Goal: Information Seeking & Learning: Learn about a topic

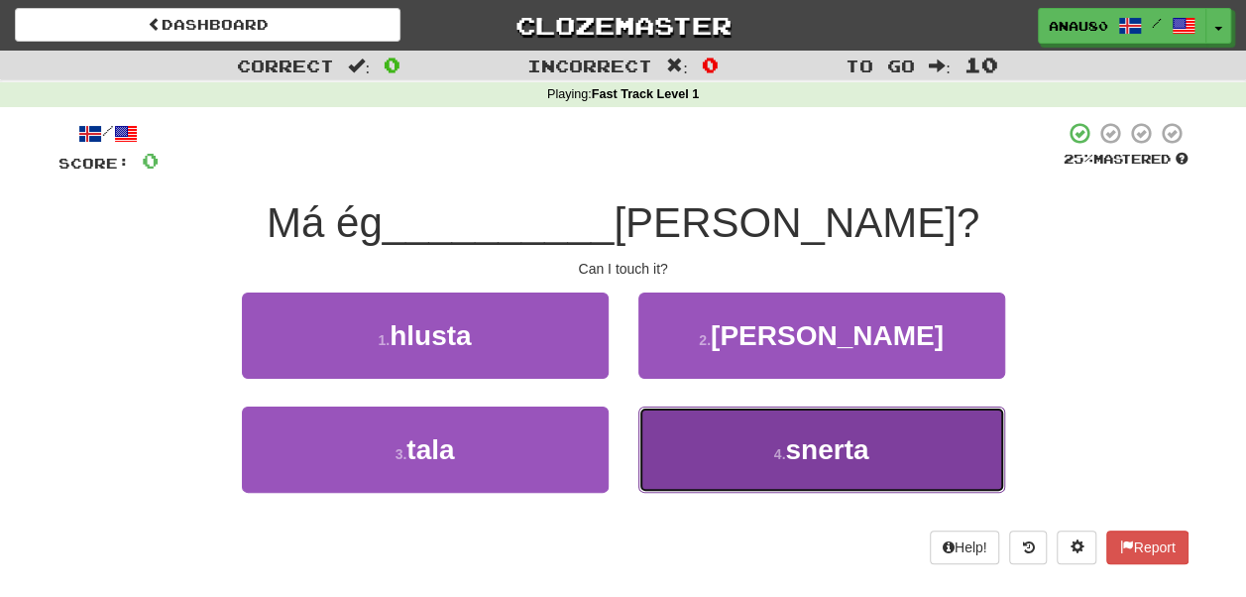
click at [749, 465] on button "4 . snerta" at bounding box center [821, 449] width 367 height 86
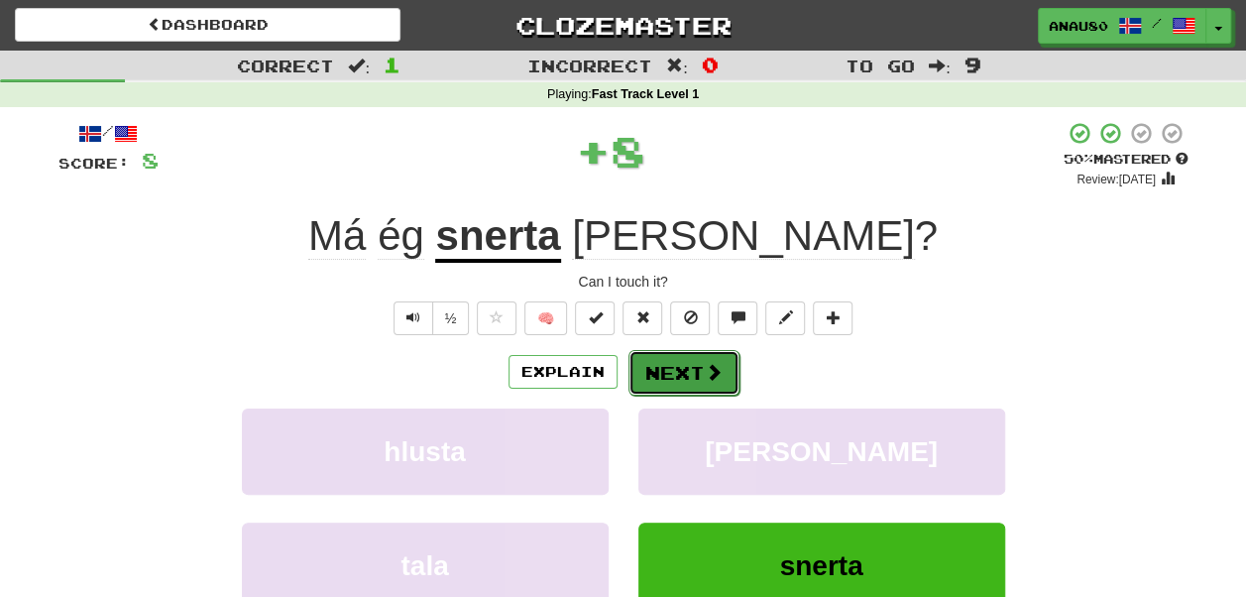
click at [693, 376] on button "Next" at bounding box center [683, 373] width 111 height 46
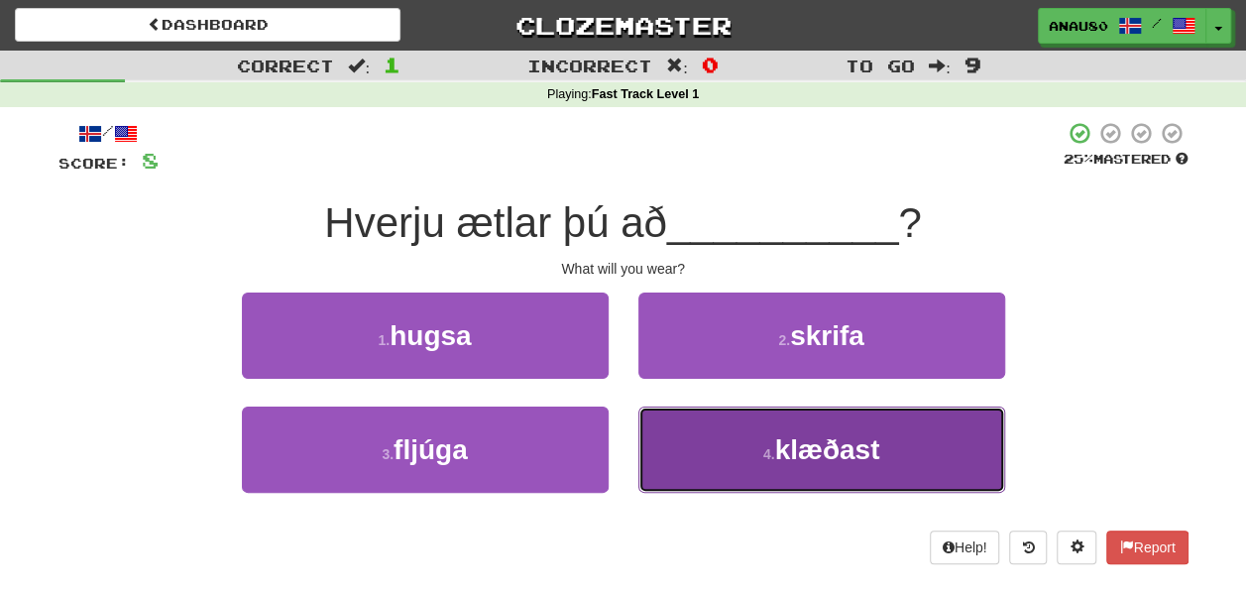
click at [707, 443] on button "4 . klæðast" at bounding box center [821, 449] width 367 height 86
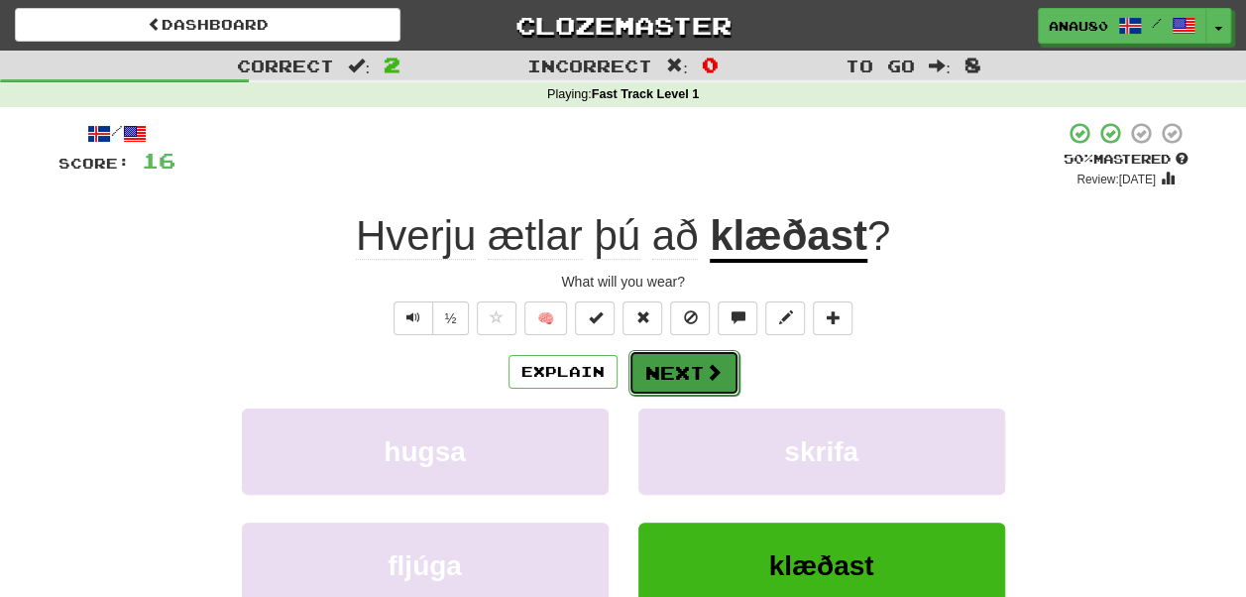
click at [677, 367] on button "Next" at bounding box center [683, 373] width 111 height 46
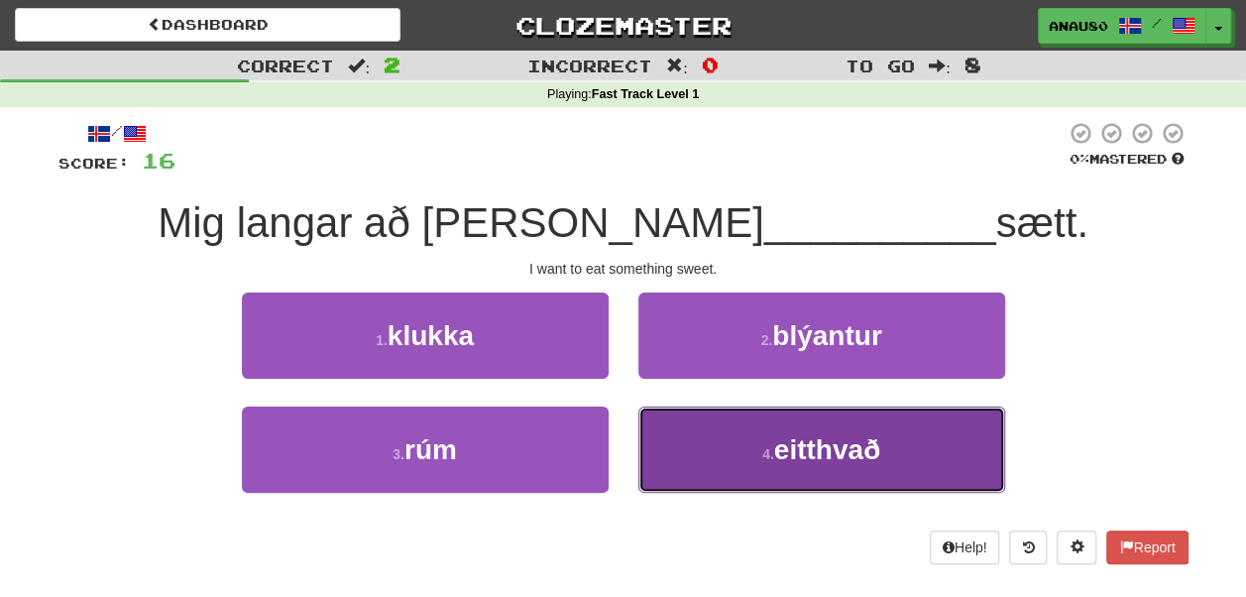
click at [734, 448] on button "4 . eitthvað" at bounding box center [821, 449] width 367 height 86
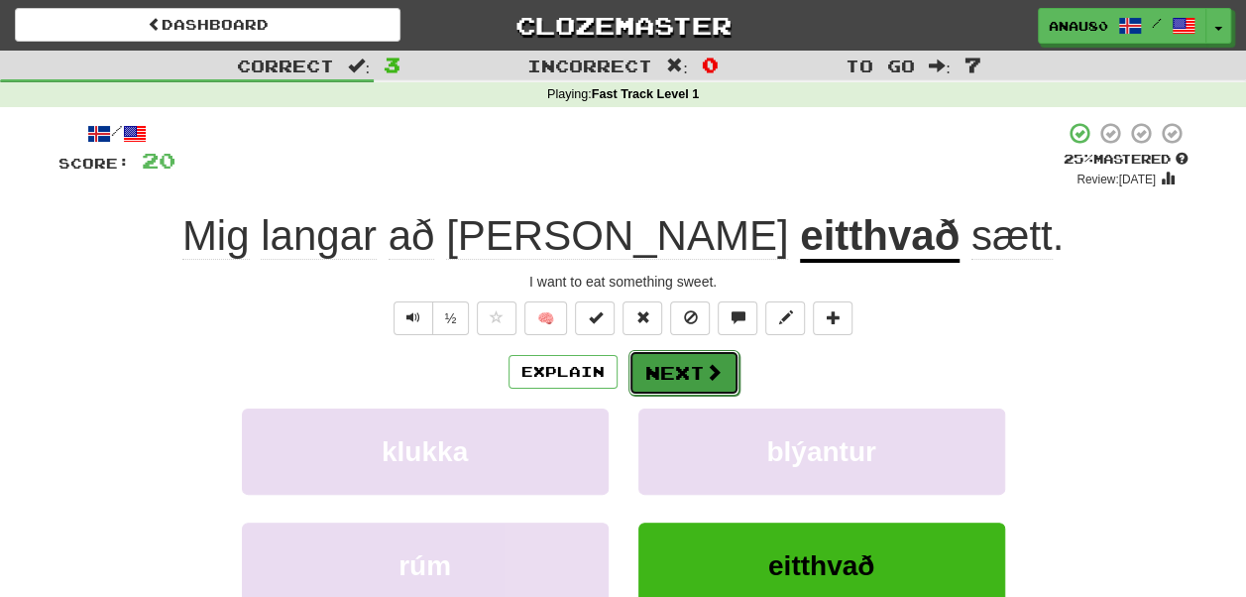
click at [678, 371] on button "Next" at bounding box center [683, 373] width 111 height 46
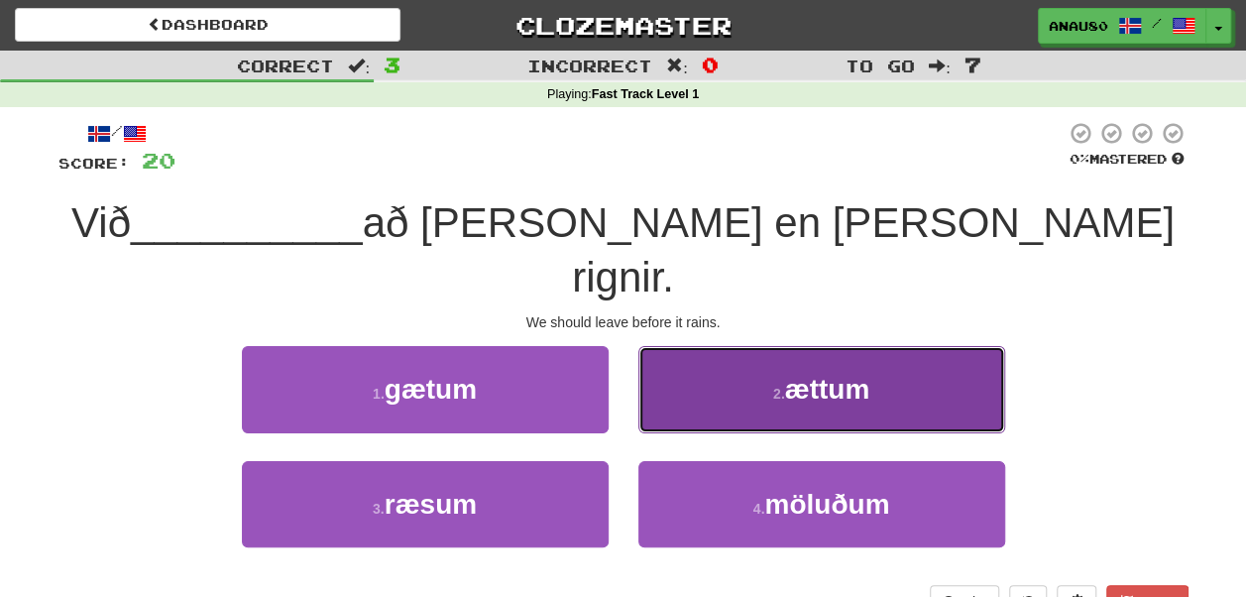
click at [705, 349] on button "2 . ættum" at bounding box center [821, 389] width 367 height 86
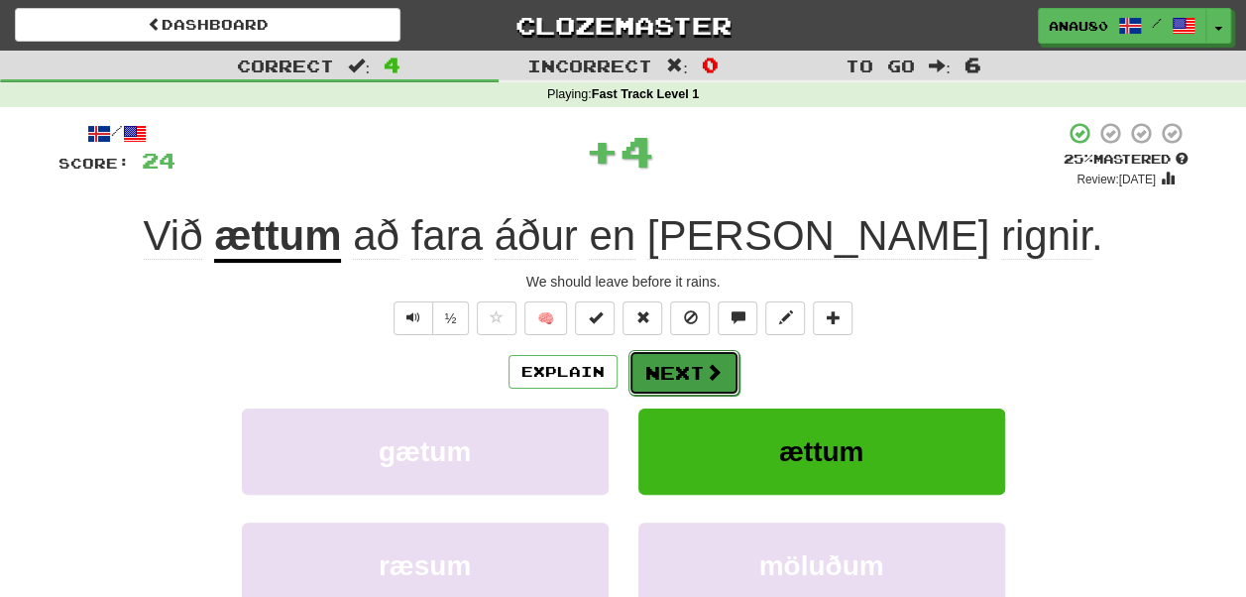
drag, startPoint x: 705, startPoint y: 349, endPoint x: 651, endPoint y: 360, distance: 54.6
click at [651, 360] on button "Next" at bounding box center [683, 373] width 111 height 46
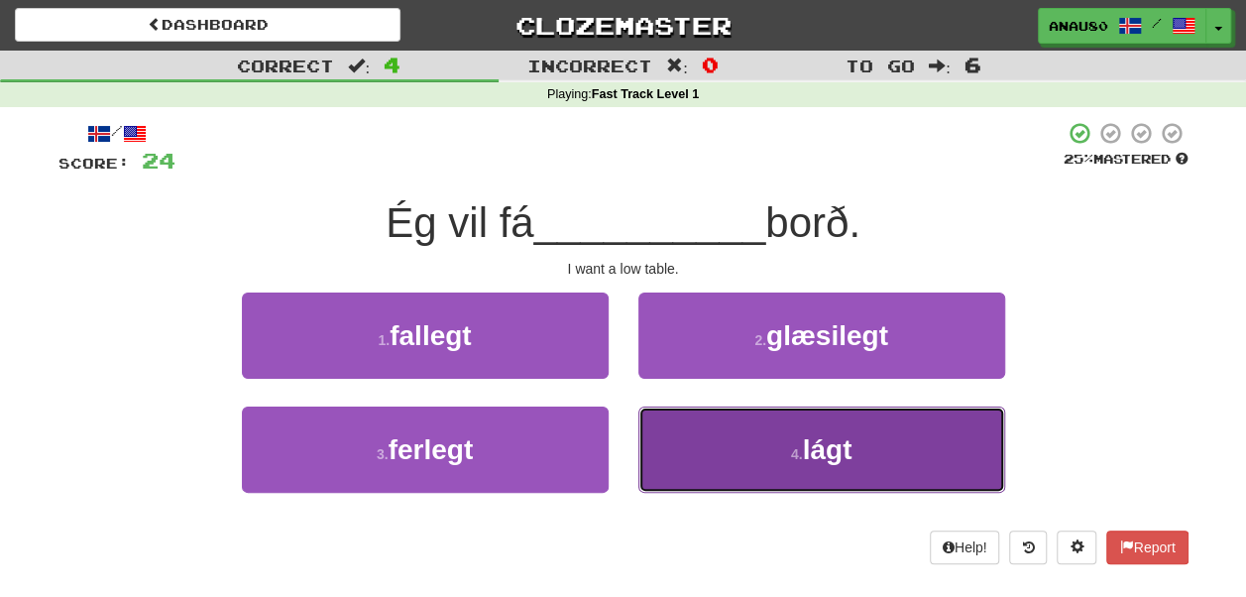
click at [696, 440] on button "4 . lágt" at bounding box center [821, 449] width 367 height 86
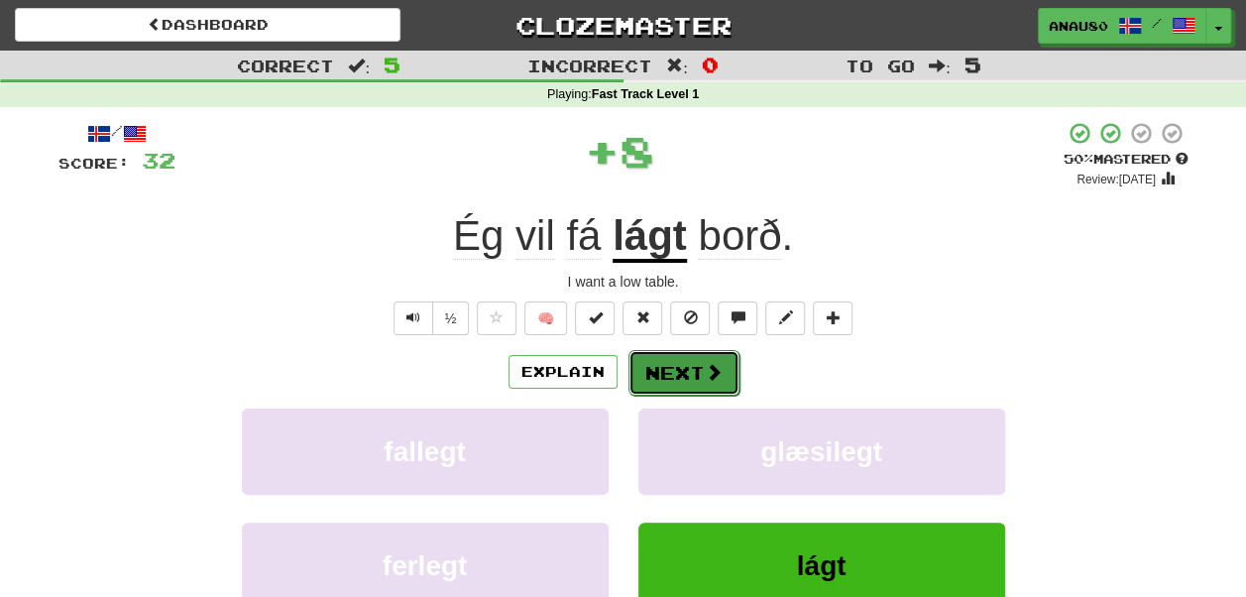
click at [674, 369] on button "Next" at bounding box center [683, 373] width 111 height 46
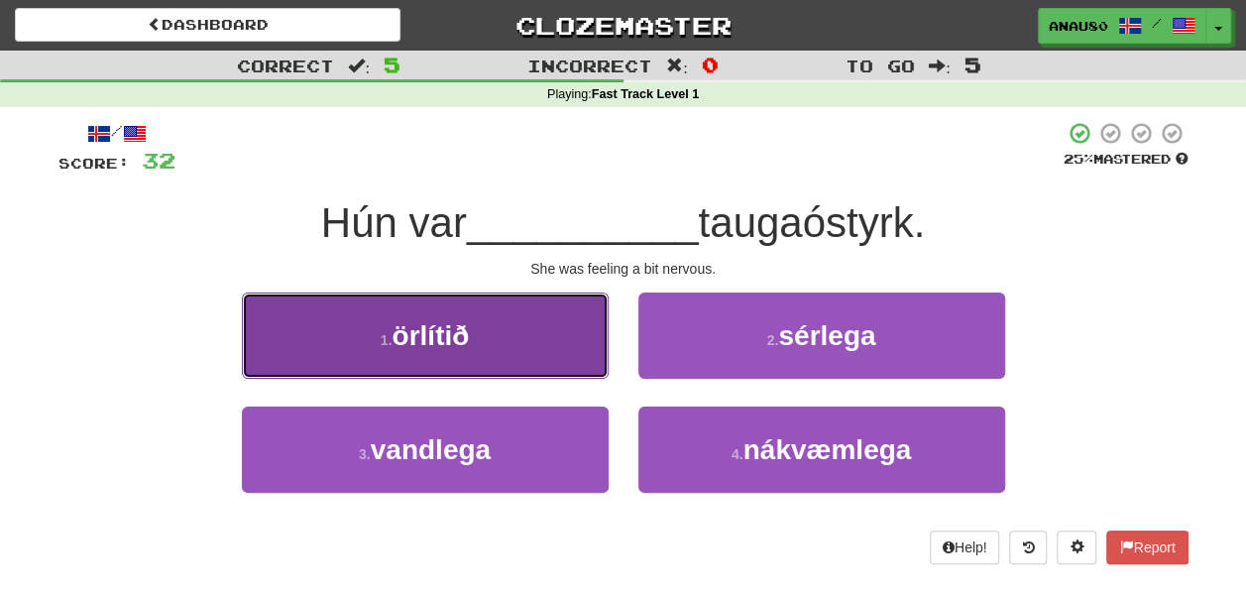
click at [408, 363] on button "1 . örlítið" at bounding box center [425, 335] width 367 height 86
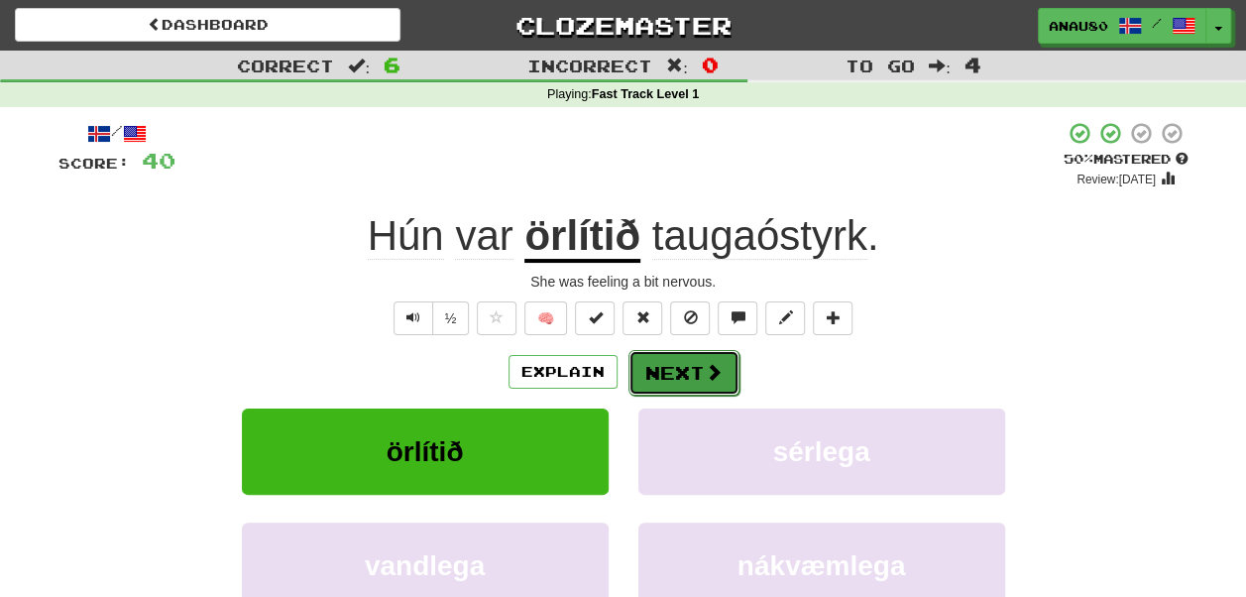
click at [685, 364] on button "Next" at bounding box center [683, 373] width 111 height 46
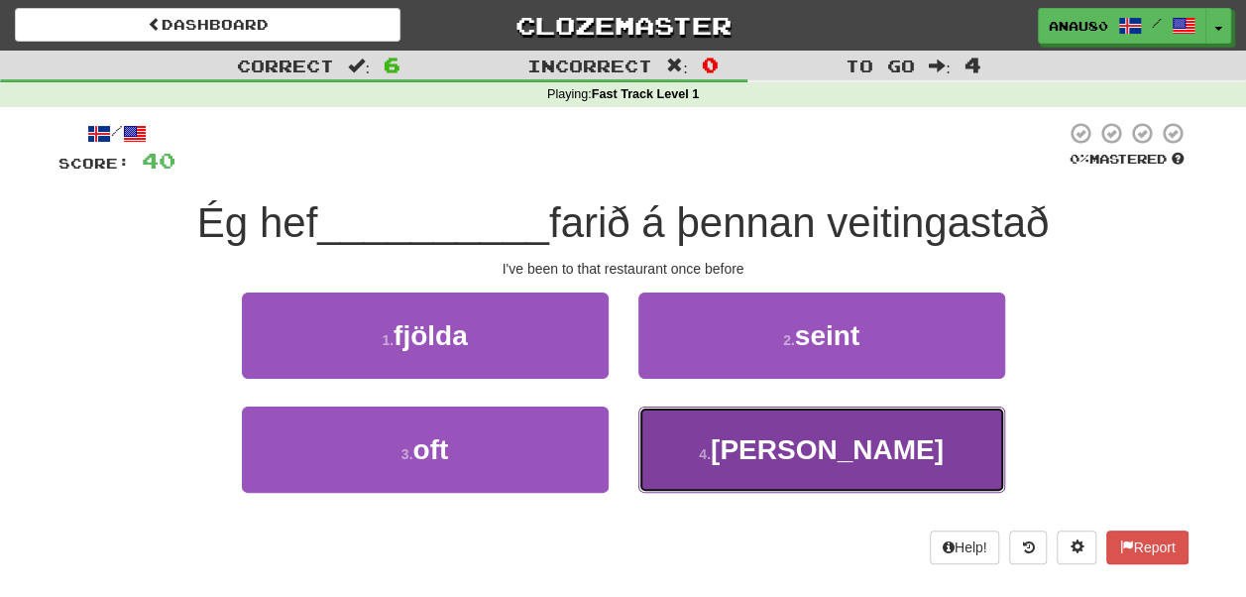
click at [696, 425] on button "4 . einu sinni" at bounding box center [821, 449] width 367 height 86
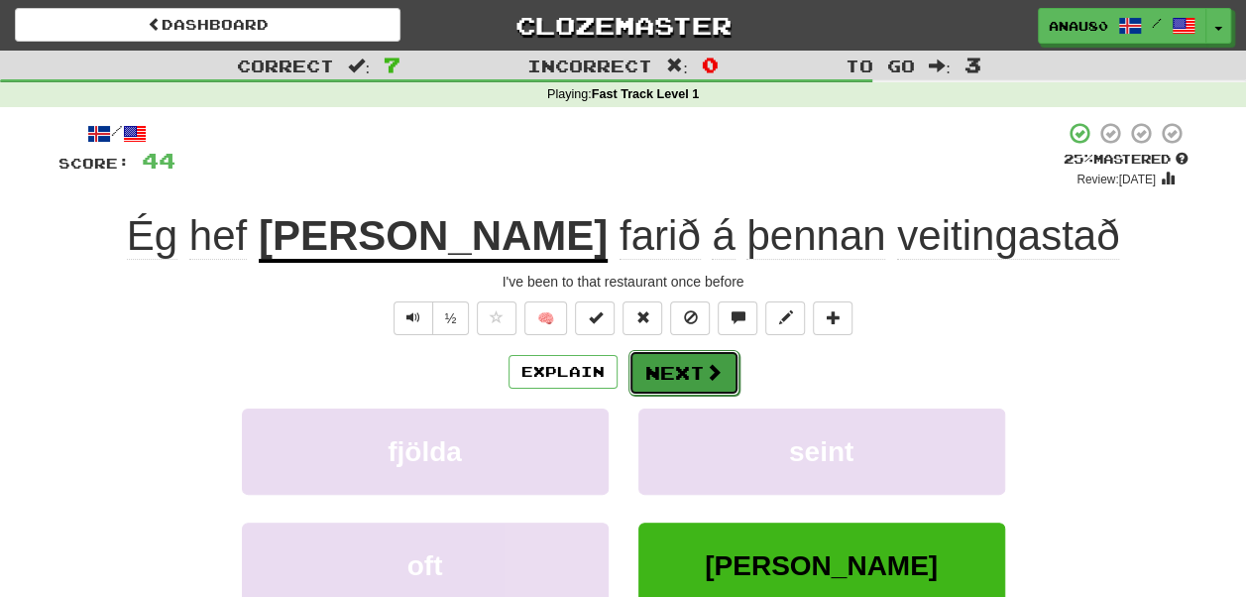
click at [671, 373] on button "Next" at bounding box center [683, 373] width 111 height 46
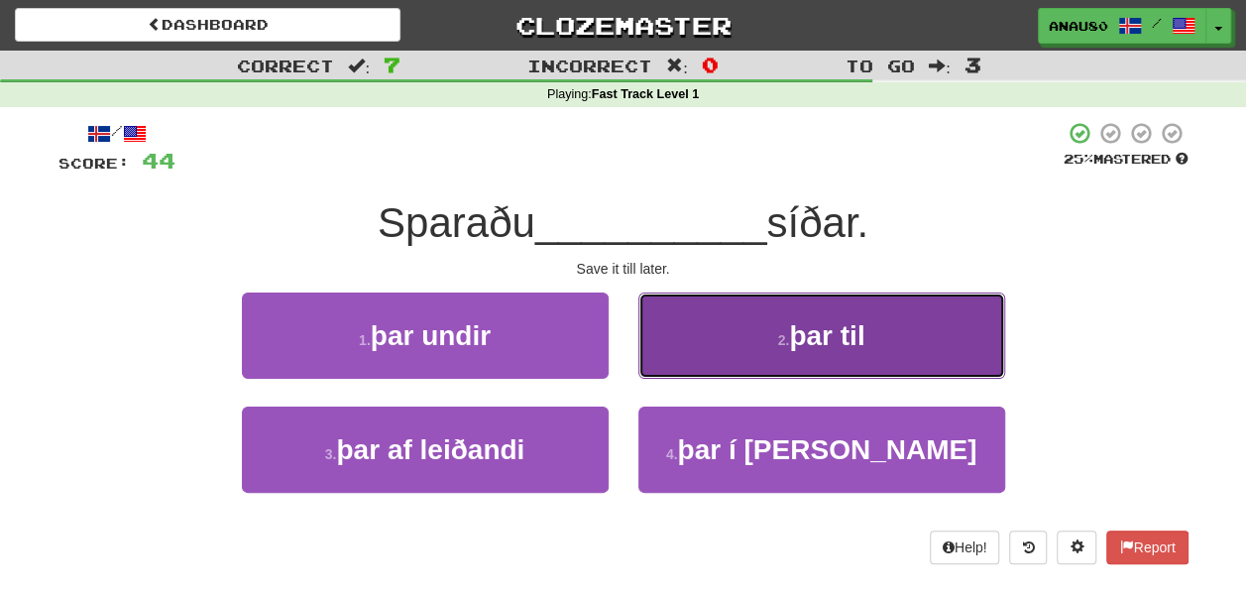
click at [707, 359] on button "2 . þar til" at bounding box center [821, 335] width 367 height 86
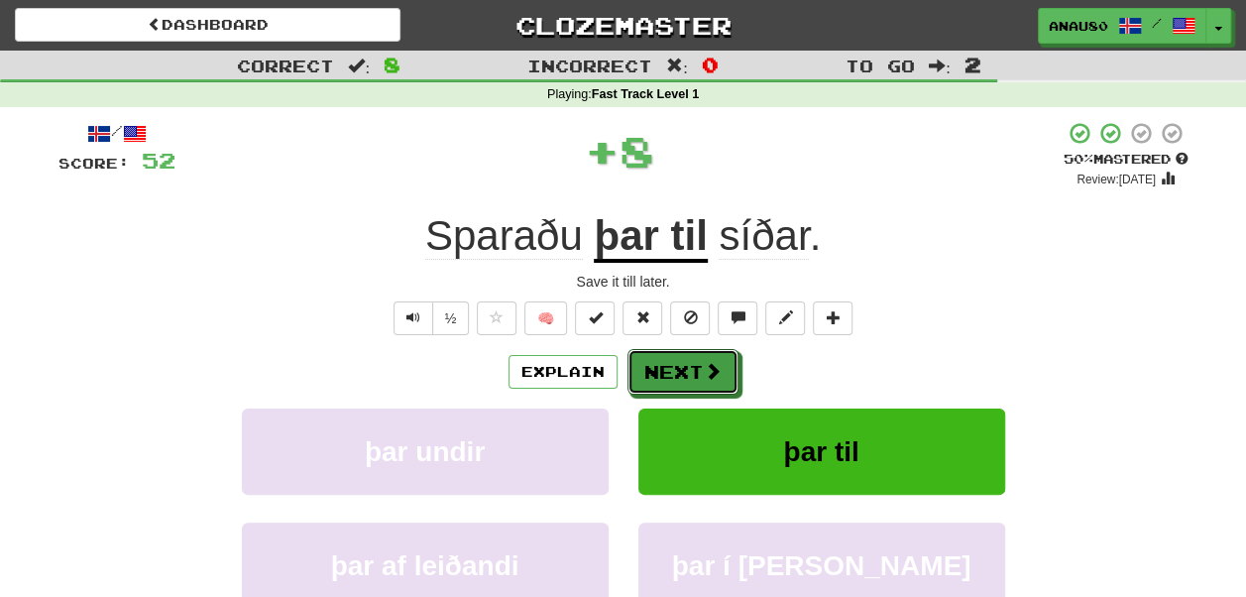
click at [707, 359] on button "Next" at bounding box center [682, 372] width 111 height 46
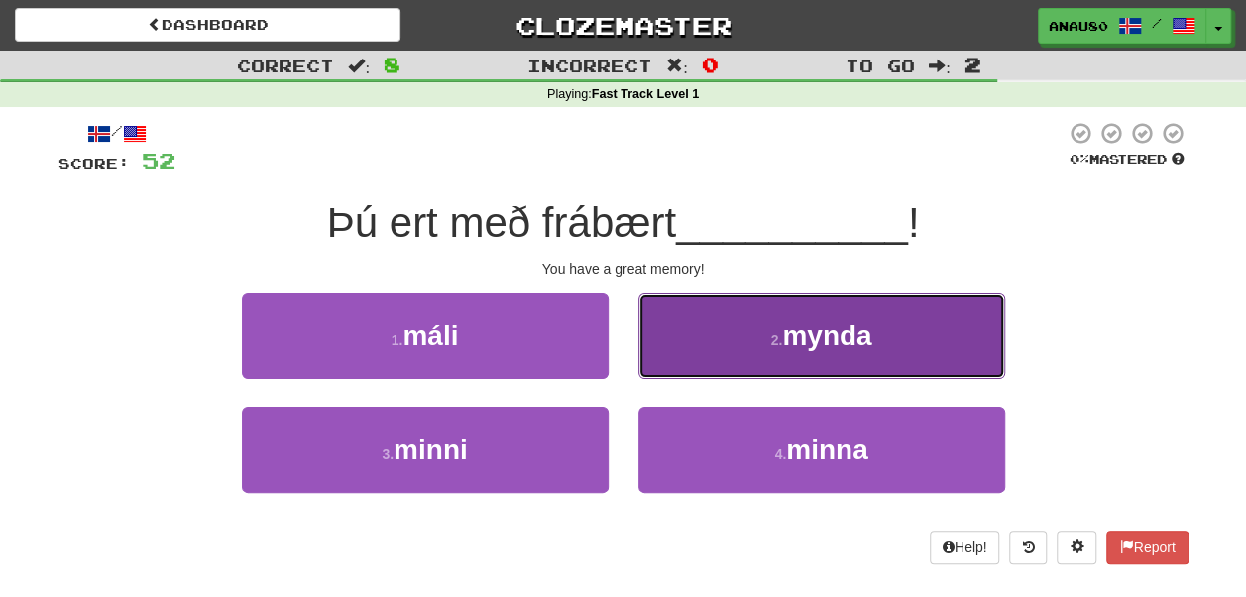
click at [730, 348] on button "2 . mynda" at bounding box center [821, 335] width 367 height 86
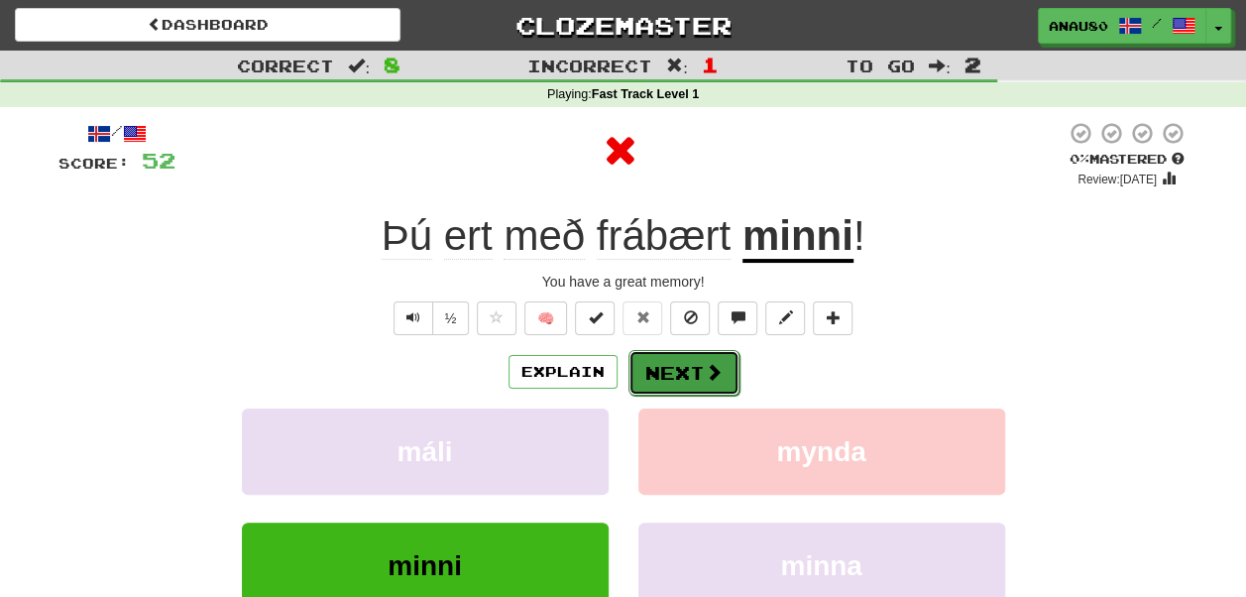
click at [685, 362] on button "Next" at bounding box center [683, 373] width 111 height 46
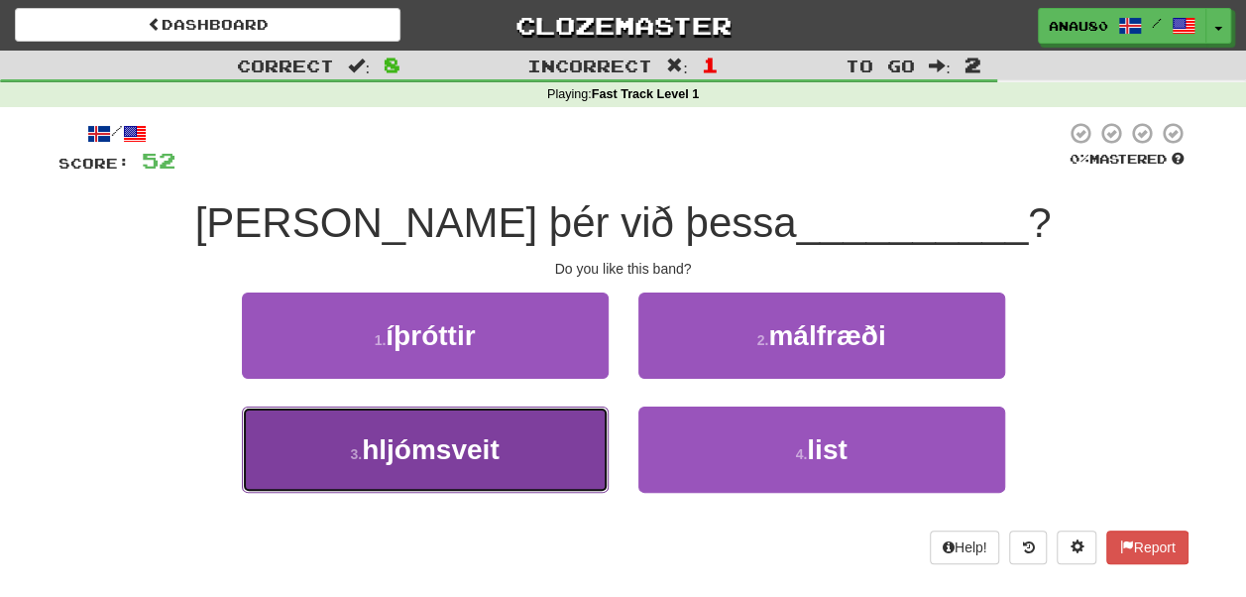
click at [513, 443] on button "3 . hljómsveit" at bounding box center [425, 449] width 367 height 86
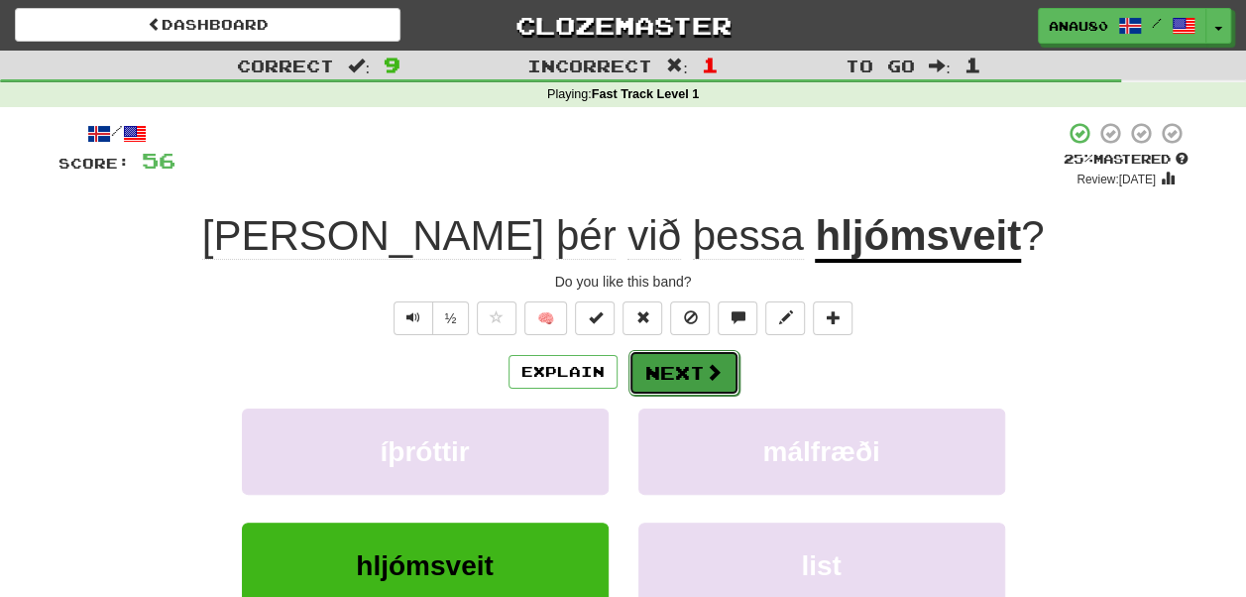
click at [678, 378] on button "Next" at bounding box center [683, 373] width 111 height 46
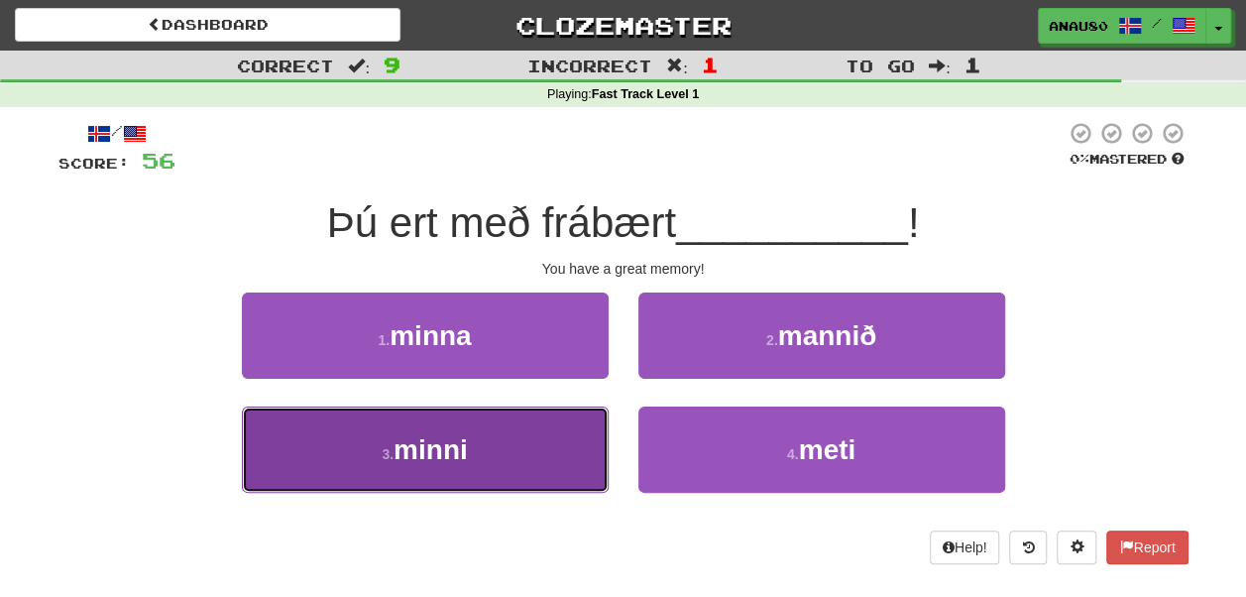
click at [499, 439] on button "3 . minni" at bounding box center [425, 449] width 367 height 86
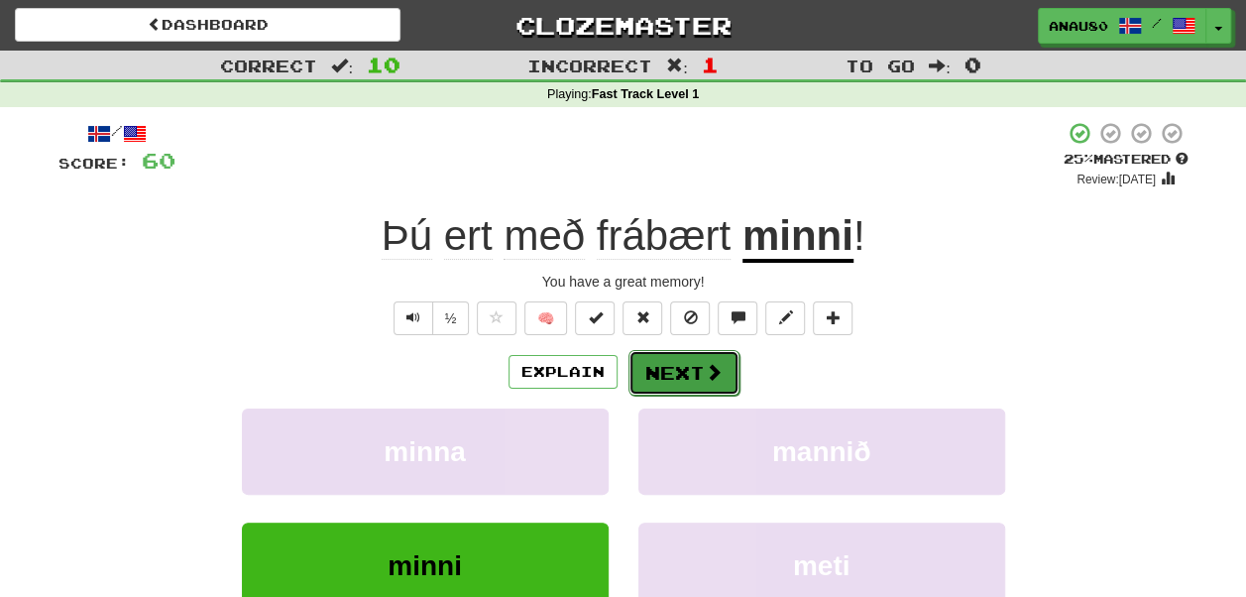
click at [670, 371] on button "Next" at bounding box center [683, 373] width 111 height 46
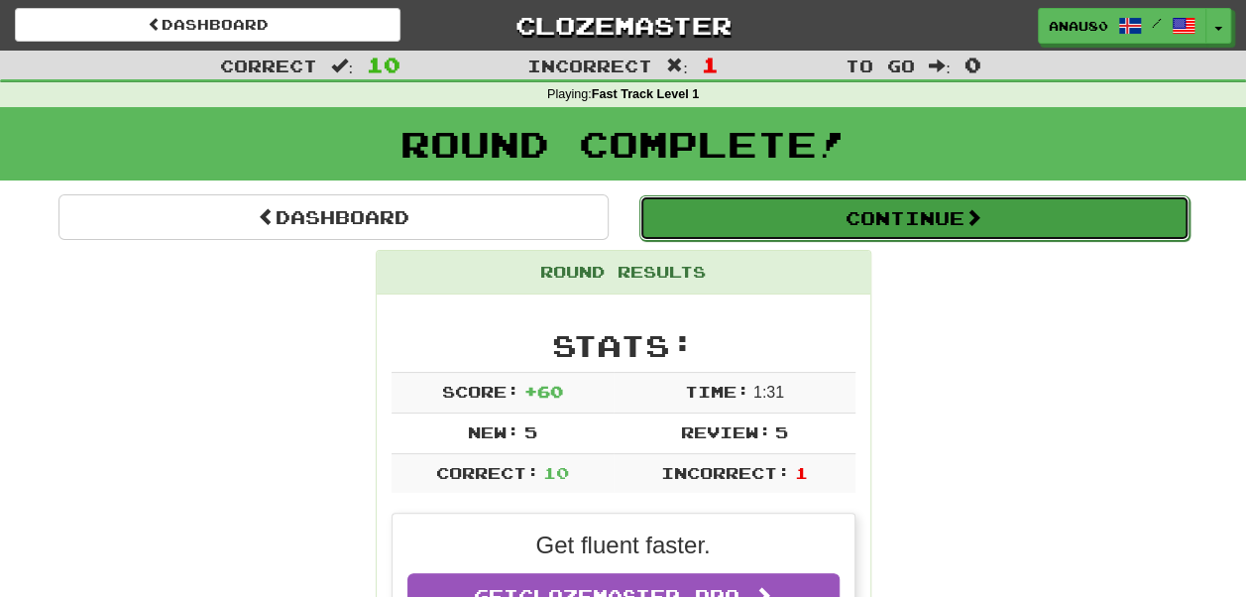
click at [916, 216] on button "Continue" at bounding box center [914, 218] width 550 height 46
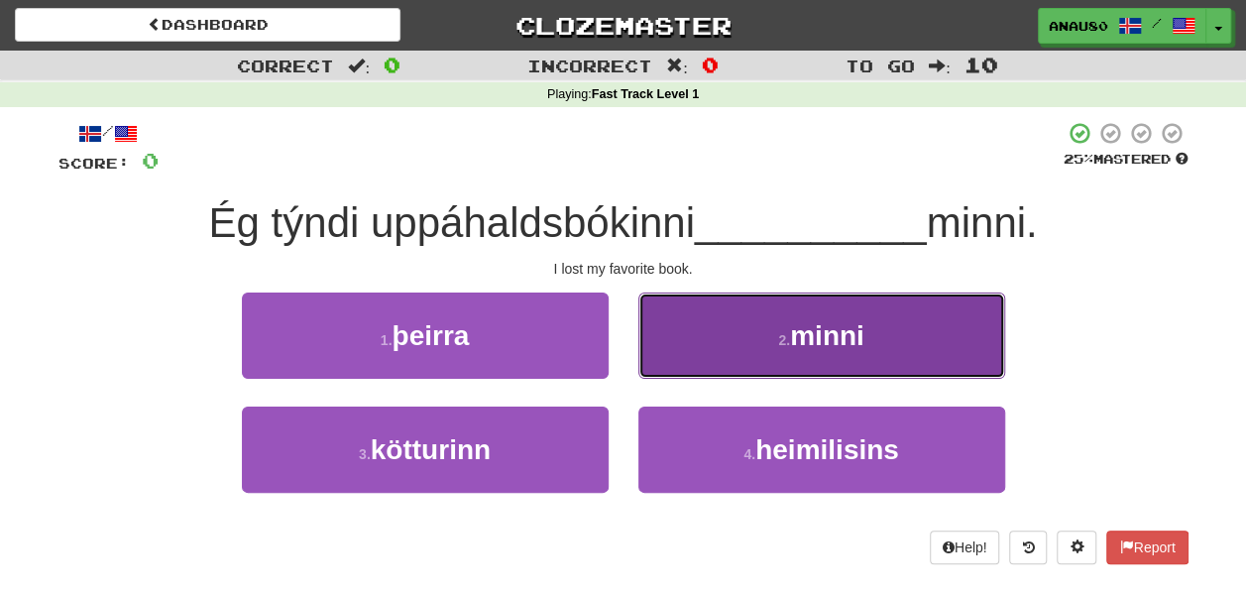
click at [823, 312] on button "2 . minni" at bounding box center [821, 335] width 367 height 86
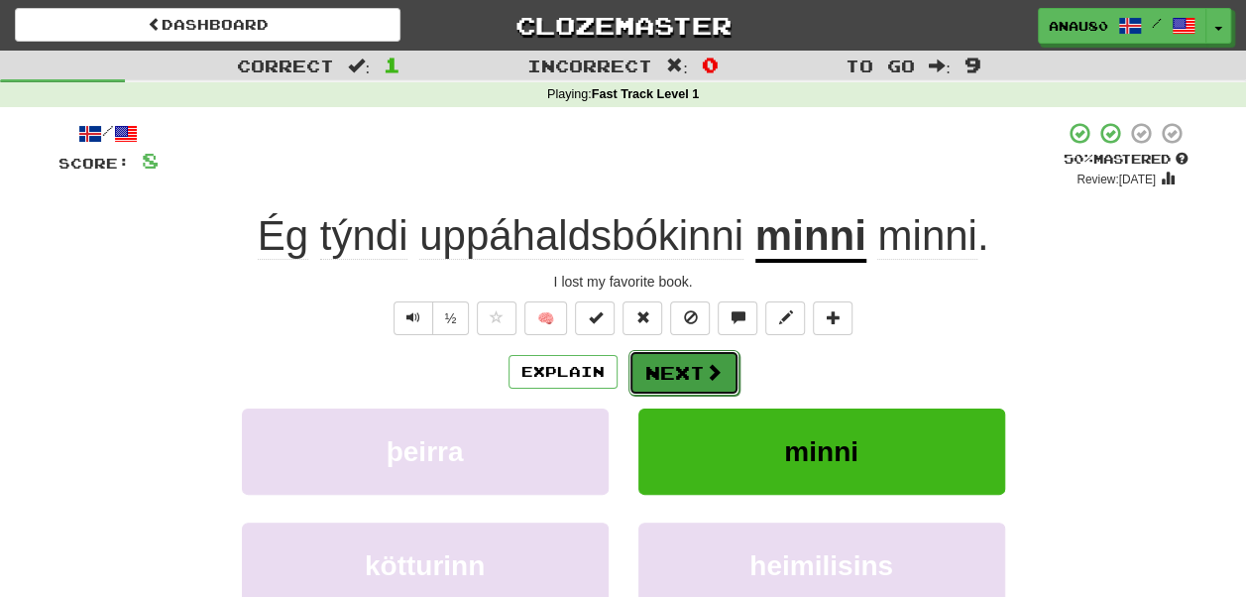
click at [674, 372] on button "Next" at bounding box center [683, 373] width 111 height 46
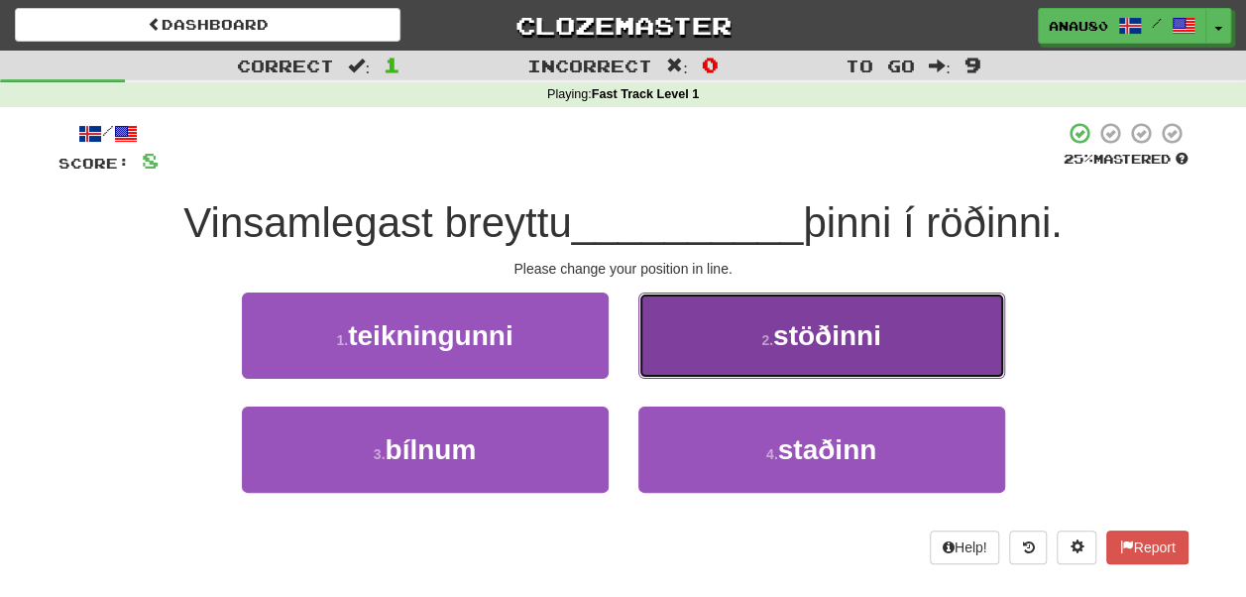
click at [711, 335] on button "2 . stöðinni" at bounding box center [821, 335] width 367 height 86
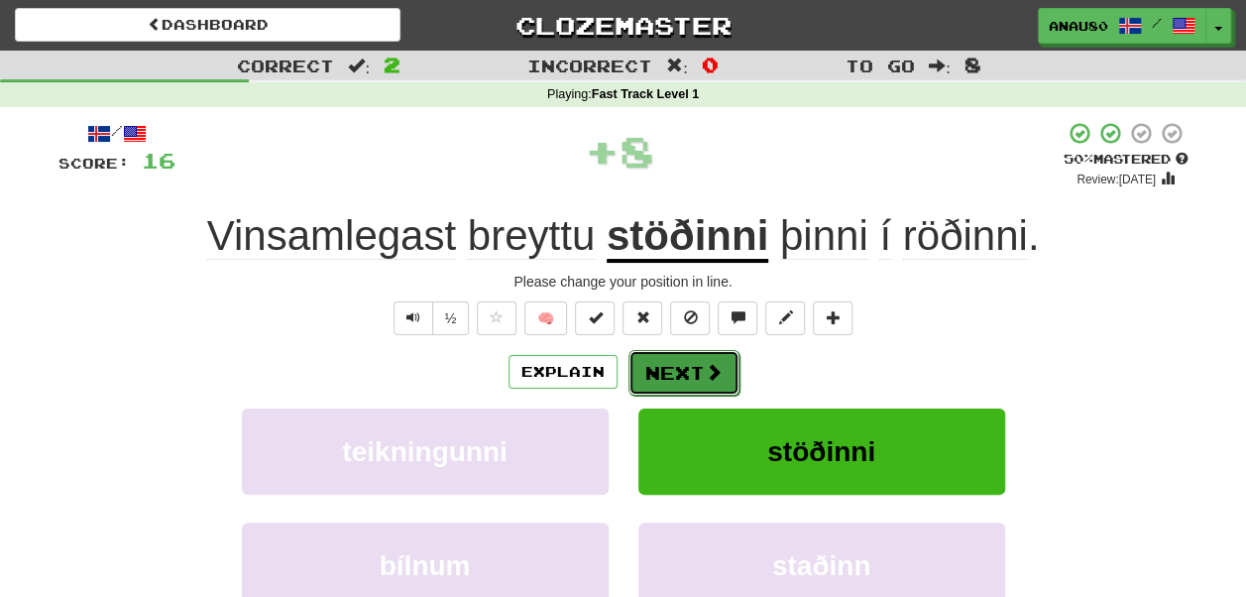
click at [682, 371] on button "Next" at bounding box center [683, 373] width 111 height 46
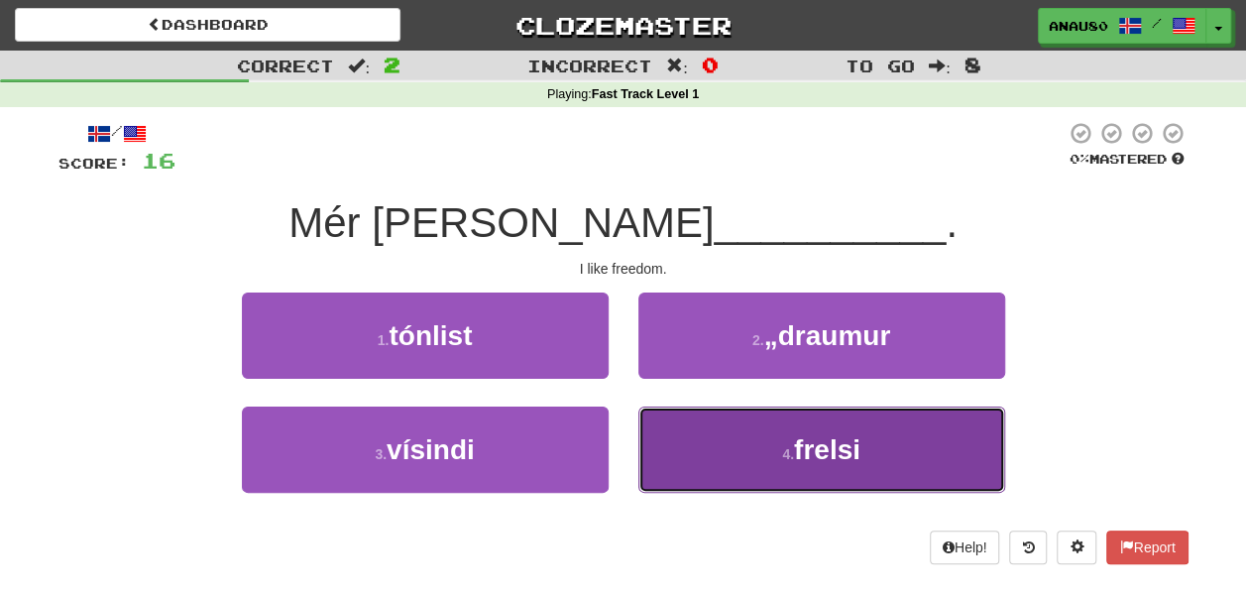
click at [704, 438] on button "4 . frelsi" at bounding box center [821, 449] width 367 height 86
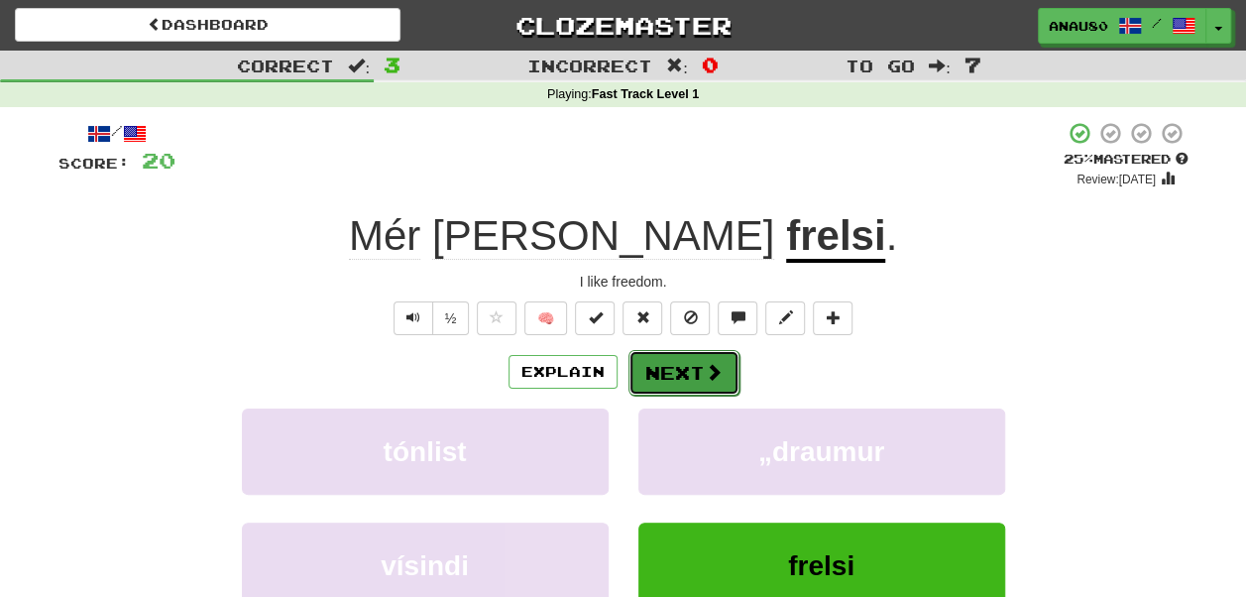
click at [682, 373] on button "Next" at bounding box center [683, 373] width 111 height 46
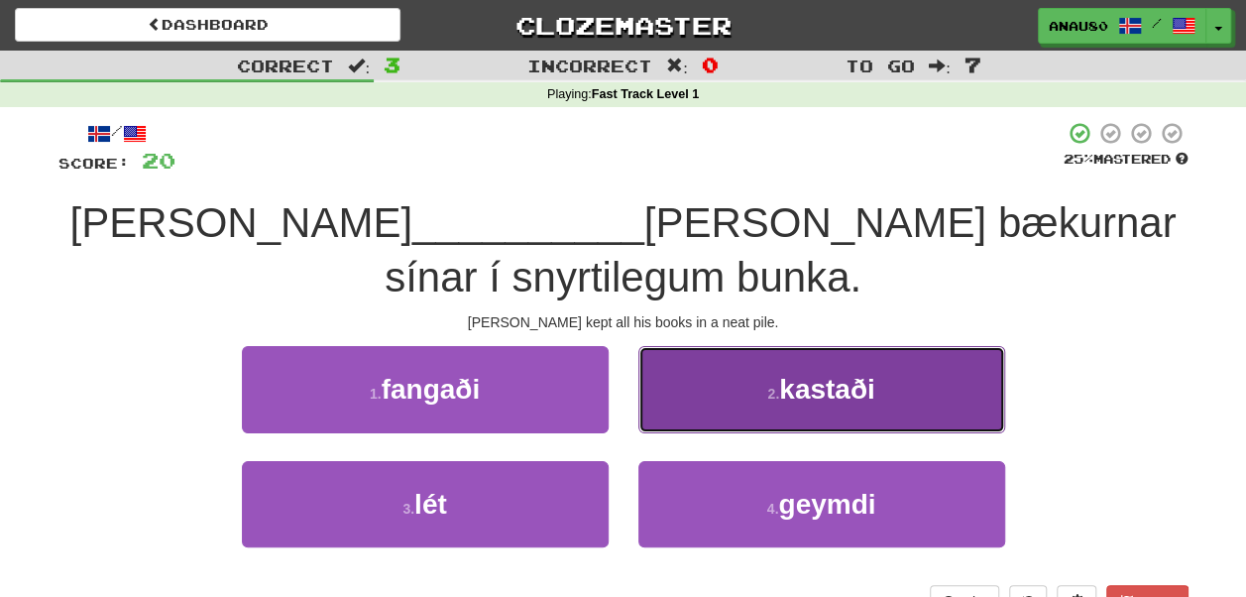
click at [707, 352] on button "2 . kastaði" at bounding box center [821, 389] width 367 height 86
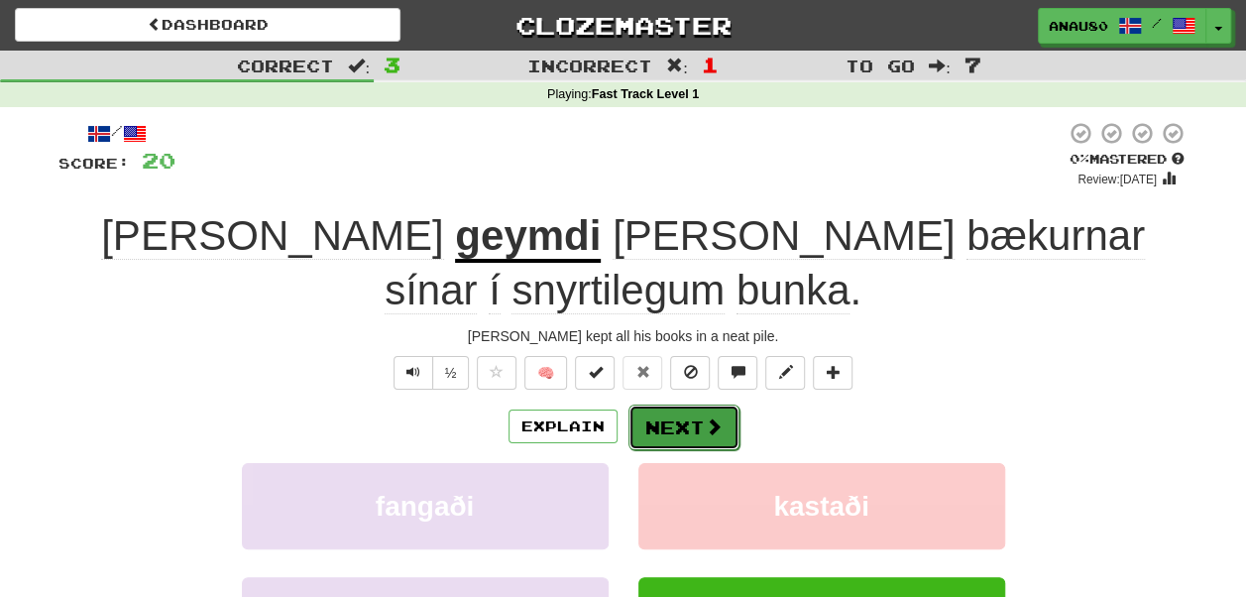
click at [686, 404] on button "Next" at bounding box center [683, 427] width 111 height 46
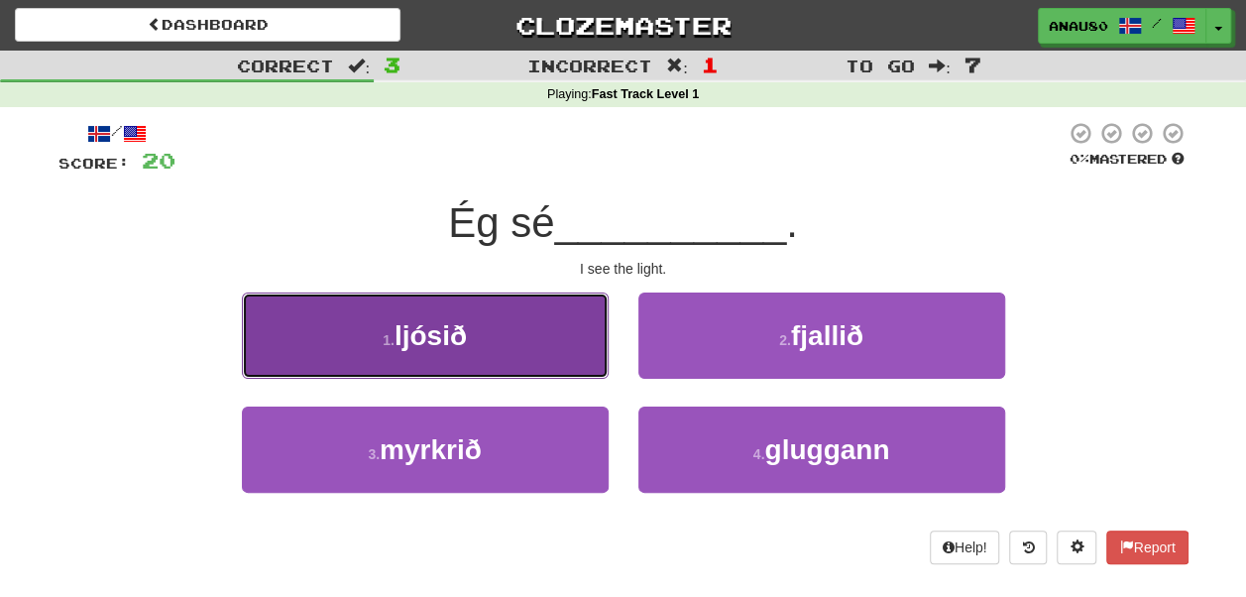
click at [549, 331] on button "1 . ljósið" at bounding box center [425, 335] width 367 height 86
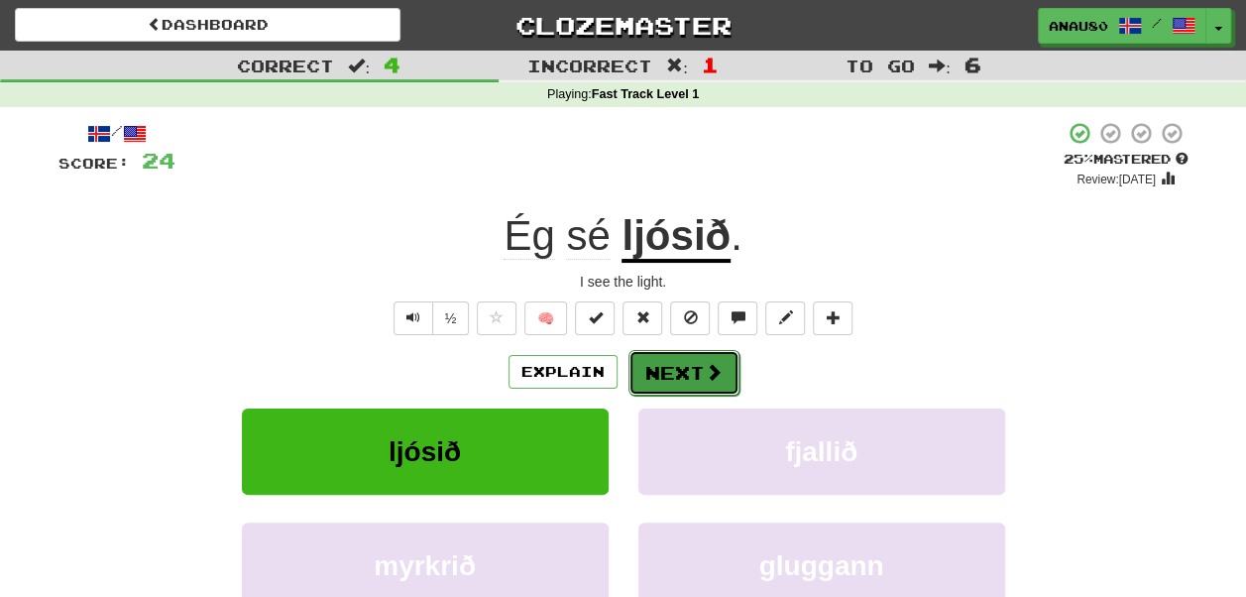
click at [654, 376] on button "Next" at bounding box center [683, 373] width 111 height 46
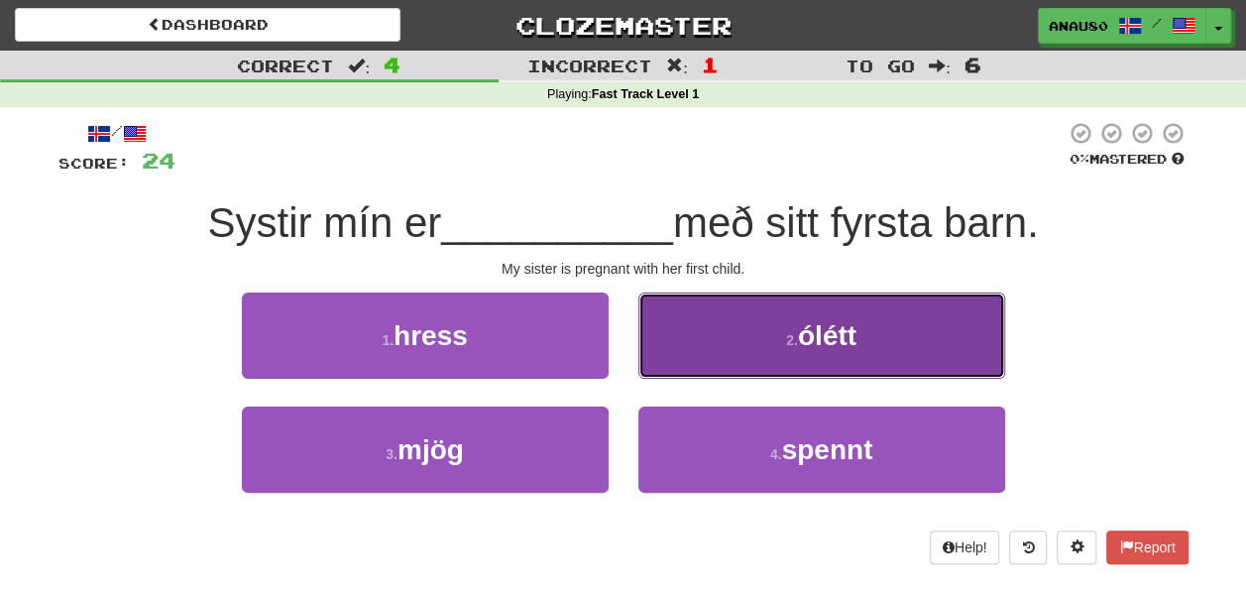
click at [730, 348] on button "2 . ólétt" at bounding box center [821, 335] width 367 height 86
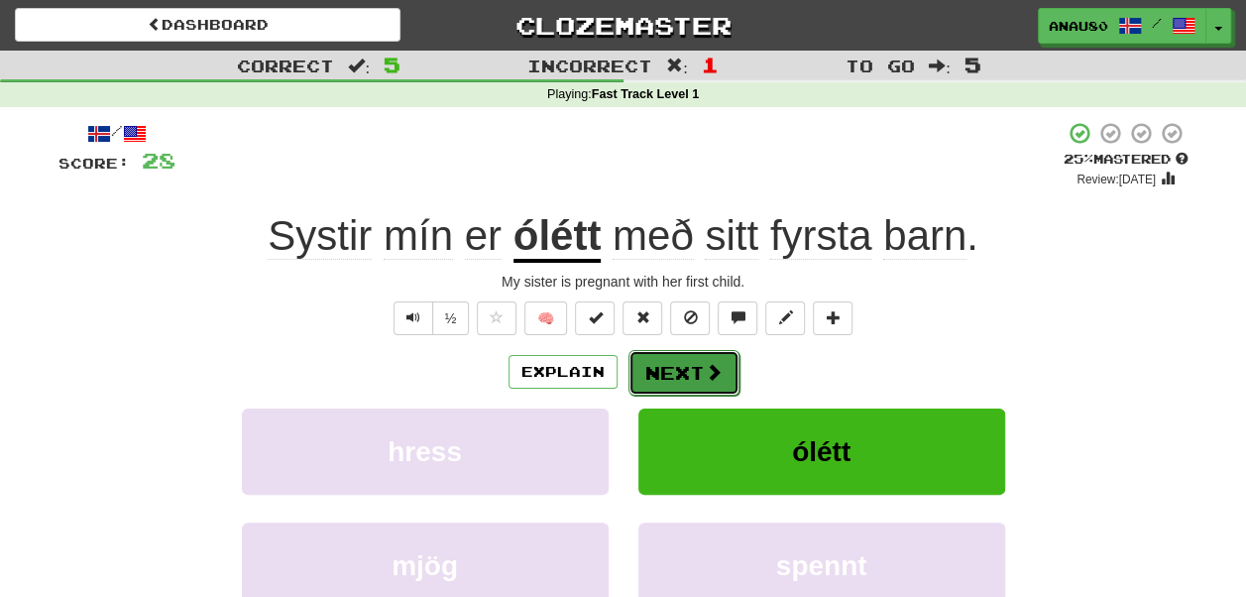
click at [685, 360] on button "Next" at bounding box center [683, 373] width 111 height 46
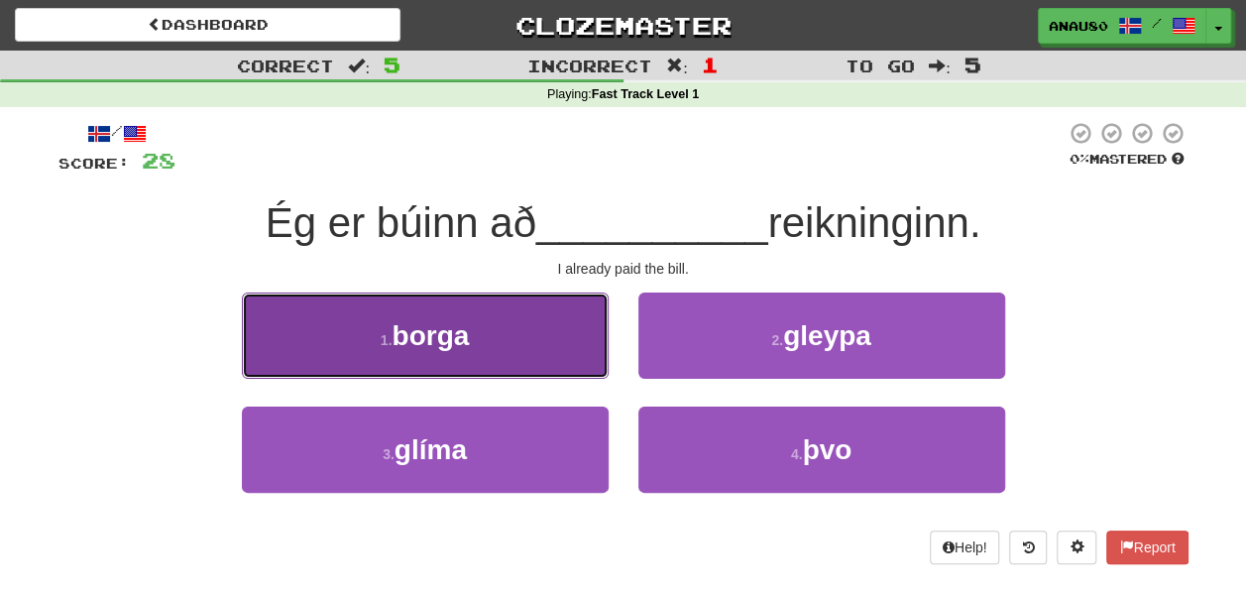
click at [538, 347] on button "1 . borga" at bounding box center [425, 335] width 367 height 86
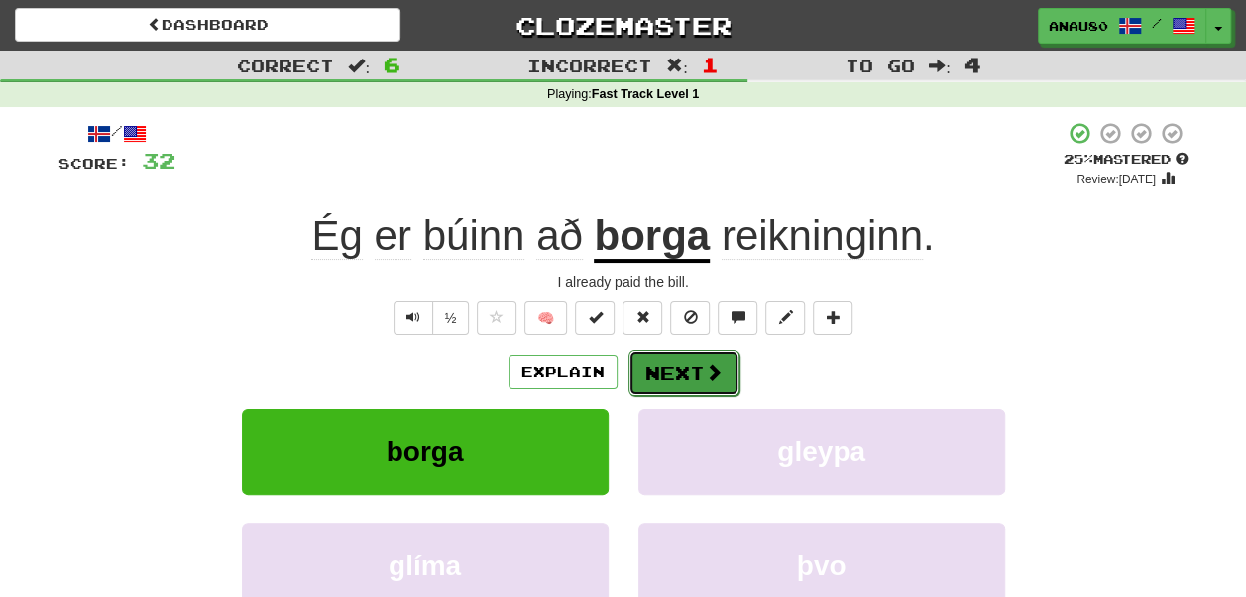
click at [668, 365] on button "Next" at bounding box center [683, 373] width 111 height 46
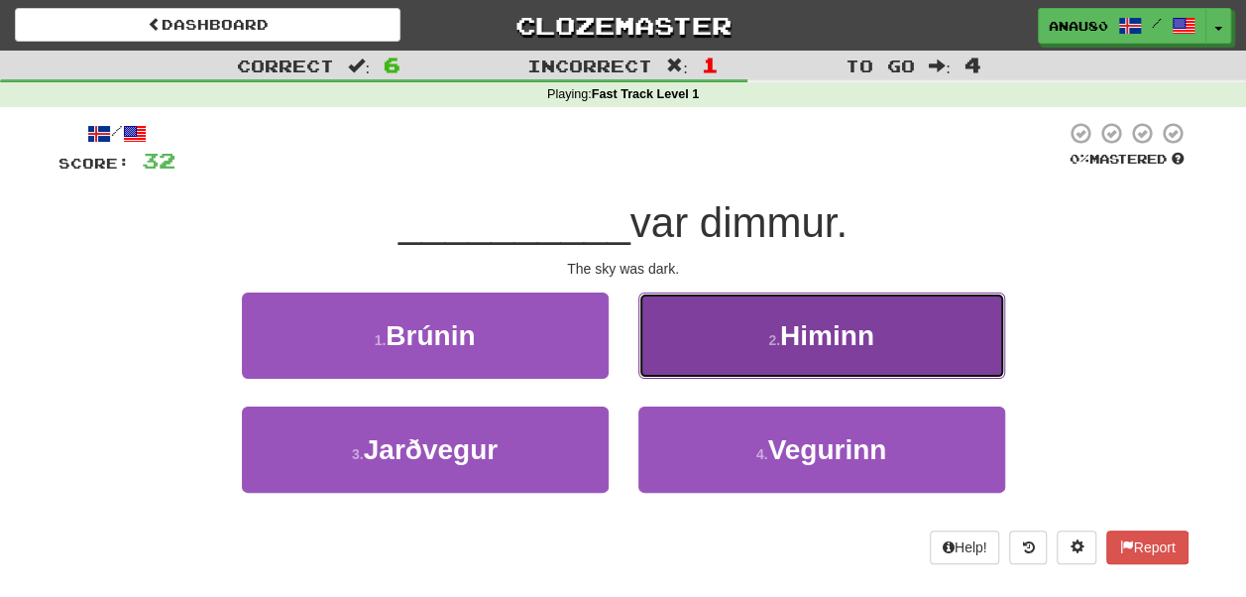
click at [712, 345] on button "2 . Himinn" at bounding box center [821, 335] width 367 height 86
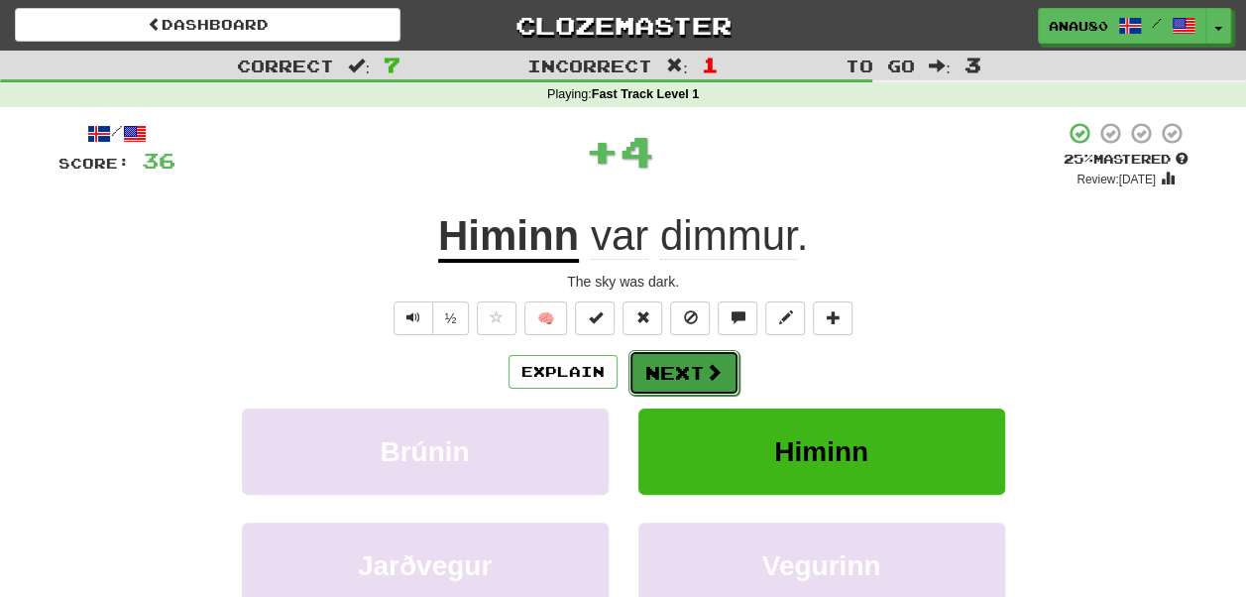
click at [674, 367] on button "Next" at bounding box center [683, 373] width 111 height 46
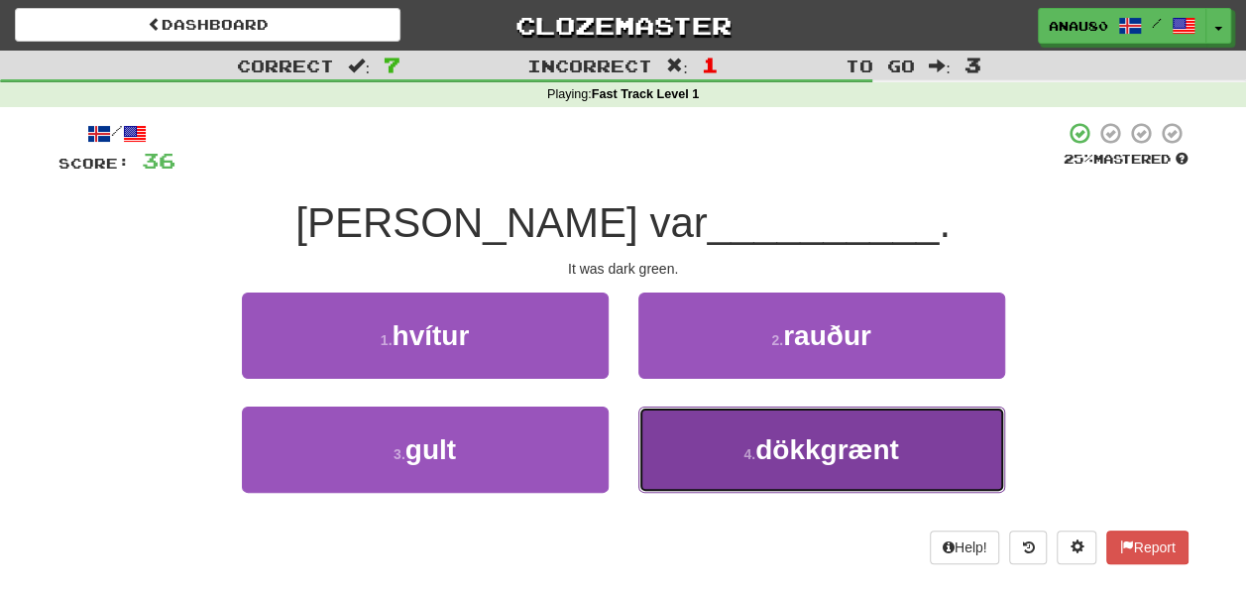
click at [730, 430] on button "4 . dökkgrænt" at bounding box center [821, 449] width 367 height 86
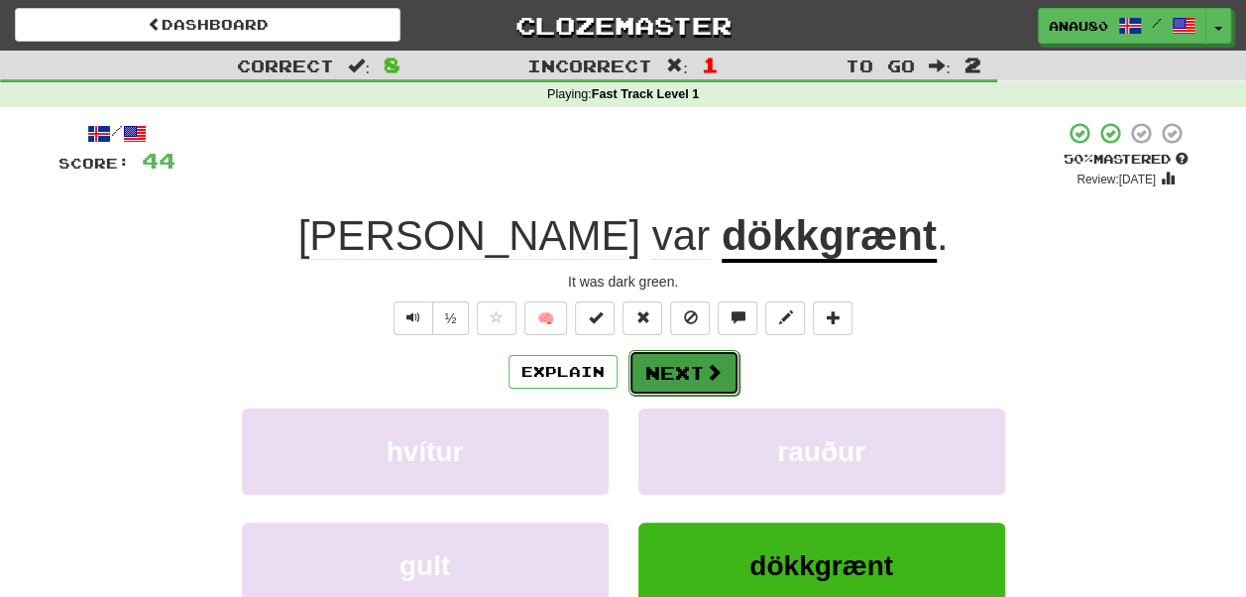
click at [684, 373] on button "Next" at bounding box center [683, 373] width 111 height 46
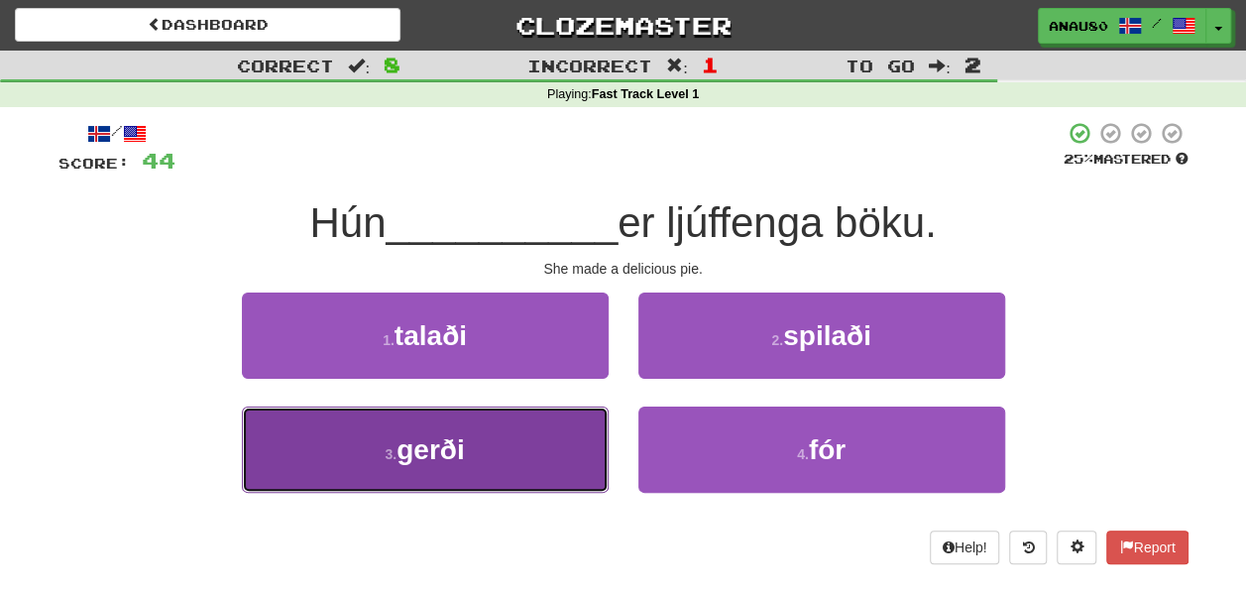
click at [531, 440] on button "3 . gerði" at bounding box center [425, 449] width 367 height 86
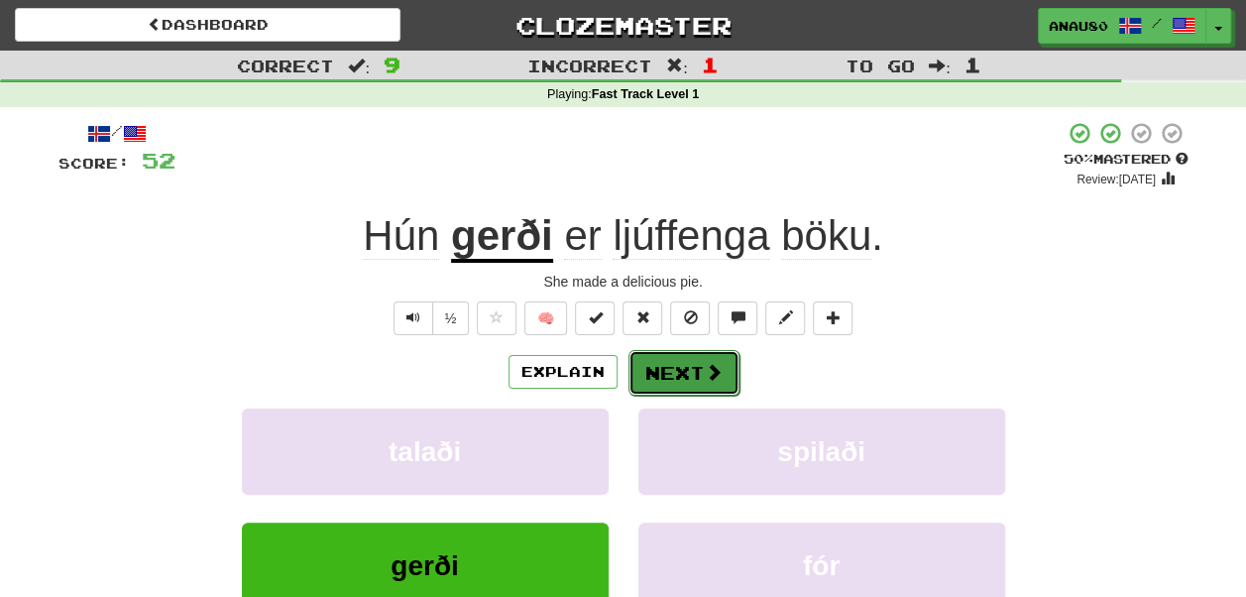
click at [674, 371] on button "Next" at bounding box center [683, 373] width 111 height 46
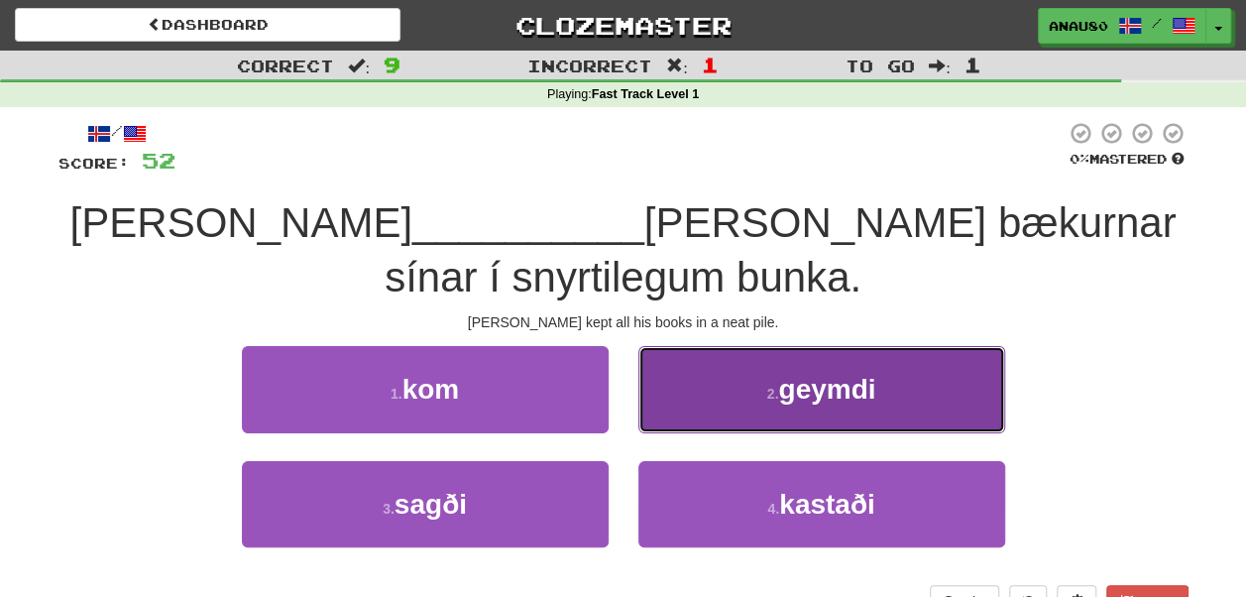
click at [704, 355] on button "2 . geymdi" at bounding box center [821, 389] width 367 height 86
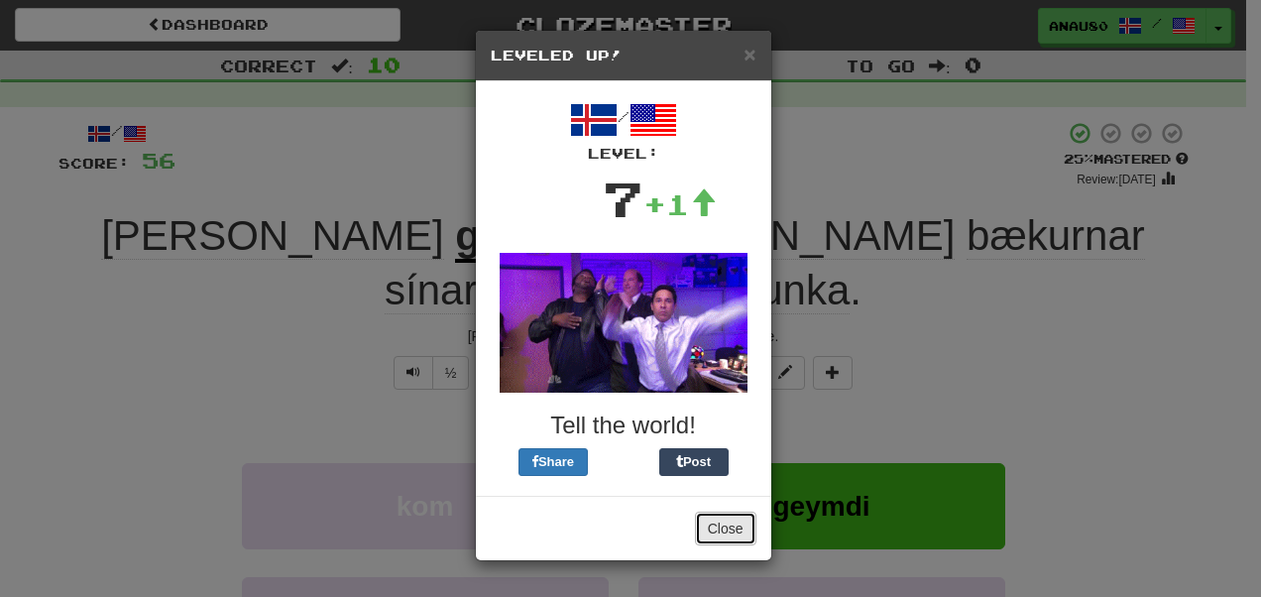
click at [714, 527] on button "Close" at bounding box center [725, 529] width 61 height 34
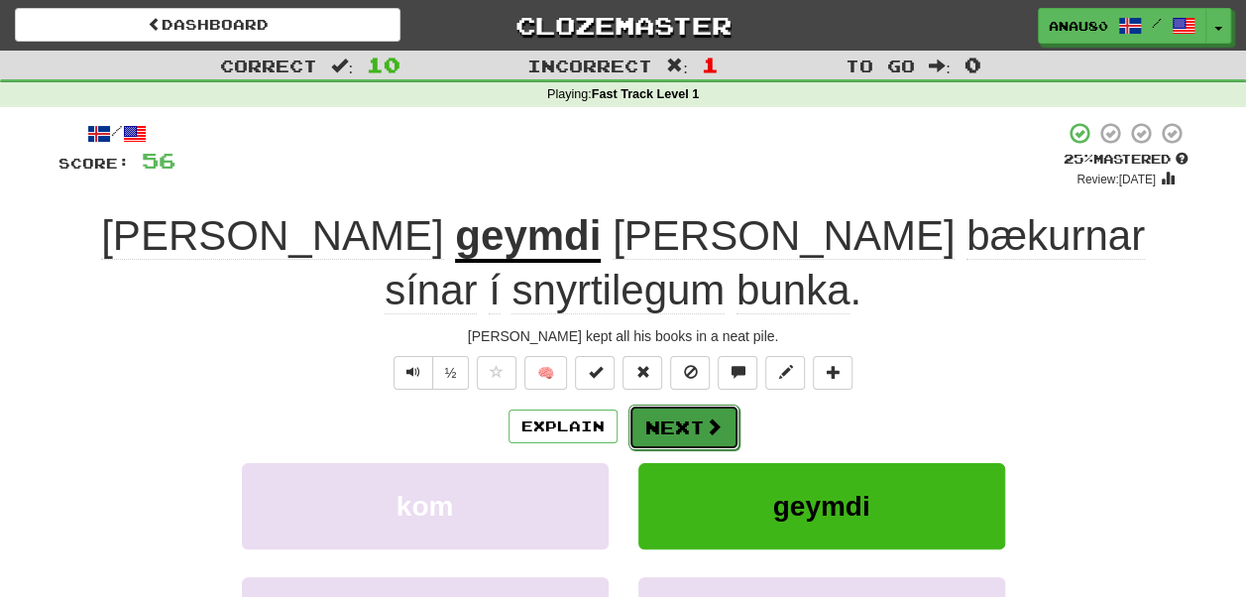
click at [693, 404] on button "Next" at bounding box center [683, 427] width 111 height 46
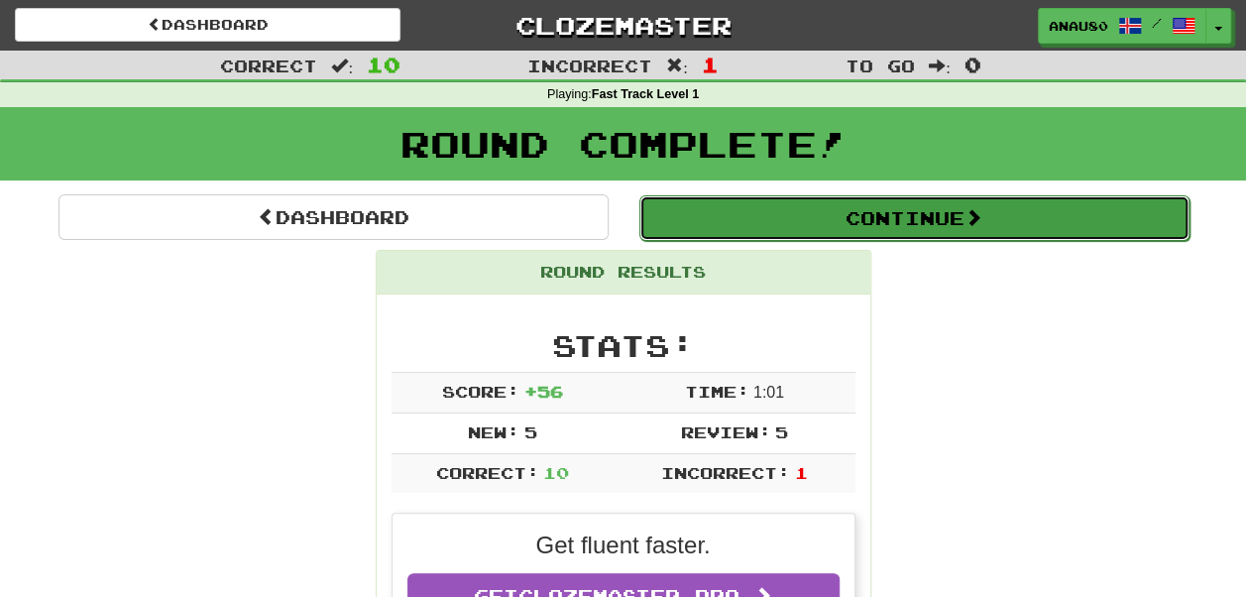
click at [901, 219] on button "Continue" at bounding box center [914, 218] width 550 height 46
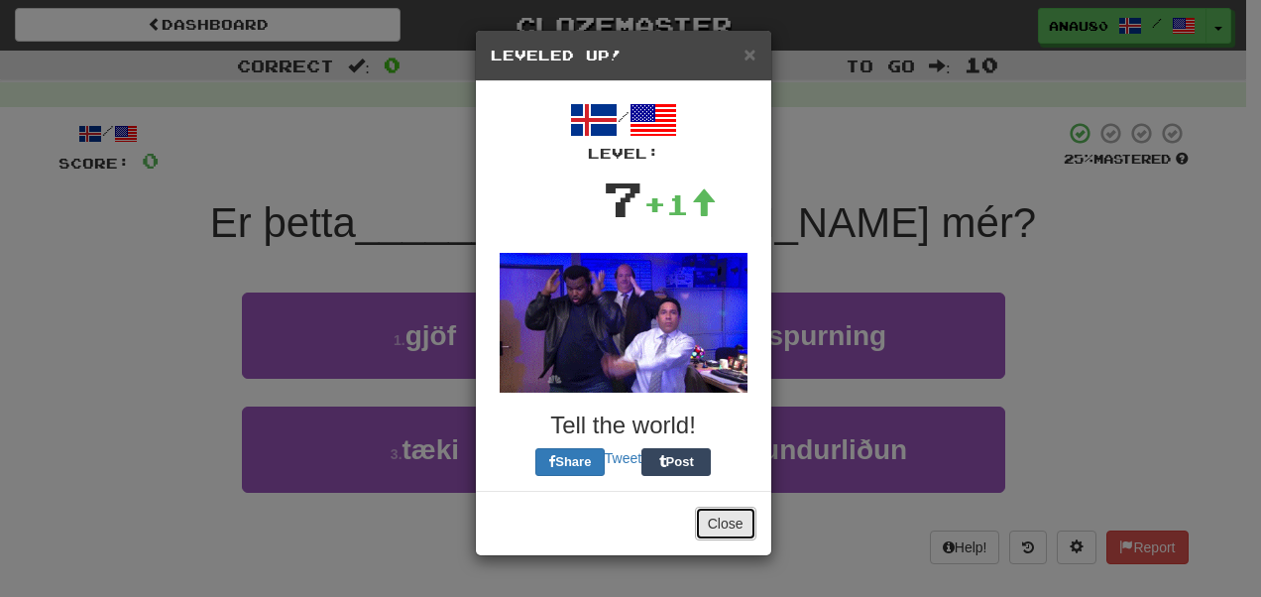
click at [722, 515] on button "Close" at bounding box center [725, 524] width 61 height 34
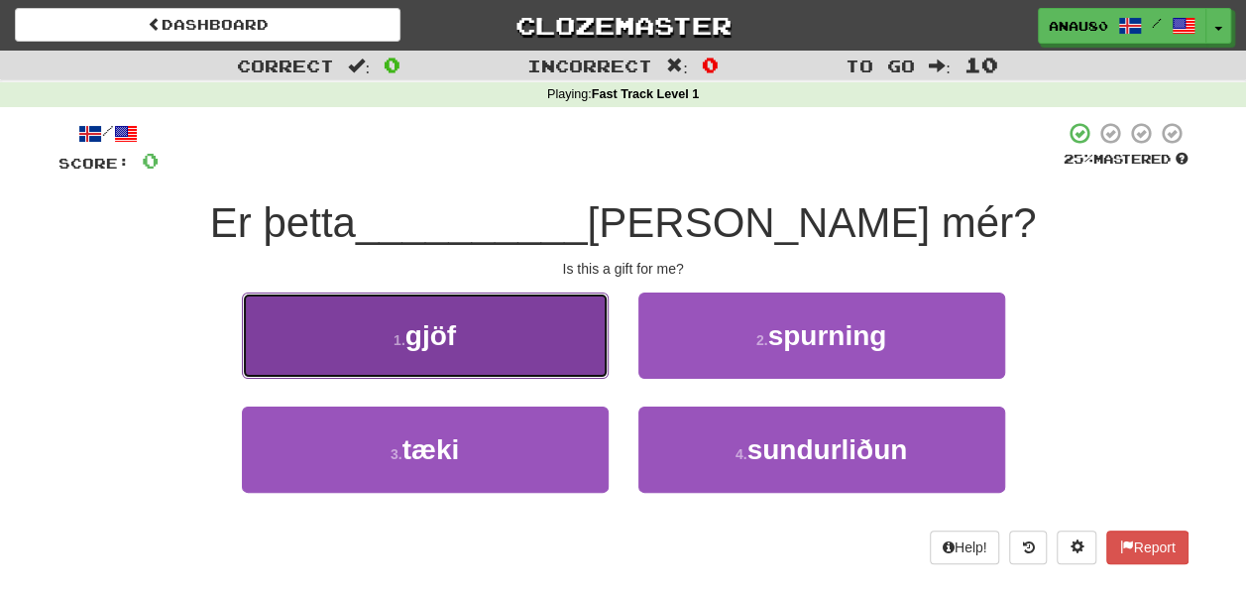
click at [509, 330] on button "1 . gjöf" at bounding box center [425, 335] width 367 height 86
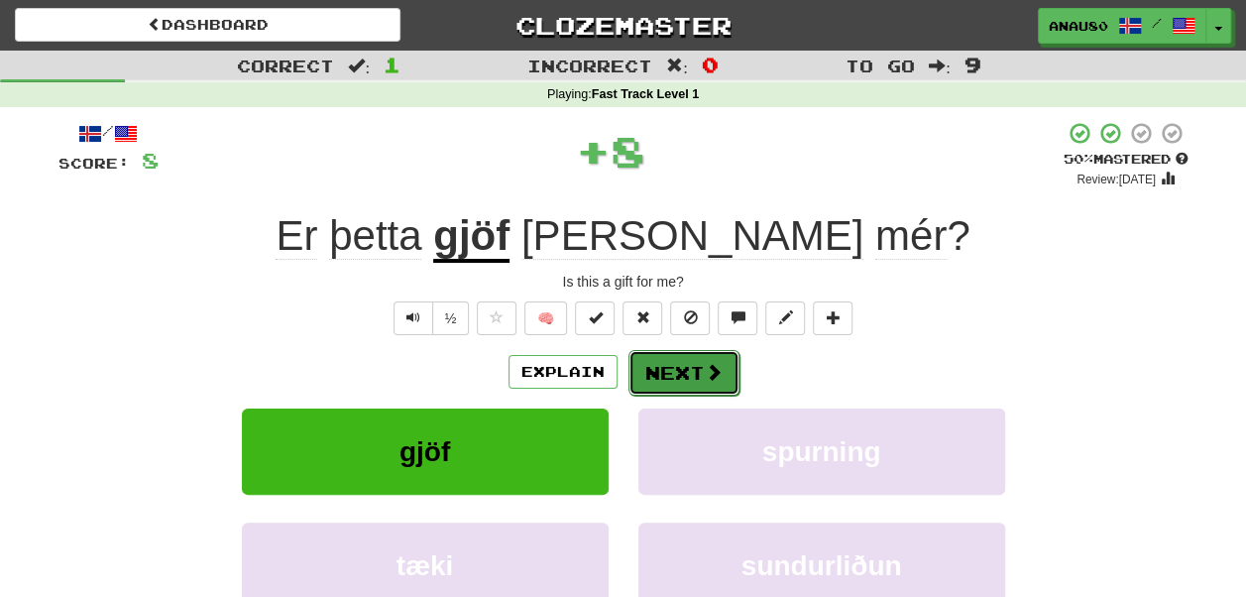
click at [663, 367] on button "Next" at bounding box center [683, 373] width 111 height 46
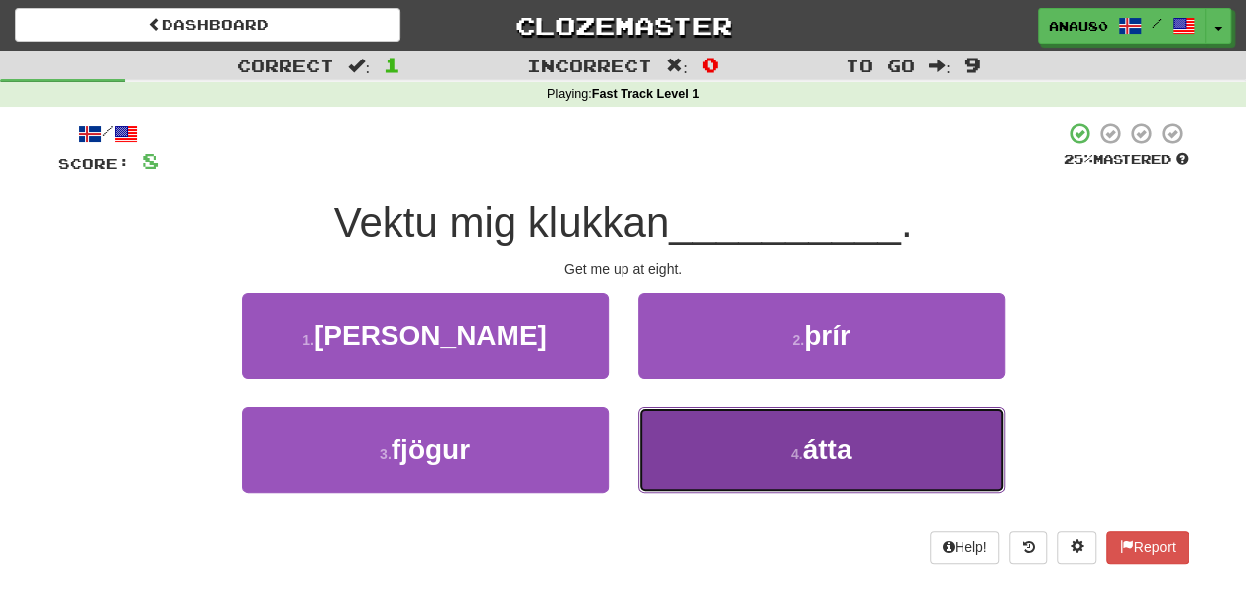
click at [699, 430] on button "4 . átta" at bounding box center [821, 449] width 367 height 86
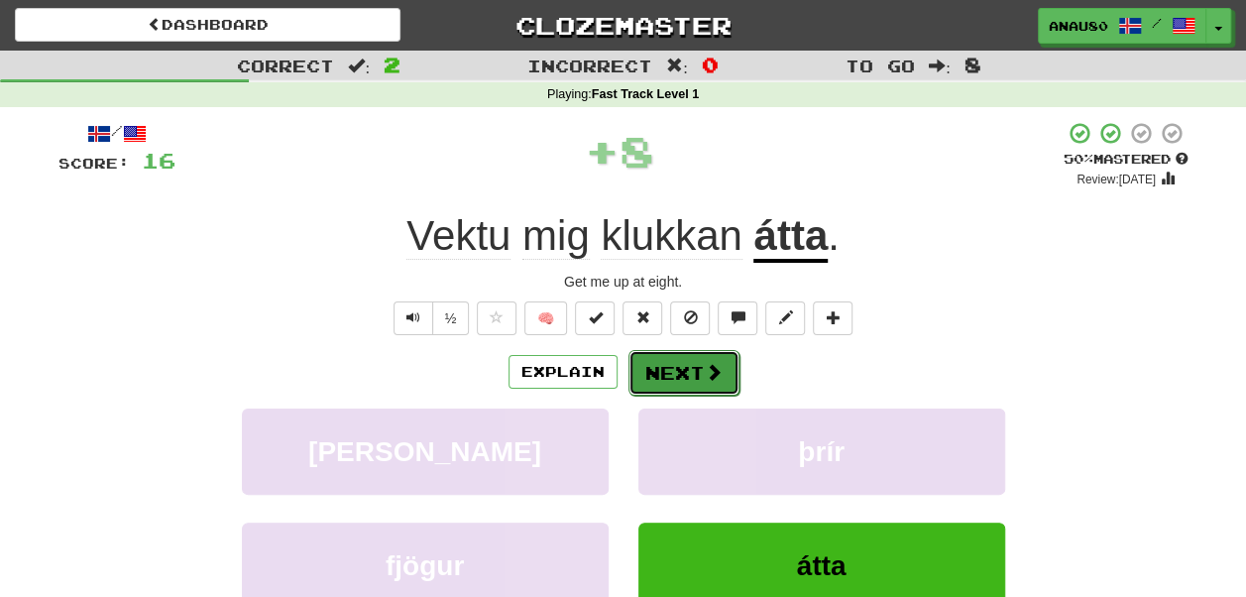
click at [662, 368] on button "Next" at bounding box center [683, 373] width 111 height 46
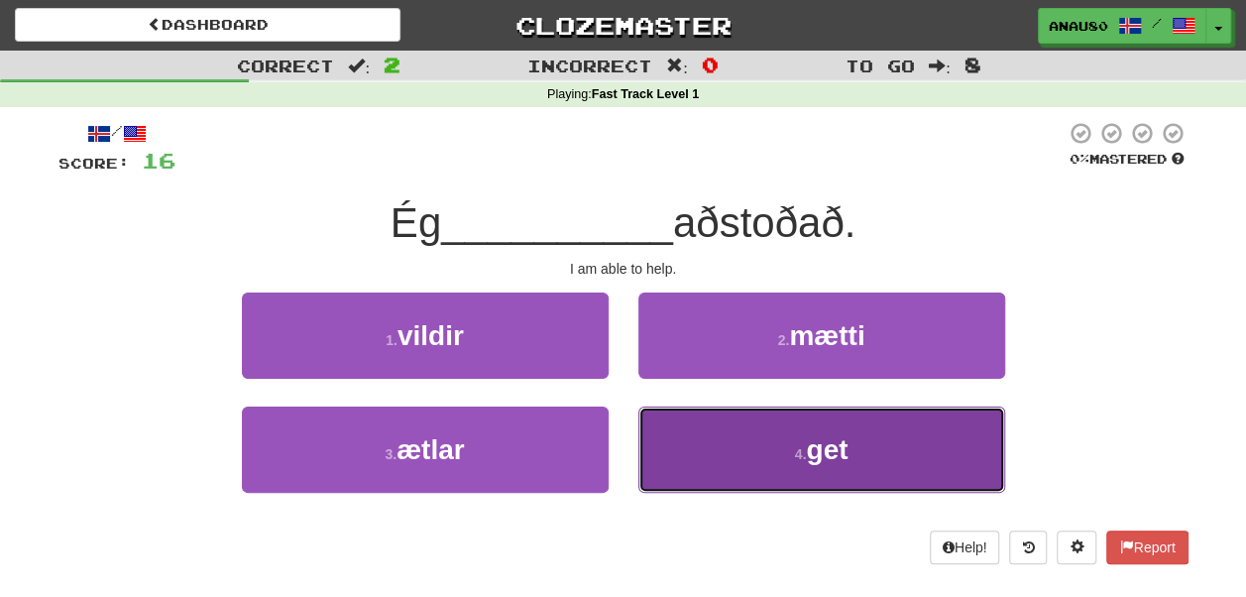
click at [702, 460] on button "4 . get" at bounding box center [821, 449] width 367 height 86
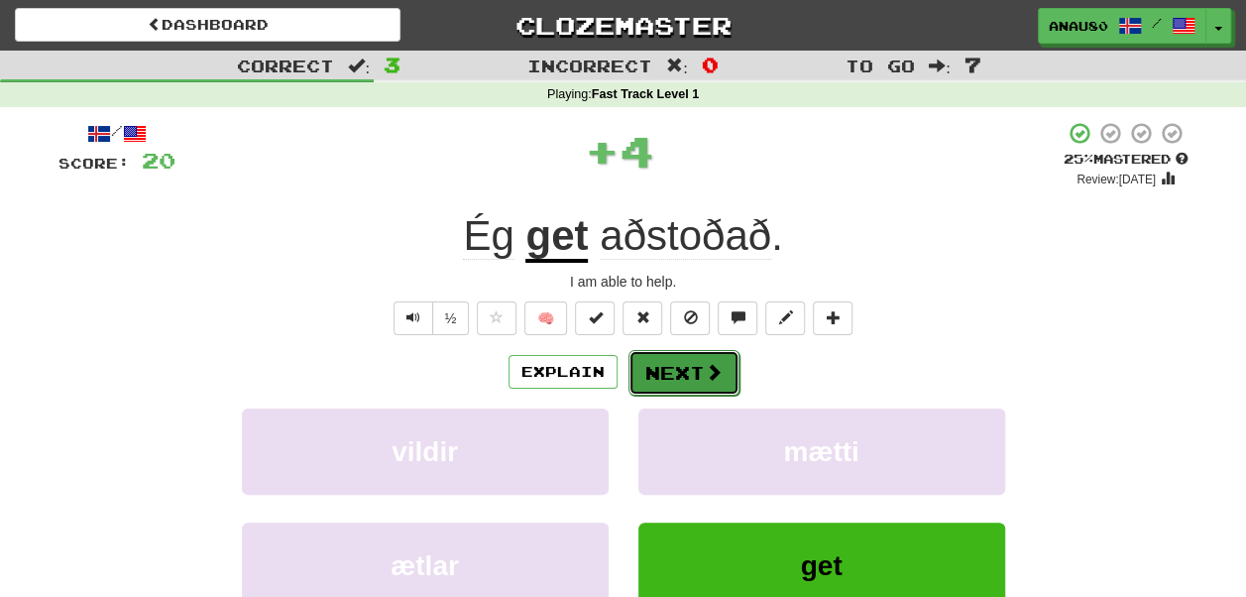
click at [678, 361] on button "Next" at bounding box center [683, 373] width 111 height 46
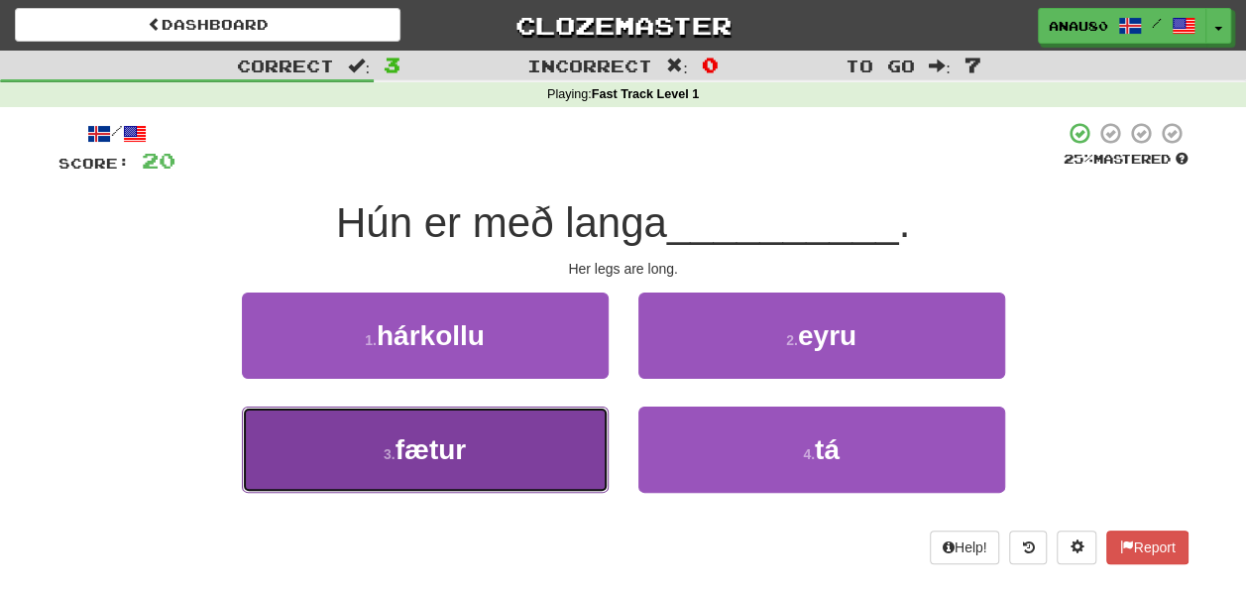
click at [512, 452] on button "3 . fætur" at bounding box center [425, 449] width 367 height 86
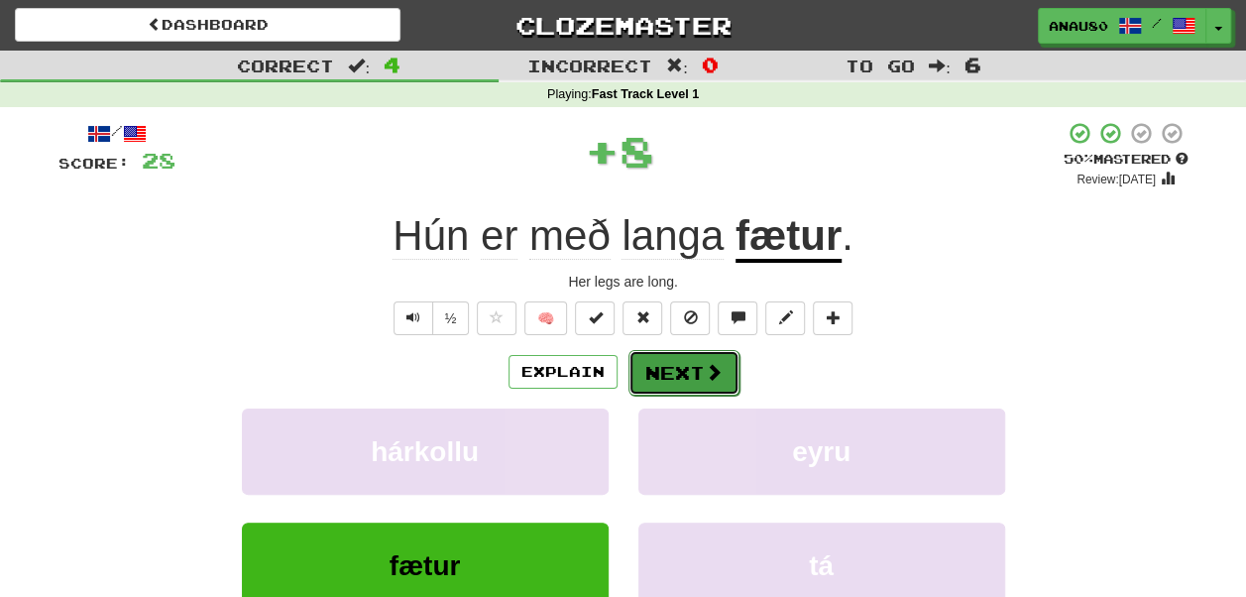
click at [690, 363] on button "Next" at bounding box center [683, 373] width 111 height 46
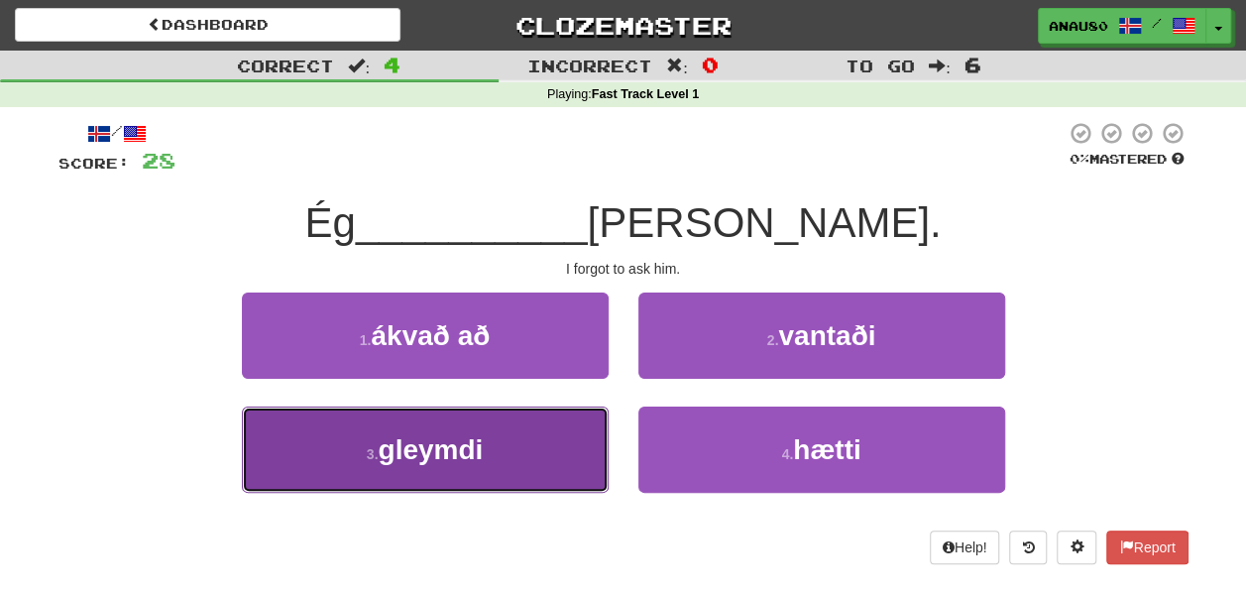
click at [529, 440] on button "3 . gleymdi" at bounding box center [425, 449] width 367 height 86
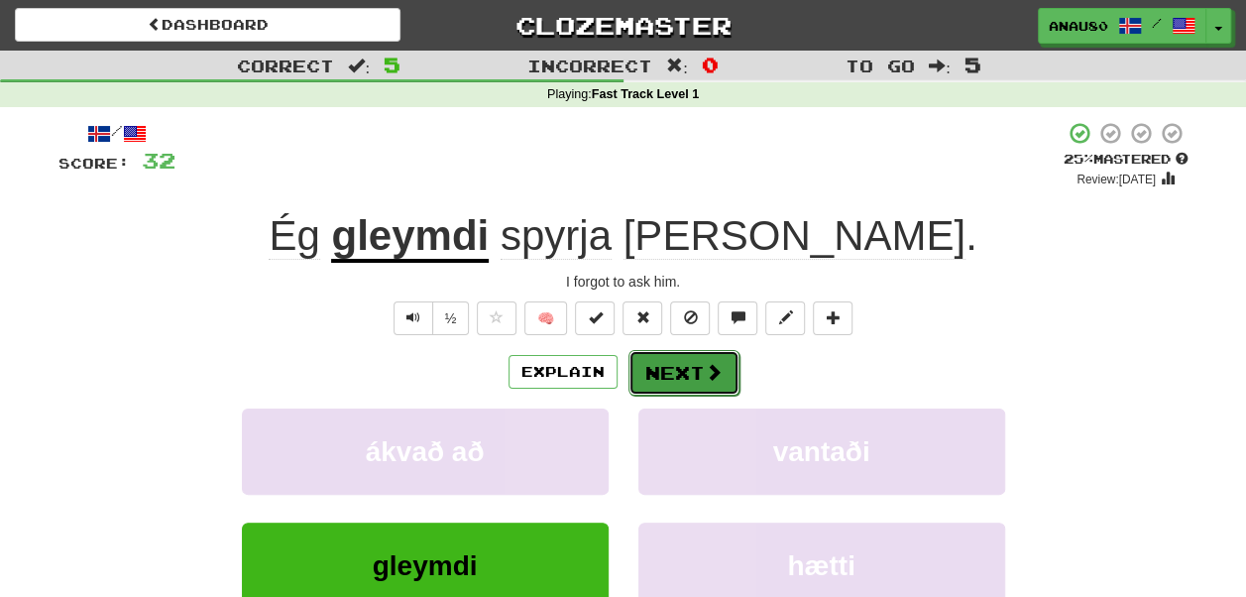
click at [682, 370] on button "Next" at bounding box center [683, 373] width 111 height 46
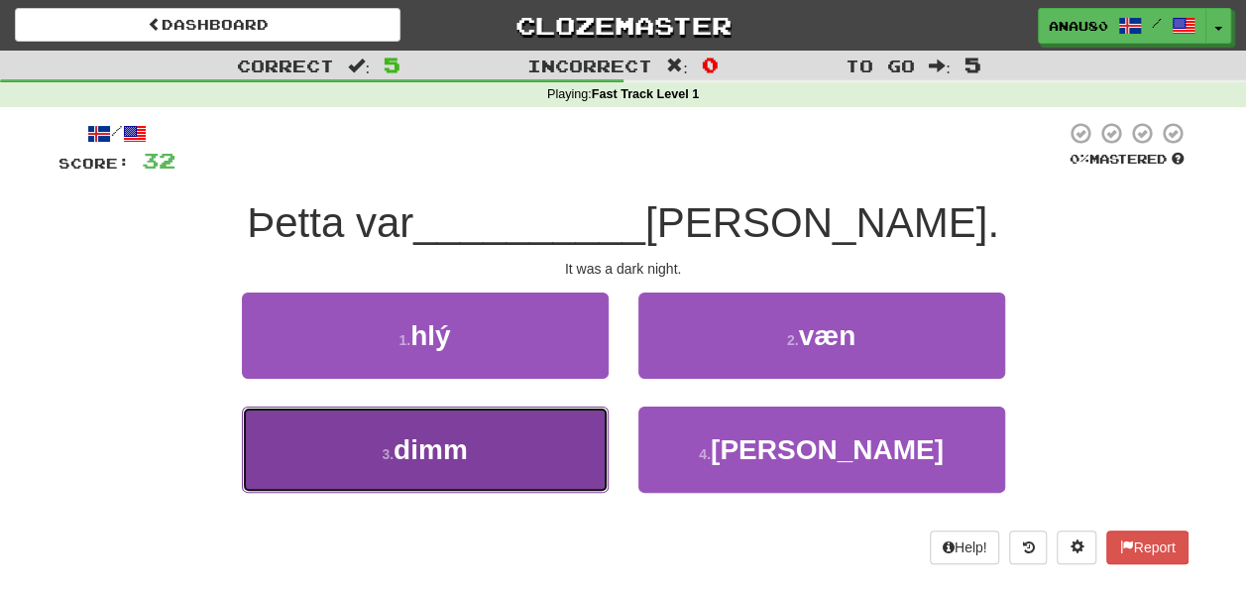
click at [533, 432] on button "3 . dimm" at bounding box center [425, 449] width 367 height 86
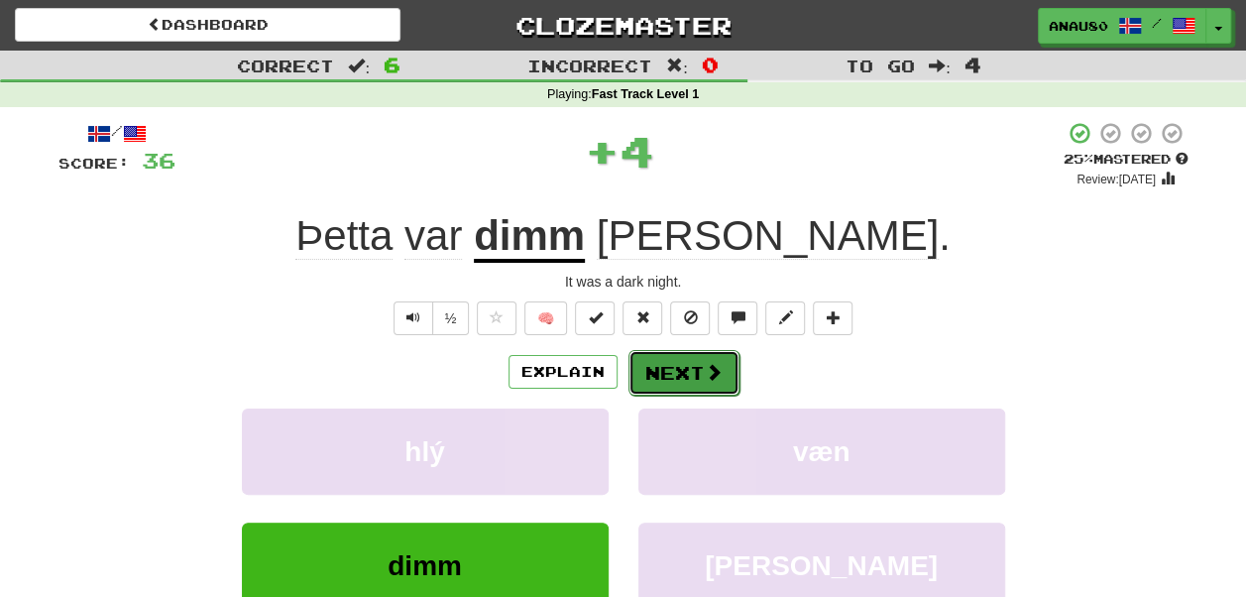
click at [670, 367] on button "Next" at bounding box center [683, 373] width 111 height 46
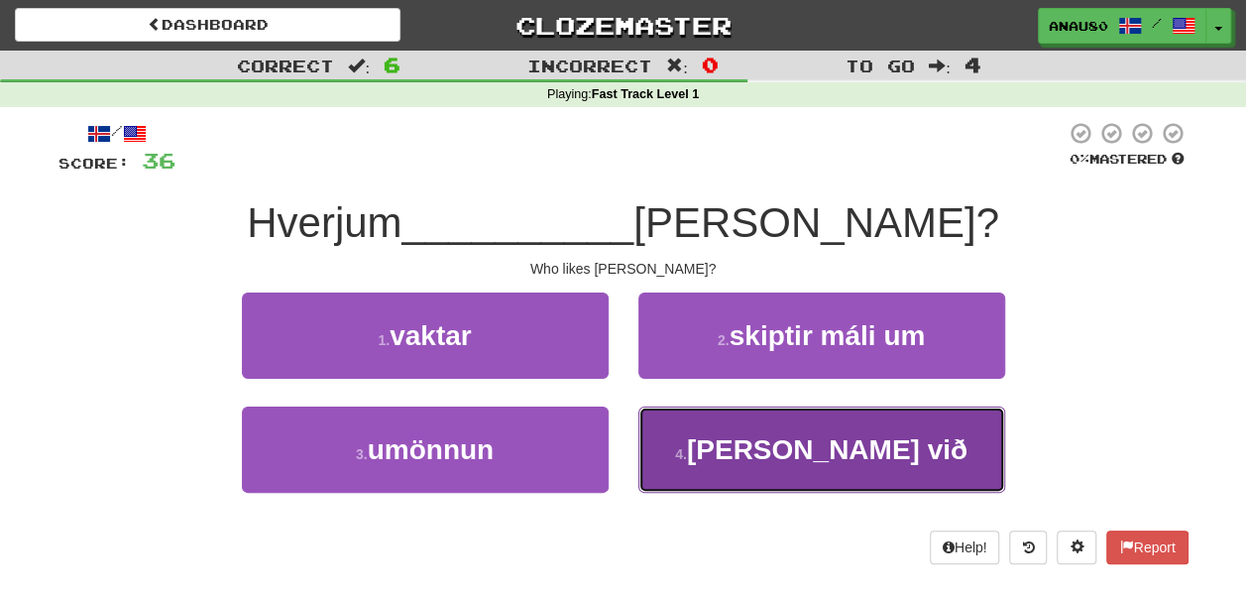
click at [695, 439] on button "4 . líkar við" at bounding box center [821, 449] width 367 height 86
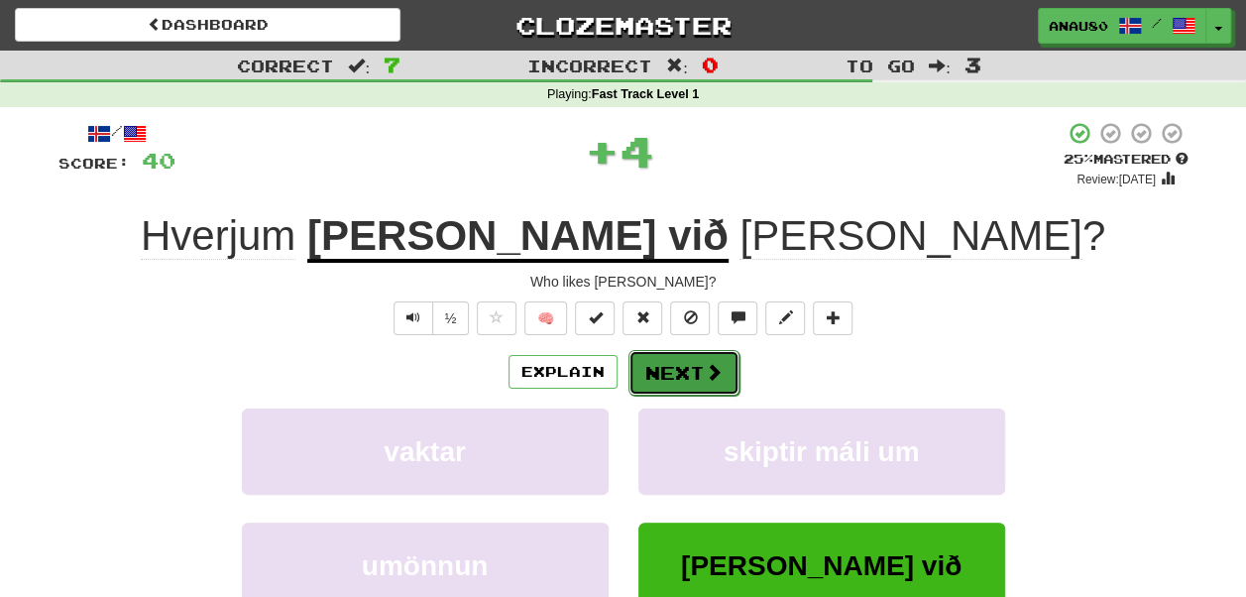
click at [669, 365] on button "Next" at bounding box center [683, 373] width 111 height 46
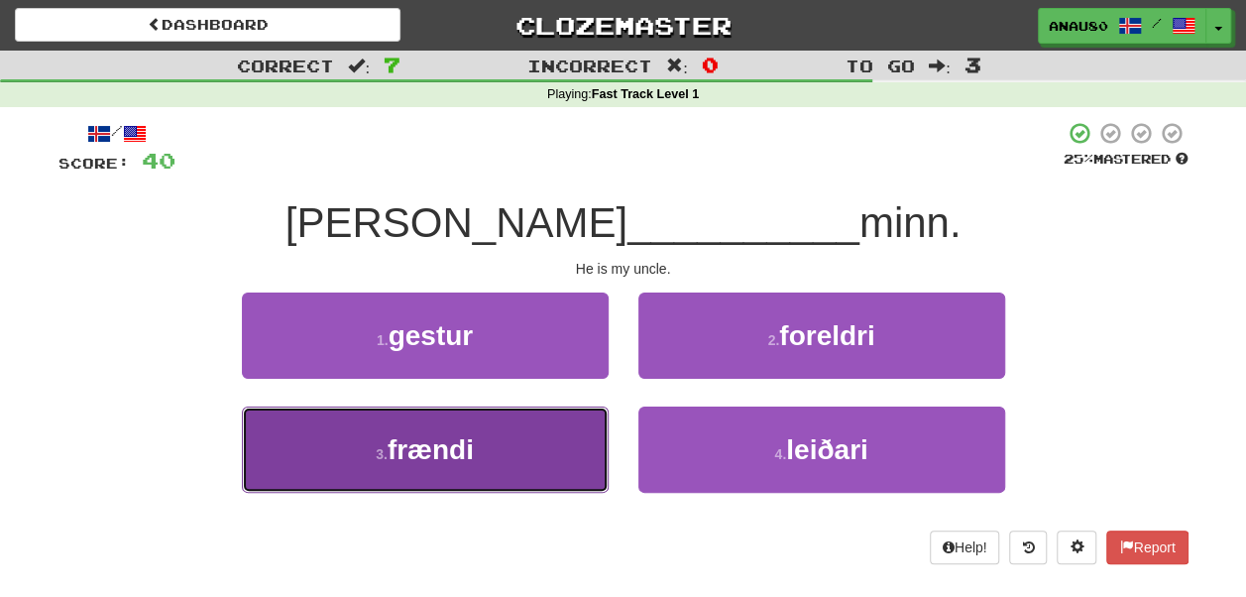
click at [490, 452] on button "3 . frændi" at bounding box center [425, 449] width 367 height 86
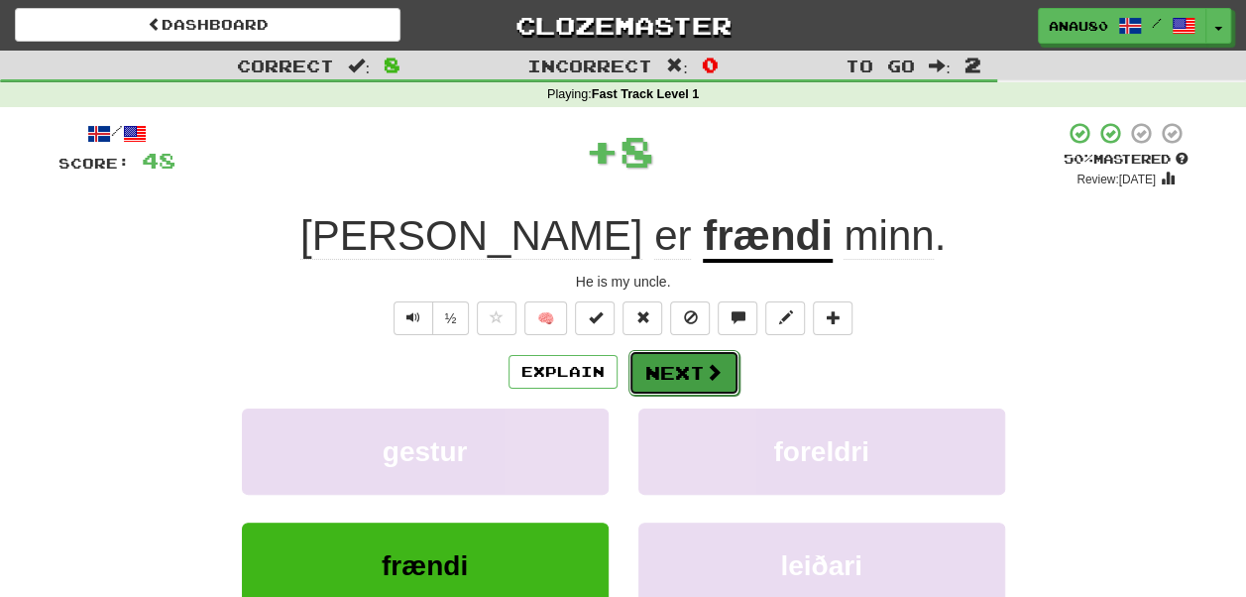
click at [680, 373] on button "Next" at bounding box center [683, 373] width 111 height 46
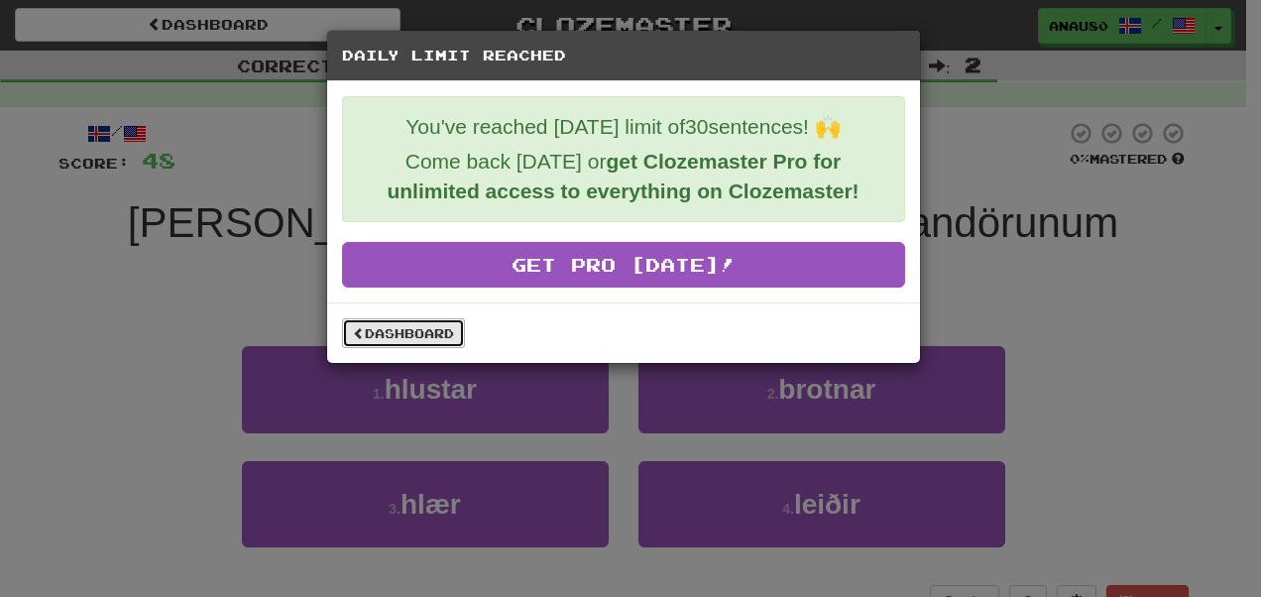
click at [432, 342] on link "Dashboard" at bounding box center [403, 333] width 123 height 30
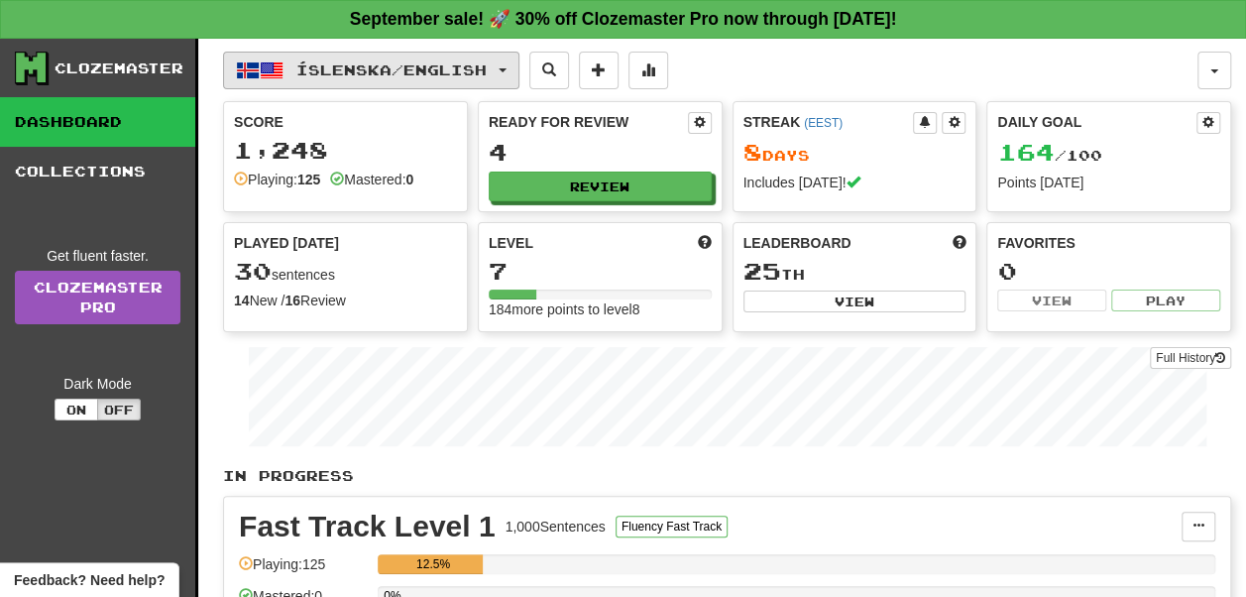
click at [487, 69] on span "Íslenska / English" at bounding box center [391, 69] width 190 height 17
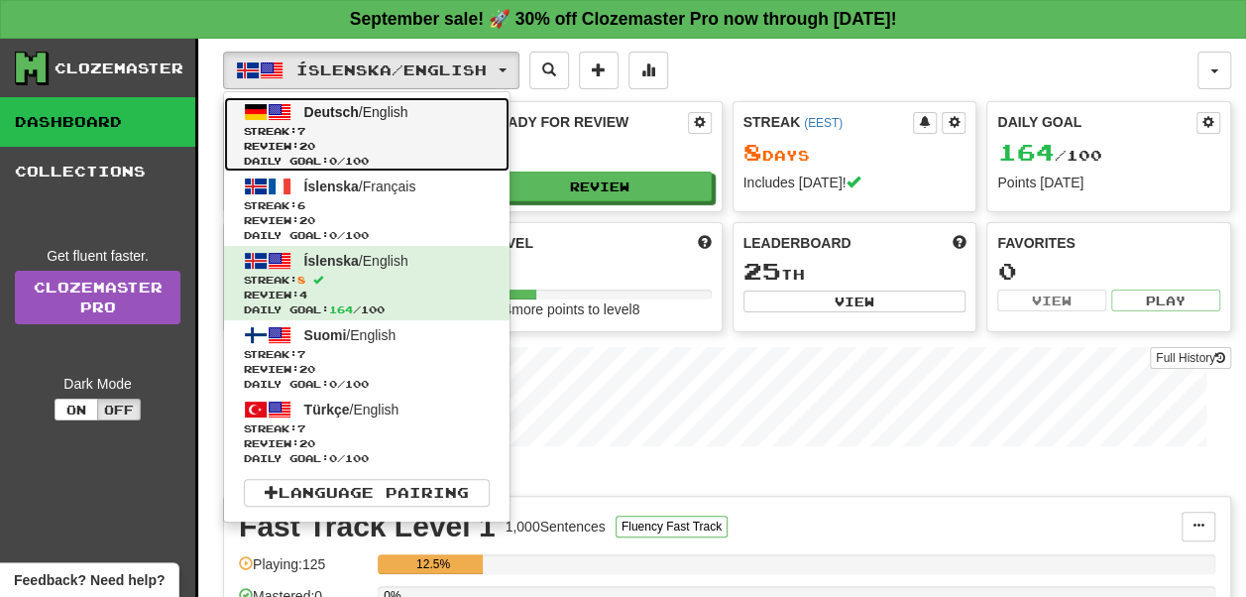
click at [421, 127] on span "Streak: 7" at bounding box center [367, 131] width 246 height 15
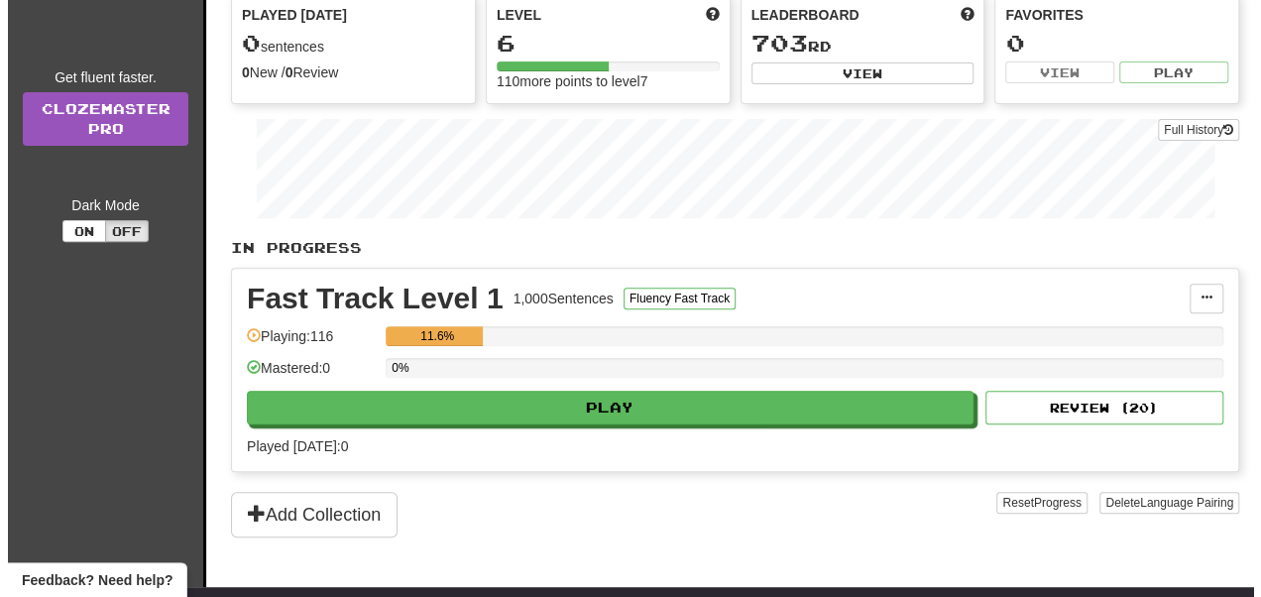
scroll to position [240, 0]
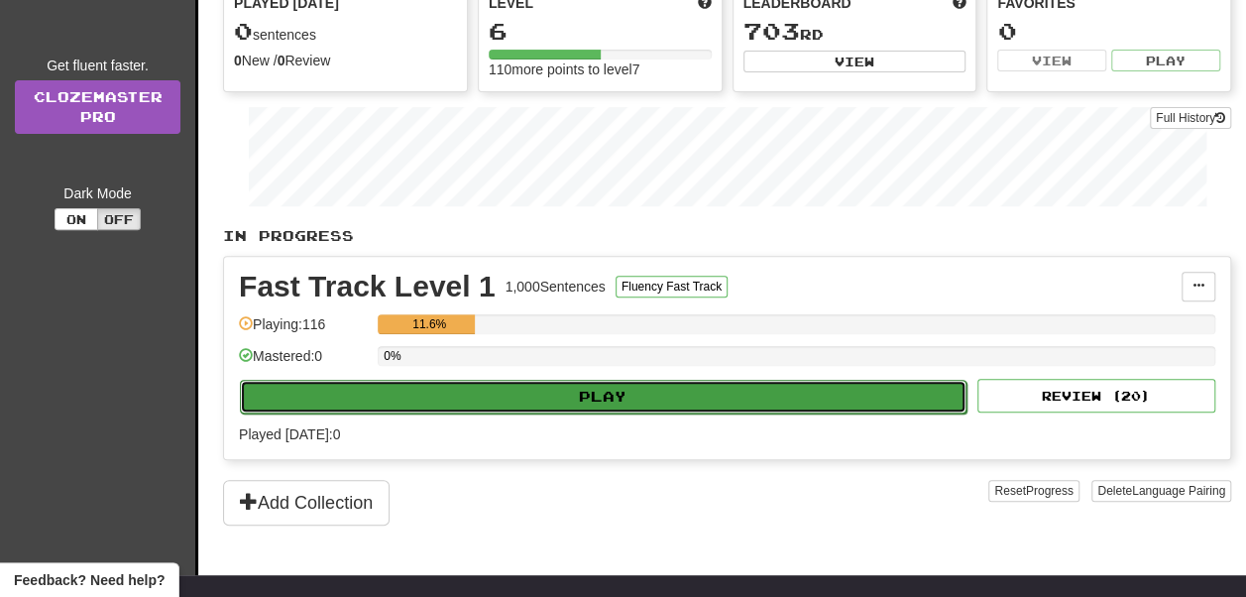
click at [624, 387] on button "Play" at bounding box center [603, 397] width 727 height 34
select select "**"
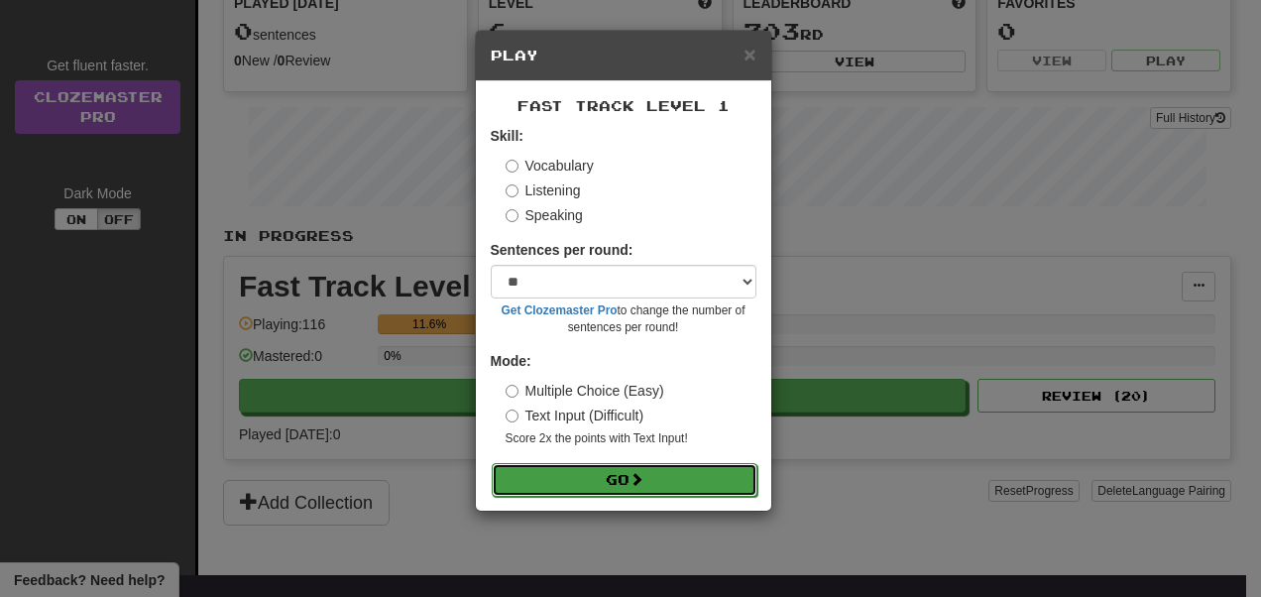
click at [613, 479] on button "Go" at bounding box center [625, 480] width 266 height 34
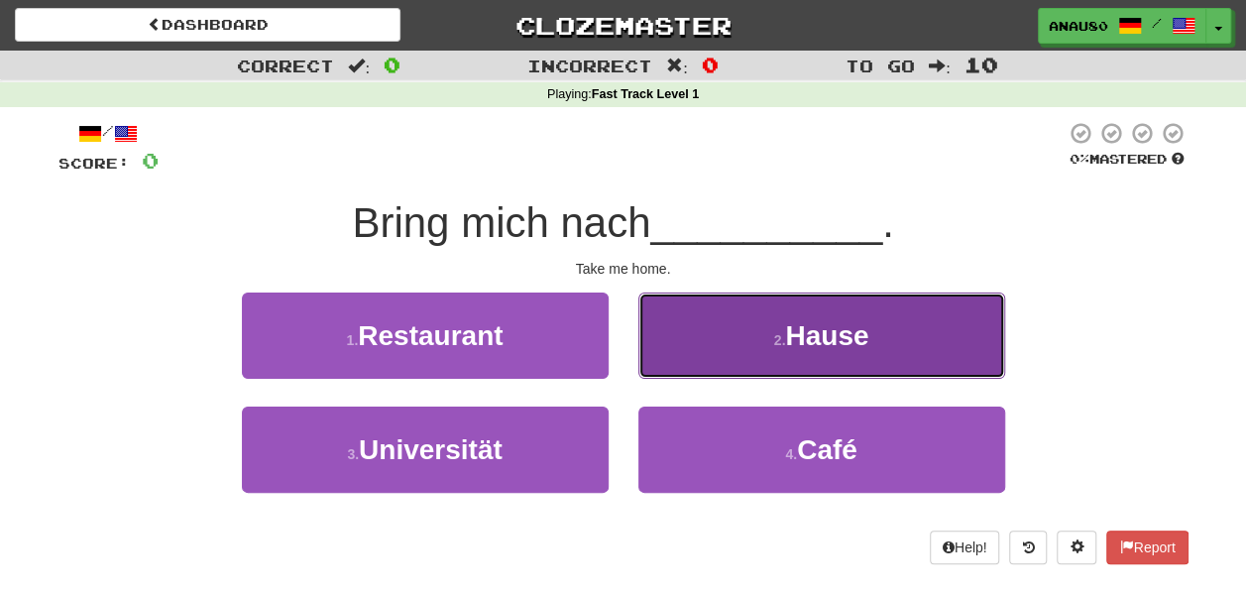
click at [751, 340] on button "2 . Hause" at bounding box center [821, 335] width 367 height 86
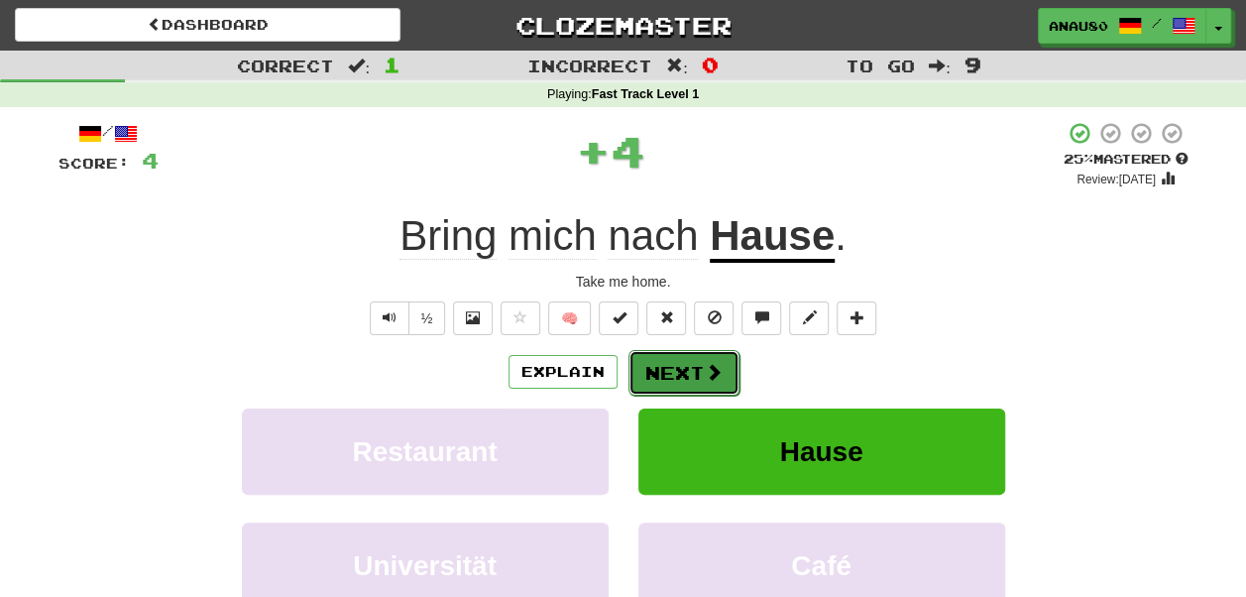
click at [706, 373] on span at bounding box center [714, 372] width 18 height 18
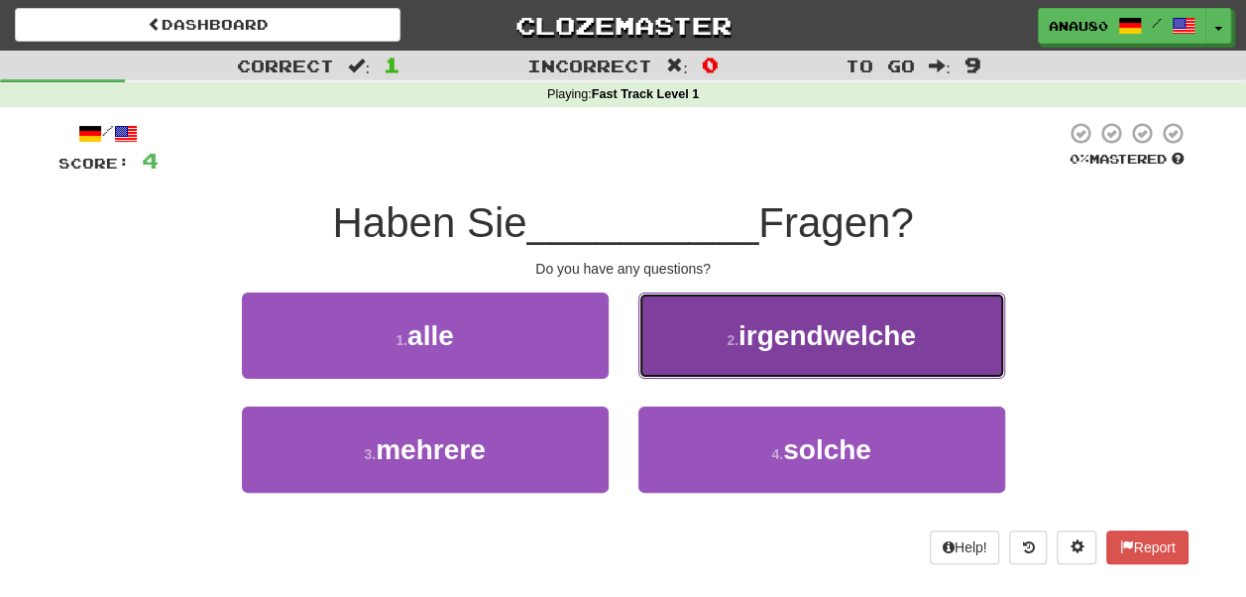
click at [804, 342] on span "irgendwelche" at bounding box center [827, 335] width 177 height 31
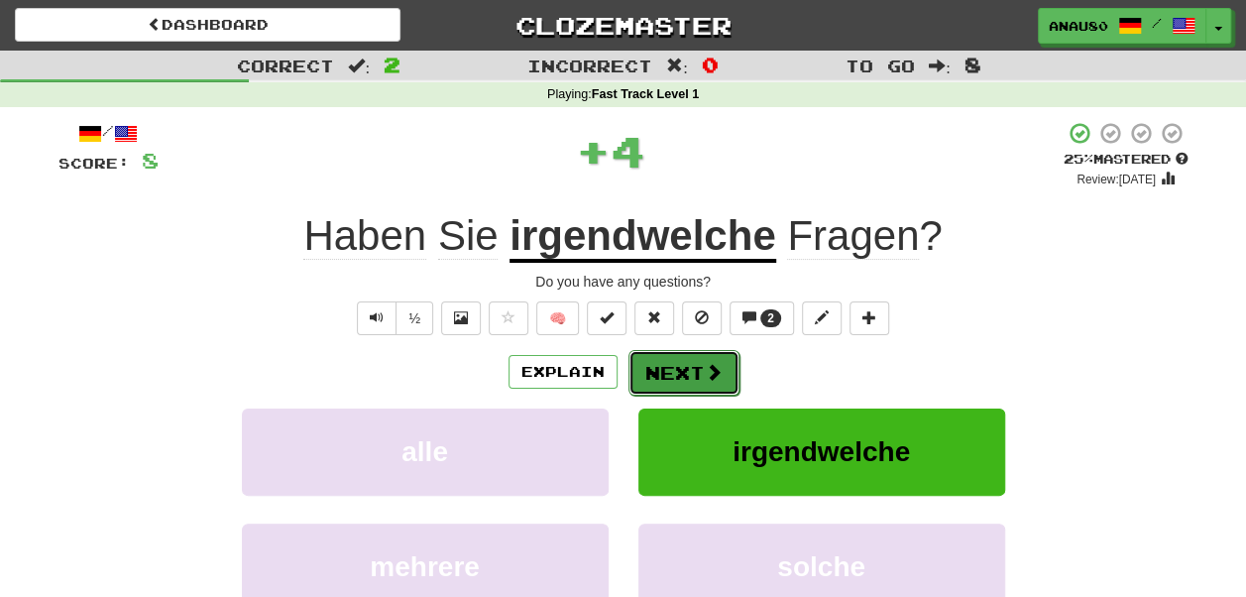
click at [680, 361] on button "Next" at bounding box center [683, 373] width 111 height 46
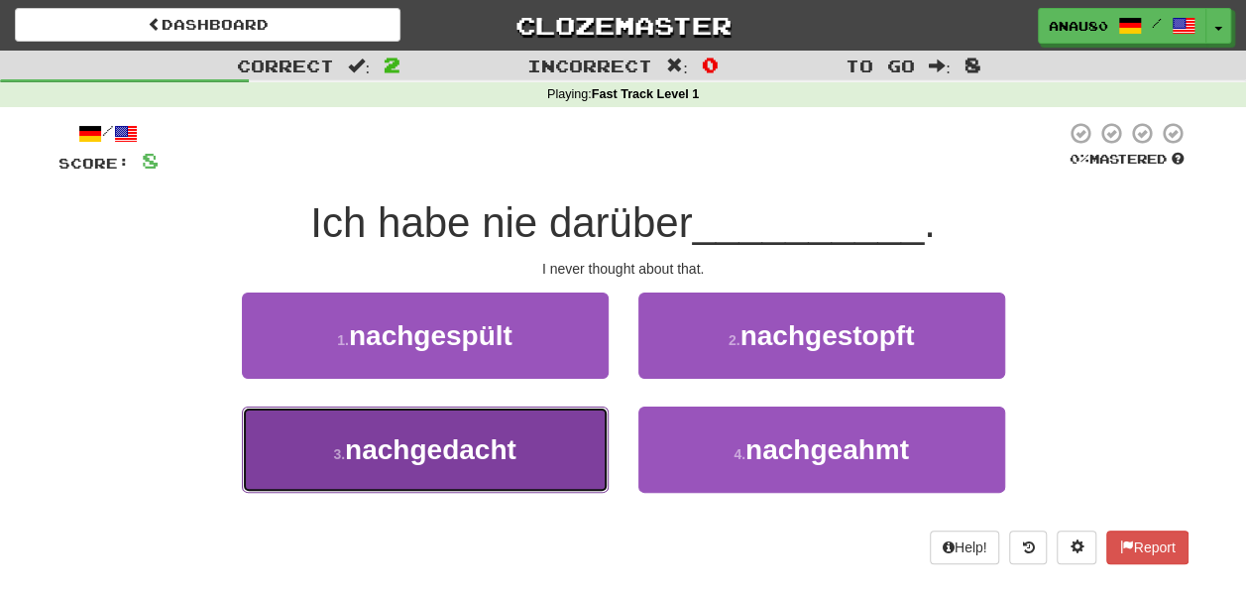
click at [501, 451] on span "nachgedacht" at bounding box center [430, 449] width 171 height 31
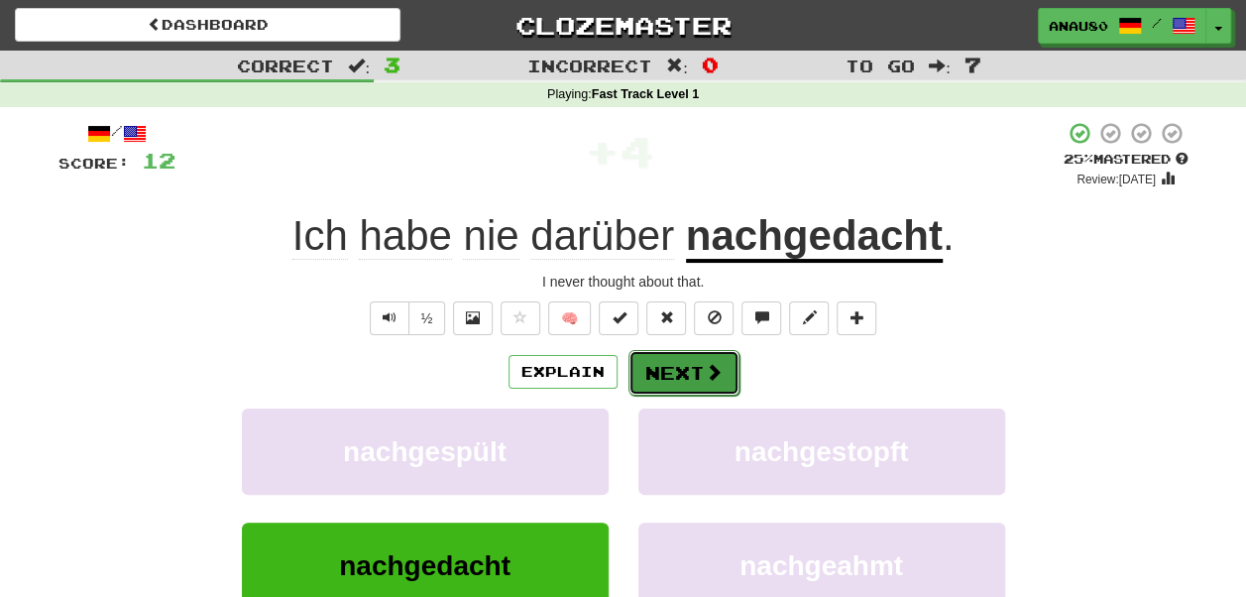
click at [694, 373] on button "Next" at bounding box center [683, 373] width 111 height 46
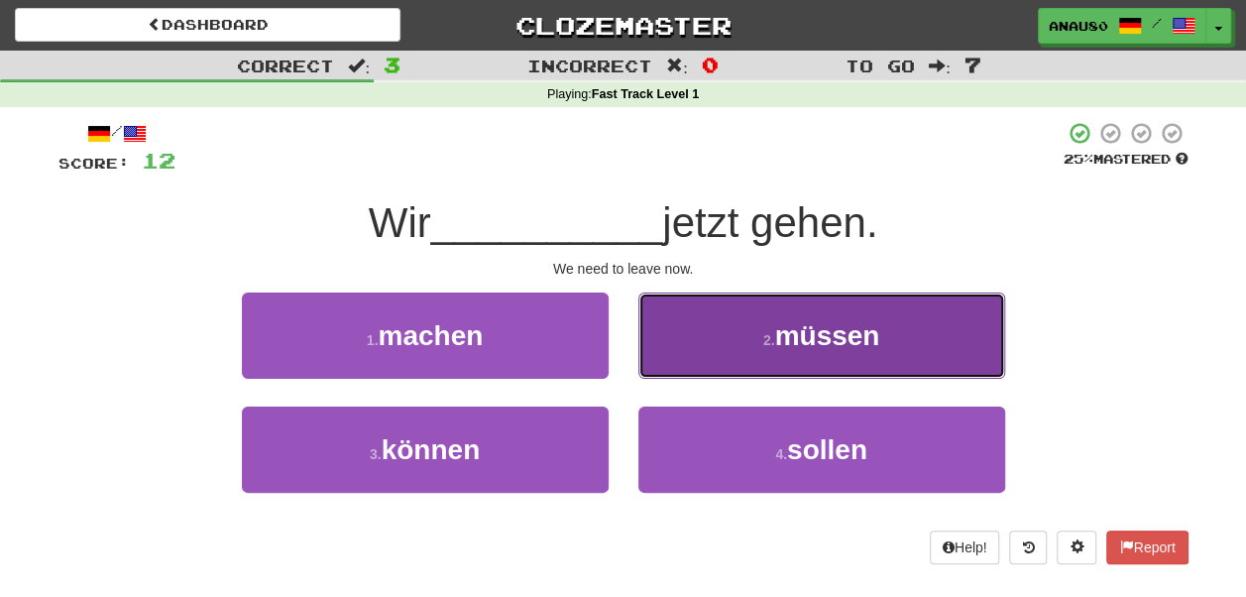
click at [734, 362] on button "2 . müssen" at bounding box center [821, 335] width 367 height 86
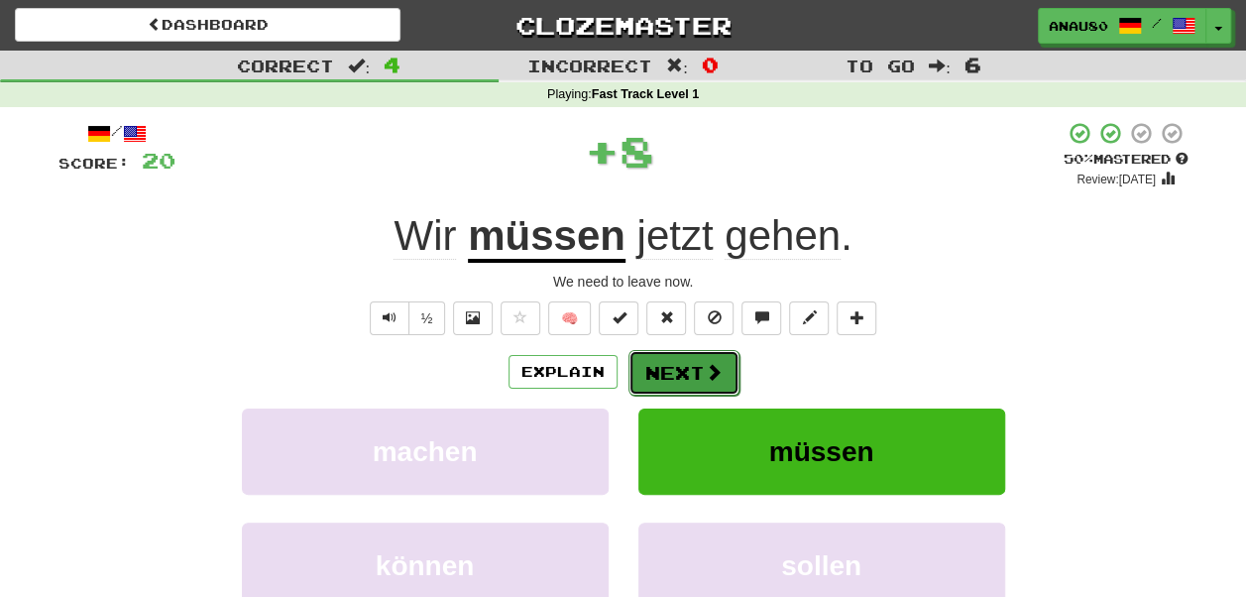
click at [688, 369] on button "Next" at bounding box center [683, 373] width 111 height 46
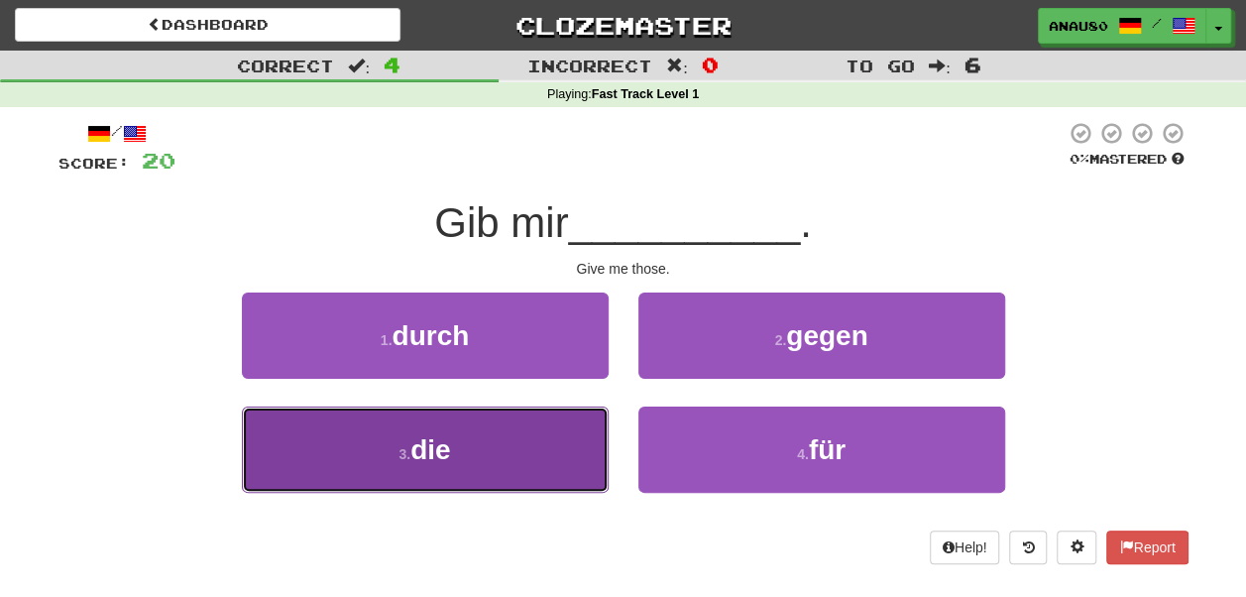
click at [482, 456] on button "3 . die" at bounding box center [425, 449] width 367 height 86
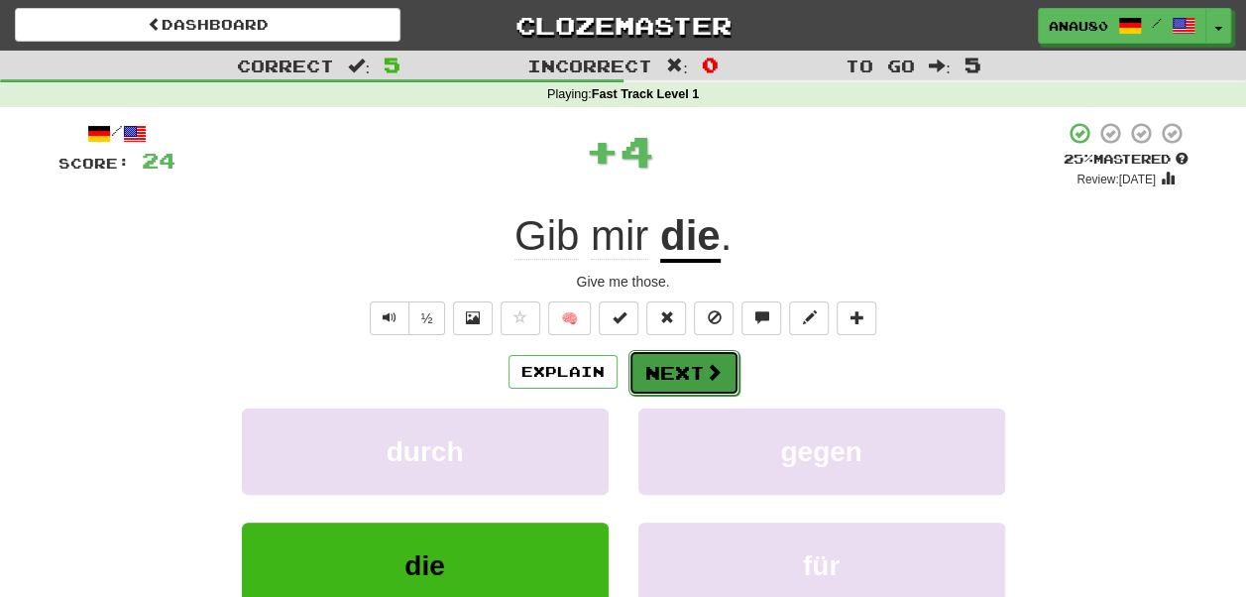
click at [686, 364] on button "Next" at bounding box center [683, 373] width 111 height 46
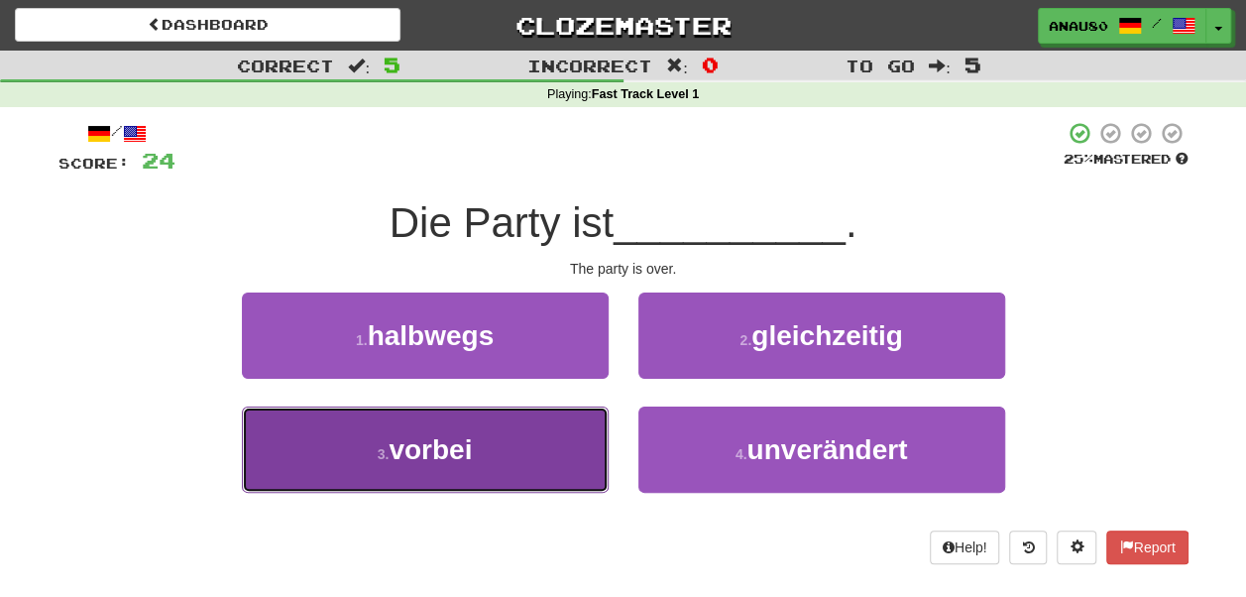
click at [546, 437] on button "3 . vorbei" at bounding box center [425, 449] width 367 height 86
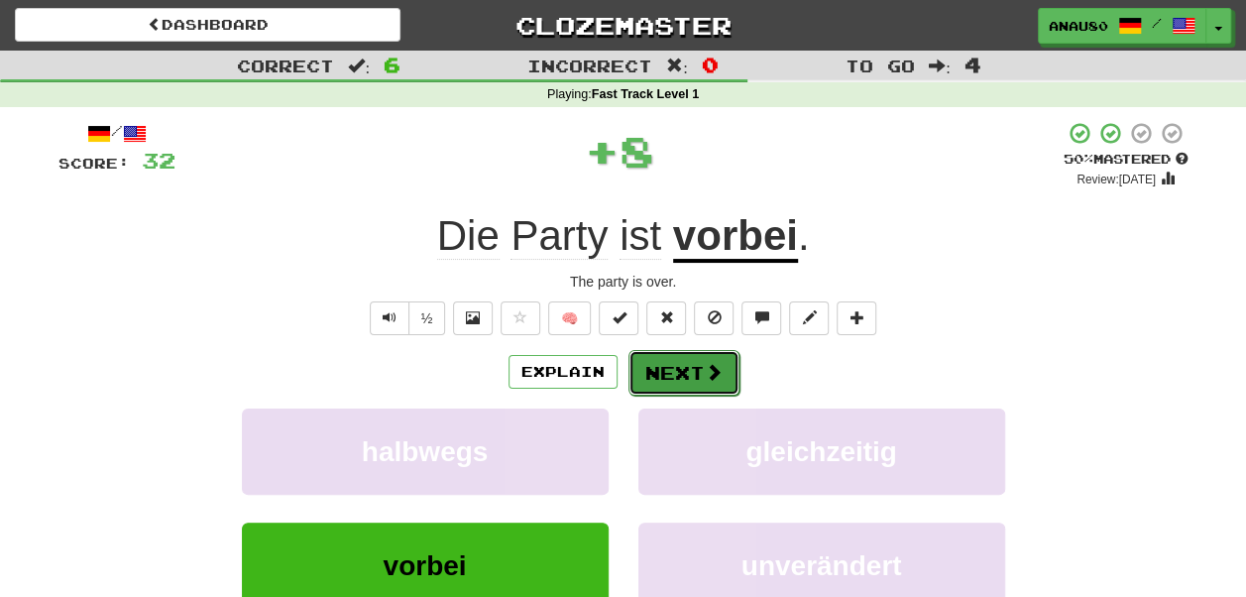
click at [686, 367] on button "Next" at bounding box center [683, 373] width 111 height 46
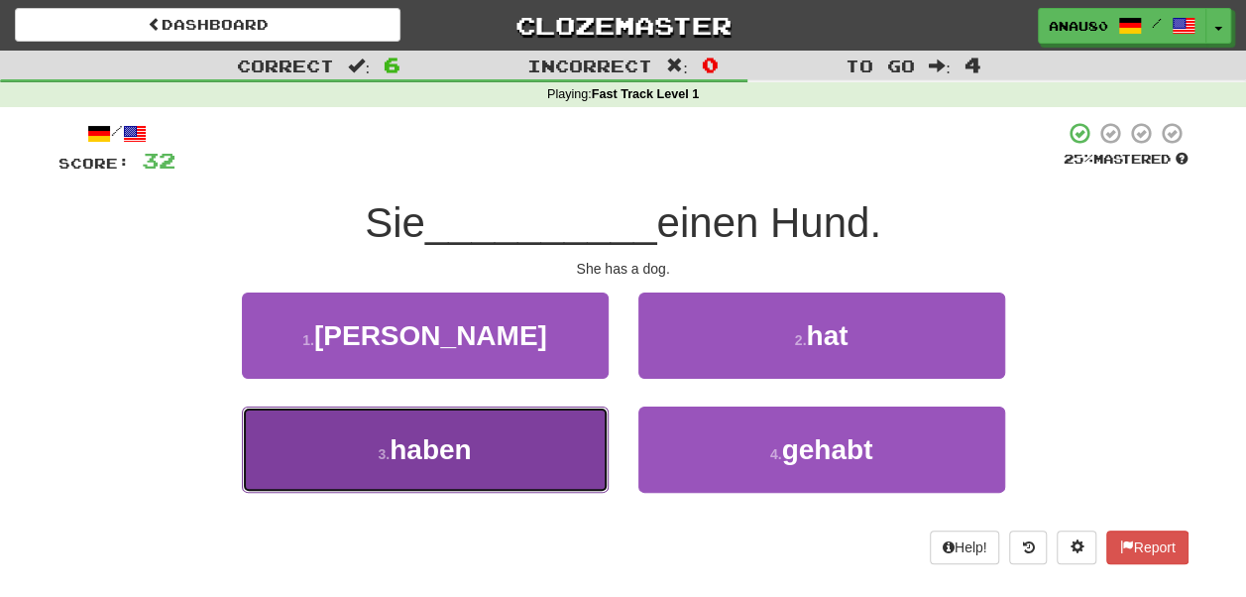
click at [492, 442] on button "3 . haben" at bounding box center [425, 449] width 367 height 86
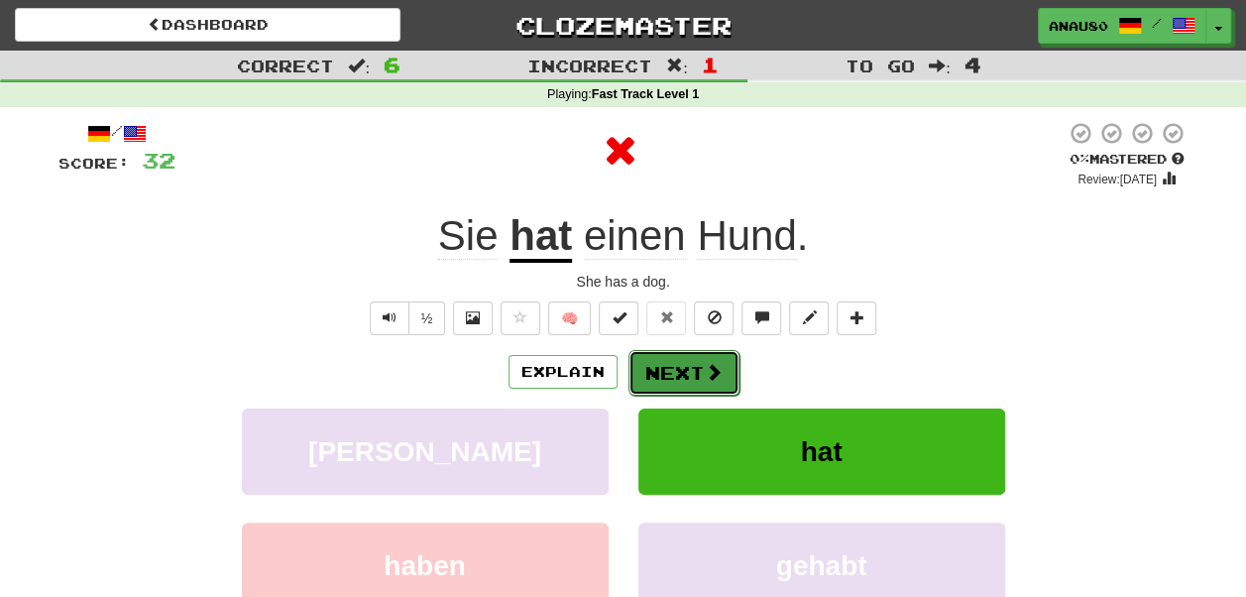
click at [674, 375] on button "Next" at bounding box center [683, 373] width 111 height 46
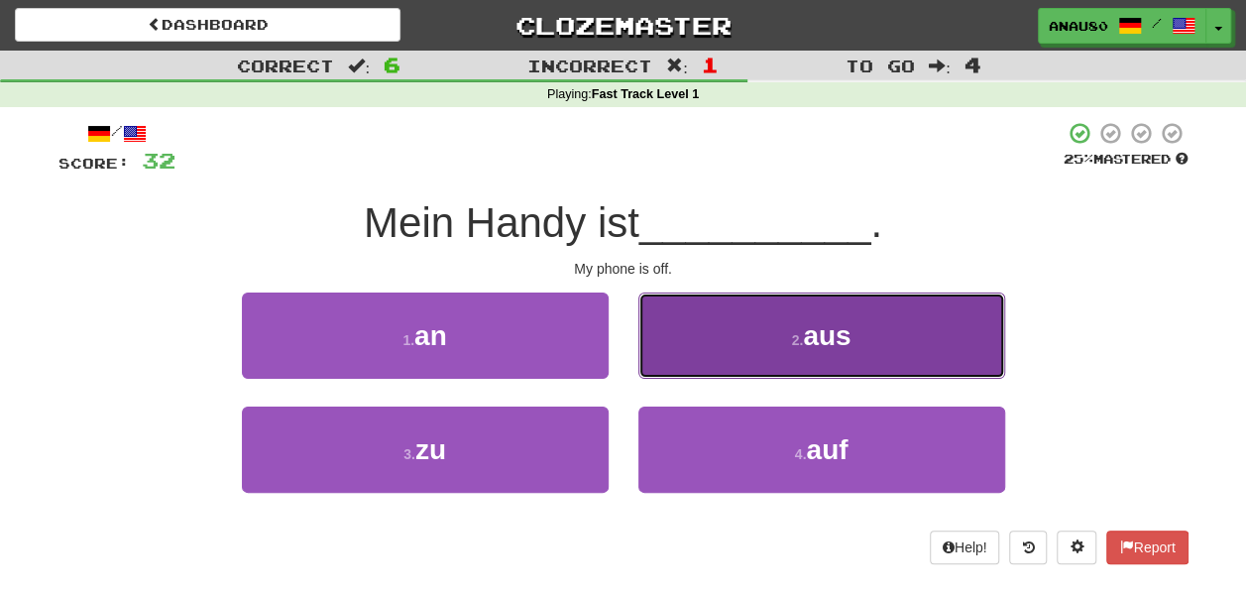
click at [724, 343] on button "2 . aus" at bounding box center [821, 335] width 367 height 86
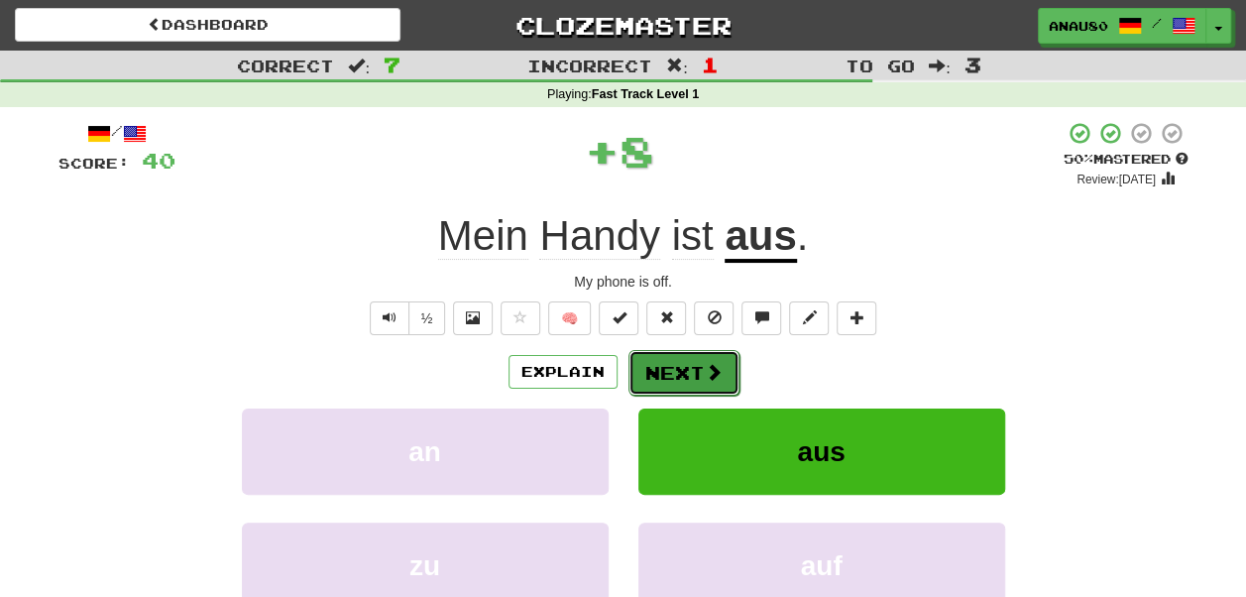
click at [696, 363] on button "Next" at bounding box center [683, 373] width 111 height 46
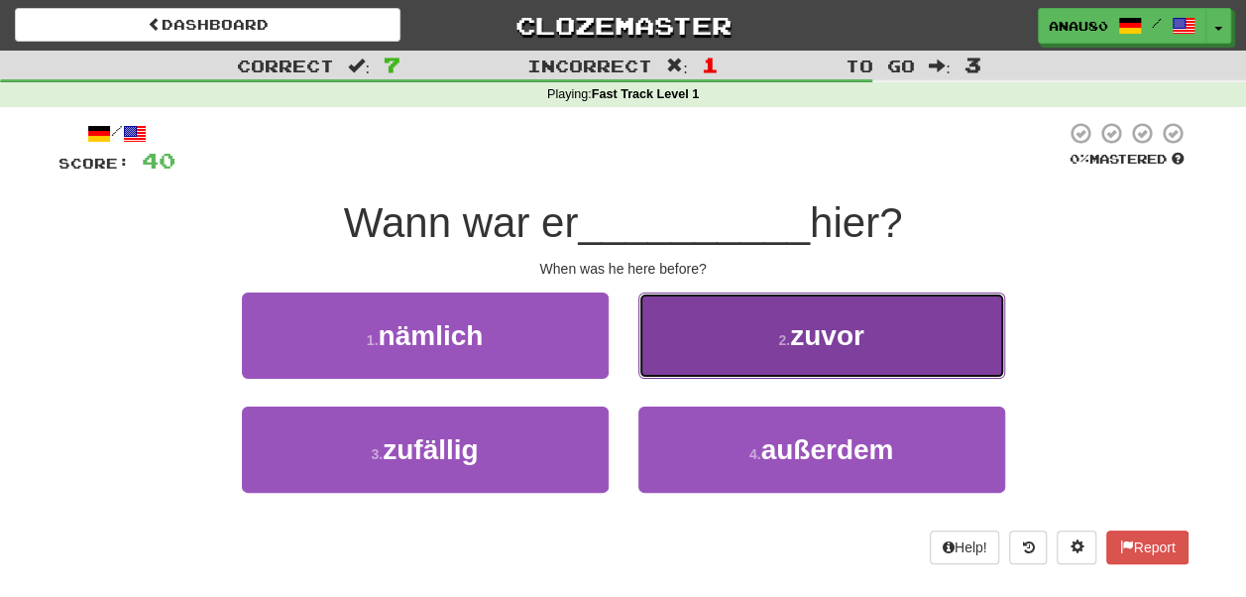
click at [734, 356] on button "2 . zuvor" at bounding box center [821, 335] width 367 height 86
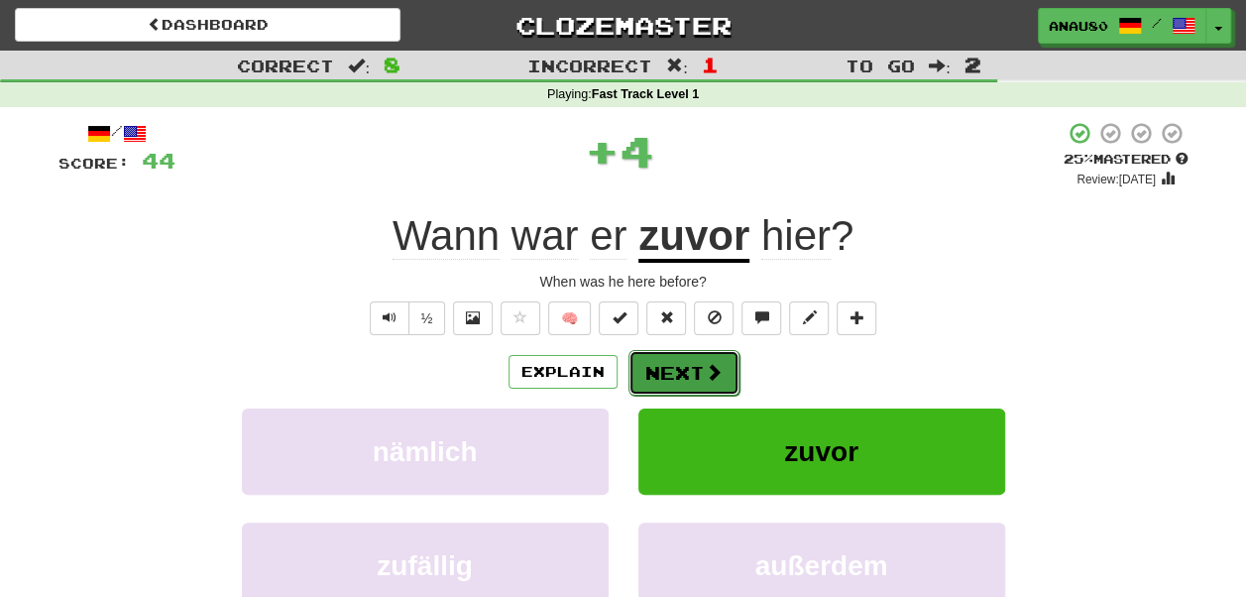
click at [690, 365] on button "Next" at bounding box center [683, 373] width 111 height 46
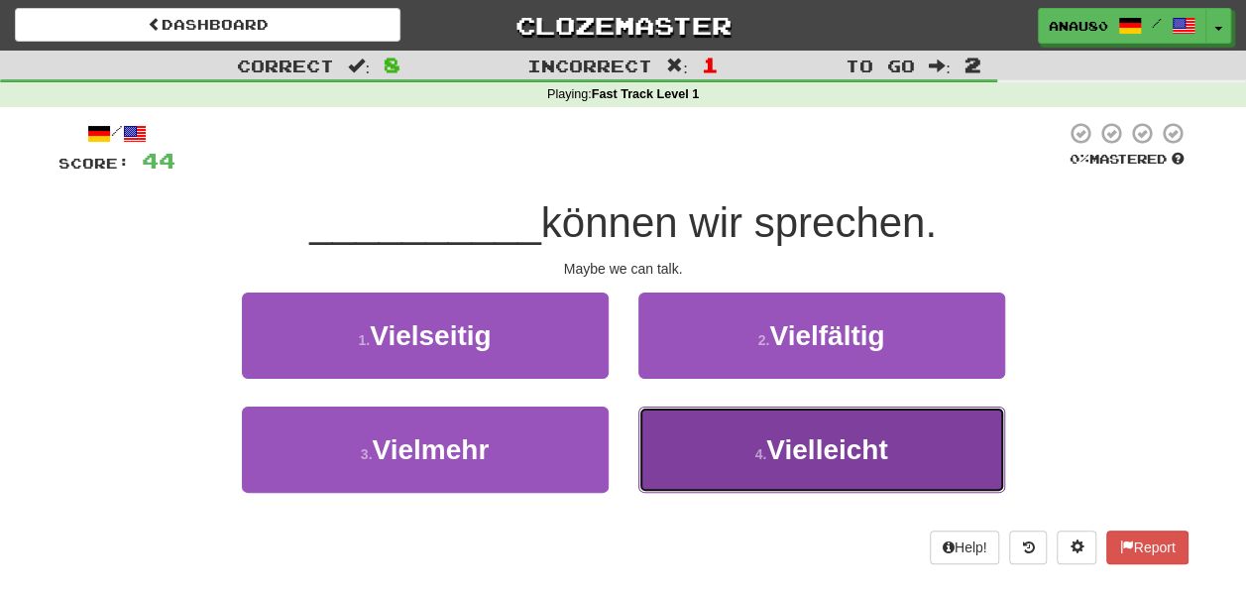
click at [722, 440] on button "4 . Vielleicht" at bounding box center [821, 449] width 367 height 86
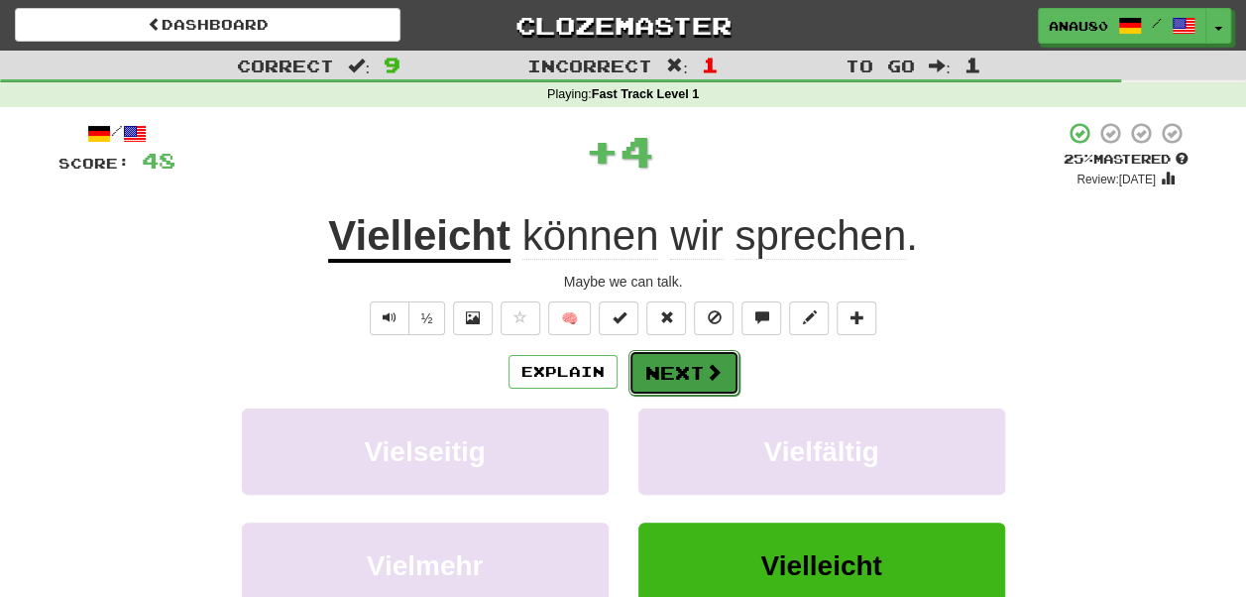
click at [676, 367] on button "Next" at bounding box center [683, 373] width 111 height 46
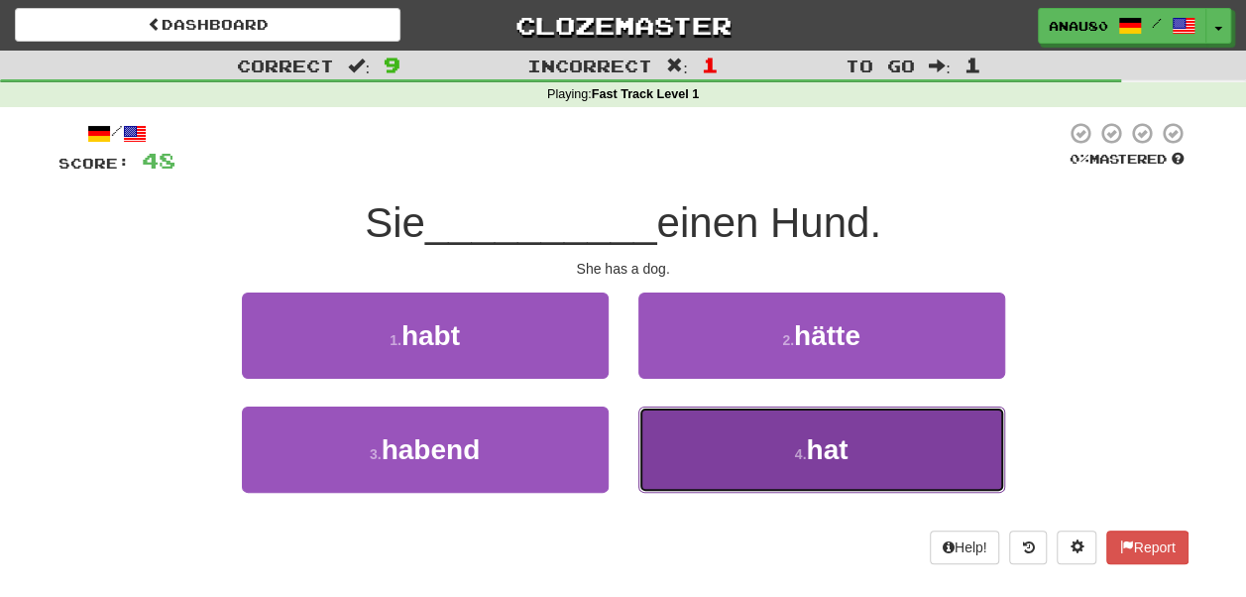
click at [700, 433] on button "4 . hat" at bounding box center [821, 449] width 367 height 86
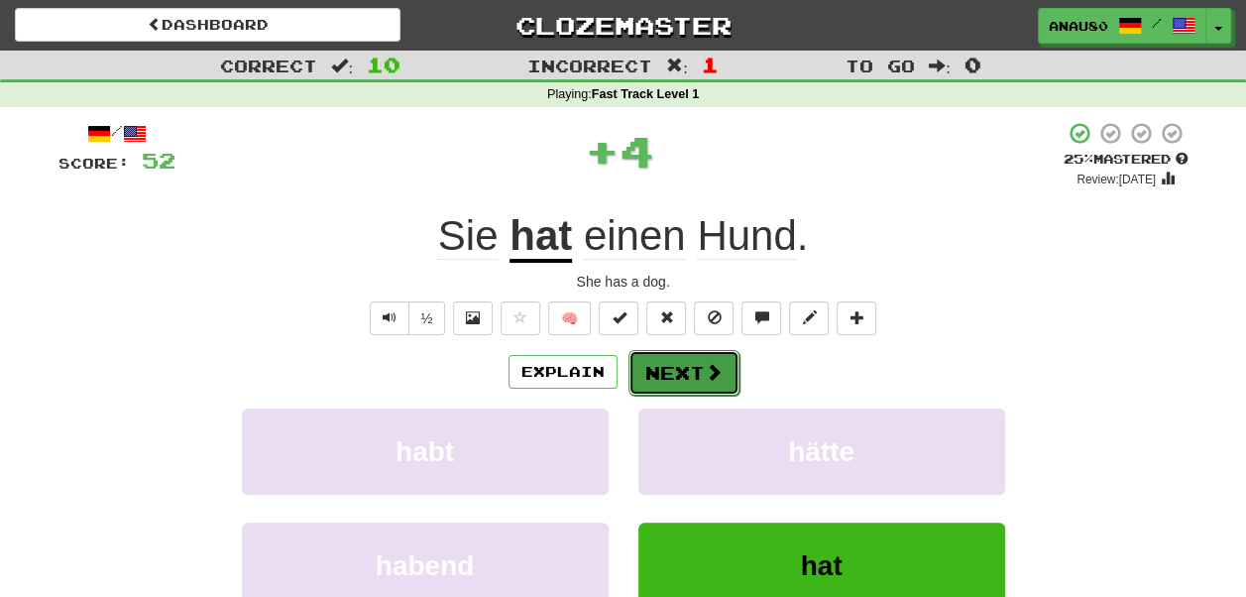
click at [685, 382] on button "Next" at bounding box center [683, 373] width 111 height 46
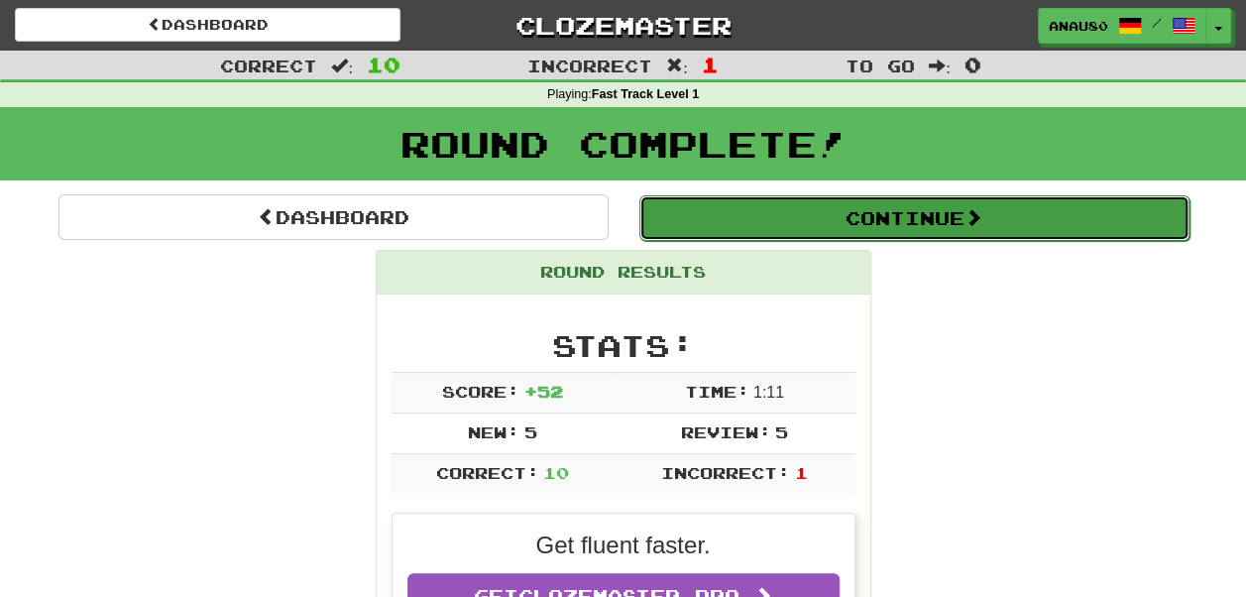
click at [930, 218] on button "Continue" at bounding box center [914, 218] width 550 height 46
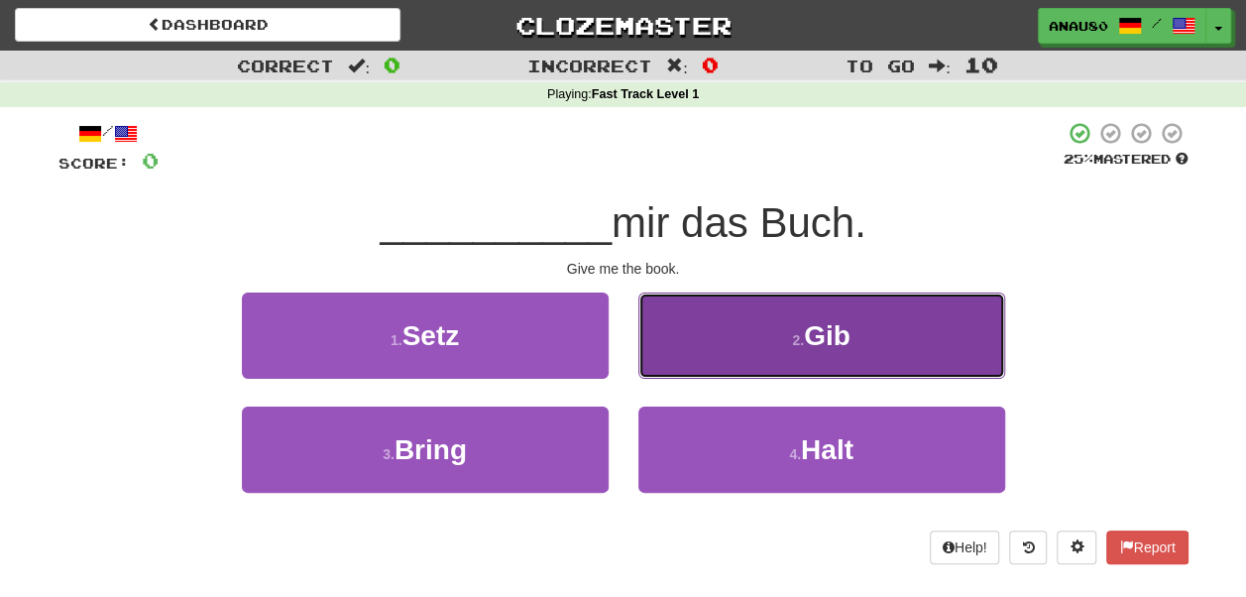
click at [841, 314] on button "2 . Gib" at bounding box center [821, 335] width 367 height 86
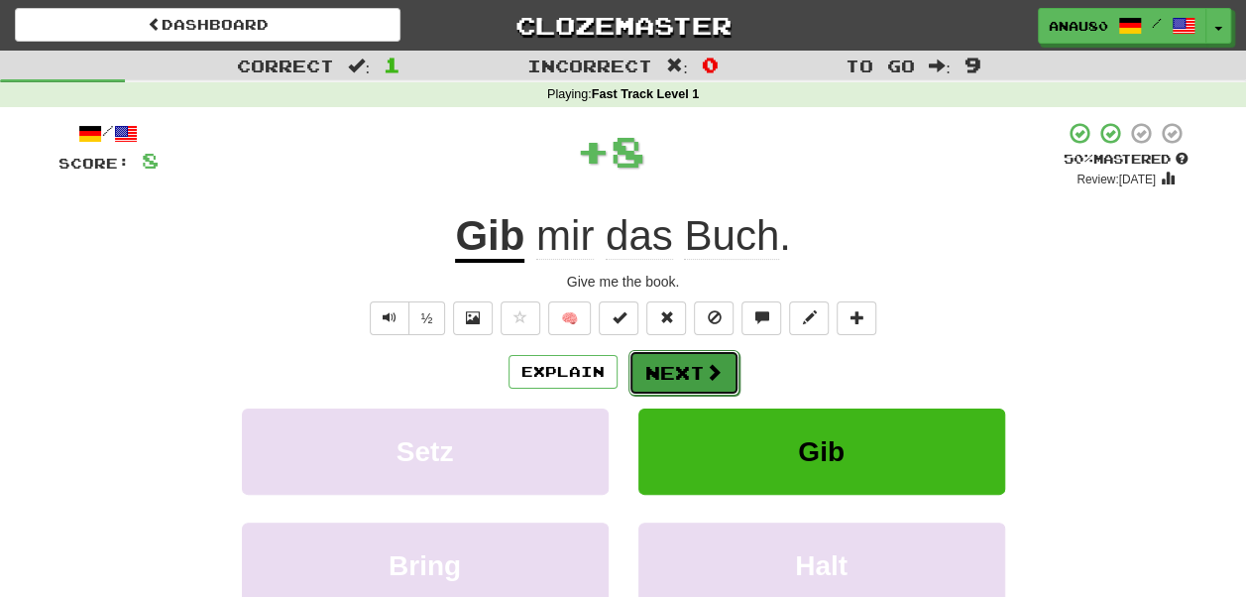
click at [692, 373] on button "Next" at bounding box center [683, 373] width 111 height 46
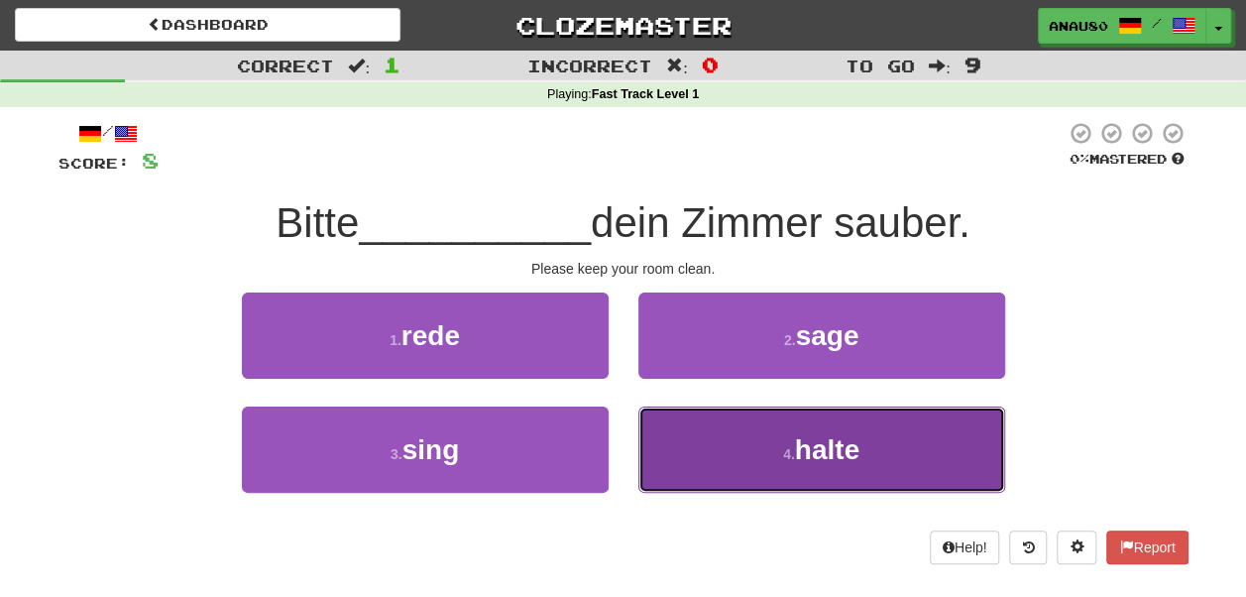
click at [757, 457] on button "4 . halte" at bounding box center [821, 449] width 367 height 86
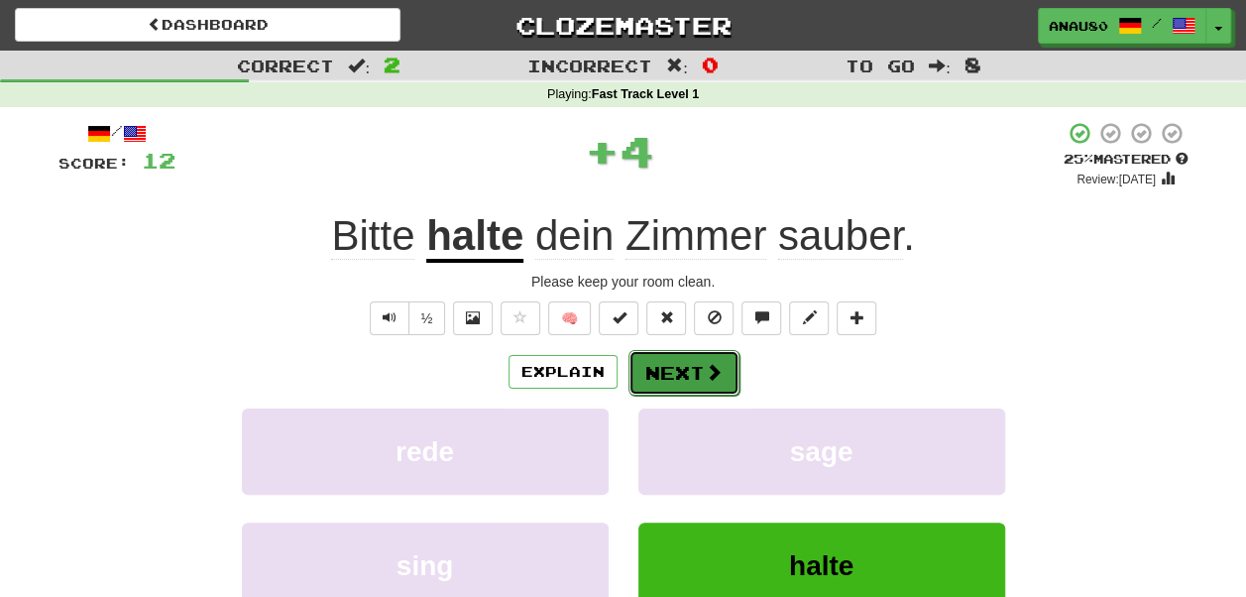
click at [697, 373] on button "Next" at bounding box center [683, 373] width 111 height 46
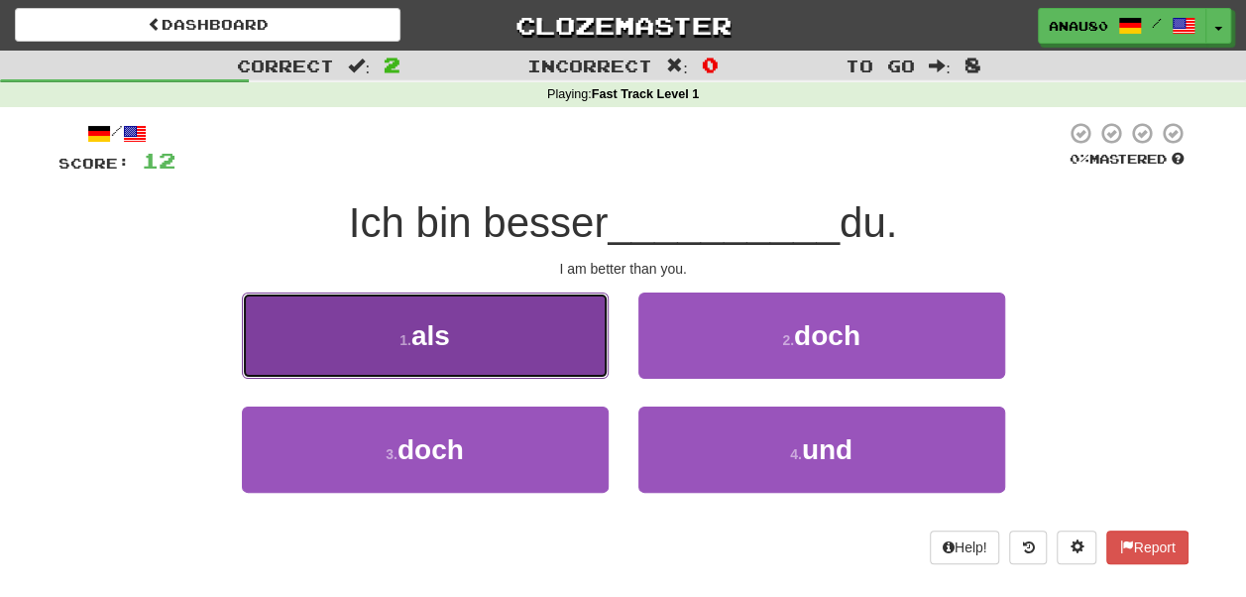
click at [530, 345] on button "1 . als" at bounding box center [425, 335] width 367 height 86
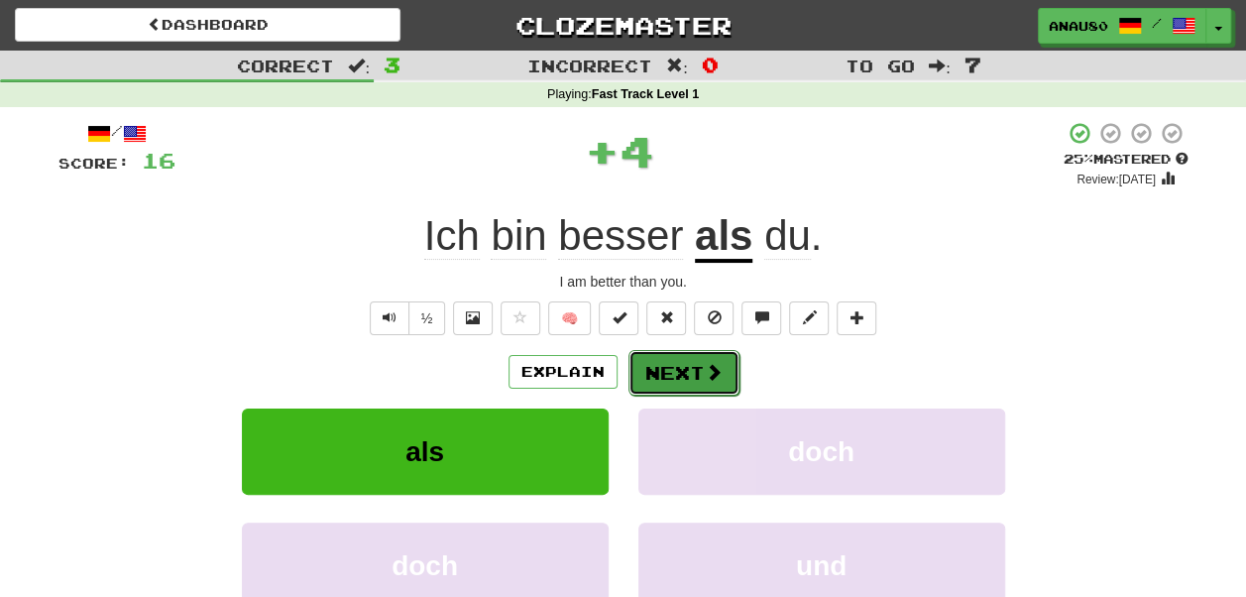
click at [686, 373] on button "Next" at bounding box center [683, 373] width 111 height 46
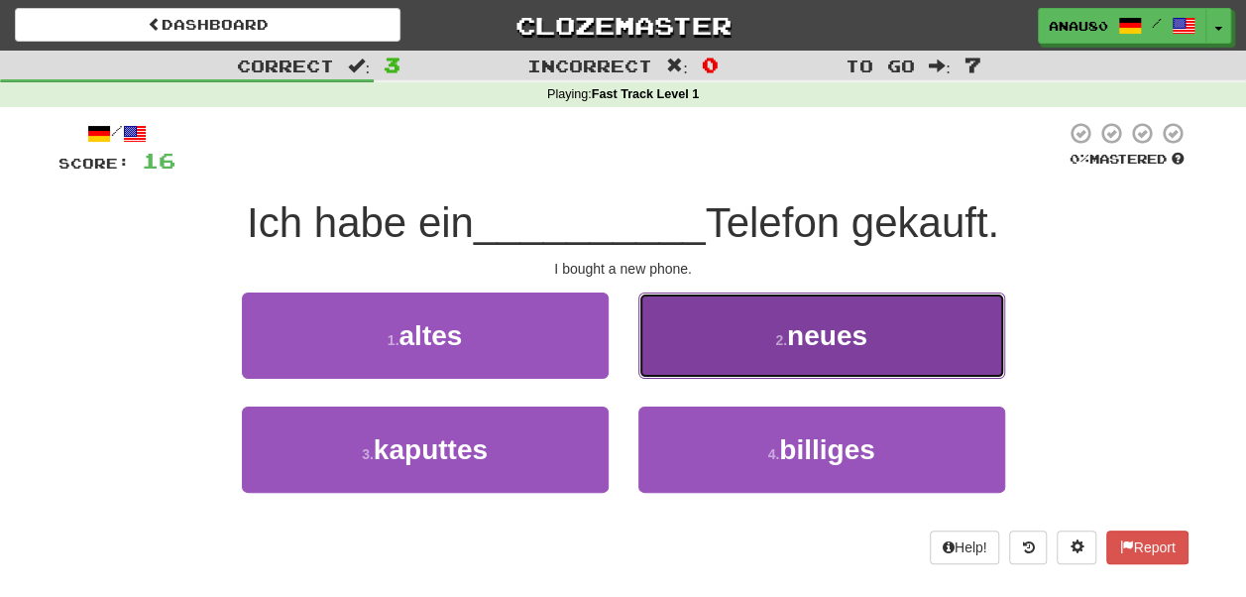
click at [726, 355] on button "2 . neues" at bounding box center [821, 335] width 367 height 86
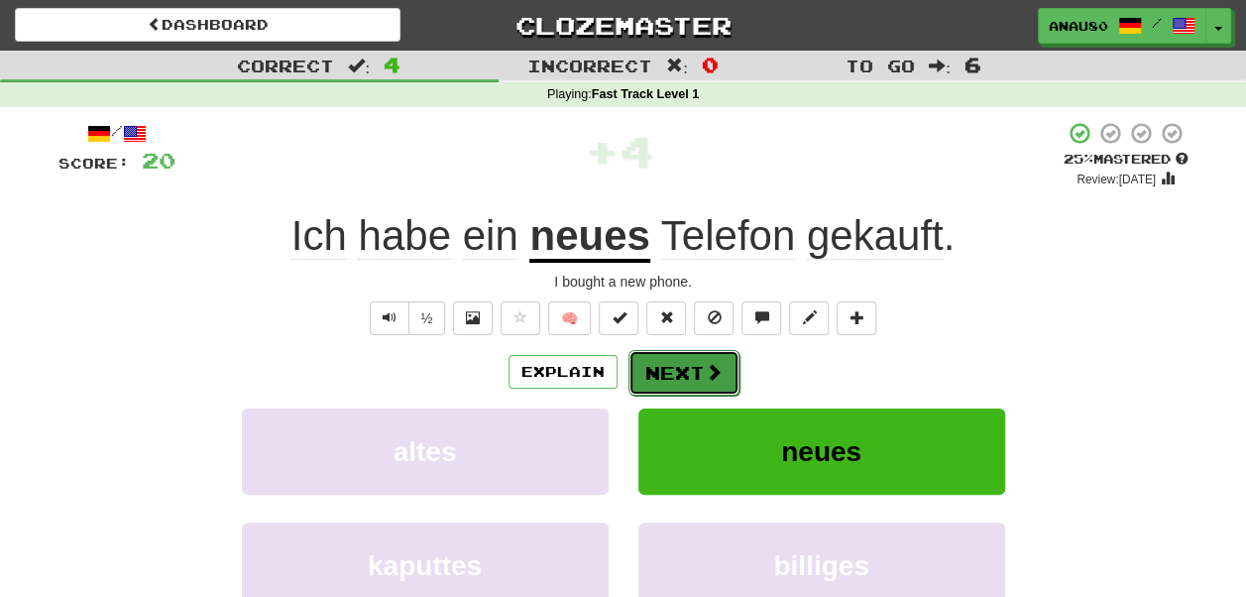
click at [676, 365] on button "Next" at bounding box center [683, 373] width 111 height 46
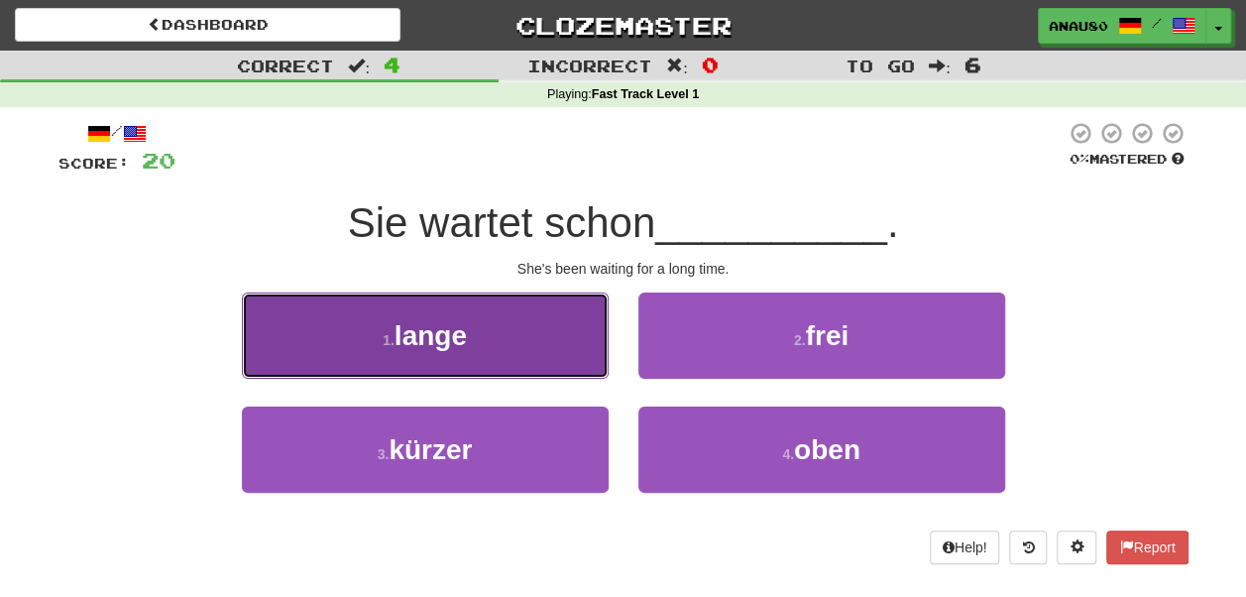
click at [532, 347] on button "1 . lange" at bounding box center [425, 335] width 367 height 86
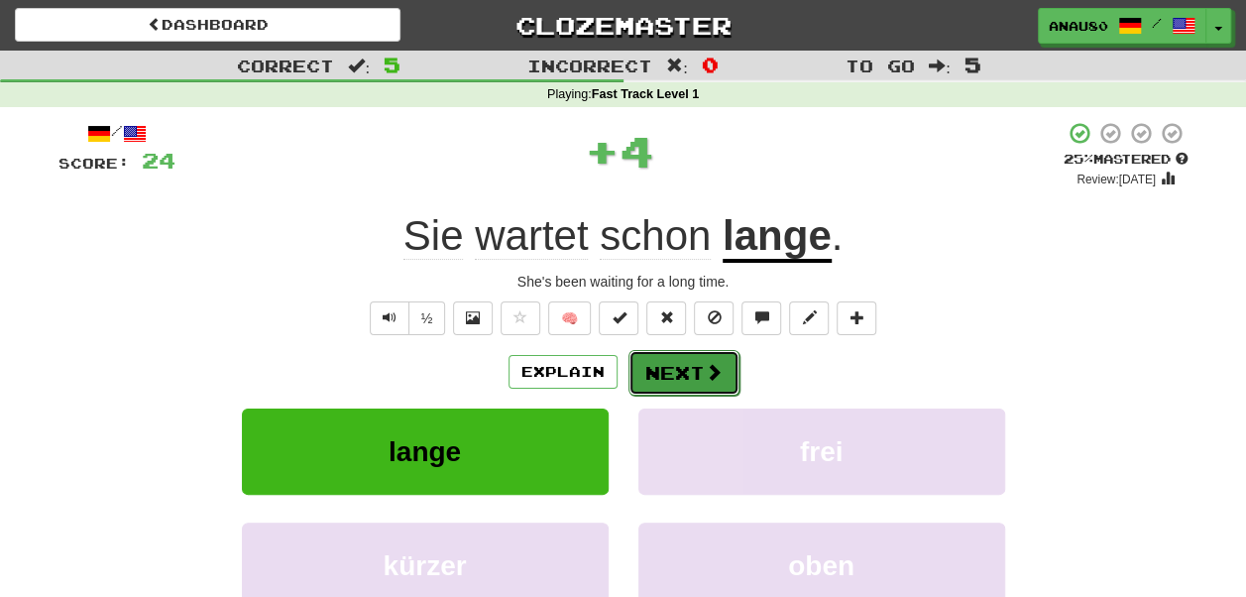
click at [675, 369] on button "Next" at bounding box center [683, 373] width 111 height 46
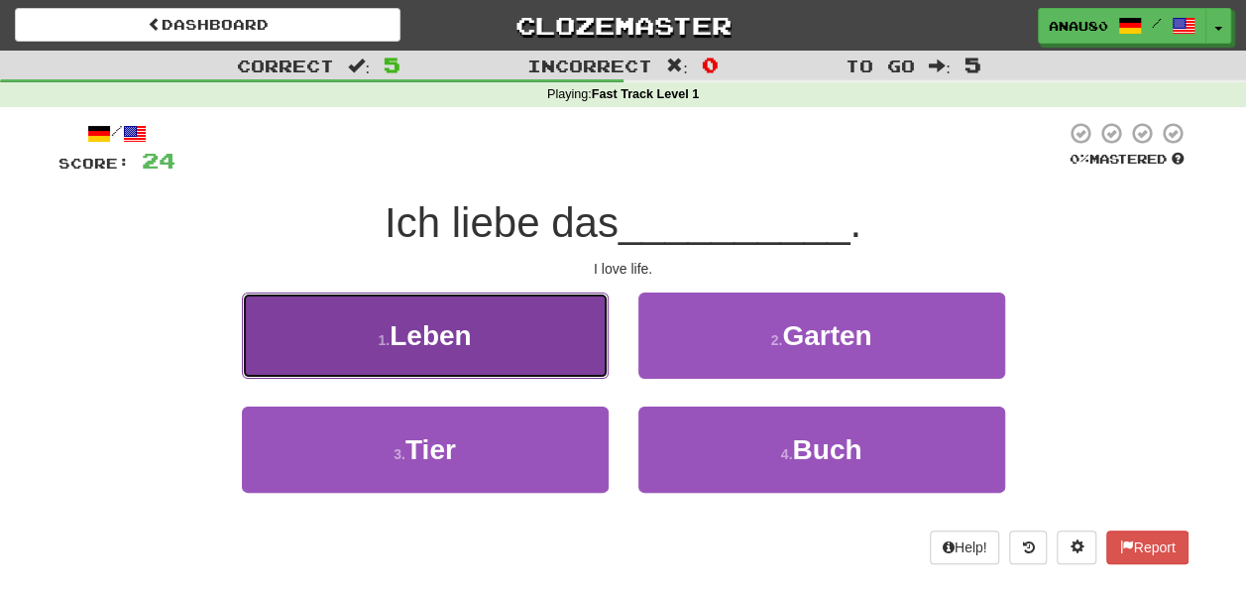
click at [496, 344] on button "1 . Leben" at bounding box center [425, 335] width 367 height 86
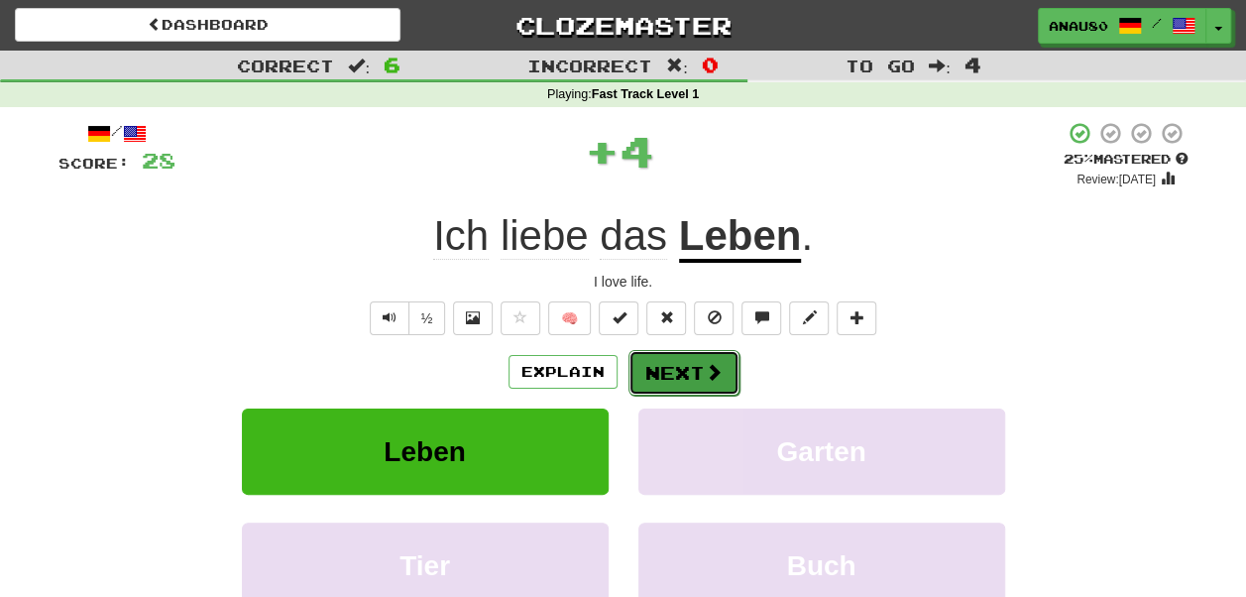
click at [684, 364] on button "Next" at bounding box center [683, 373] width 111 height 46
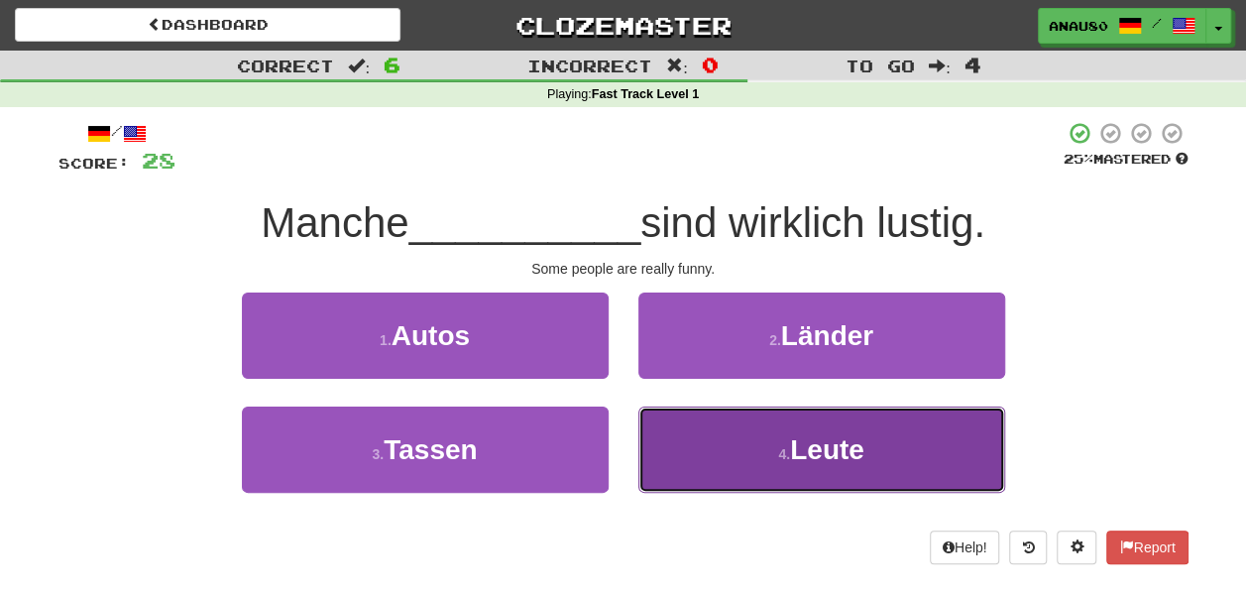
click at [699, 442] on button "4 . Leute" at bounding box center [821, 449] width 367 height 86
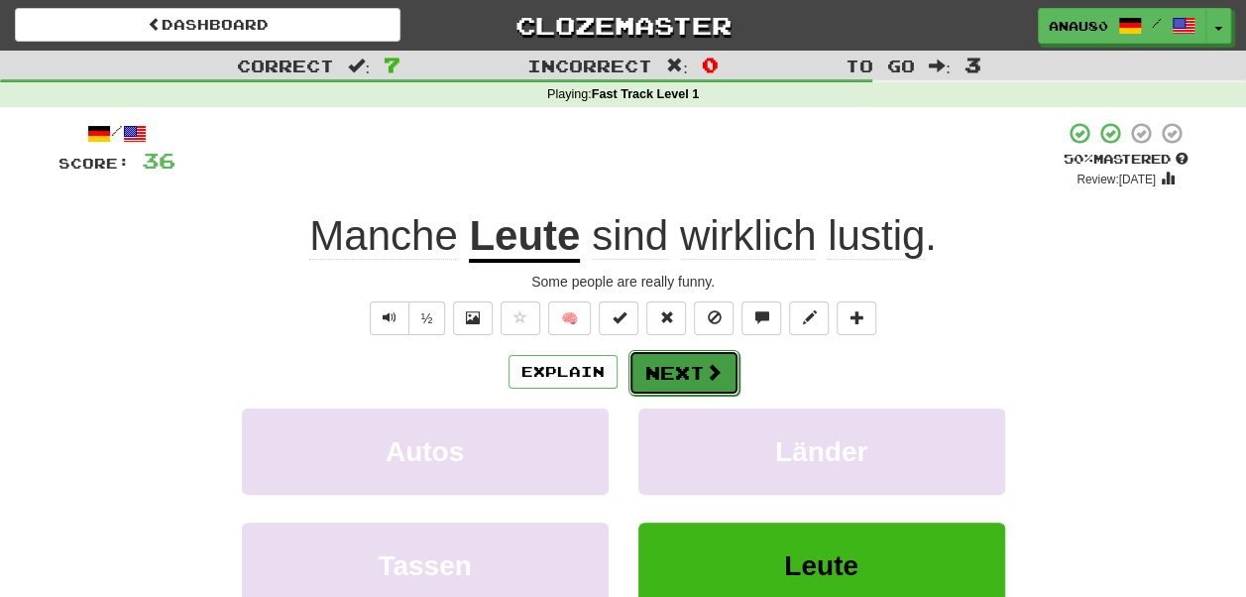
click at [684, 372] on button "Next" at bounding box center [683, 373] width 111 height 46
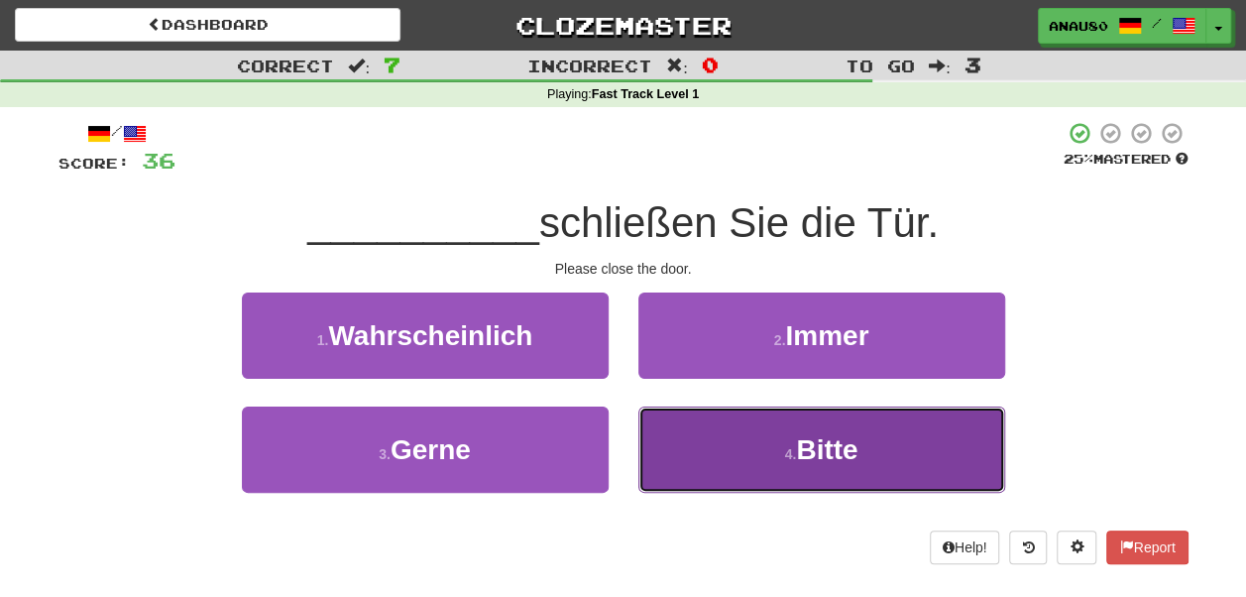
click at [732, 447] on button "4 . Bitte" at bounding box center [821, 449] width 367 height 86
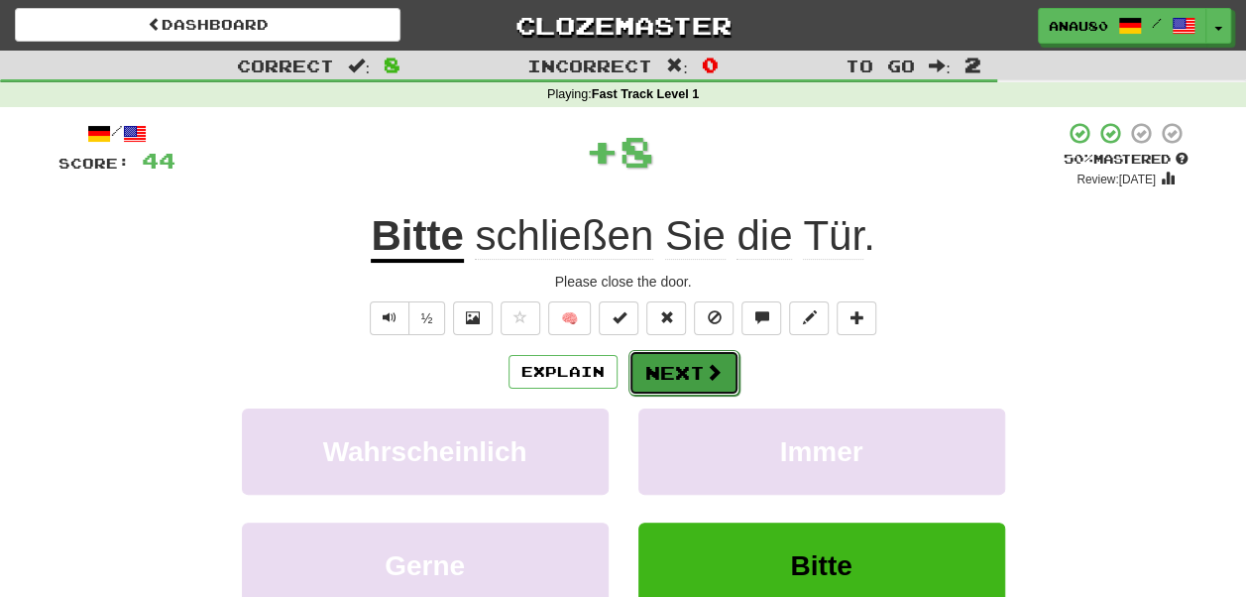
click at [692, 372] on button "Next" at bounding box center [683, 373] width 111 height 46
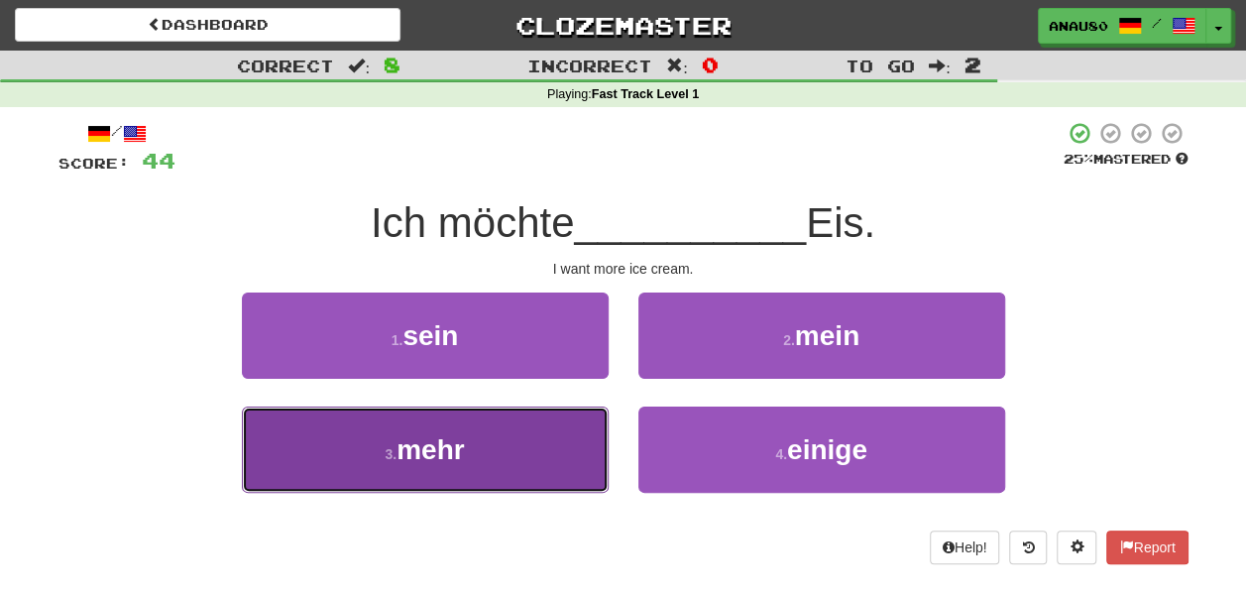
click at [546, 438] on button "3 . mehr" at bounding box center [425, 449] width 367 height 86
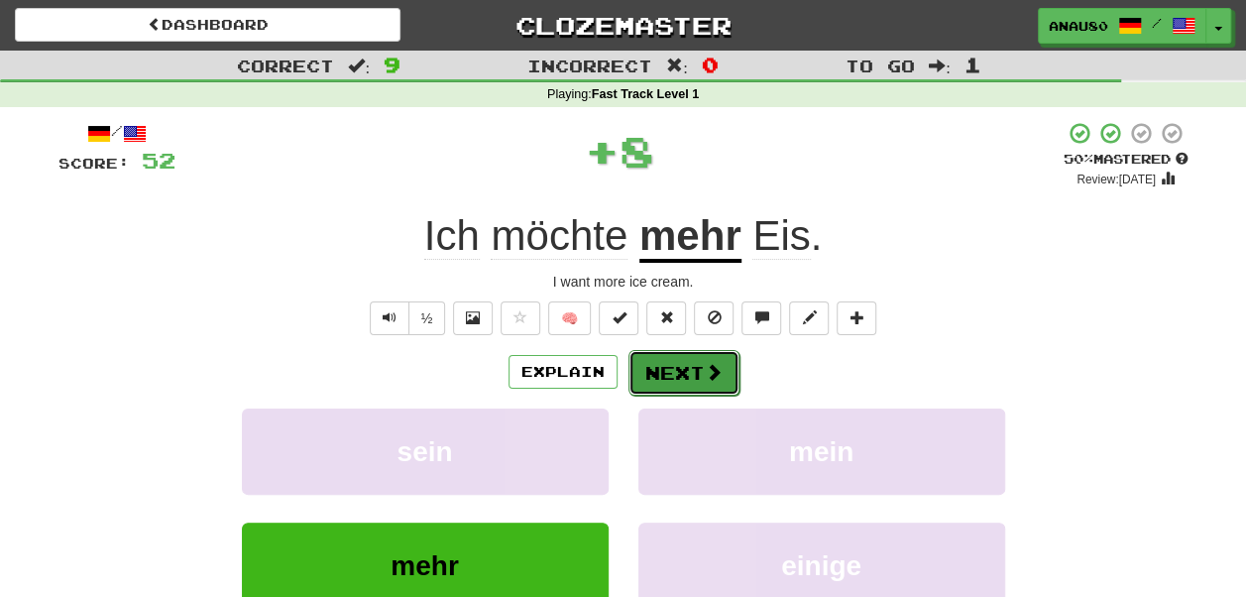
click at [683, 375] on button "Next" at bounding box center [683, 373] width 111 height 46
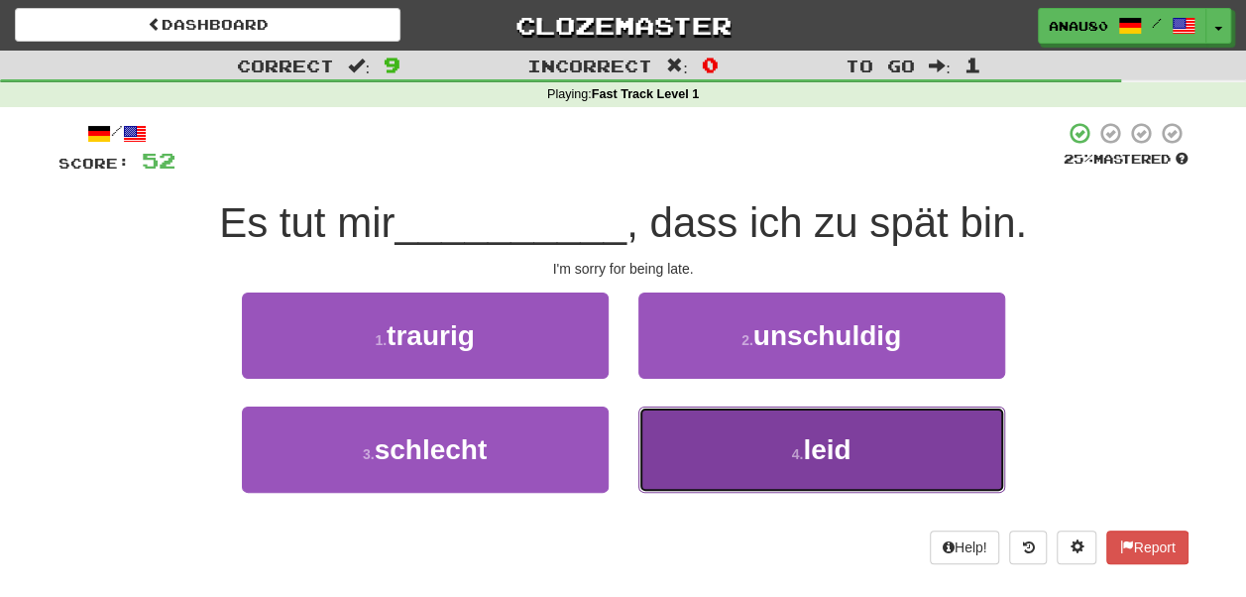
click at [703, 439] on button "4 . leid" at bounding box center [821, 449] width 367 height 86
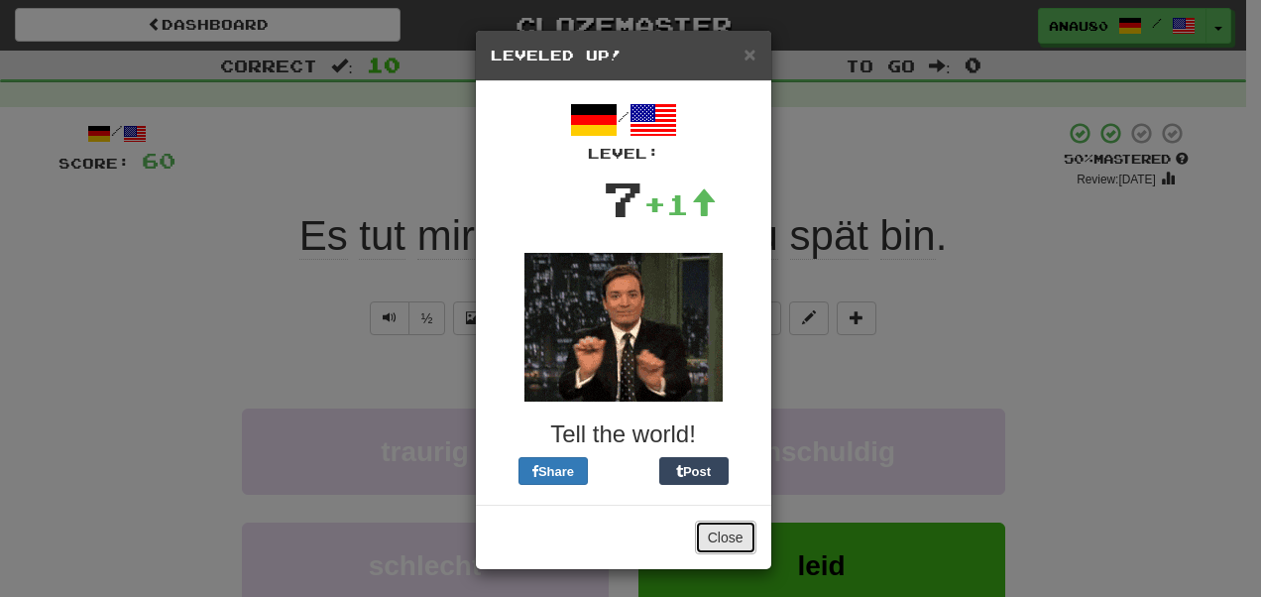
click at [702, 525] on button "Close" at bounding box center [725, 537] width 61 height 34
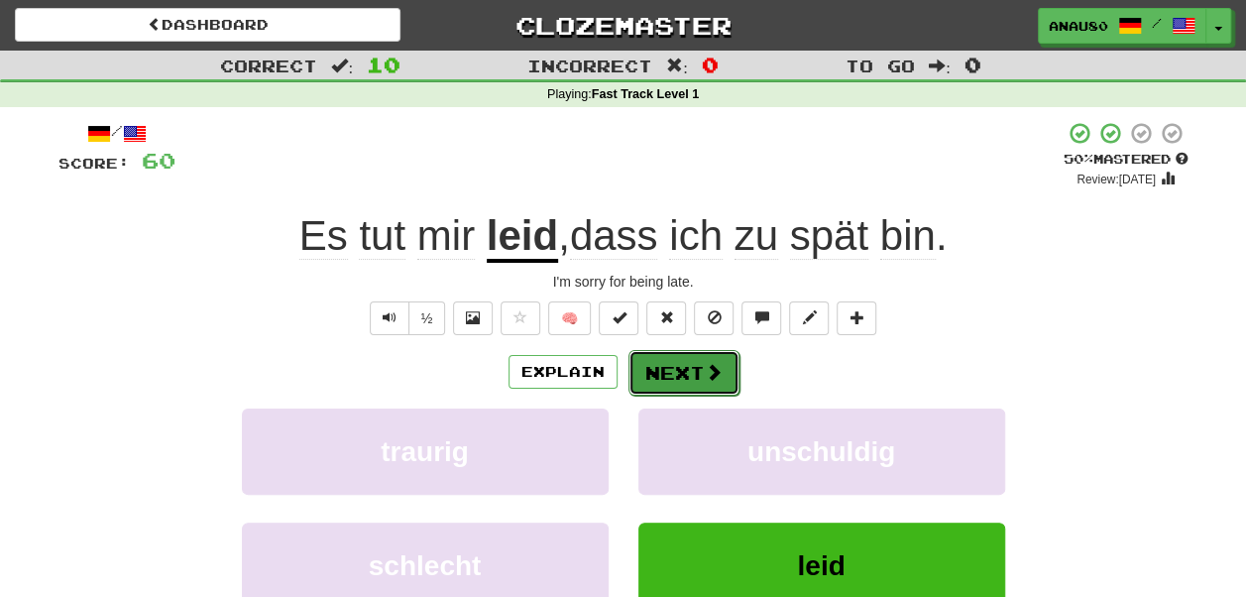
click at [688, 363] on button "Next" at bounding box center [683, 373] width 111 height 46
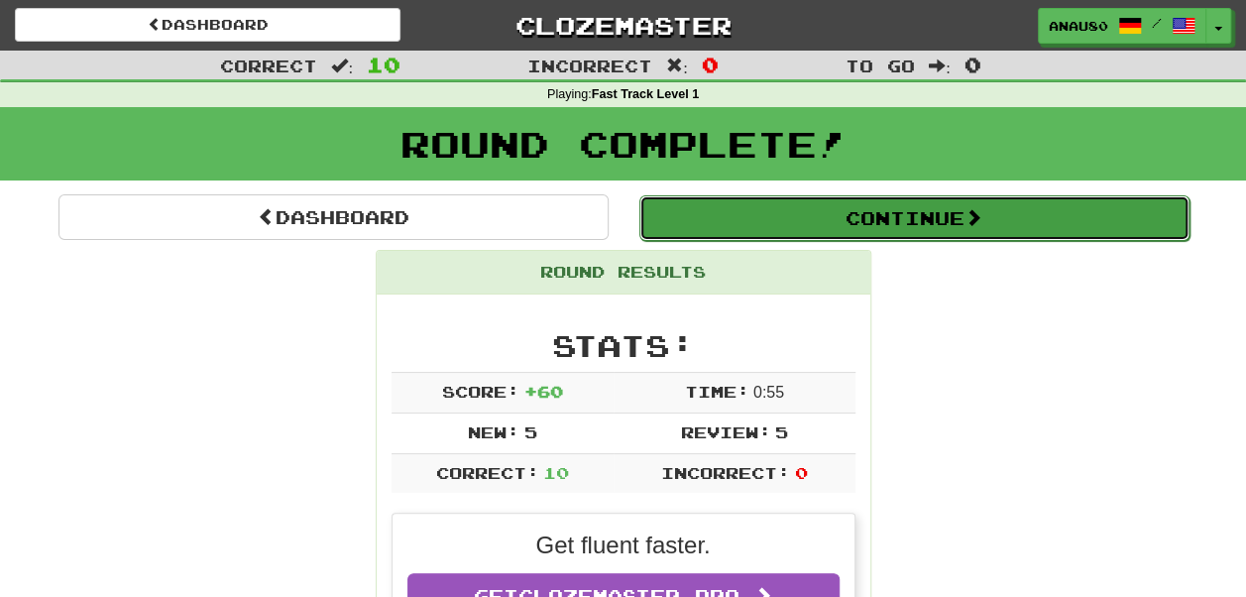
click at [944, 221] on button "Continue" at bounding box center [914, 218] width 550 height 46
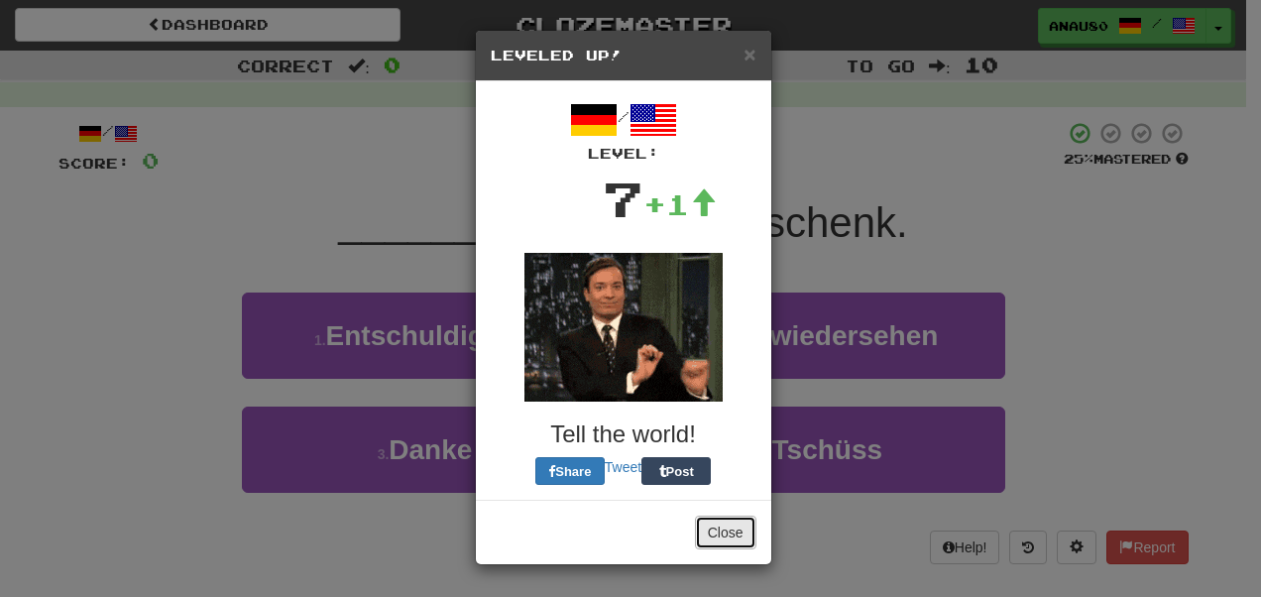
click at [721, 527] on button "Close" at bounding box center [725, 532] width 61 height 34
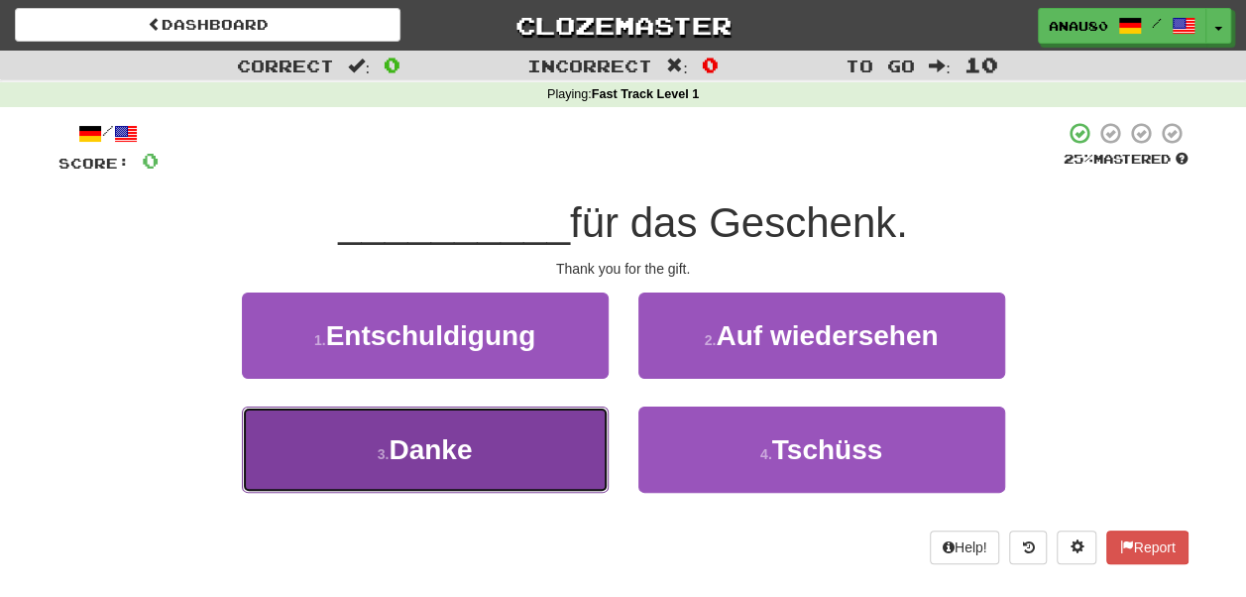
click at [486, 451] on button "3 . Danke" at bounding box center [425, 449] width 367 height 86
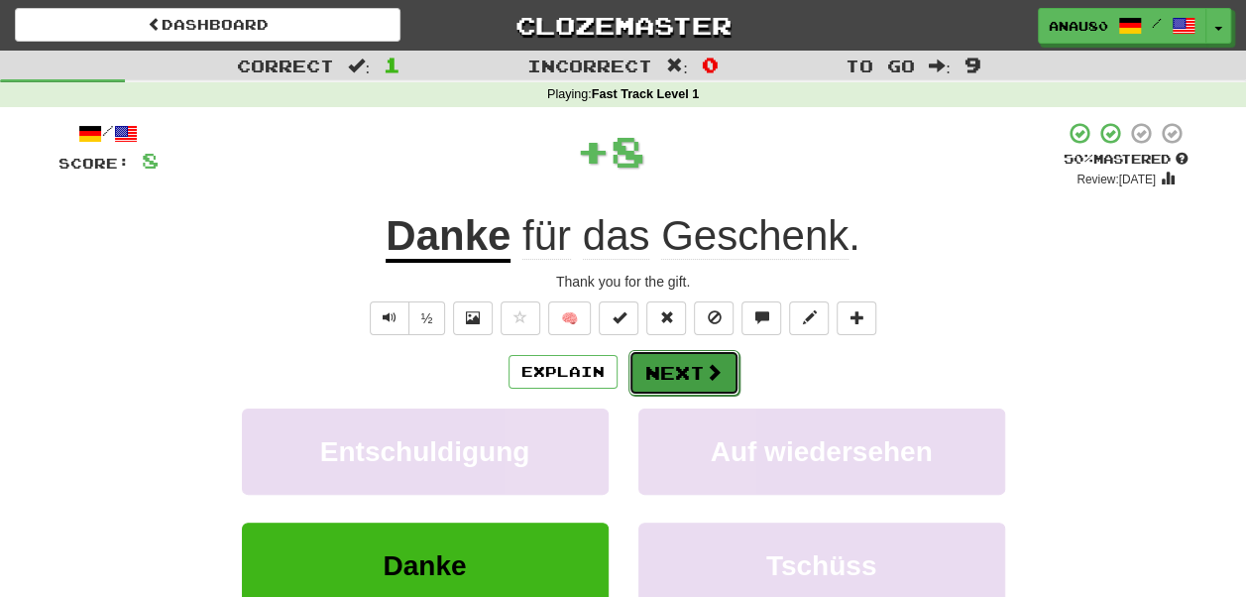
click at [700, 367] on button "Next" at bounding box center [683, 373] width 111 height 46
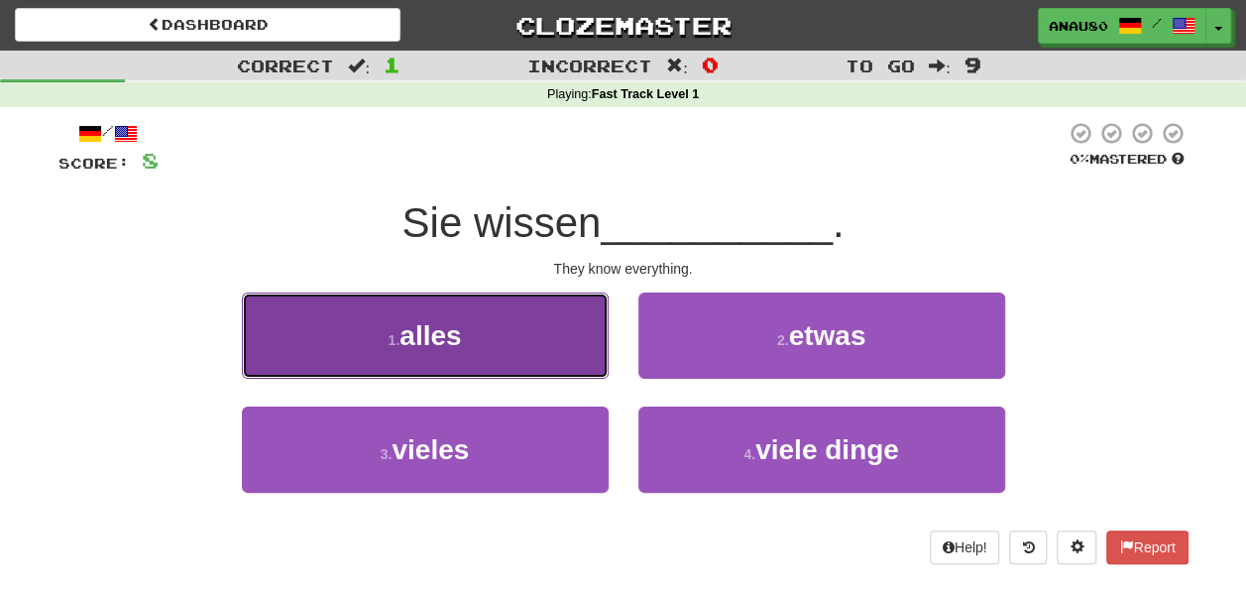
click at [496, 339] on button "1 . alles" at bounding box center [425, 335] width 367 height 86
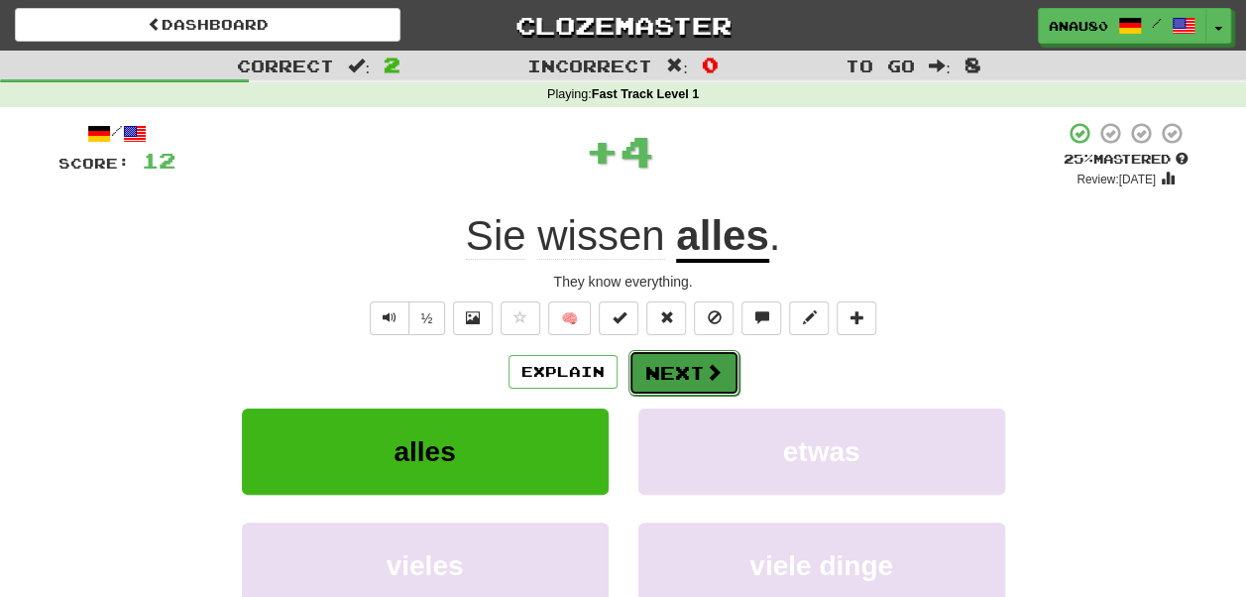
click at [666, 362] on button "Next" at bounding box center [683, 373] width 111 height 46
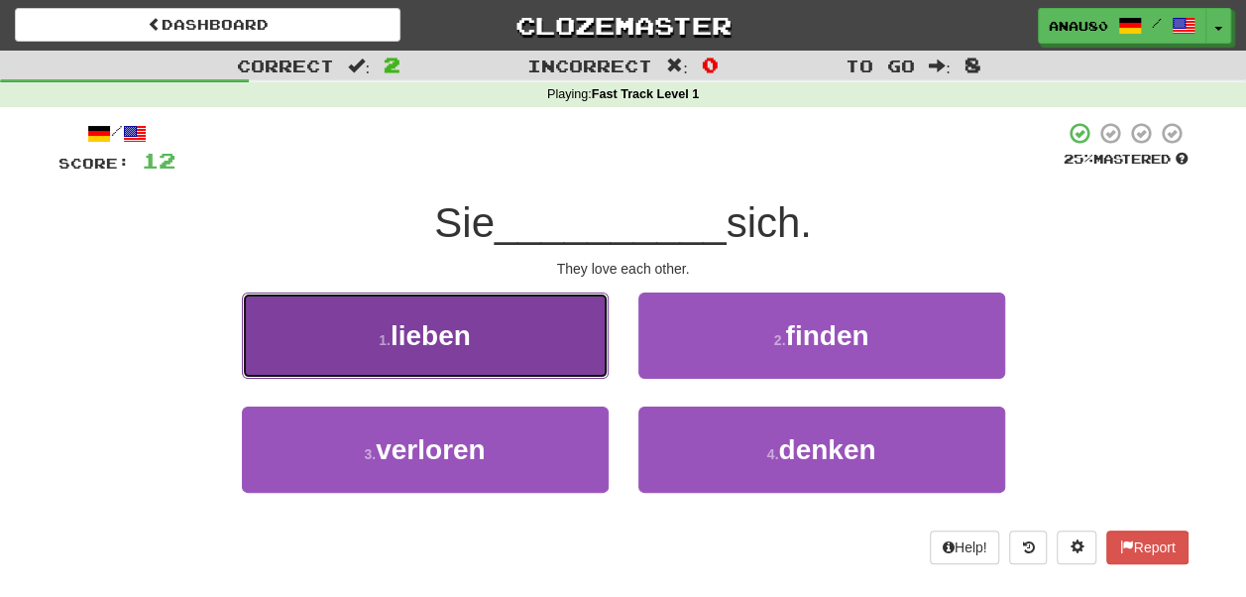
click at [511, 338] on button "1 . lieben" at bounding box center [425, 335] width 367 height 86
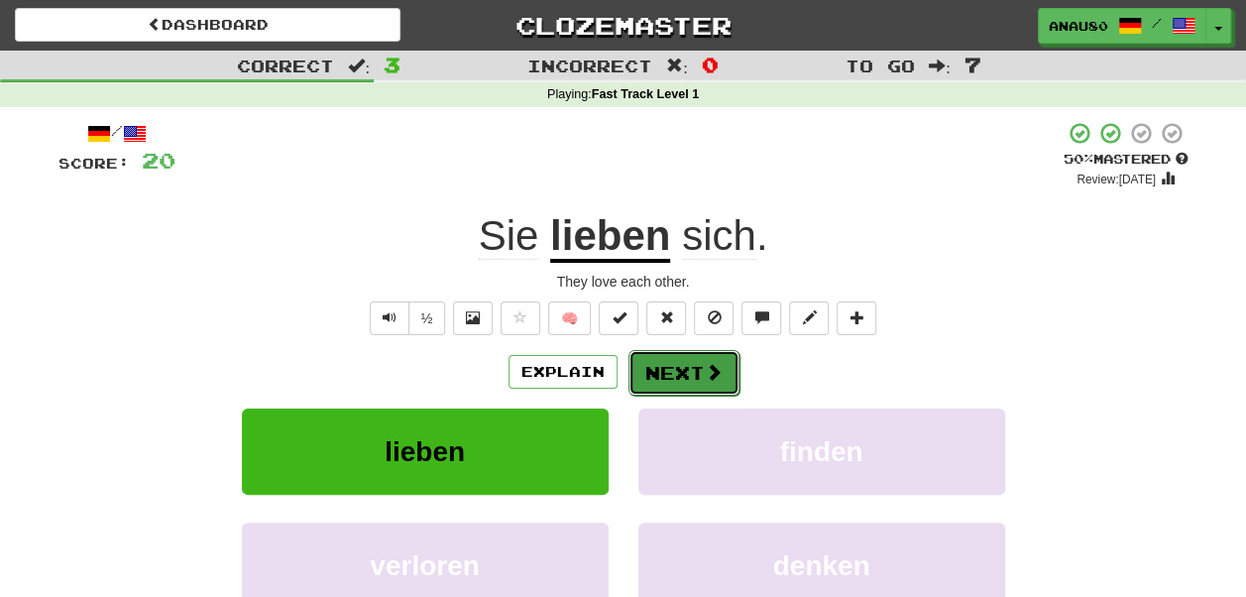
click at [688, 373] on button "Next" at bounding box center [683, 373] width 111 height 46
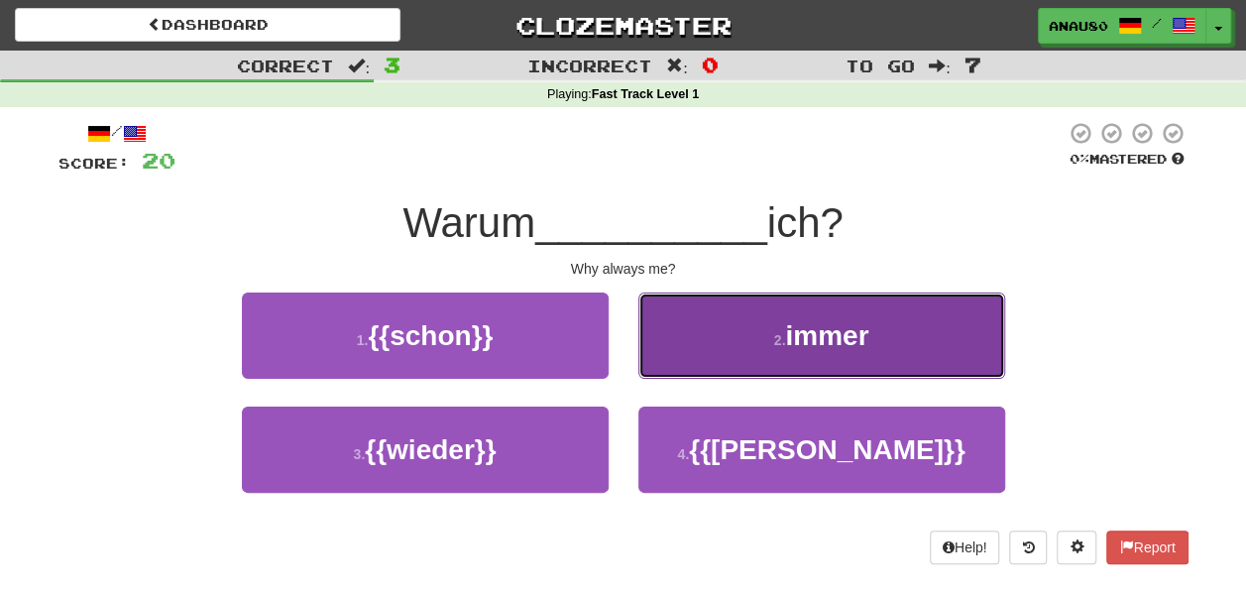
click at [757, 358] on button "2 . immer" at bounding box center [821, 335] width 367 height 86
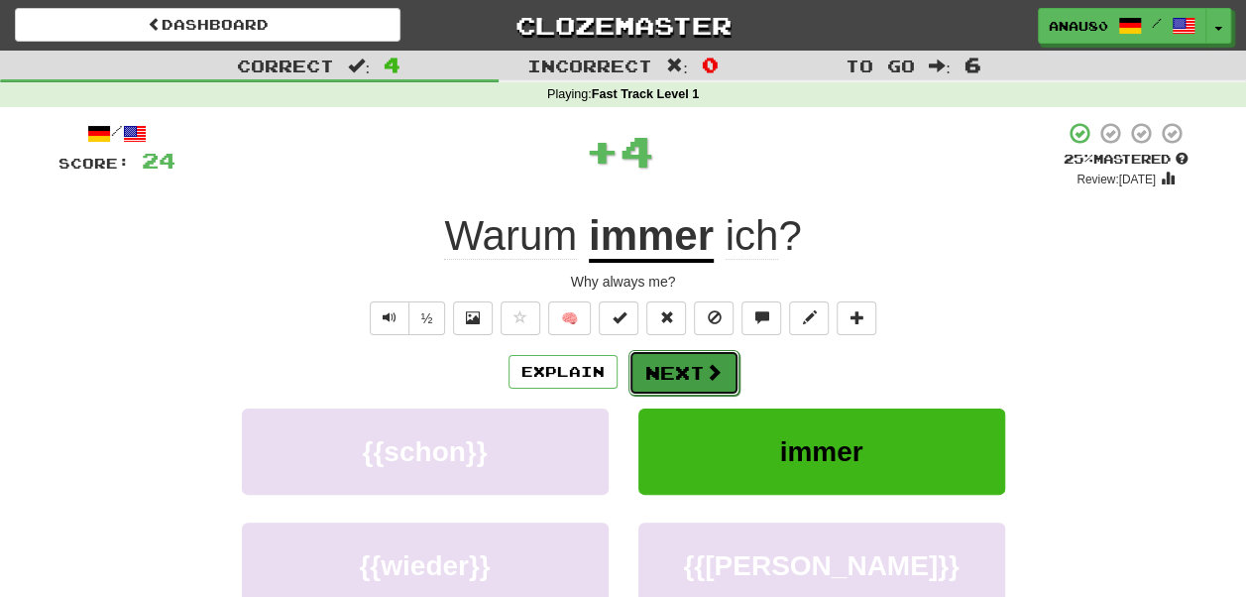
click at [670, 378] on button "Next" at bounding box center [683, 373] width 111 height 46
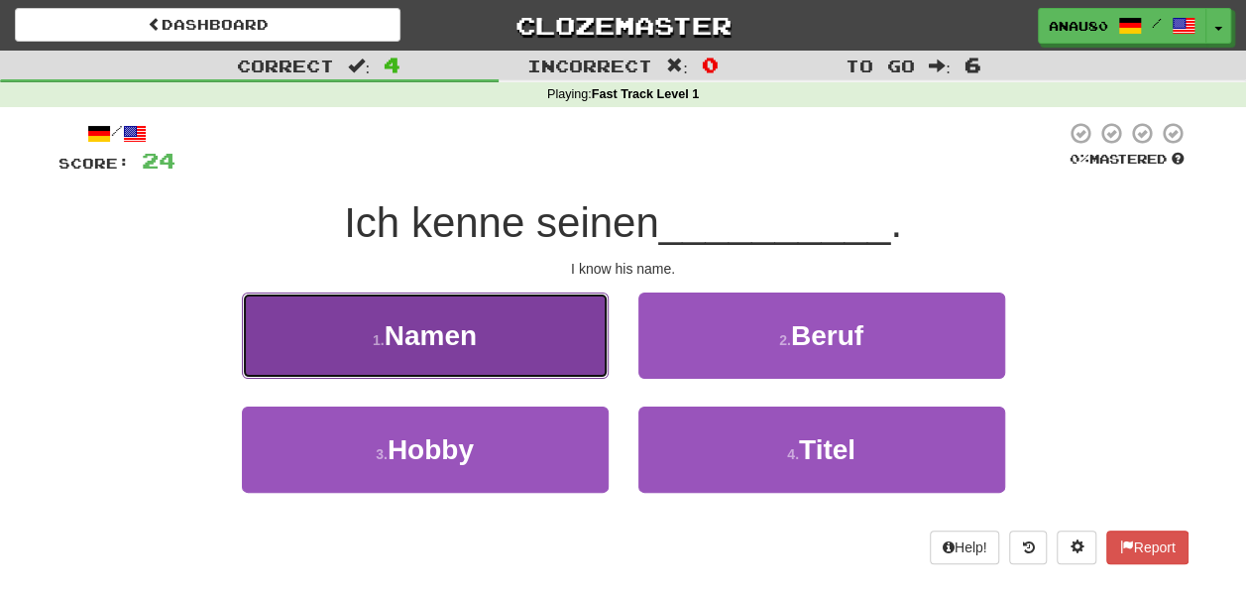
click at [555, 323] on button "1 . Namen" at bounding box center [425, 335] width 367 height 86
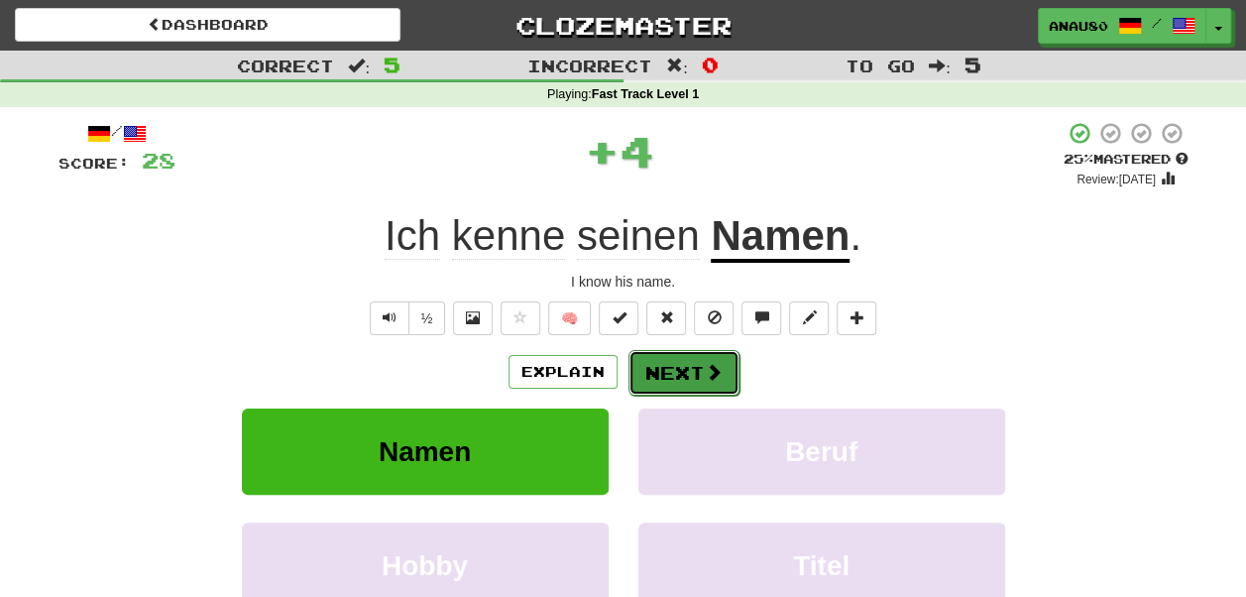
click at [678, 375] on button "Next" at bounding box center [683, 373] width 111 height 46
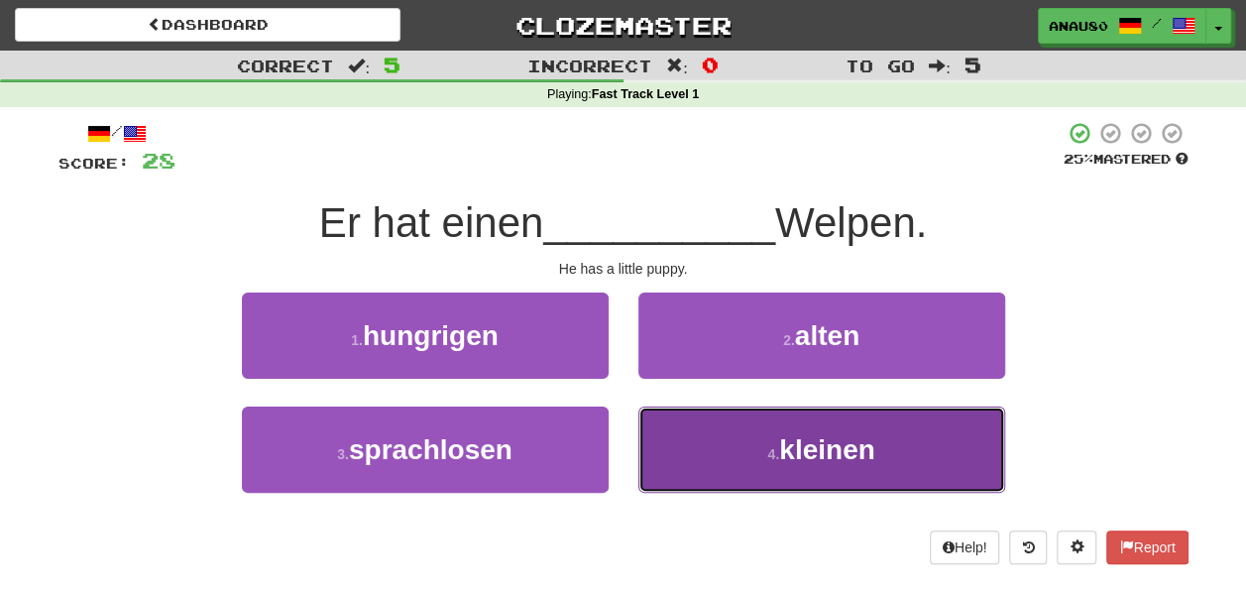
click at [737, 467] on button "4 . kleinen" at bounding box center [821, 449] width 367 height 86
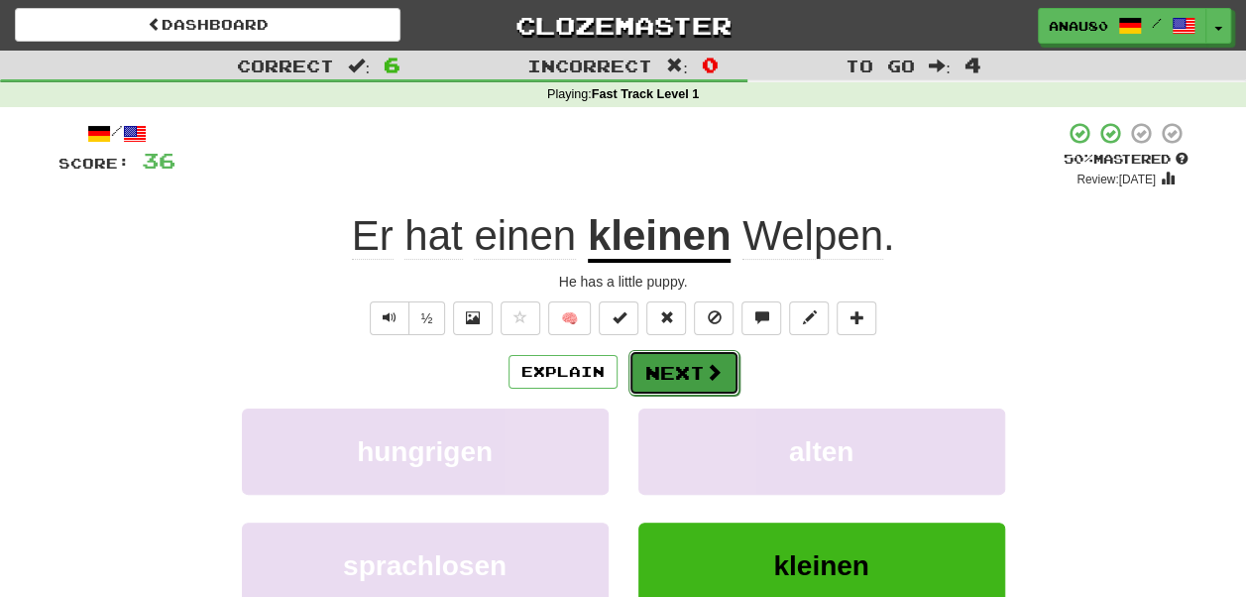
click at [694, 372] on button "Next" at bounding box center [683, 373] width 111 height 46
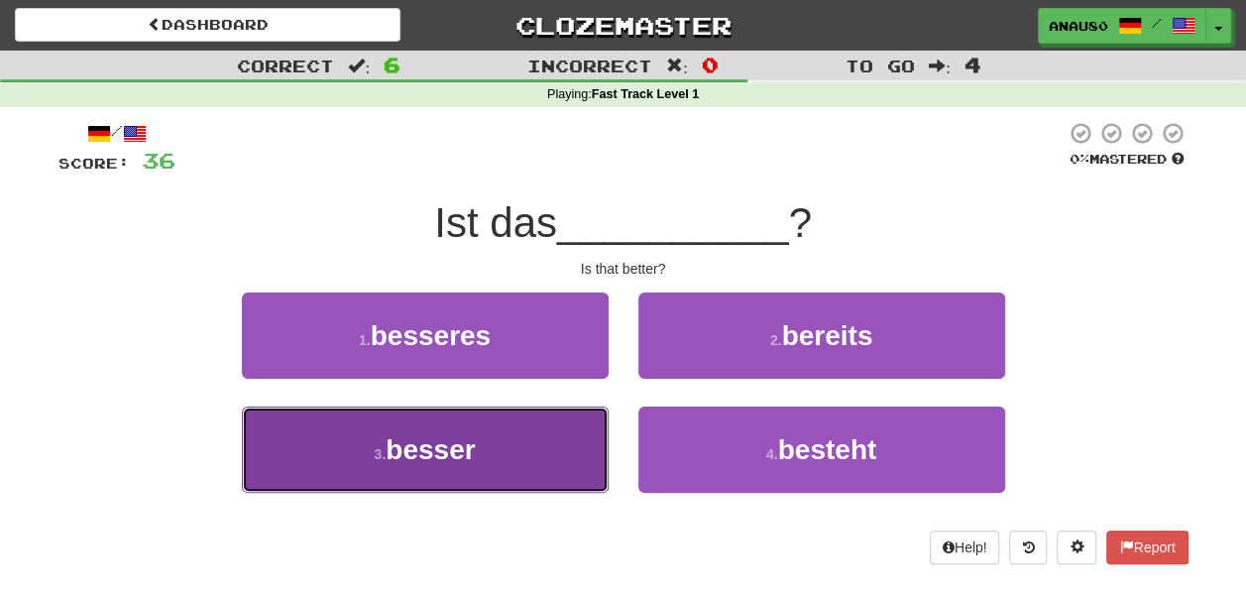
click at [498, 448] on button "3 . besser" at bounding box center [425, 449] width 367 height 86
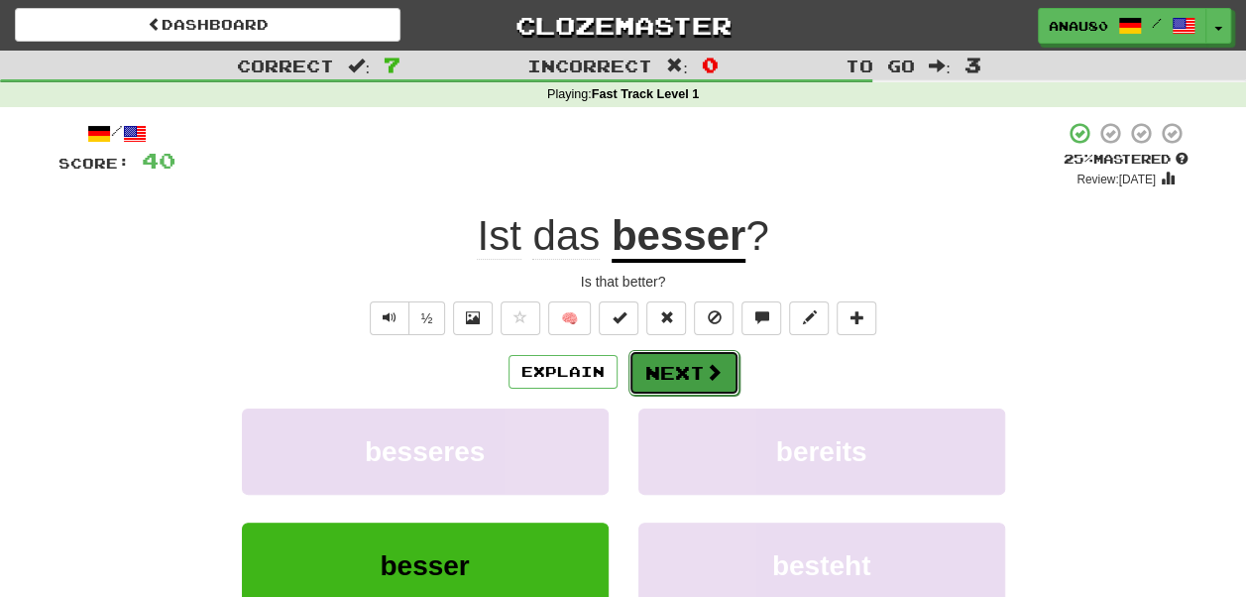
click at [659, 371] on button "Next" at bounding box center [683, 373] width 111 height 46
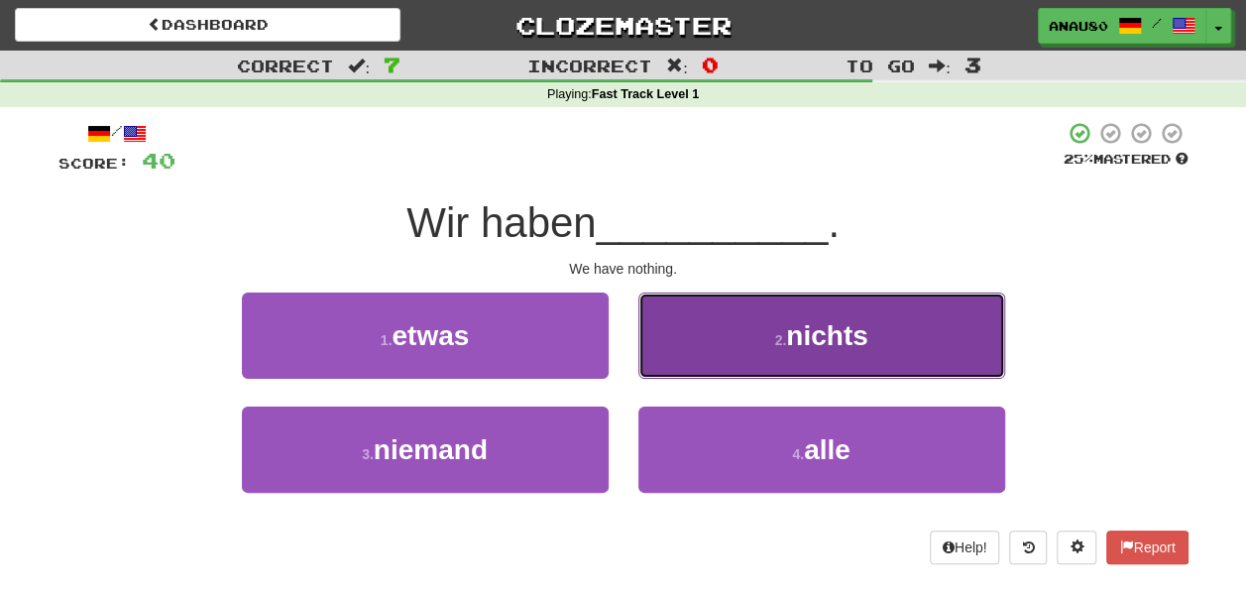
click at [701, 328] on button "2 . nichts" at bounding box center [821, 335] width 367 height 86
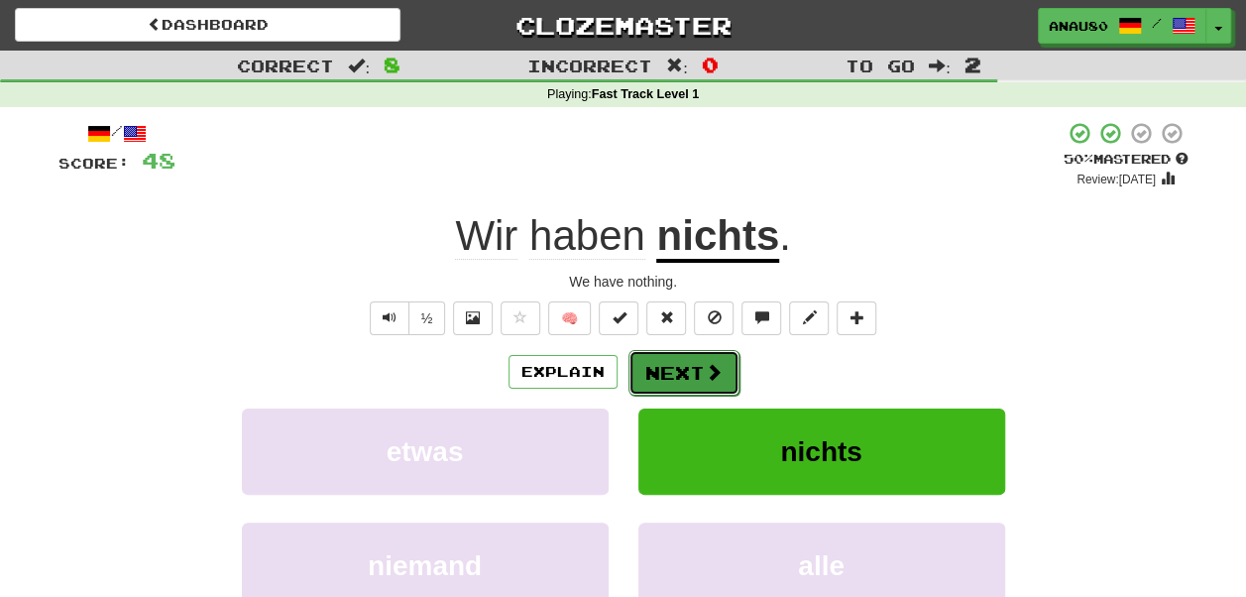
click at [707, 371] on span at bounding box center [714, 372] width 18 height 18
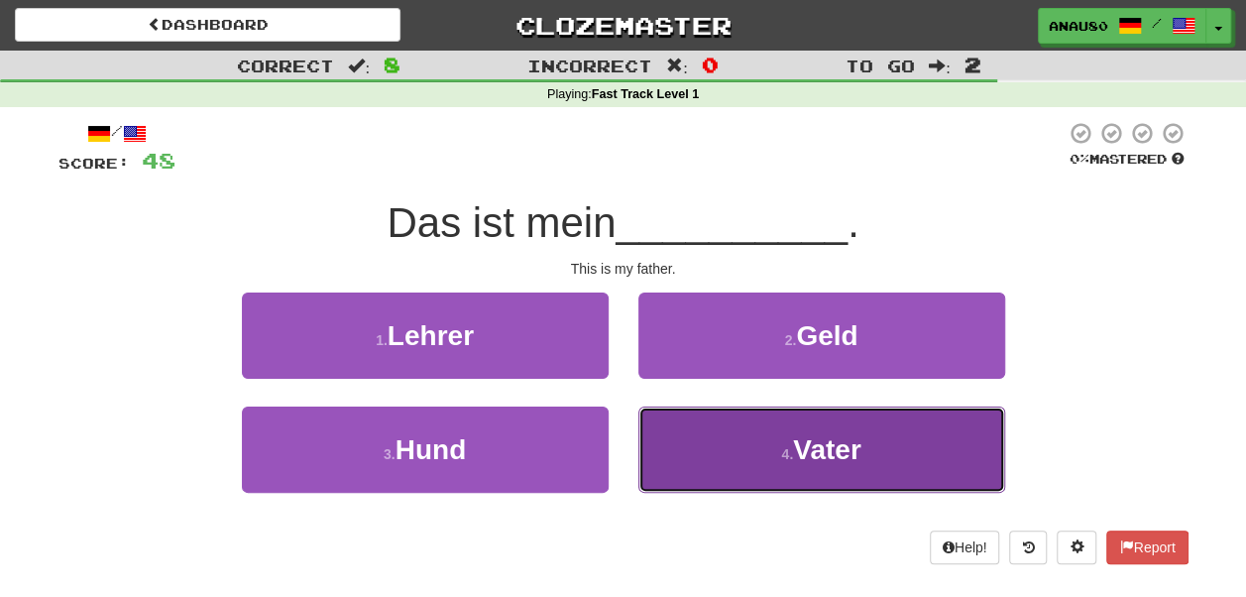
click at [730, 441] on button "4 . Vater" at bounding box center [821, 449] width 367 height 86
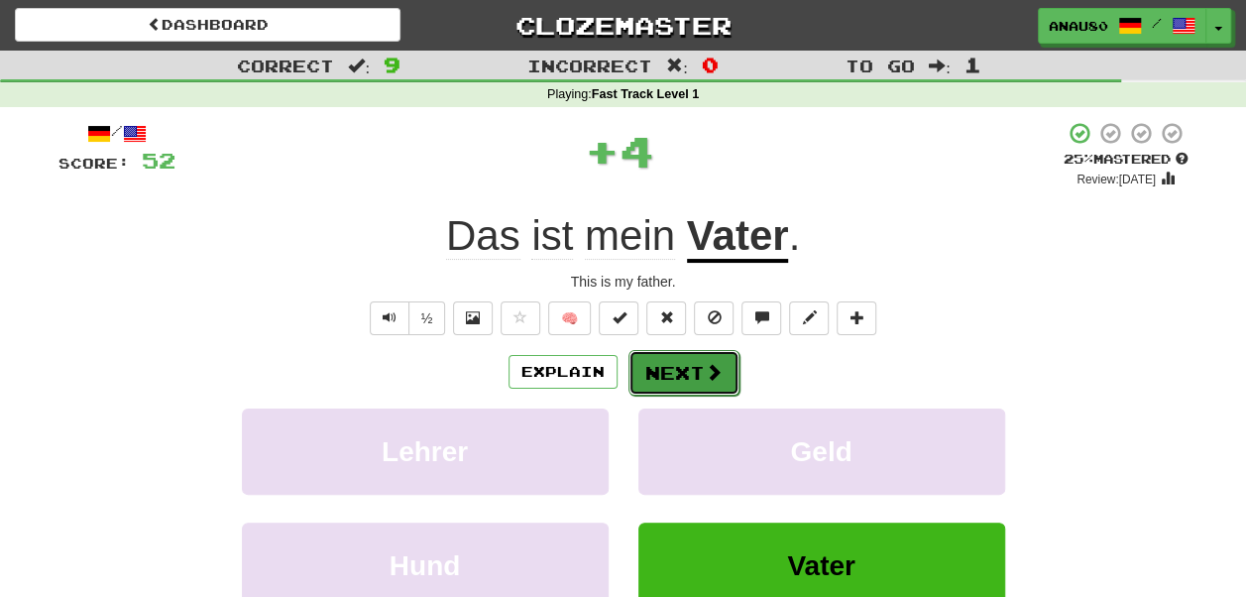
click at [683, 372] on button "Next" at bounding box center [683, 373] width 111 height 46
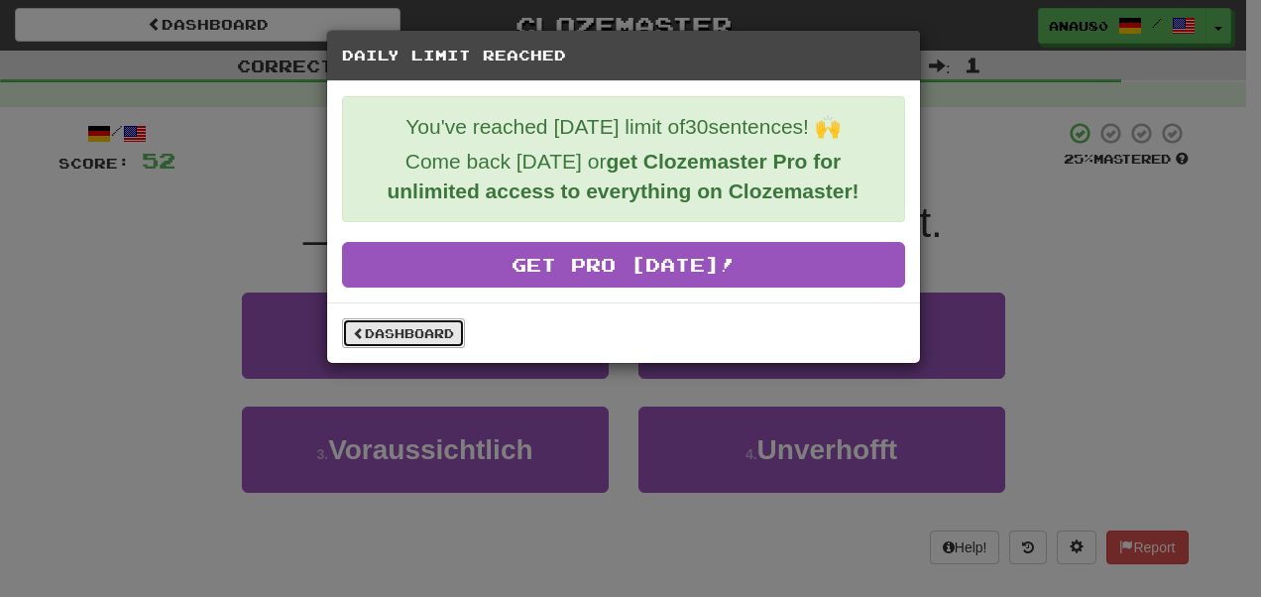
click at [438, 331] on link "Dashboard" at bounding box center [403, 333] width 123 height 30
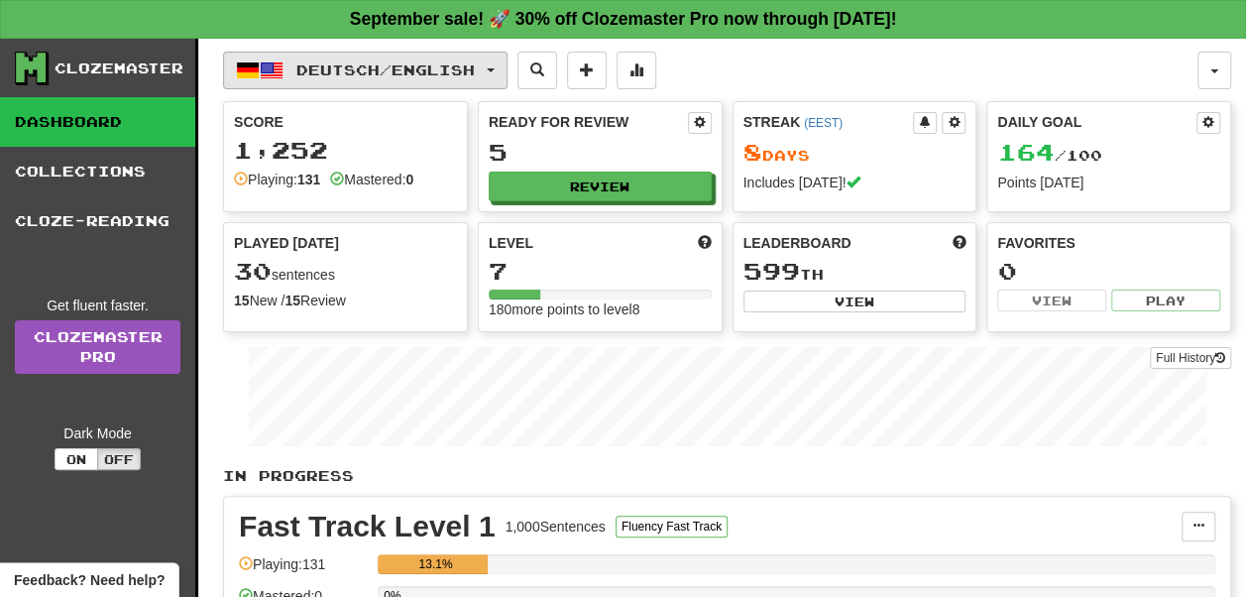
click at [360, 70] on span "Deutsch / English" at bounding box center [385, 69] width 178 height 17
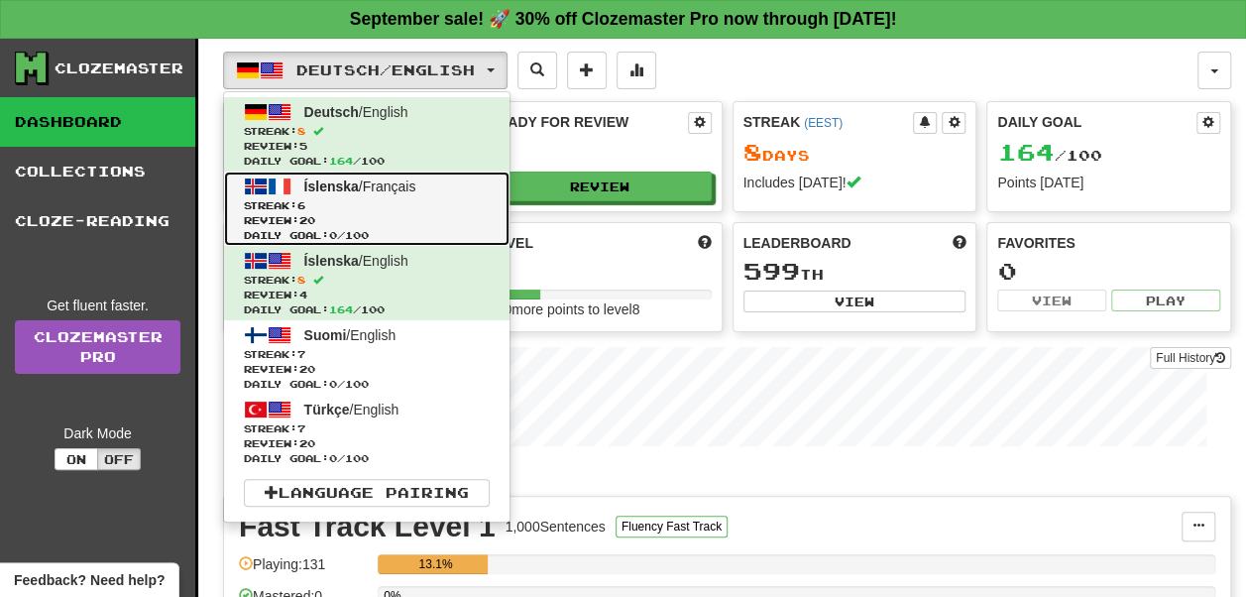
click at [399, 213] on span "Review: 20" at bounding box center [367, 220] width 246 height 15
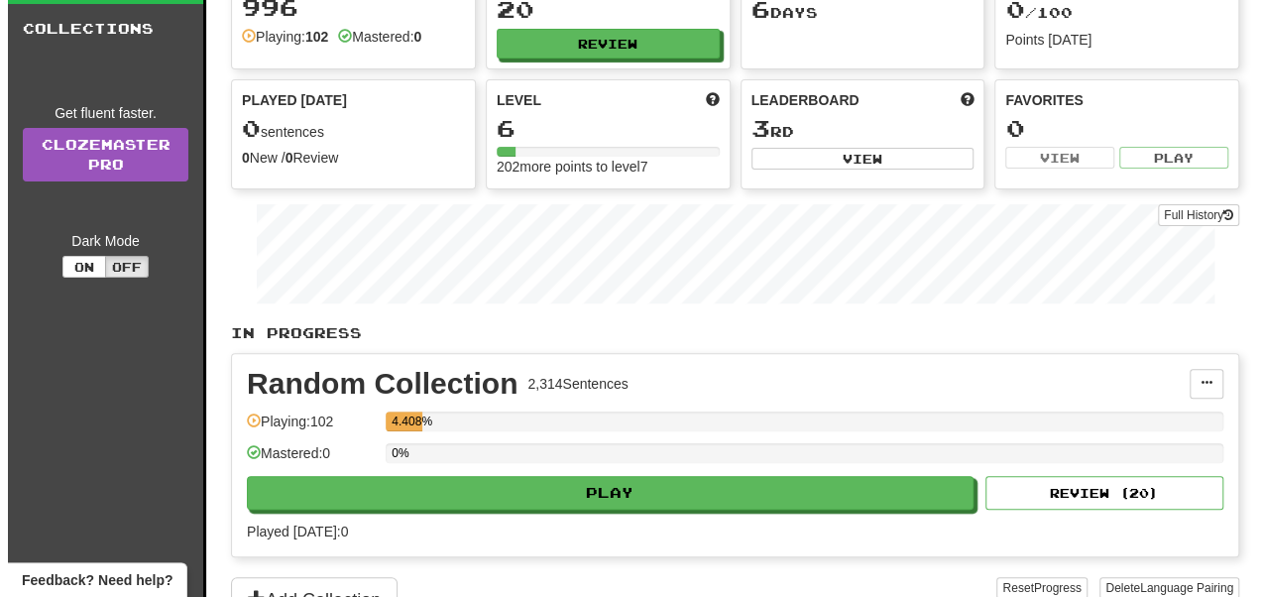
scroll to position [147, 0]
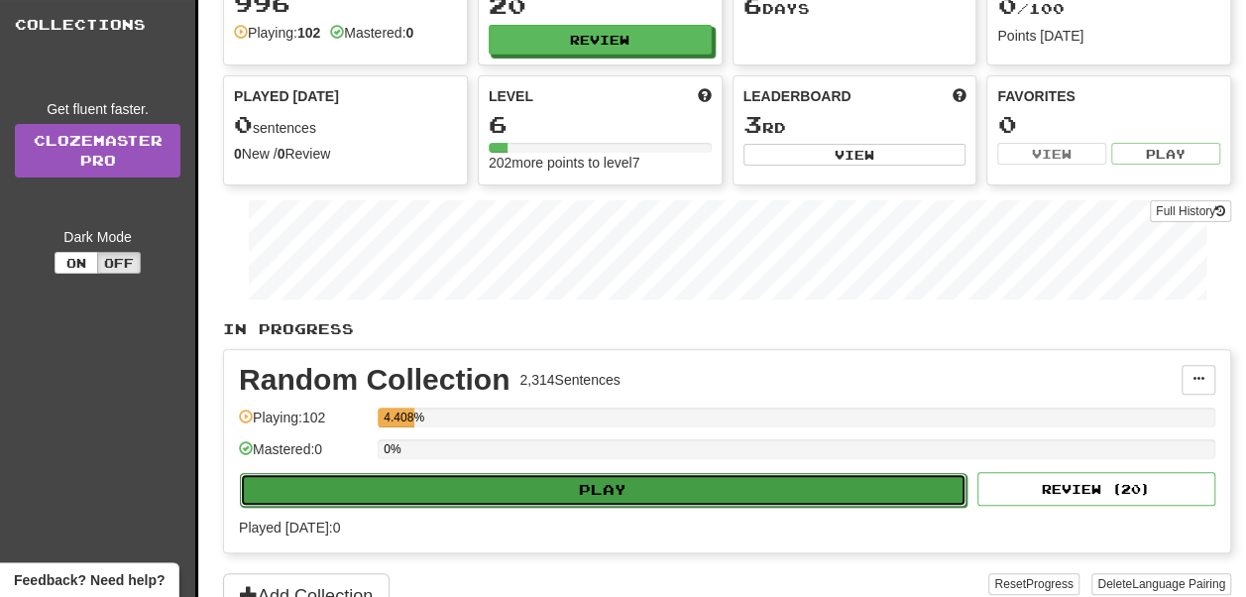
click at [626, 486] on button "Play" at bounding box center [603, 490] width 727 height 34
select select "**"
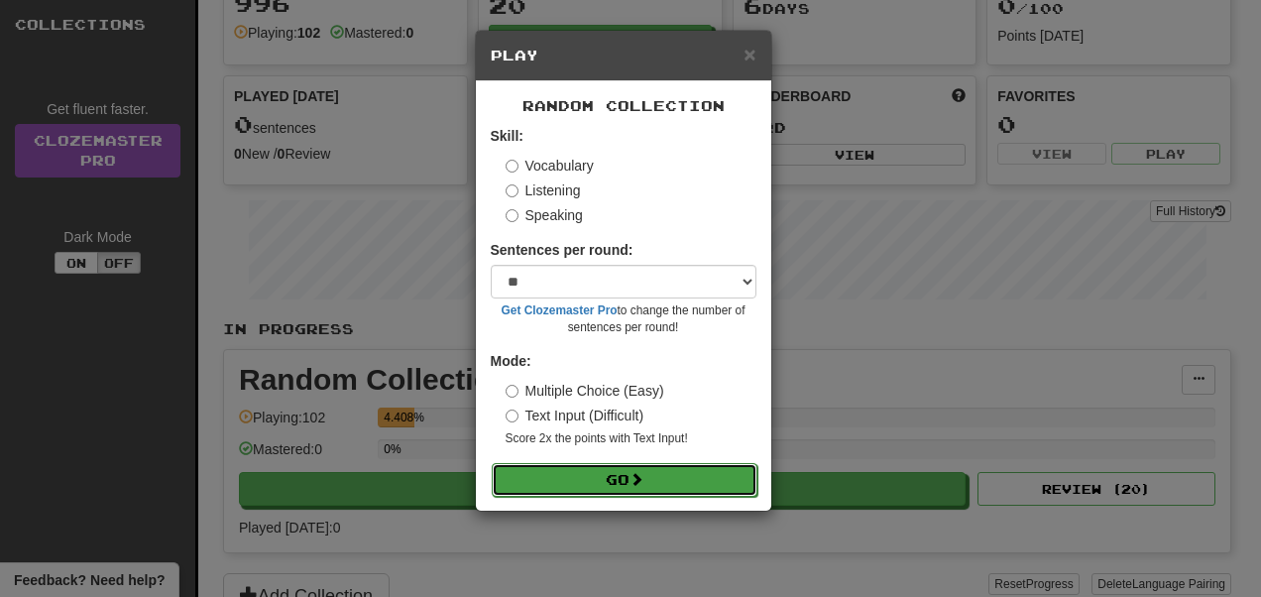
click at [618, 475] on button "Go" at bounding box center [625, 480] width 266 height 34
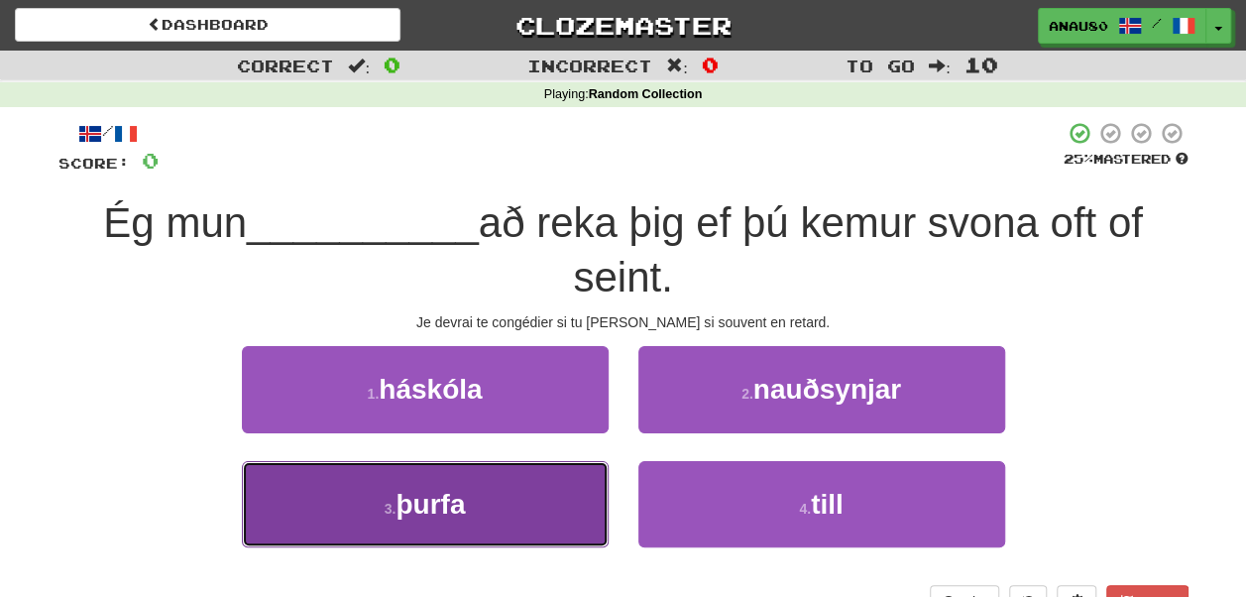
click at [551, 499] on button "3 . þurfa" at bounding box center [425, 504] width 367 height 86
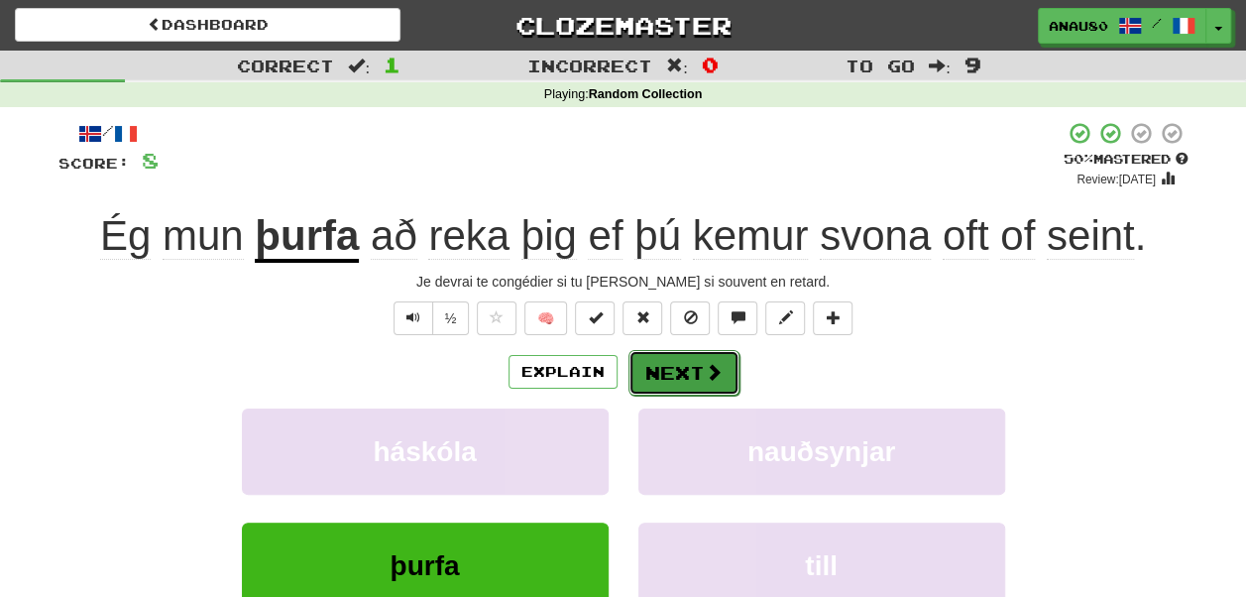
click at [682, 371] on button "Next" at bounding box center [683, 373] width 111 height 46
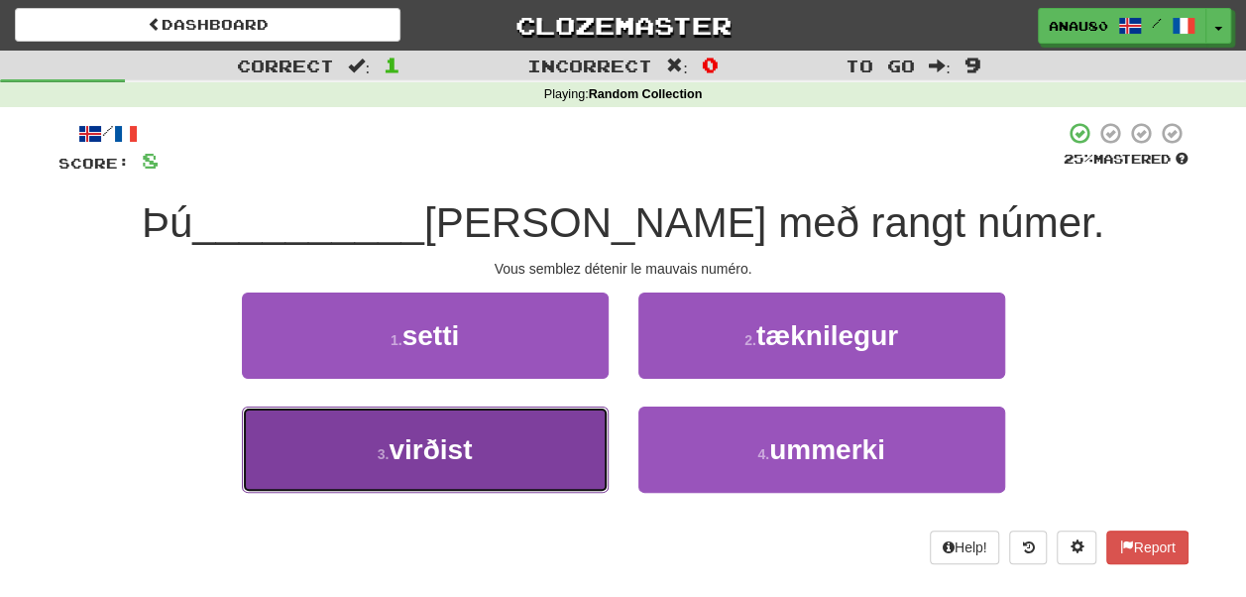
click at [537, 451] on button "3 . virðist" at bounding box center [425, 449] width 367 height 86
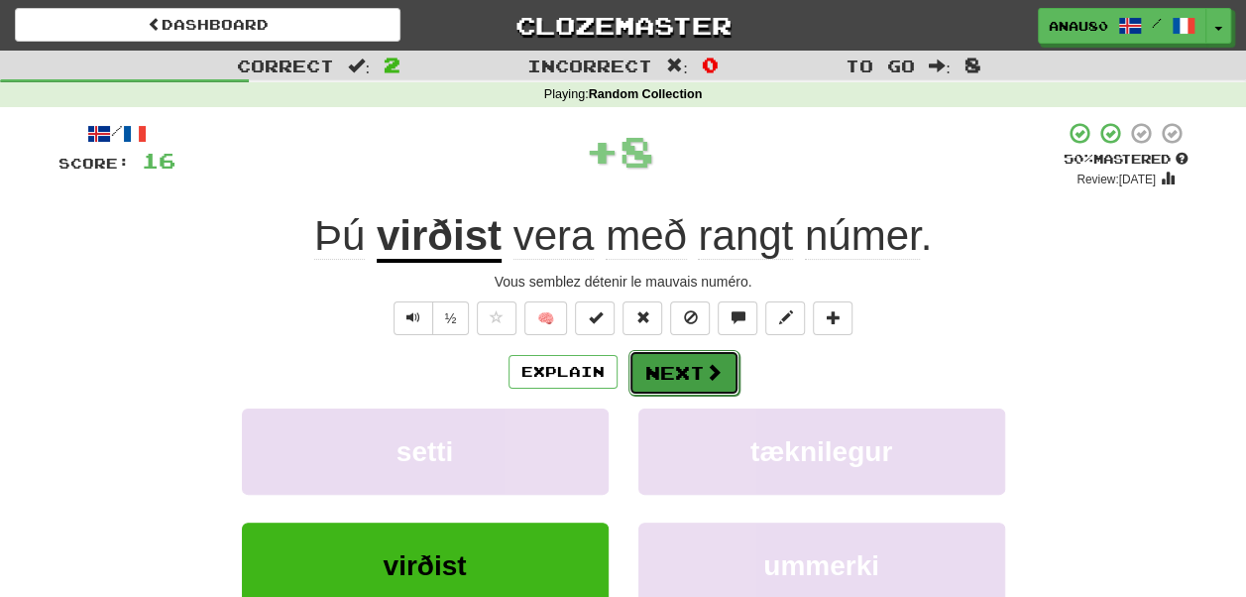
click at [681, 367] on button "Next" at bounding box center [683, 373] width 111 height 46
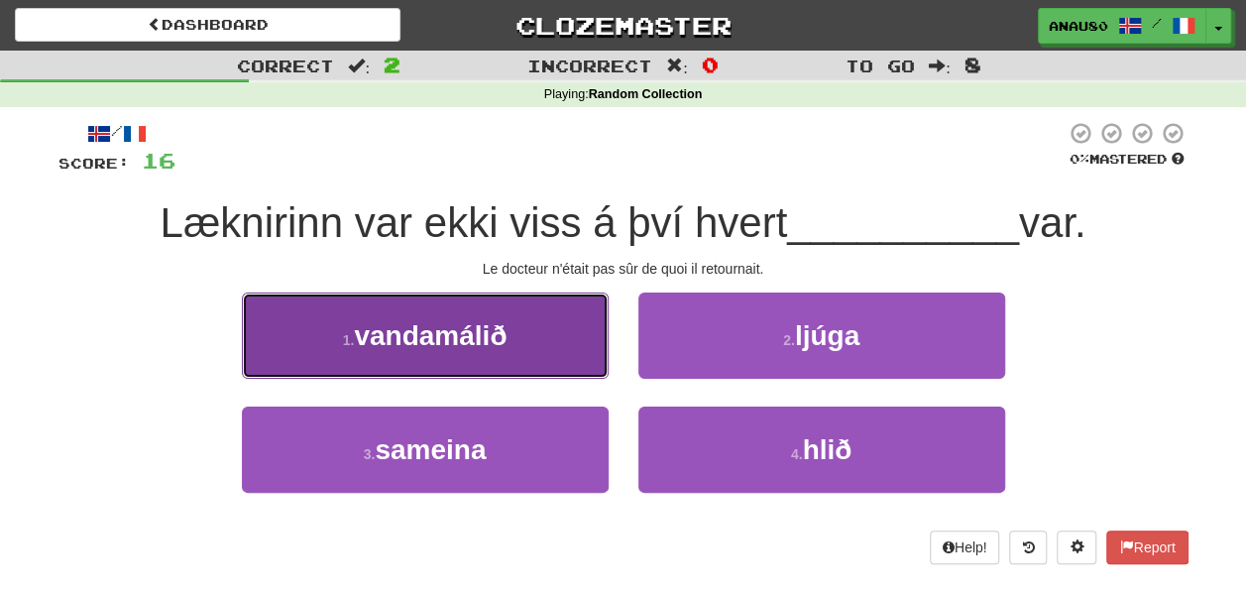
click at [528, 354] on button "1 . vandamálið" at bounding box center [425, 335] width 367 height 86
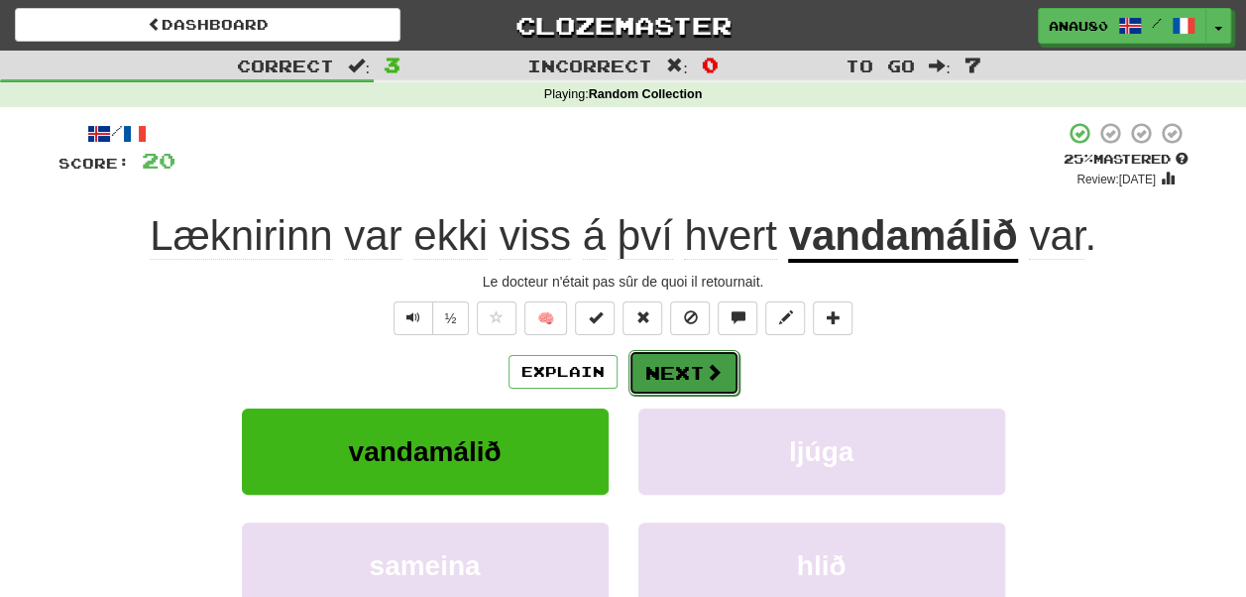
click at [690, 373] on button "Next" at bounding box center [683, 373] width 111 height 46
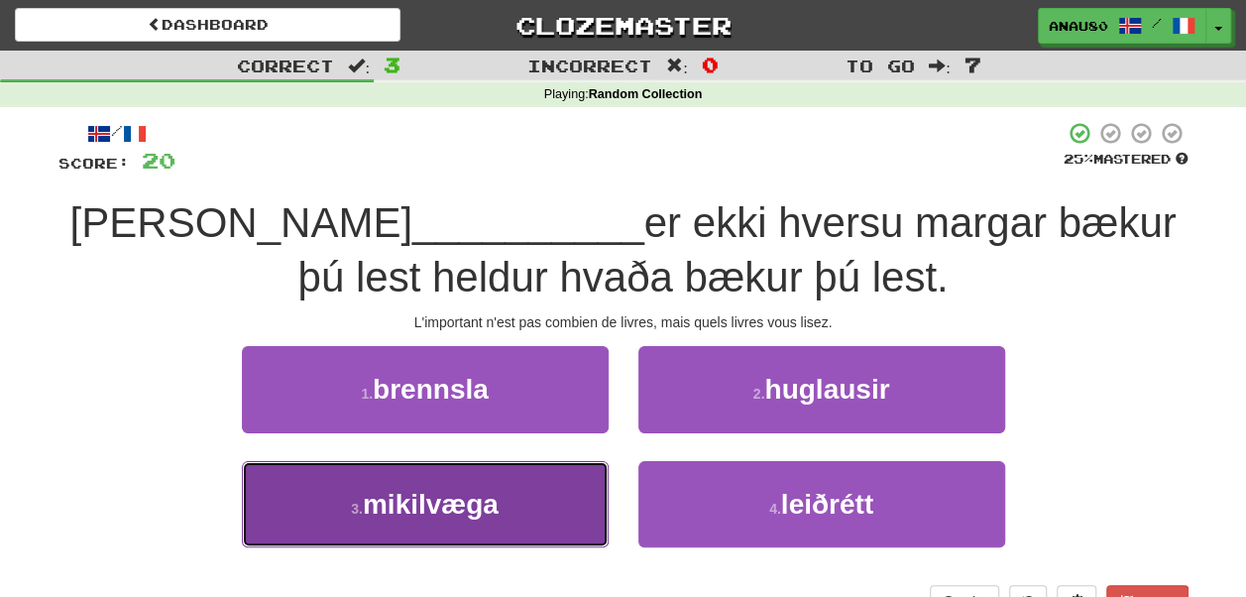
click at [512, 484] on button "3 . mikilvæga" at bounding box center [425, 504] width 367 height 86
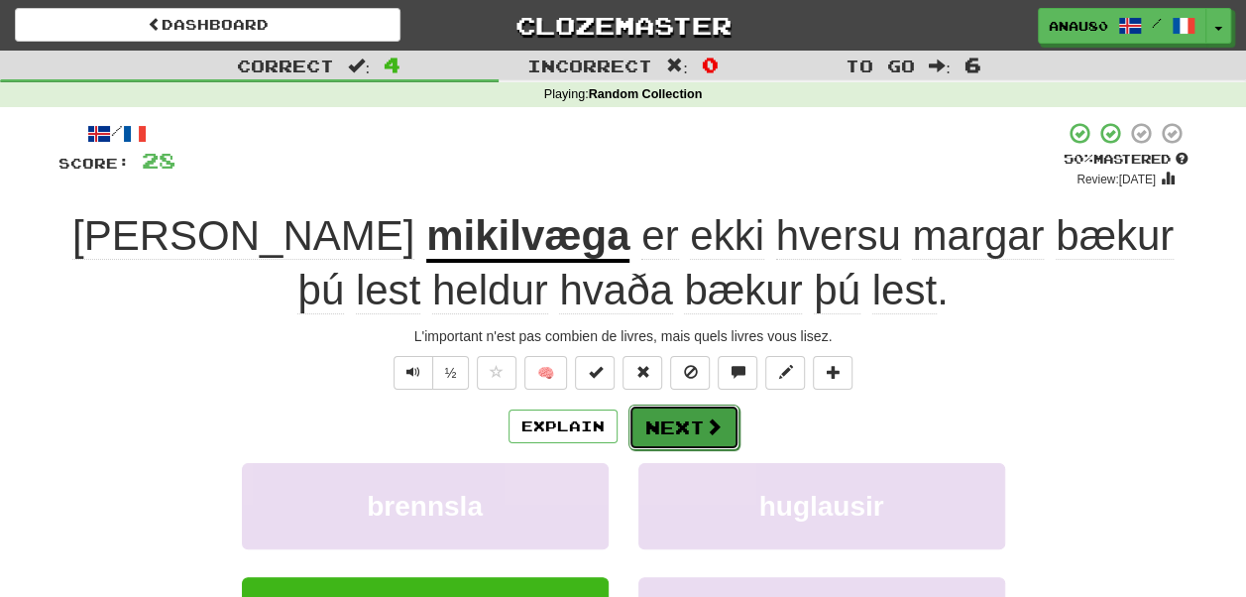
click at [672, 415] on button "Next" at bounding box center [683, 427] width 111 height 46
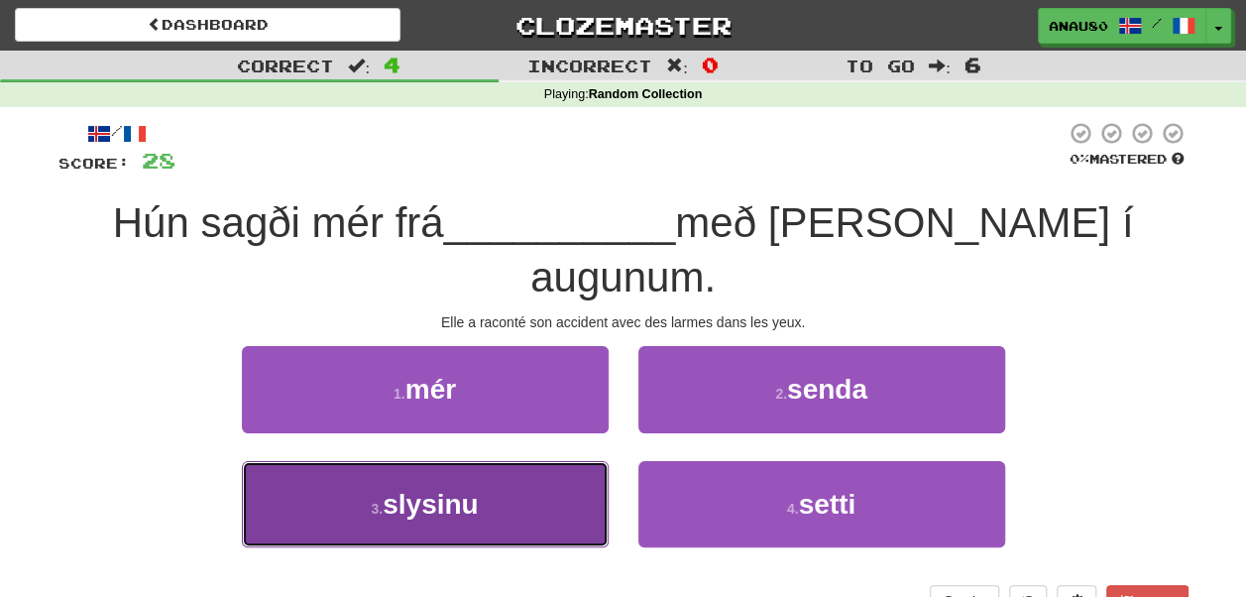
click at [492, 462] on button "3 . slysinu" at bounding box center [425, 504] width 367 height 86
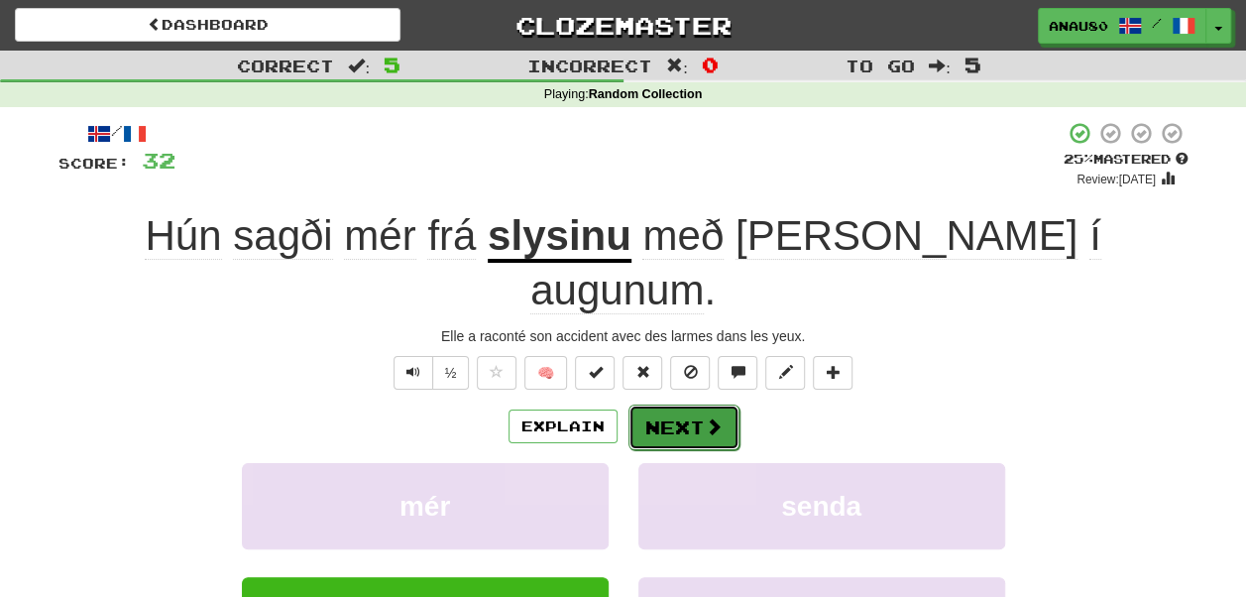
click at [678, 404] on button "Next" at bounding box center [683, 427] width 111 height 46
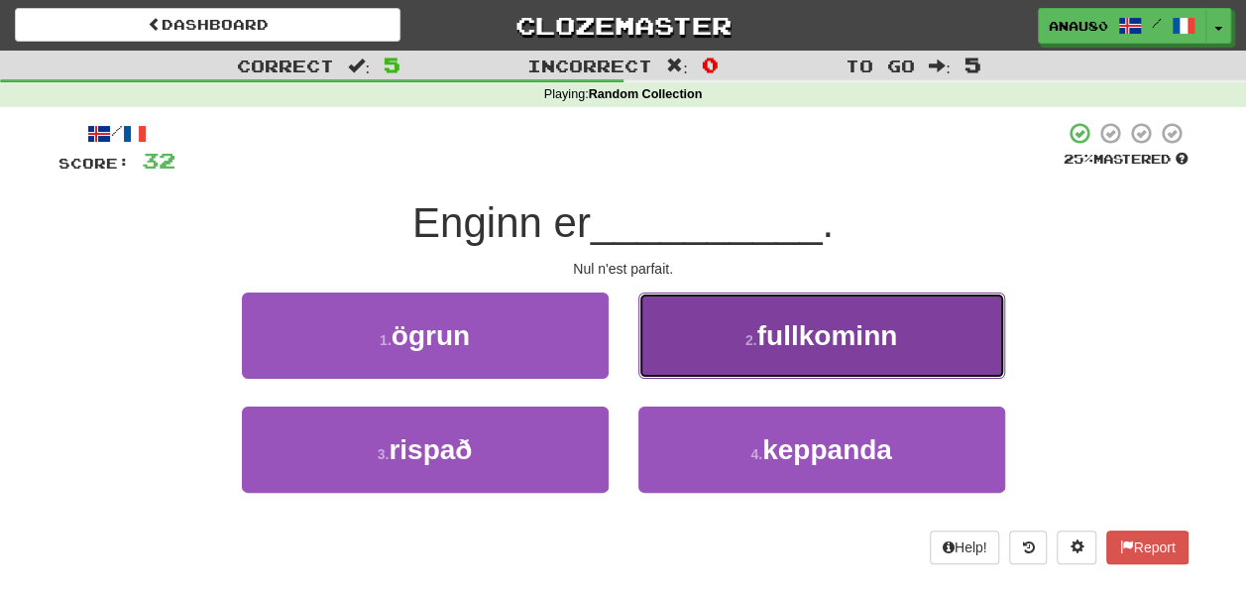
click at [696, 348] on button "2 . fullkominn" at bounding box center [821, 335] width 367 height 86
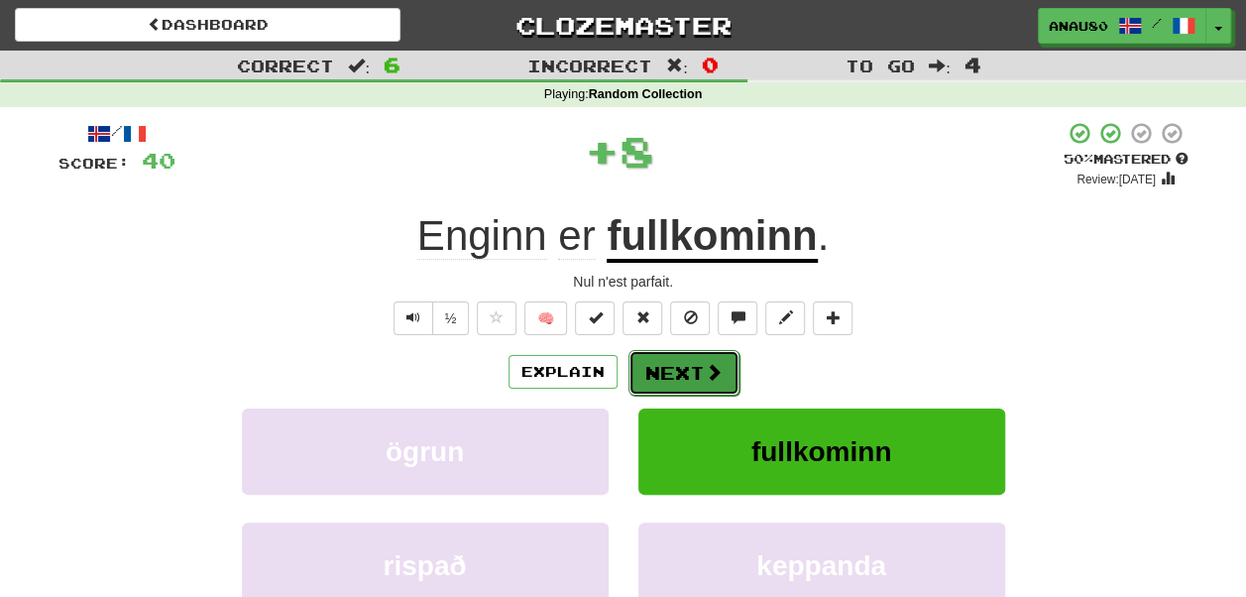
click at [664, 364] on button "Next" at bounding box center [683, 373] width 111 height 46
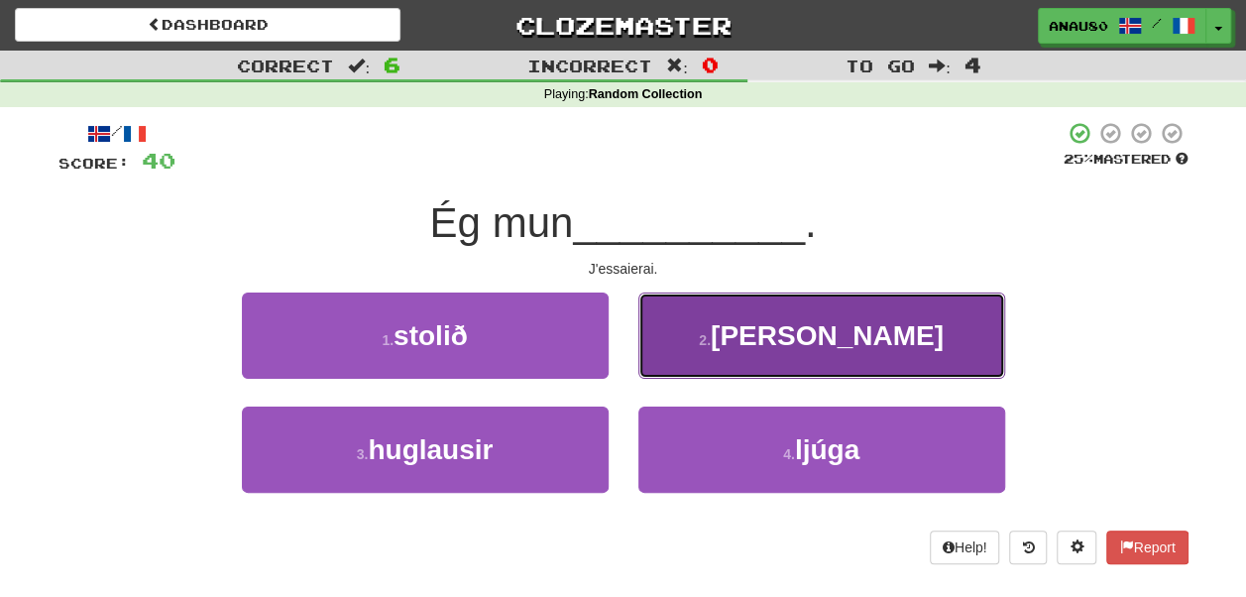
click at [716, 343] on button "2 . reyna" at bounding box center [821, 335] width 367 height 86
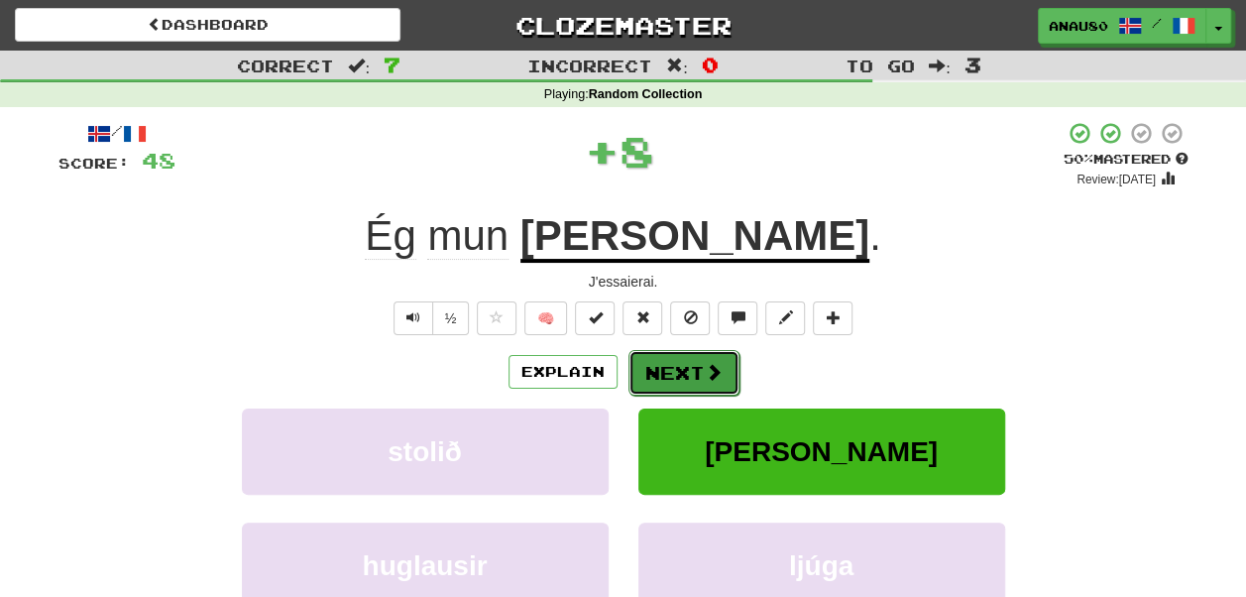
click at [676, 371] on button "Next" at bounding box center [683, 373] width 111 height 46
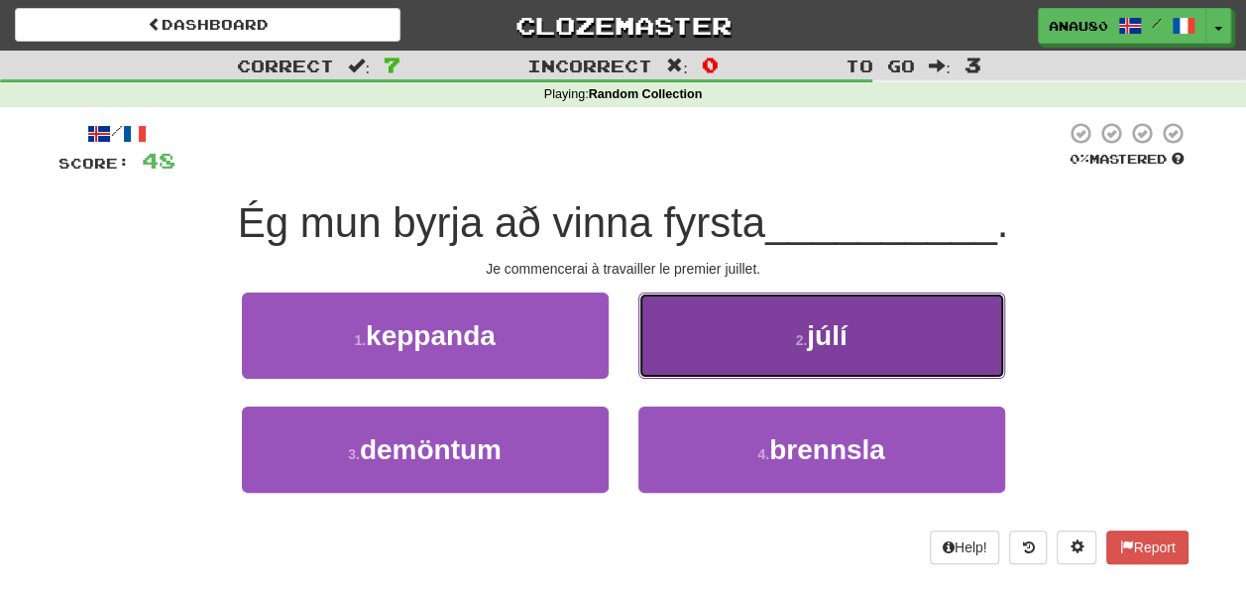
click at [716, 351] on button "2 . júlí" at bounding box center [821, 335] width 367 height 86
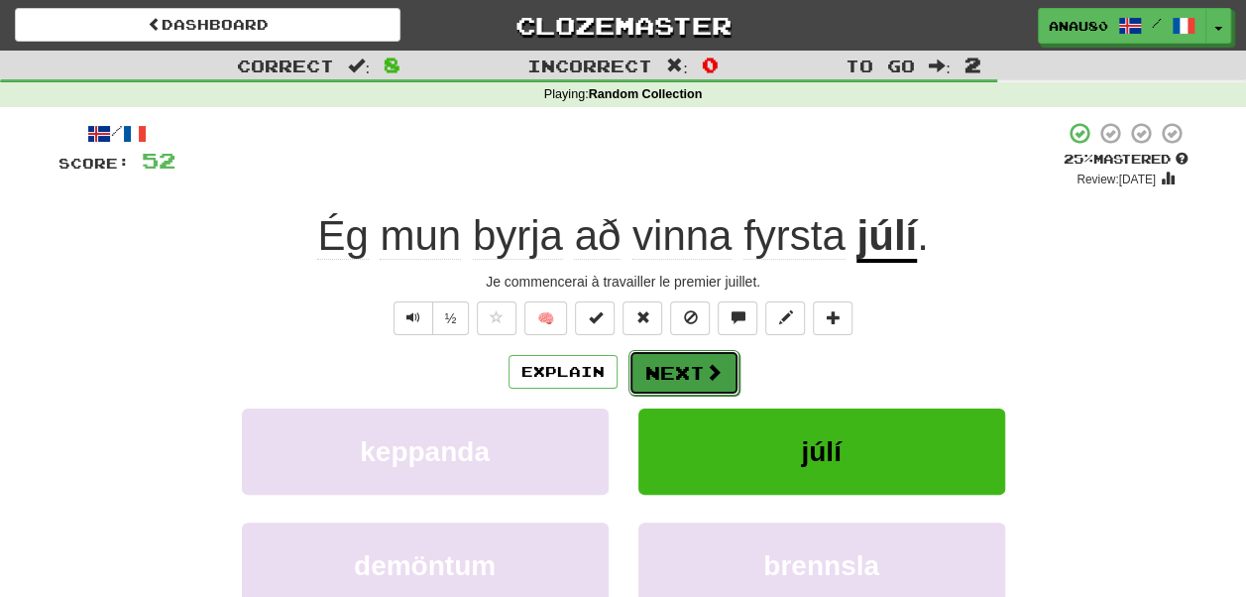
click at [682, 367] on button "Next" at bounding box center [683, 373] width 111 height 46
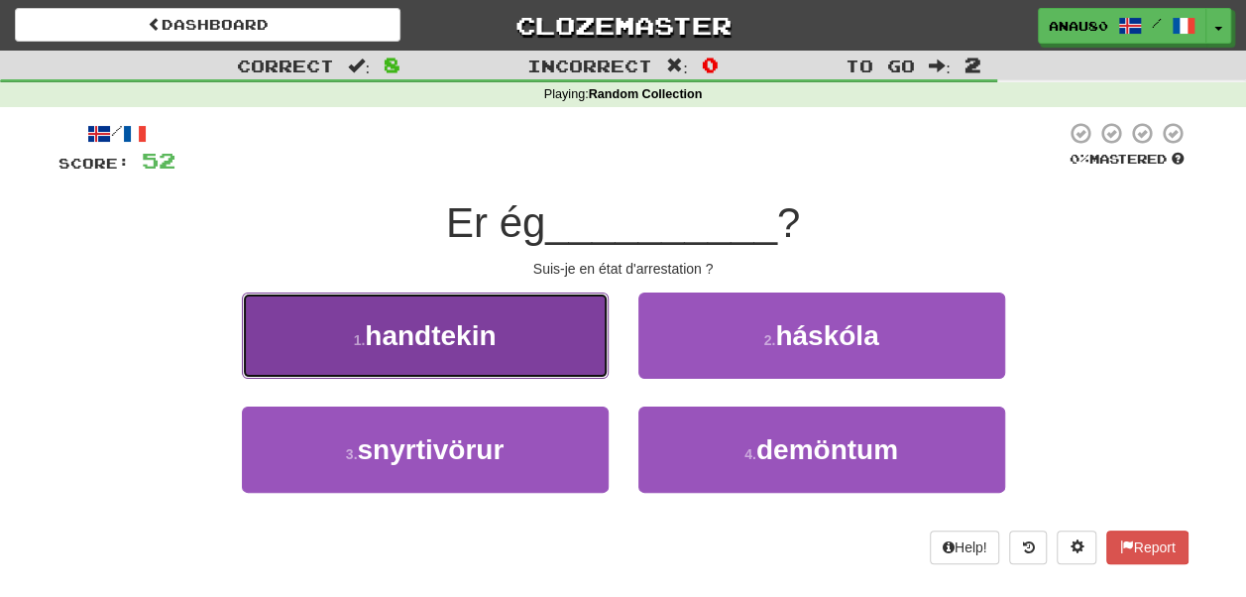
click at [513, 341] on button "1 . handtekin" at bounding box center [425, 335] width 367 height 86
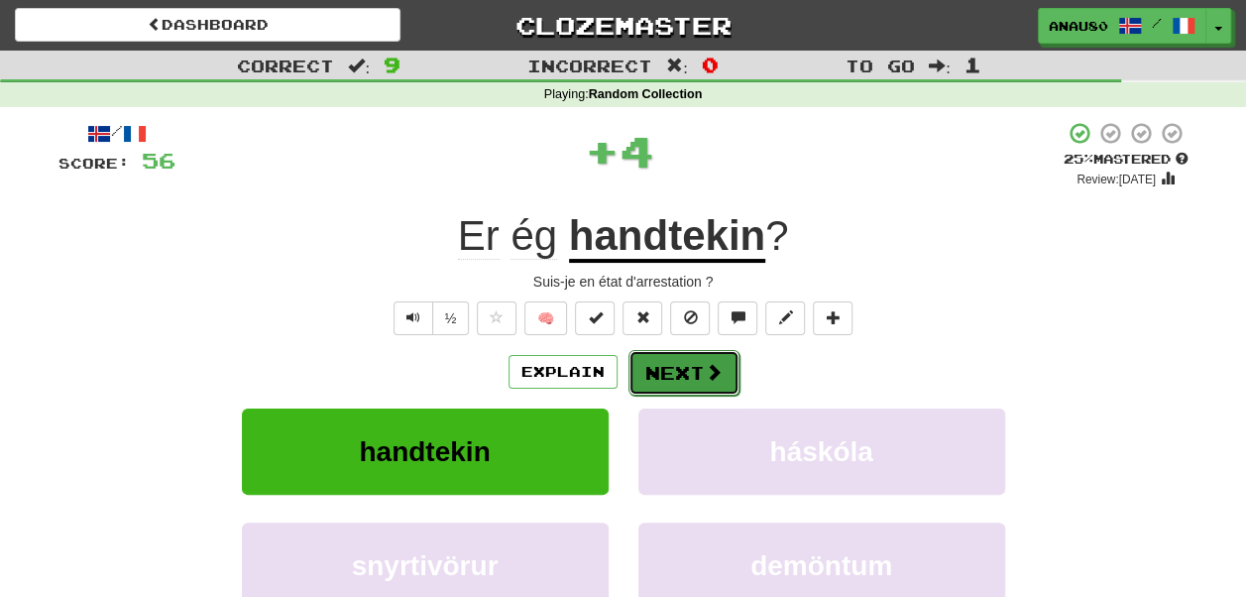
click at [667, 365] on button "Next" at bounding box center [683, 373] width 111 height 46
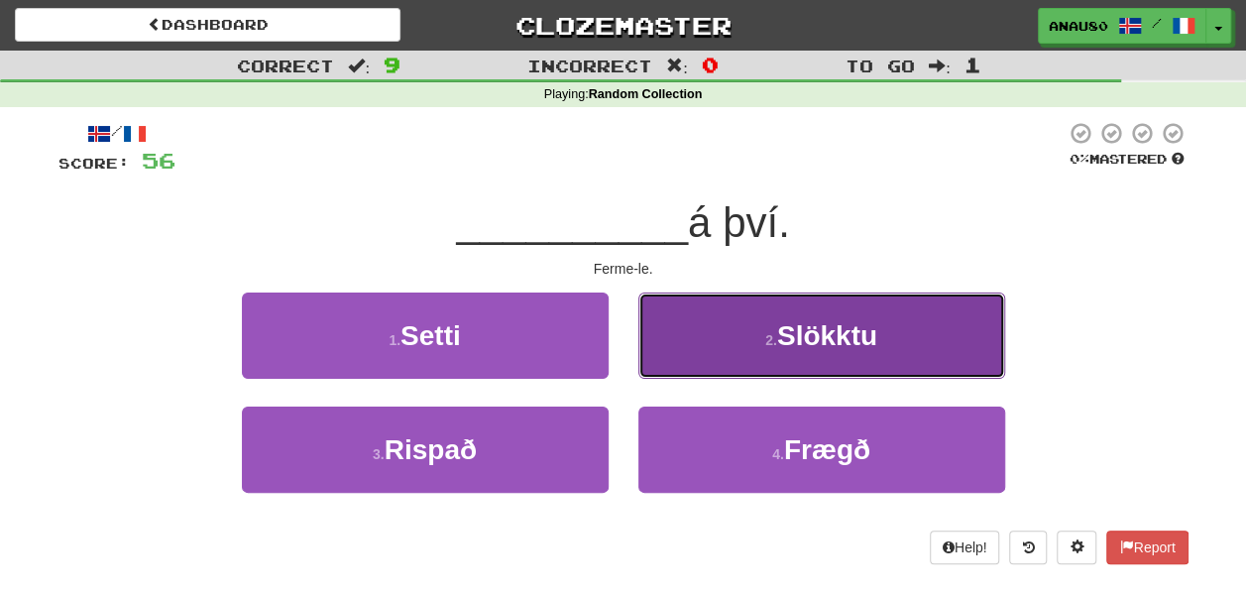
click at [724, 345] on button "2 . Slökktu" at bounding box center [821, 335] width 367 height 86
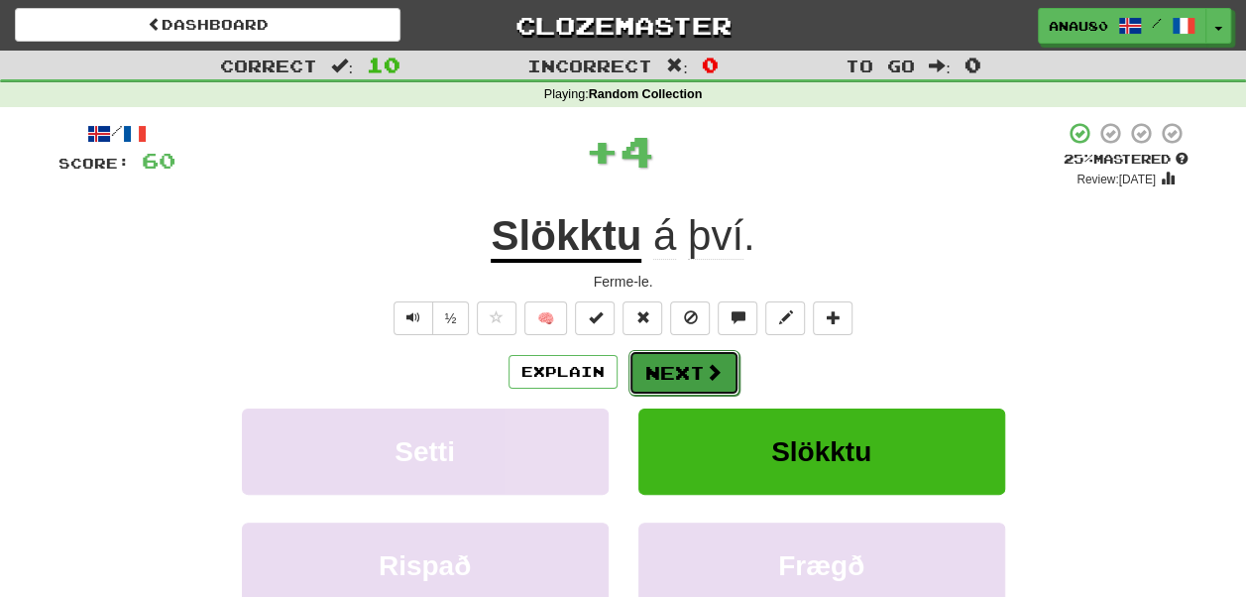
click at [674, 371] on button "Next" at bounding box center [683, 373] width 111 height 46
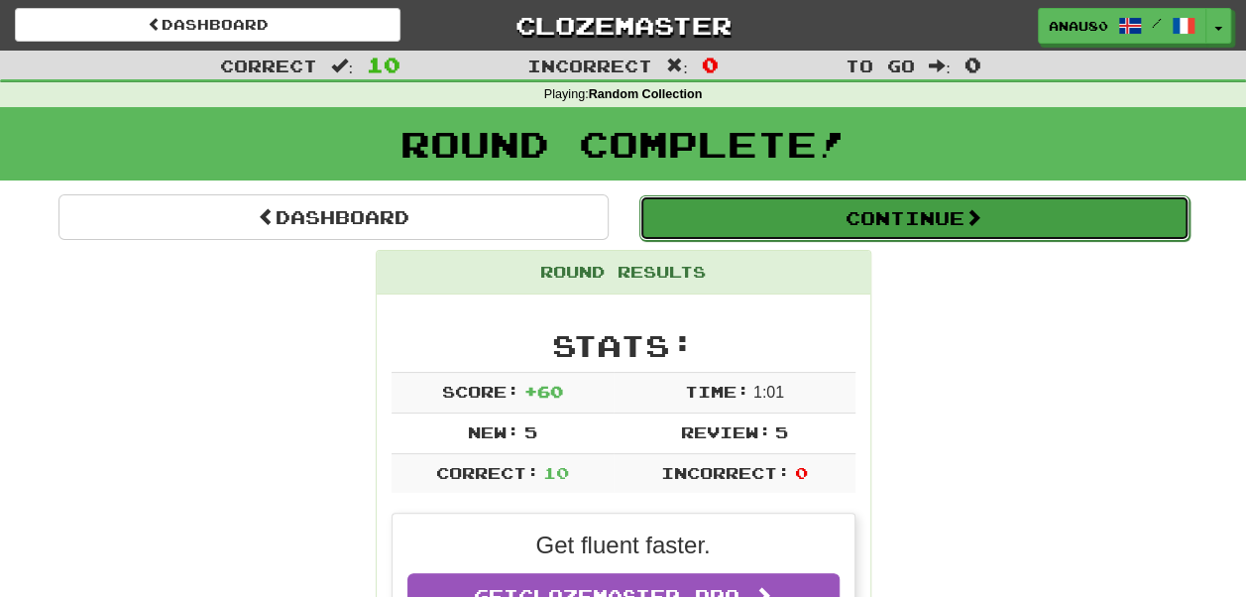
click at [928, 232] on button "Continue" at bounding box center [914, 218] width 550 height 46
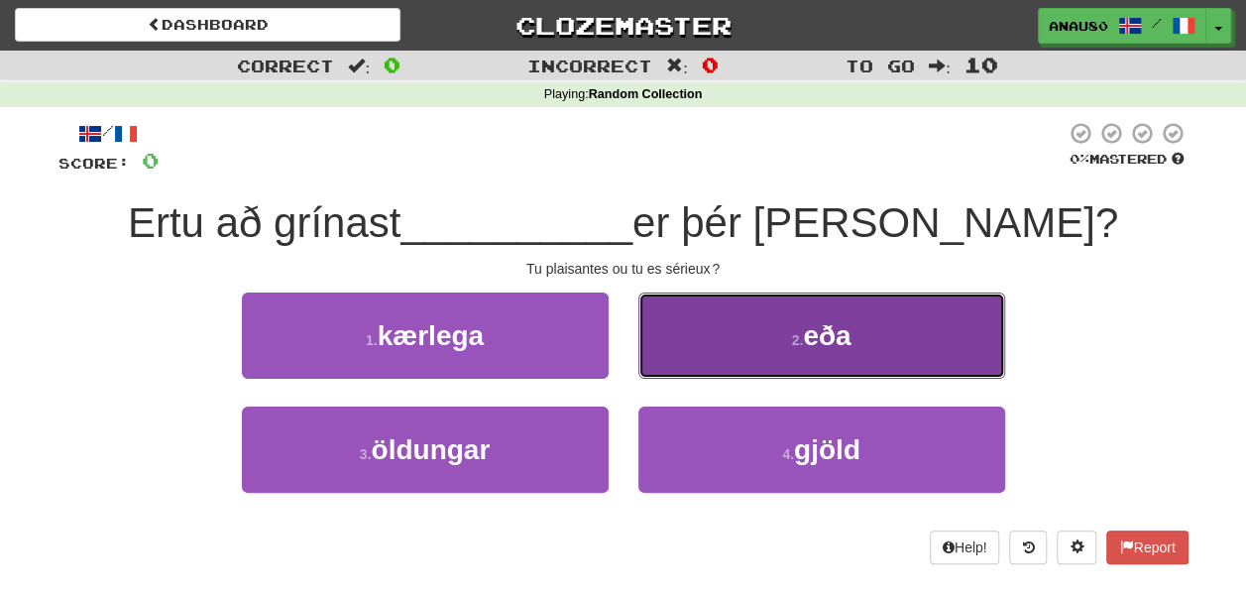
click at [823, 342] on span "eða" at bounding box center [827, 335] width 48 height 31
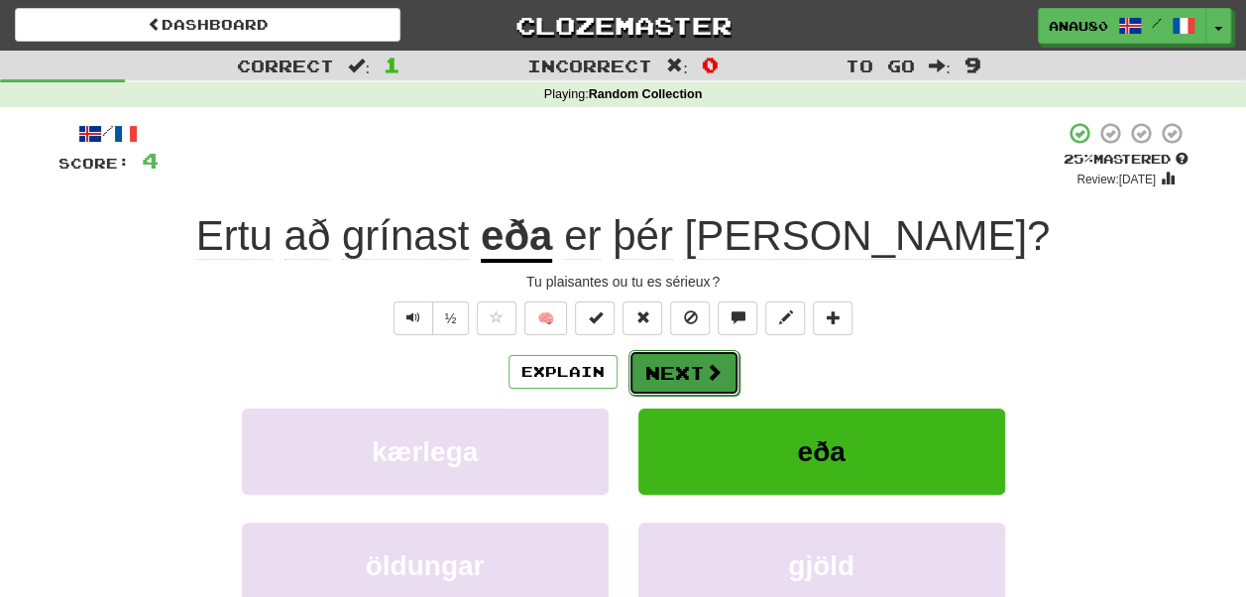
click at [694, 366] on button "Next" at bounding box center [683, 373] width 111 height 46
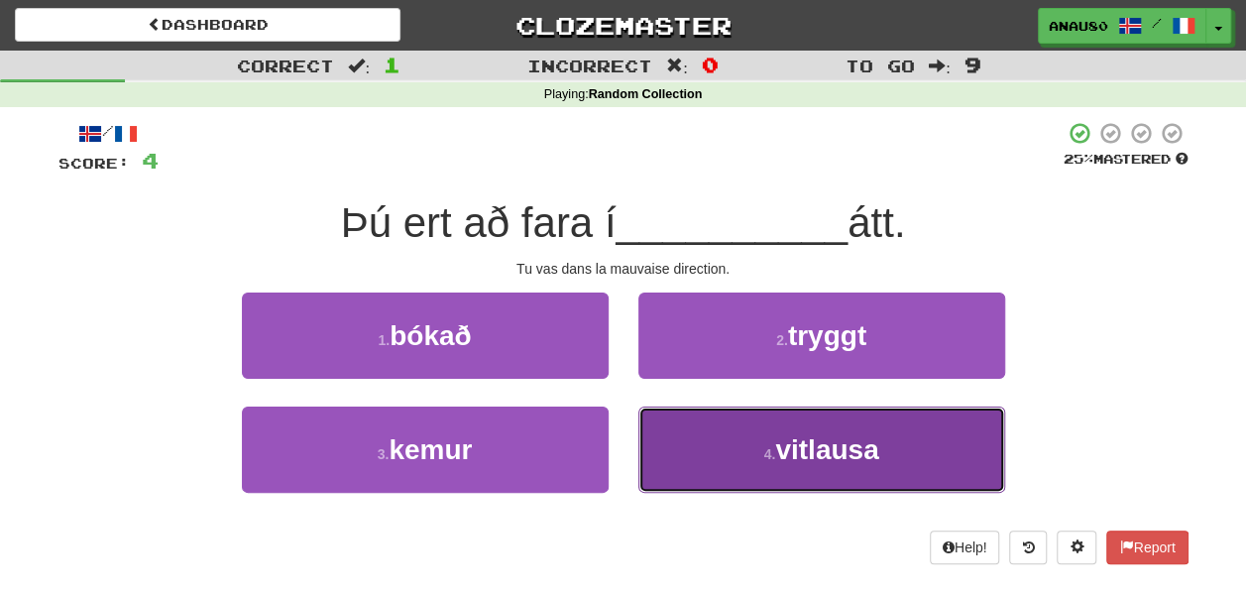
click at [736, 448] on button "4 . vitlausa" at bounding box center [821, 449] width 367 height 86
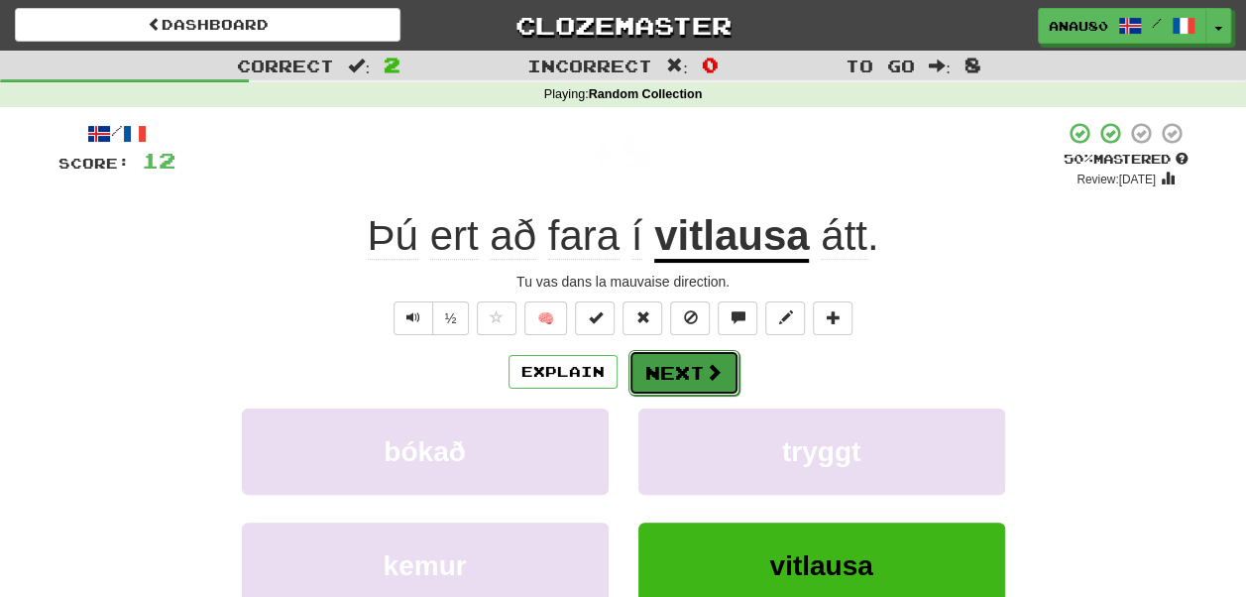
click at [681, 357] on button "Next" at bounding box center [683, 373] width 111 height 46
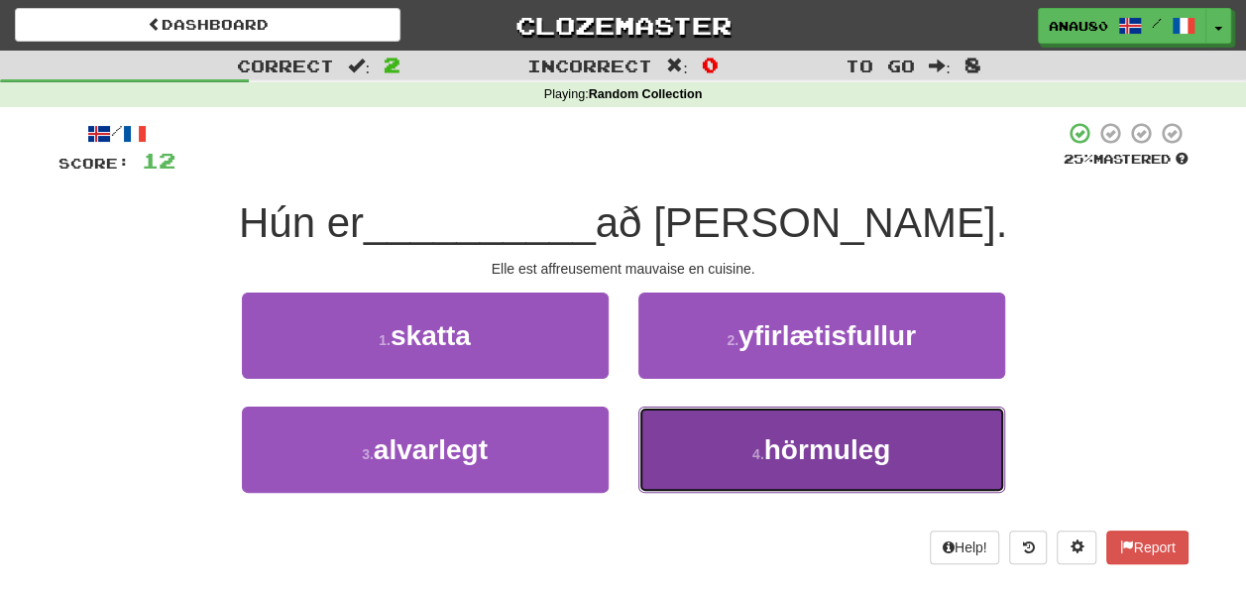
click at [701, 440] on button "4 . hörmuleg" at bounding box center [821, 449] width 367 height 86
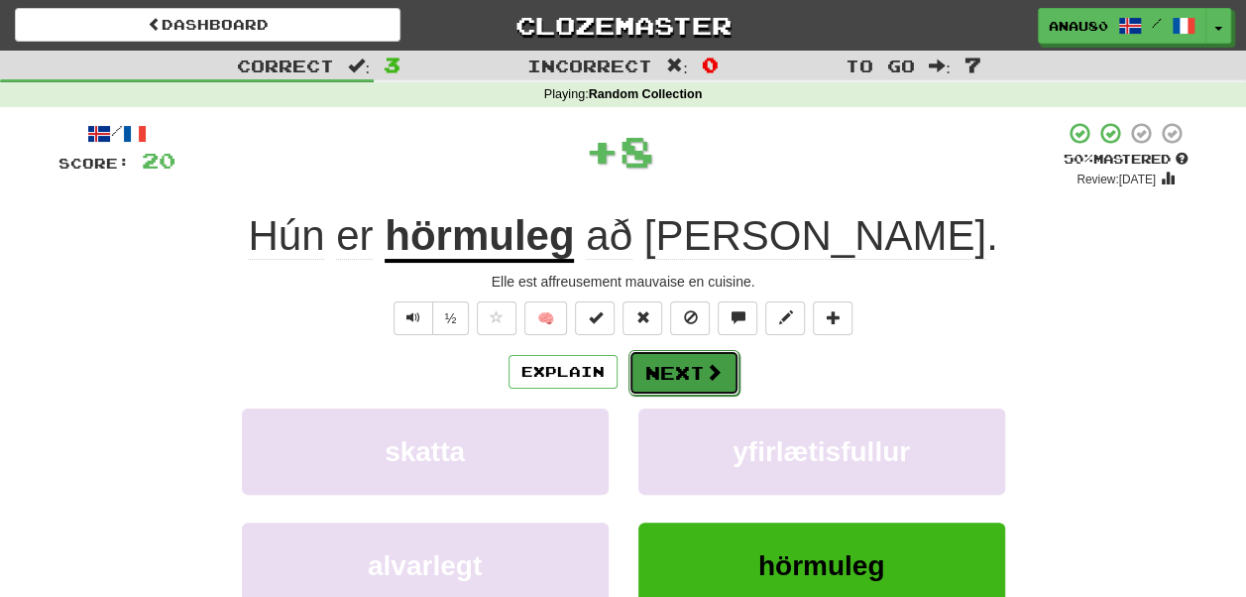
click at [674, 363] on button "Next" at bounding box center [683, 373] width 111 height 46
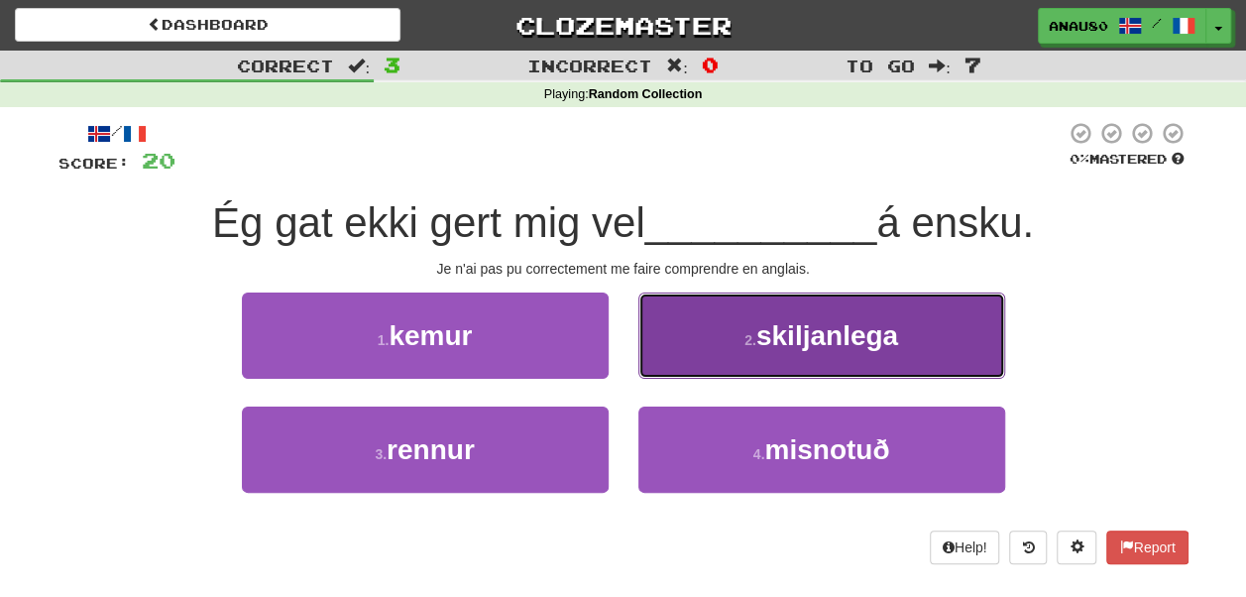
click at [714, 352] on button "2 . skiljanlega" at bounding box center [821, 335] width 367 height 86
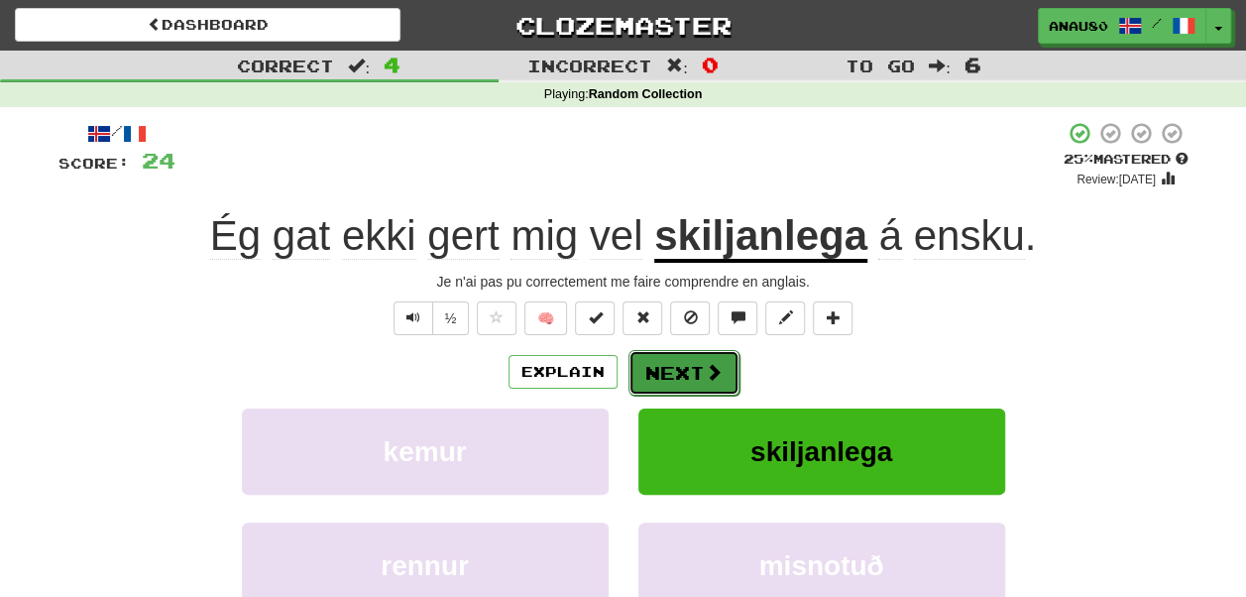
click at [689, 369] on button "Next" at bounding box center [683, 373] width 111 height 46
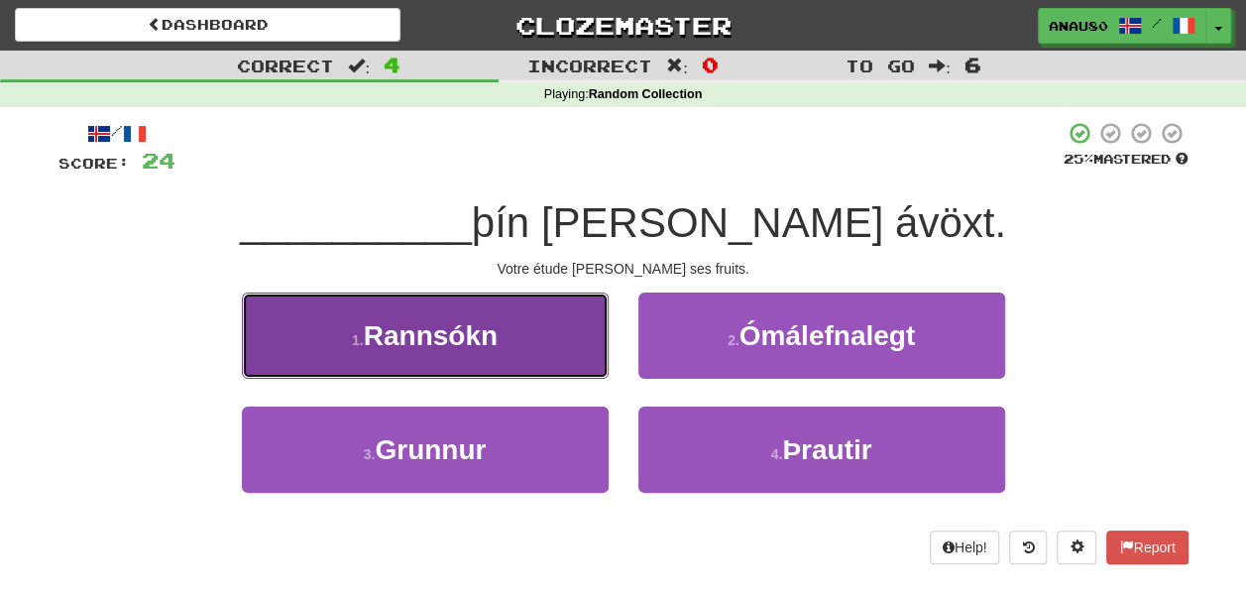
click at [520, 338] on button "1 . Rannsókn" at bounding box center [425, 335] width 367 height 86
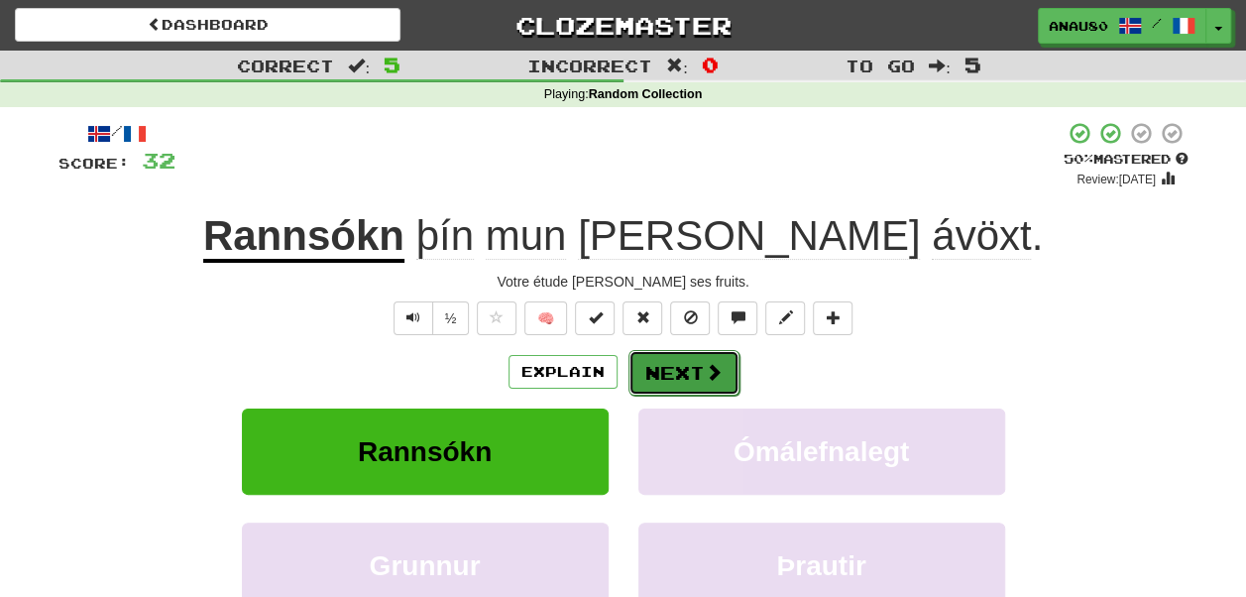
click at [682, 363] on button "Next" at bounding box center [683, 373] width 111 height 46
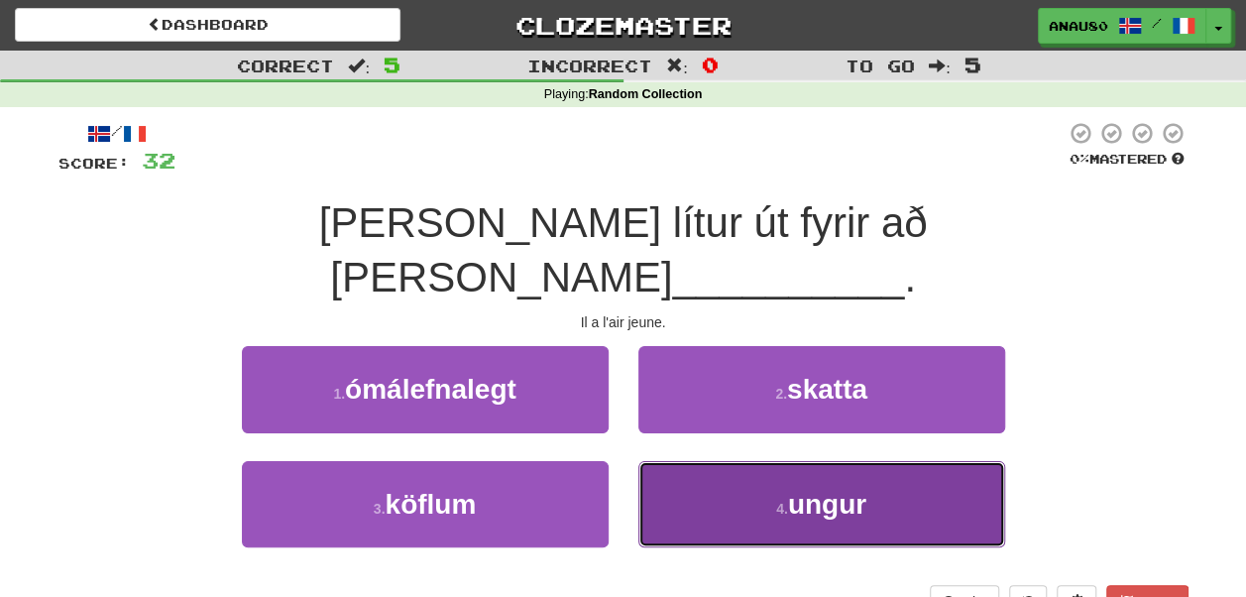
click at [736, 461] on button "4 . ungur" at bounding box center [821, 504] width 367 height 86
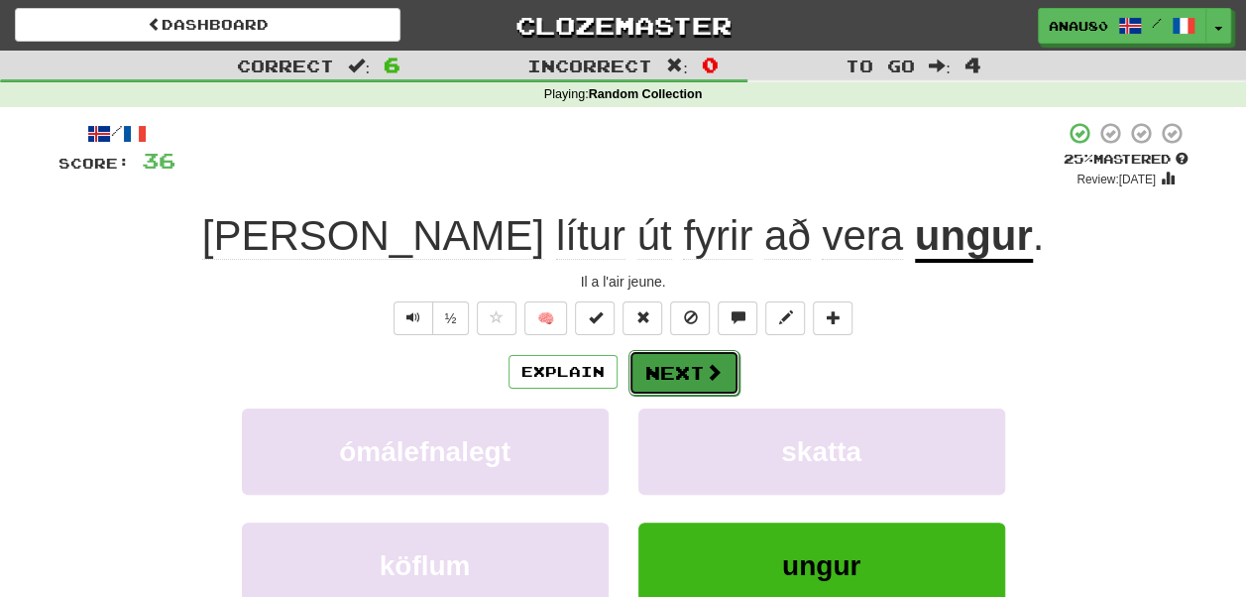
click at [680, 357] on button "Next" at bounding box center [683, 373] width 111 height 46
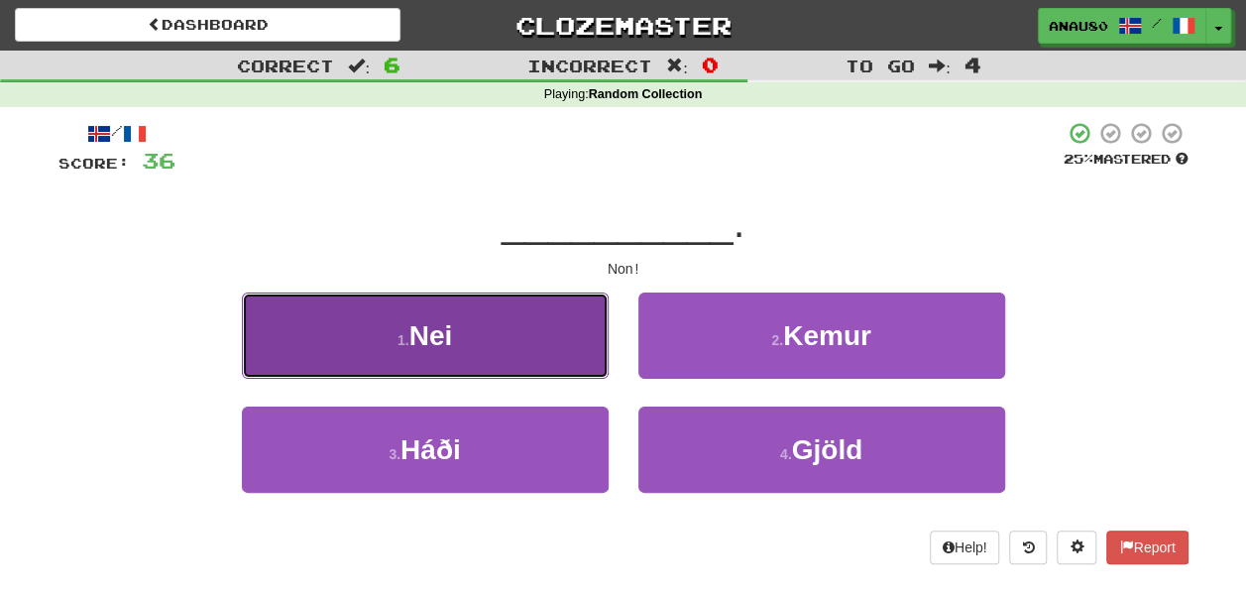
click at [522, 343] on button "1 . Nei" at bounding box center [425, 335] width 367 height 86
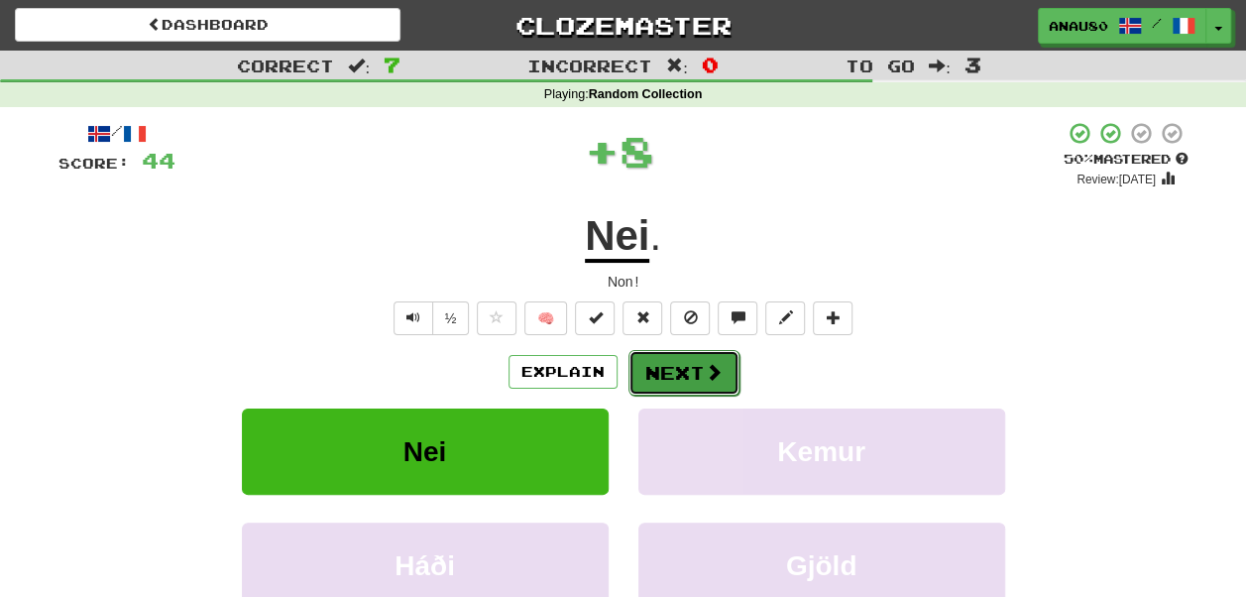
click at [679, 369] on button "Next" at bounding box center [683, 373] width 111 height 46
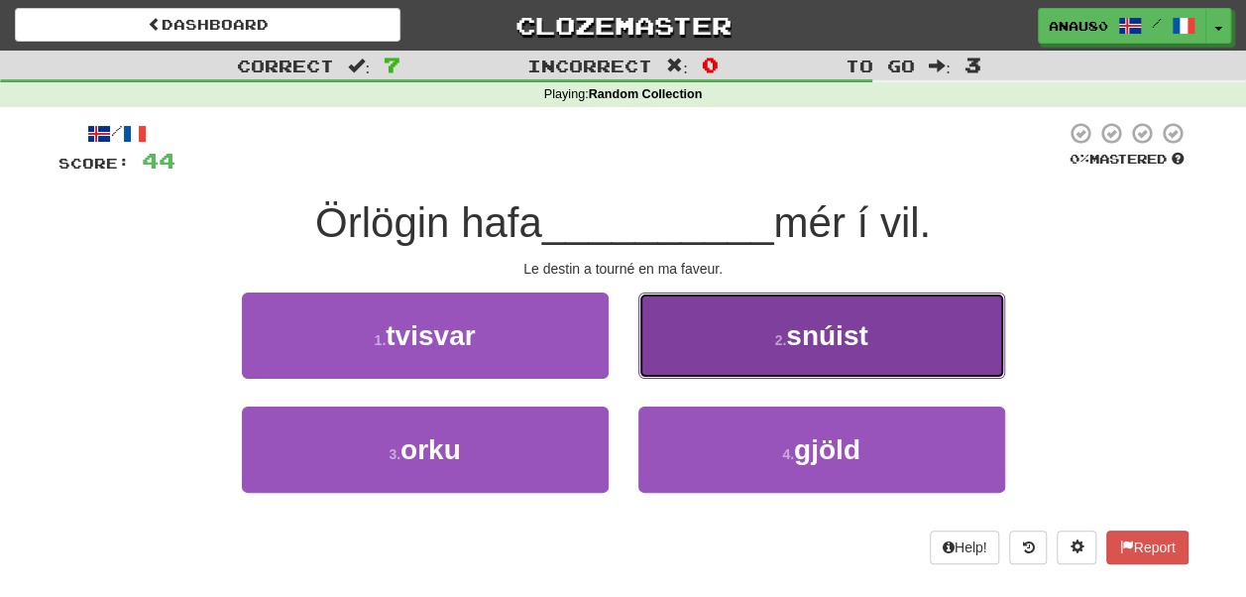
click at [713, 359] on button "2 . snúist" at bounding box center [821, 335] width 367 height 86
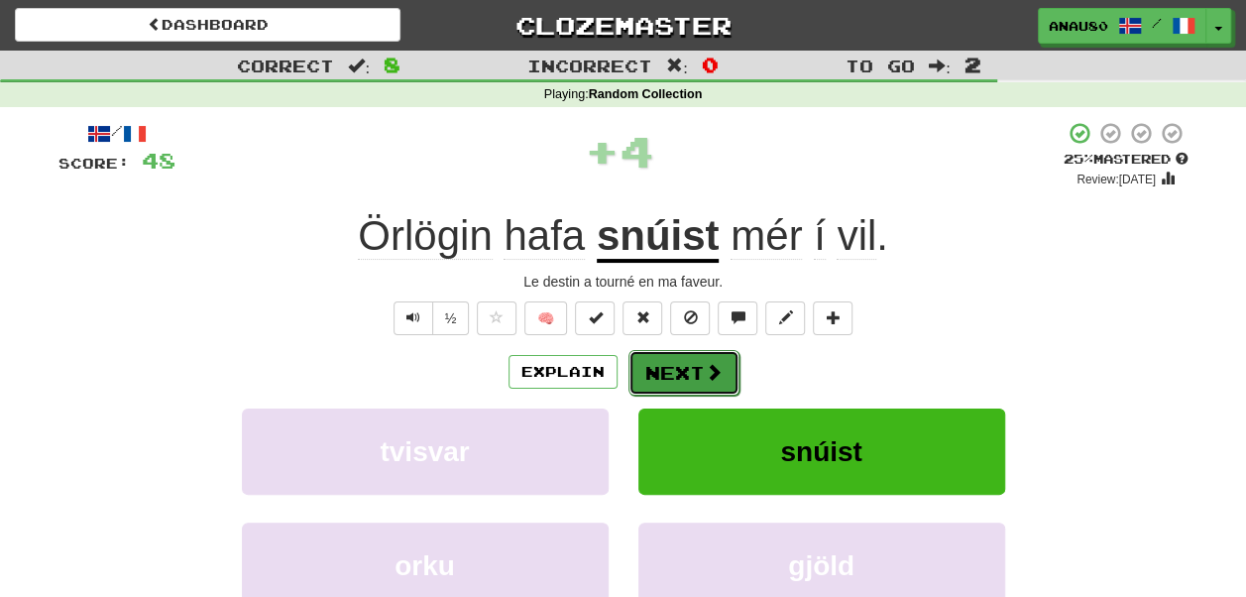
click at [672, 375] on button "Next" at bounding box center [683, 373] width 111 height 46
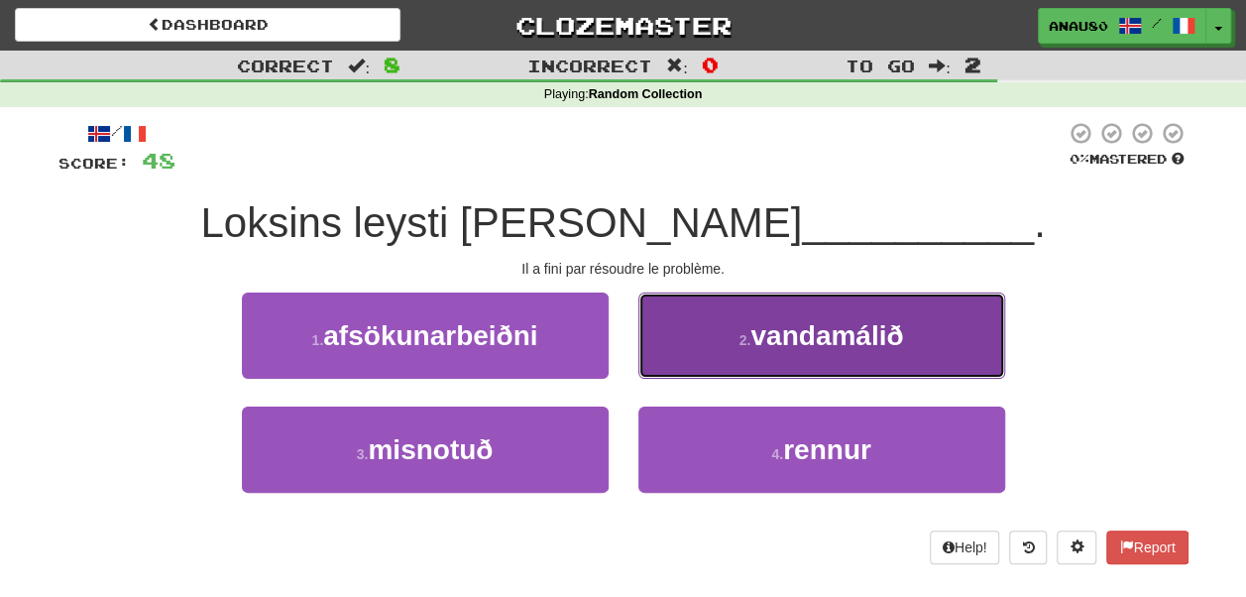
click at [710, 355] on button "2 . vandamálið" at bounding box center [821, 335] width 367 height 86
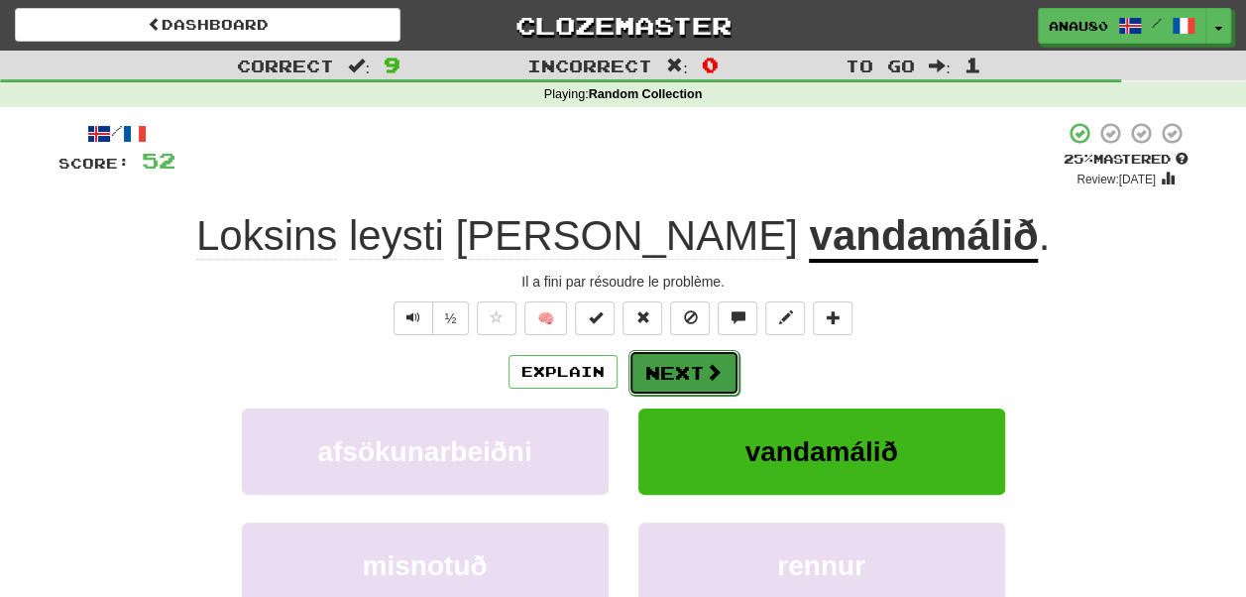
click at [688, 374] on button "Next" at bounding box center [683, 373] width 111 height 46
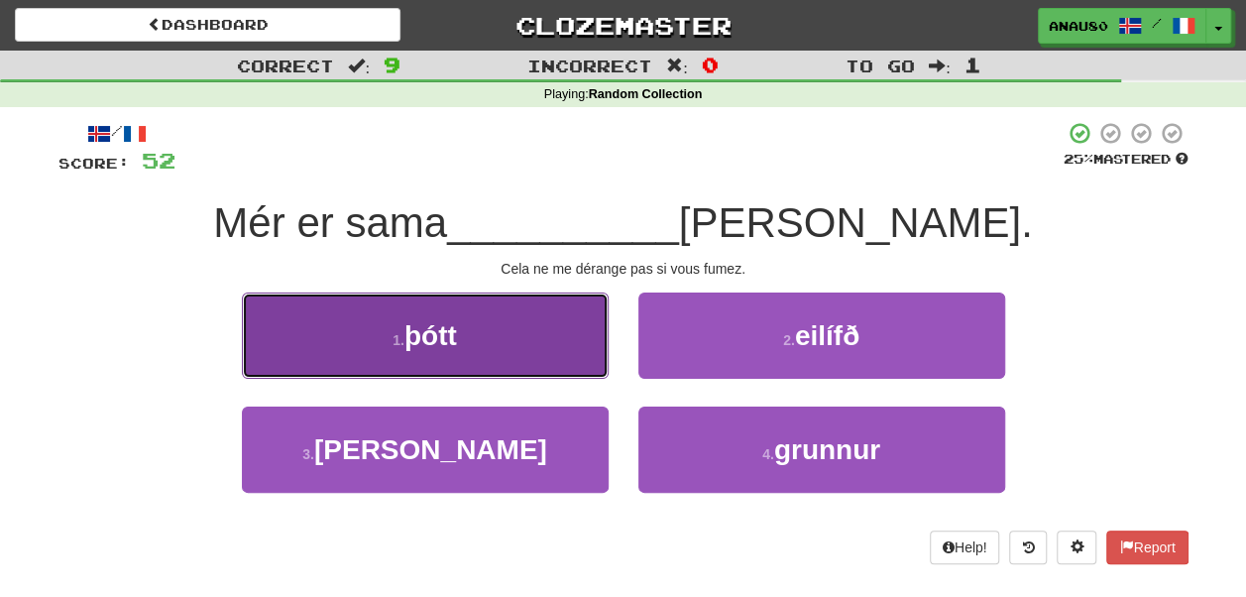
click at [537, 329] on button "1 . þótt" at bounding box center [425, 335] width 367 height 86
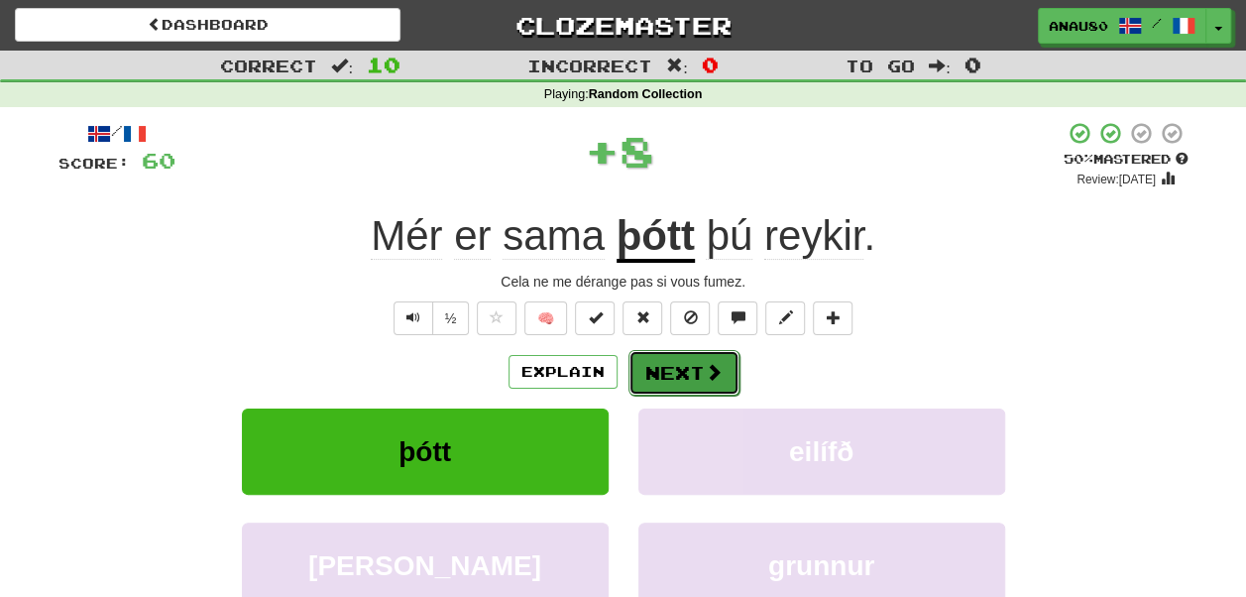
click at [676, 365] on button "Next" at bounding box center [683, 373] width 111 height 46
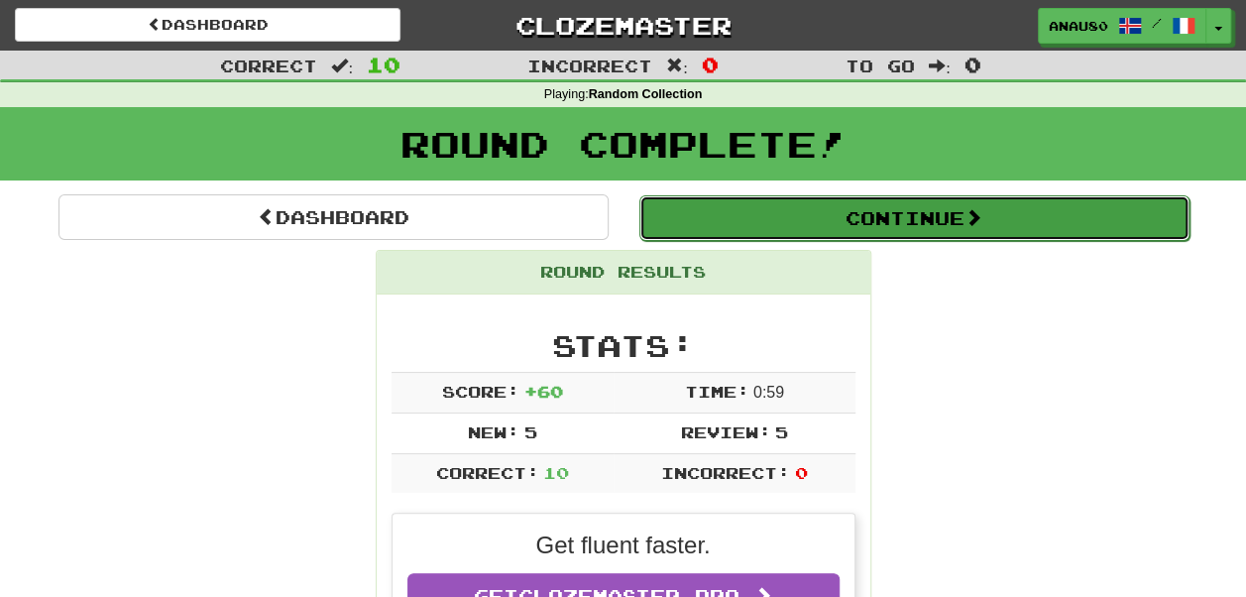
click at [927, 228] on button "Continue" at bounding box center [914, 218] width 550 height 46
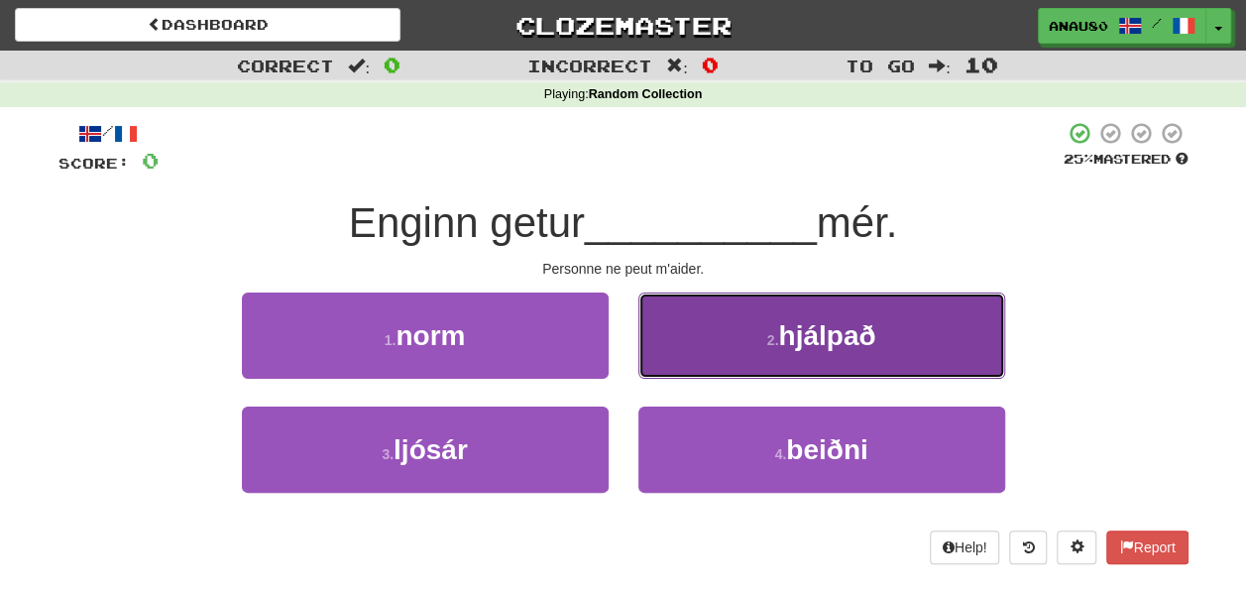
click at [868, 300] on button "2 . hjálpað" at bounding box center [821, 335] width 367 height 86
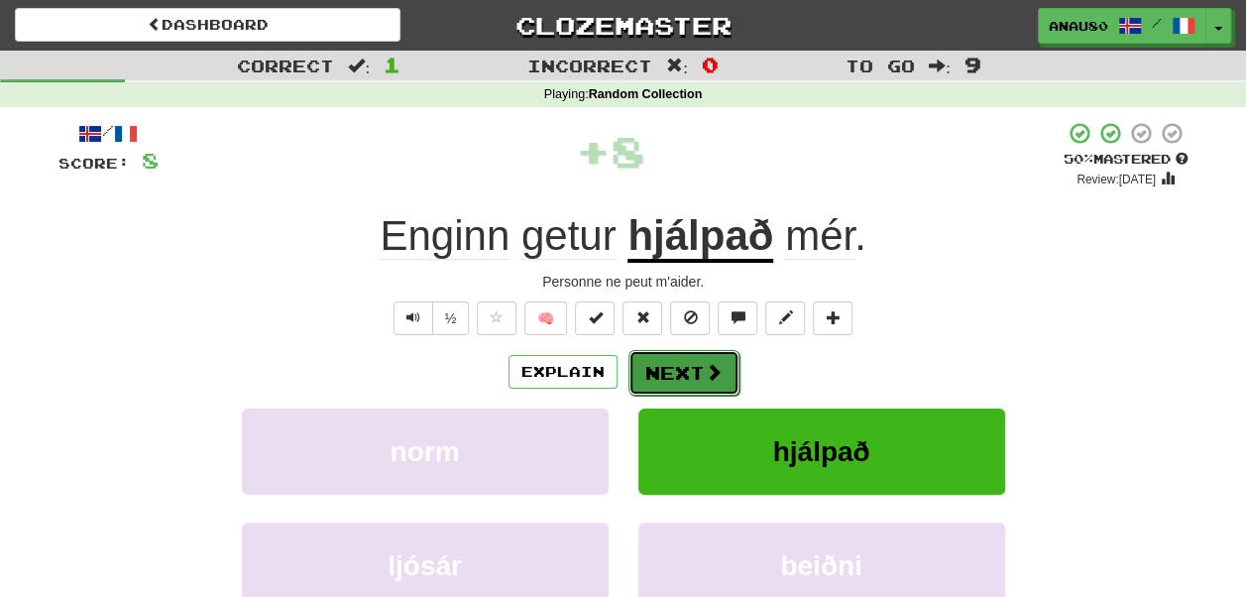
click at [694, 371] on button "Next" at bounding box center [683, 373] width 111 height 46
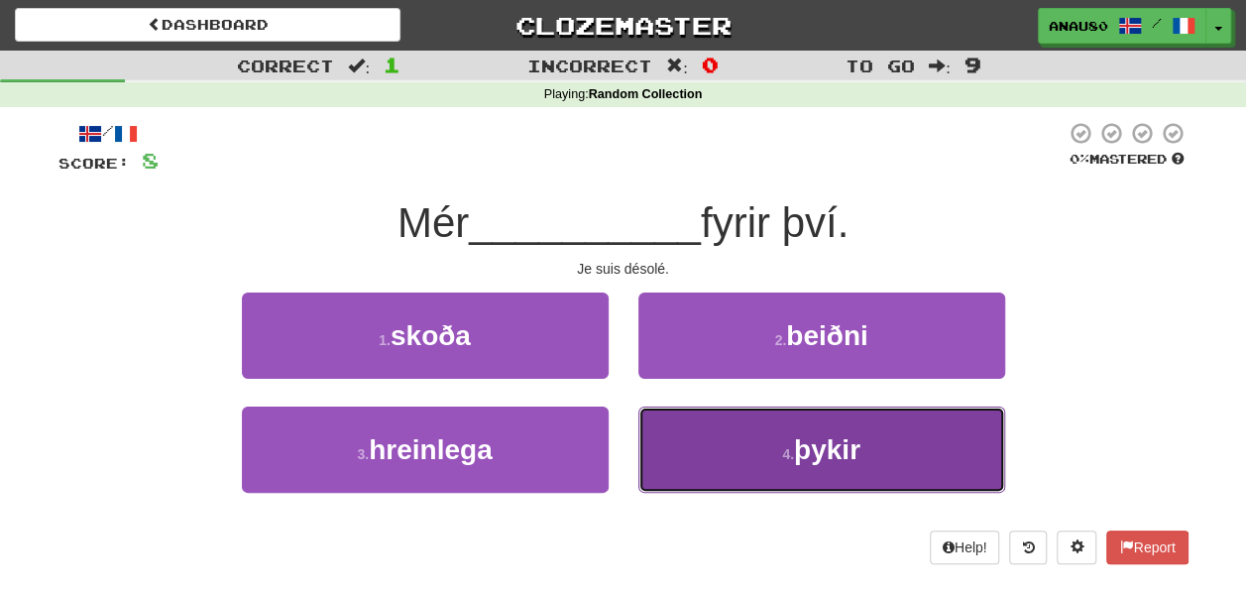
click at [722, 443] on button "4 . þykir" at bounding box center [821, 449] width 367 height 86
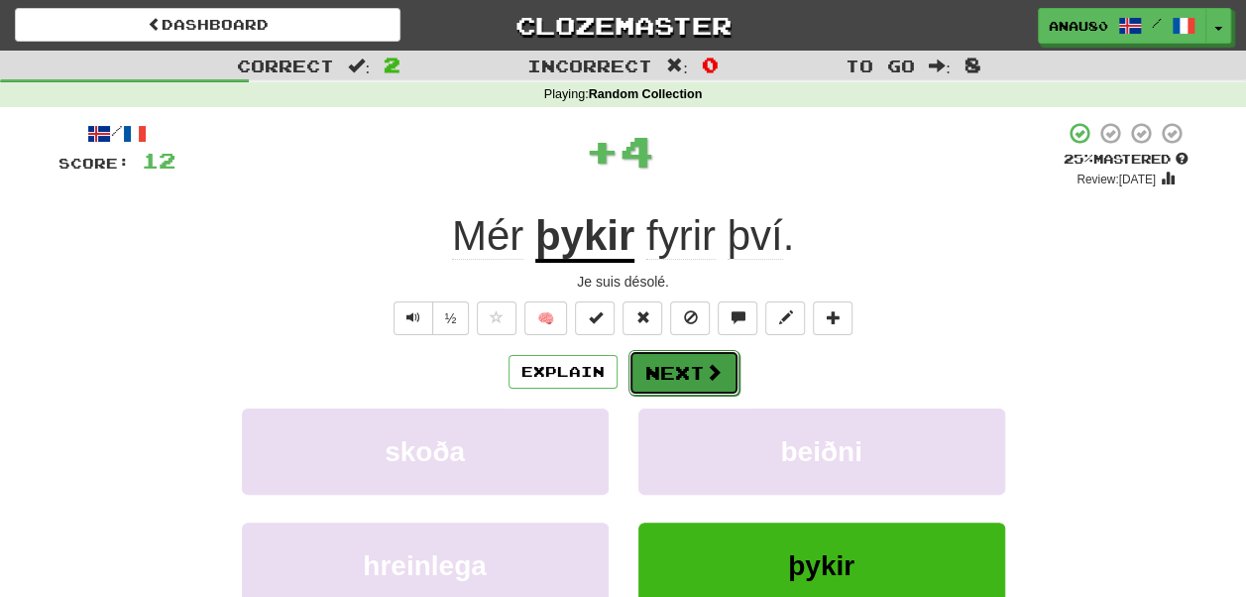
click at [686, 374] on button "Next" at bounding box center [683, 373] width 111 height 46
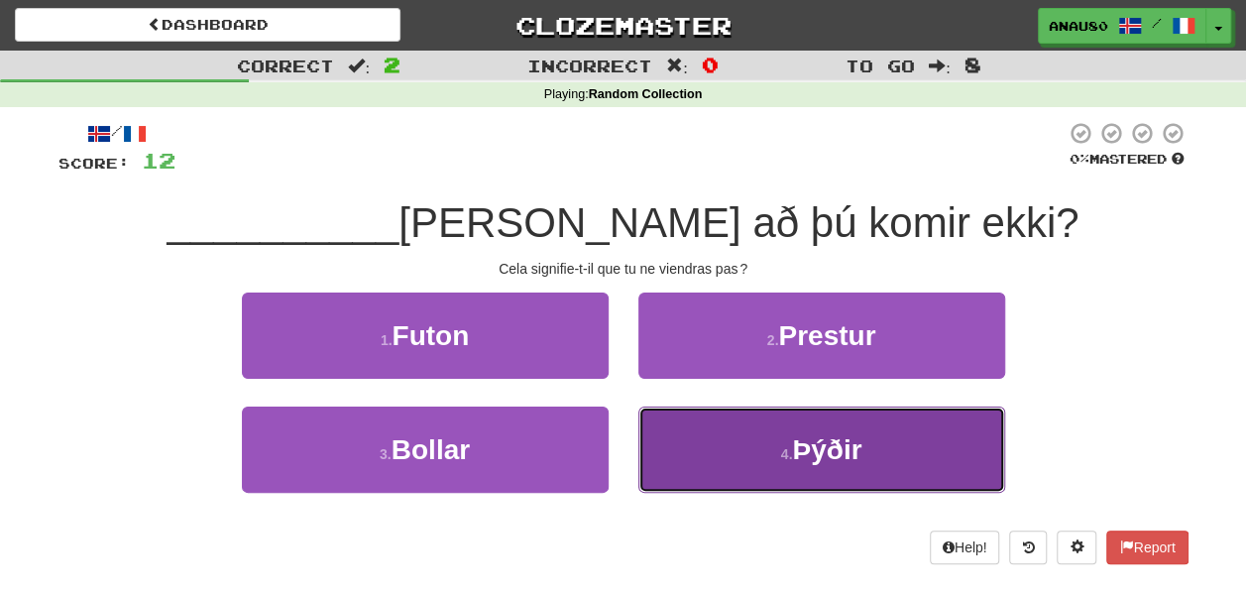
click at [712, 457] on button "4 . Þýðir" at bounding box center [821, 449] width 367 height 86
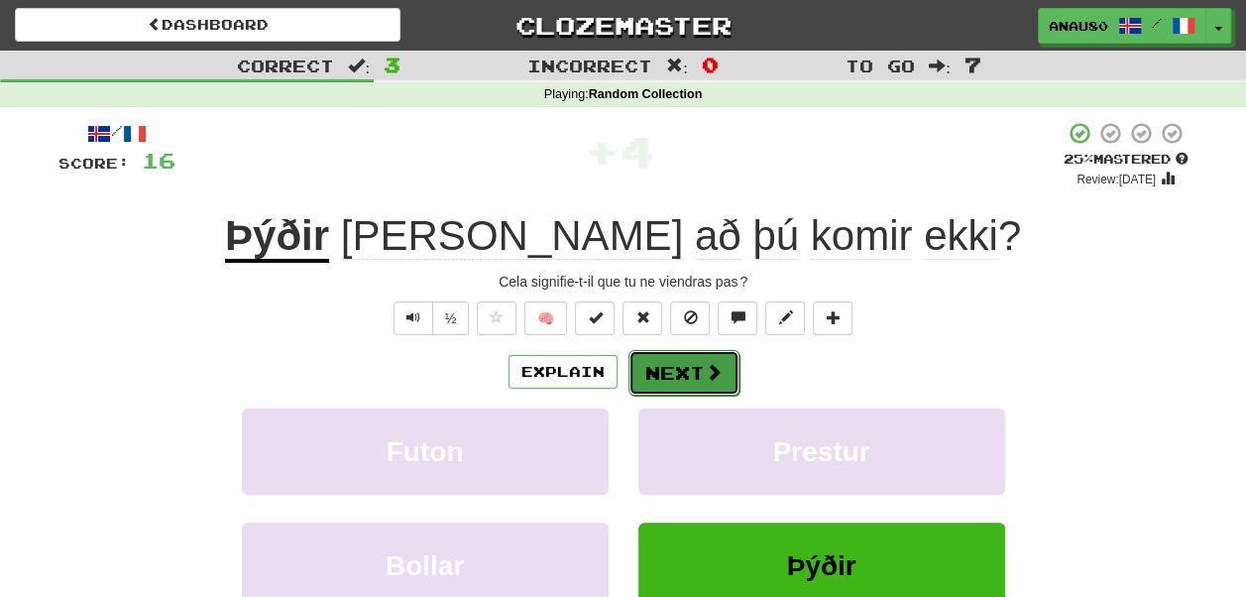
click at [680, 367] on button "Next" at bounding box center [683, 373] width 111 height 46
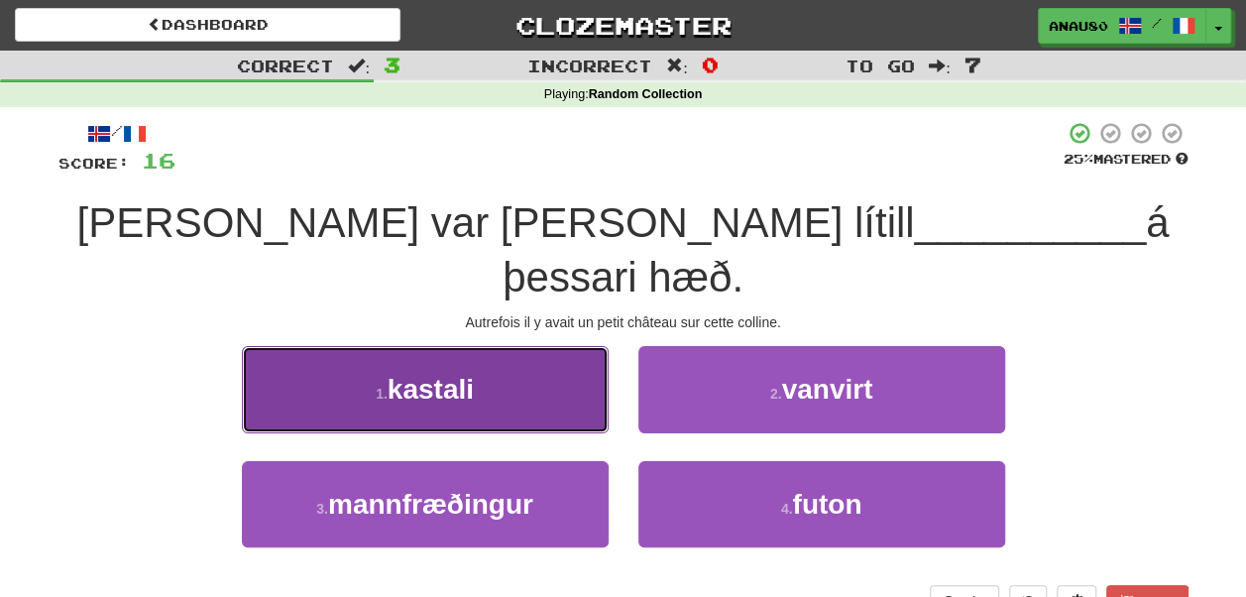
click at [519, 346] on button "1 . kastali" at bounding box center [425, 389] width 367 height 86
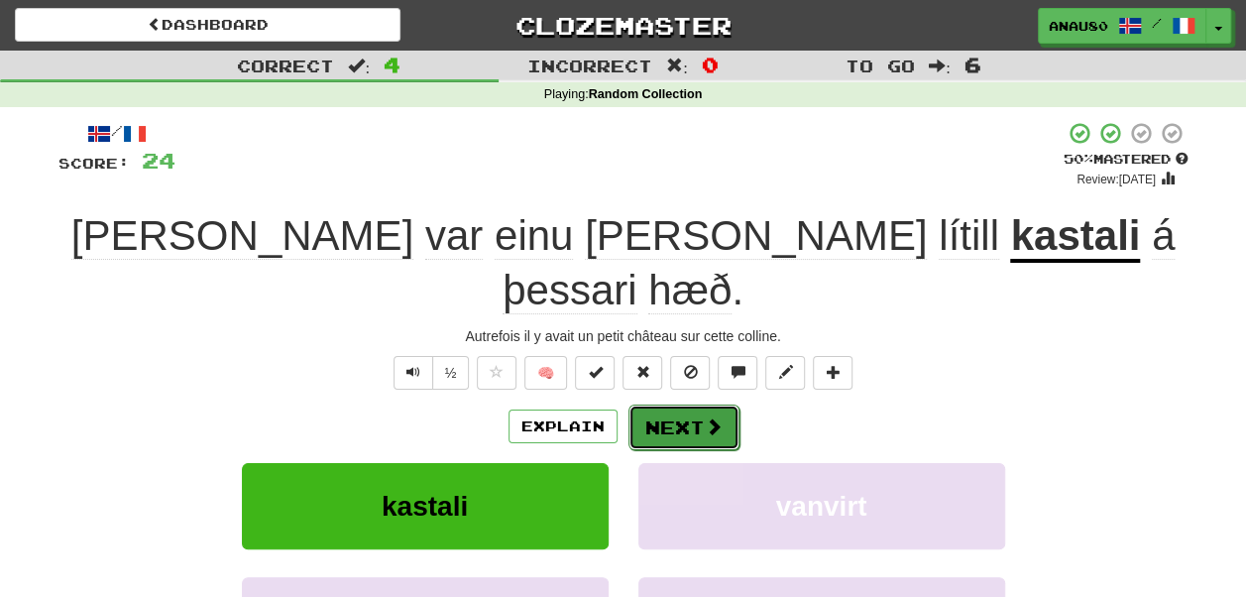
click at [684, 404] on button "Next" at bounding box center [683, 427] width 111 height 46
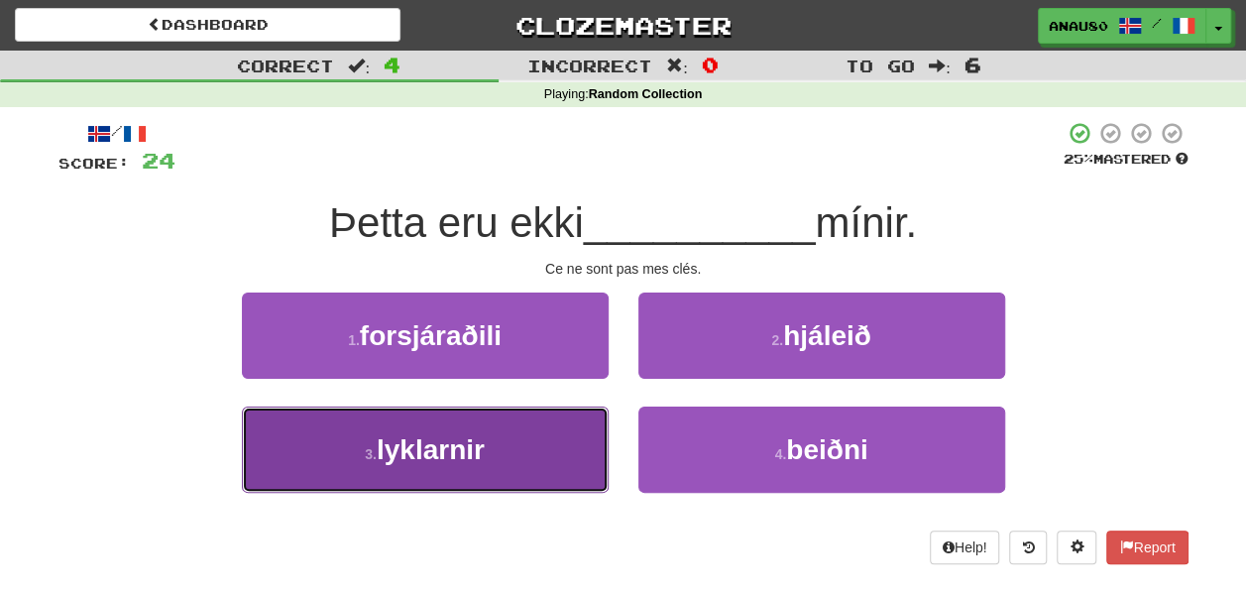
click at [506, 437] on button "3 . lyklarnir" at bounding box center [425, 449] width 367 height 86
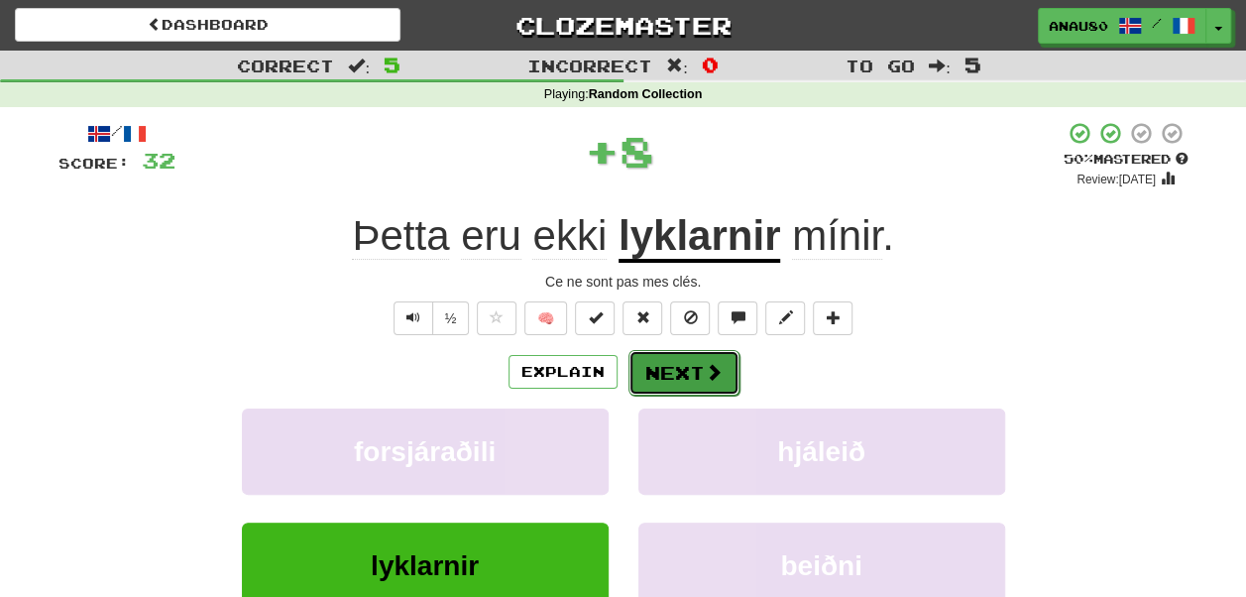
click at [678, 369] on button "Next" at bounding box center [683, 373] width 111 height 46
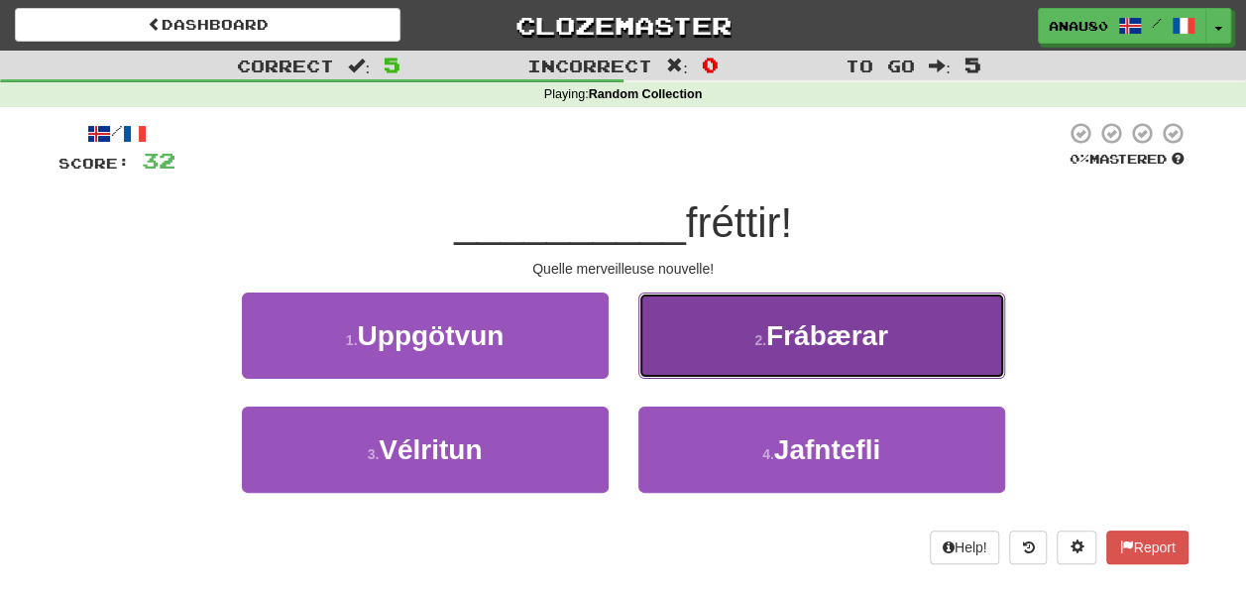
click at [715, 352] on button "2 . Frábærar" at bounding box center [821, 335] width 367 height 86
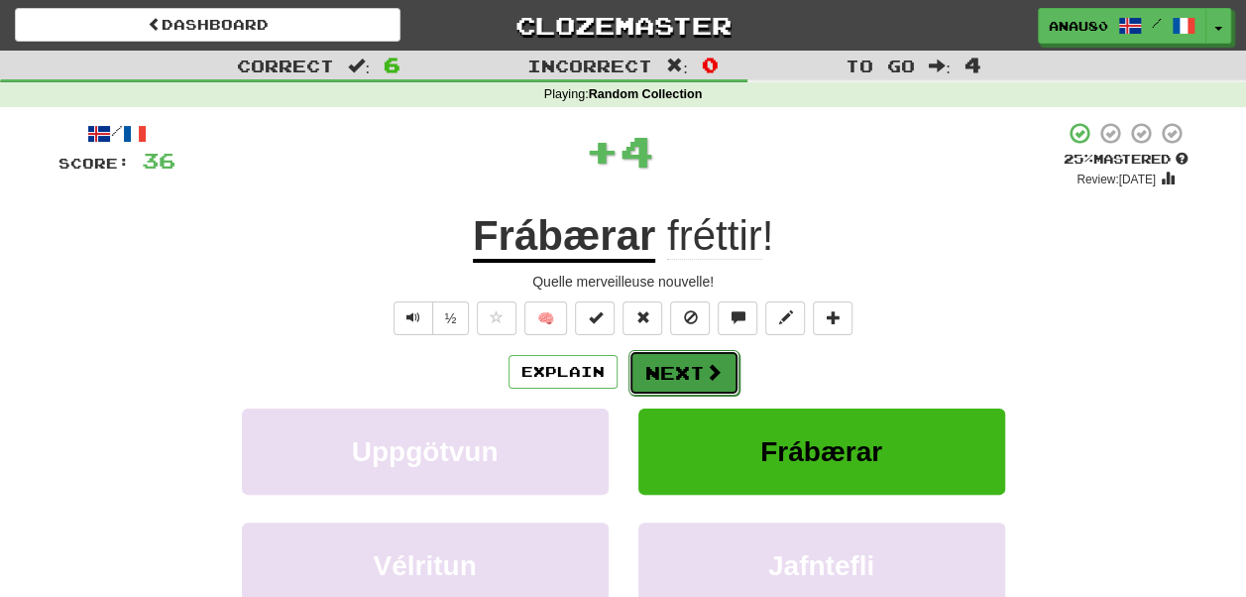
click at [689, 370] on button "Next" at bounding box center [683, 373] width 111 height 46
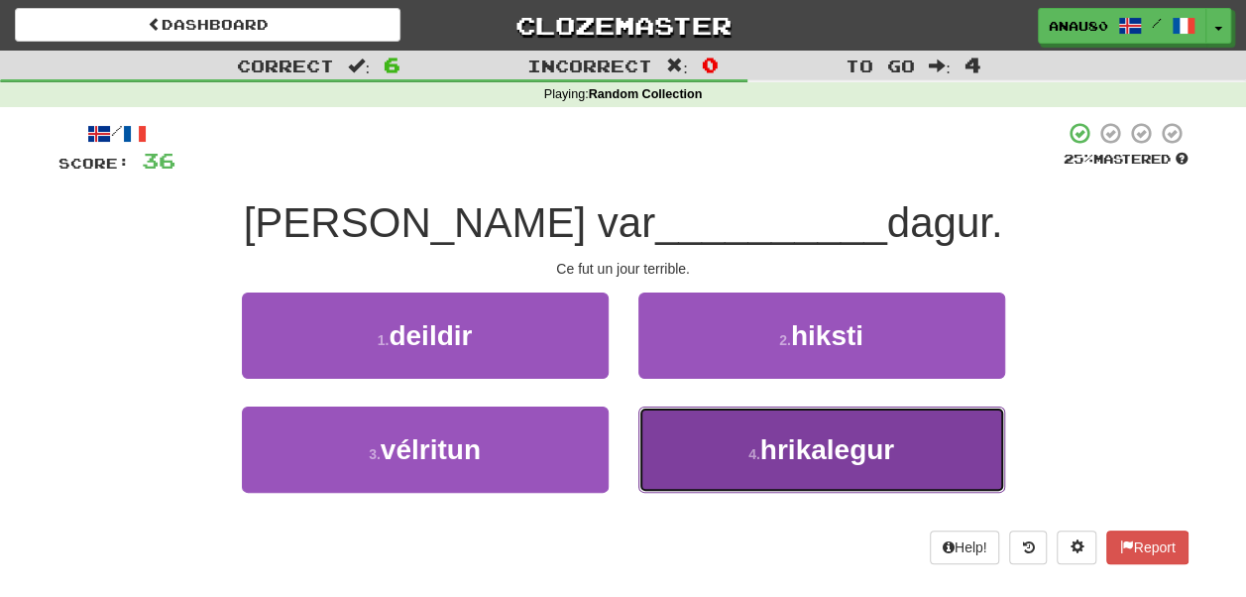
click at [714, 444] on button "4 . hrikalegur" at bounding box center [821, 449] width 367 height 86
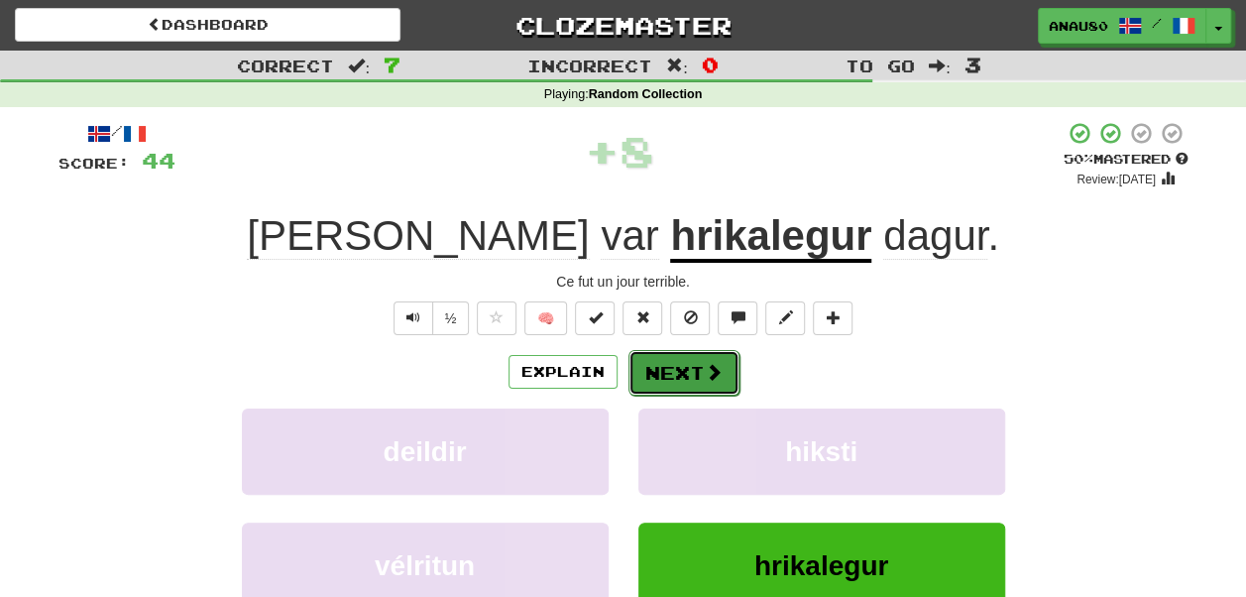
click at [694, 365] on button "Next" at bounding box center [683, 373] width 111 height 46
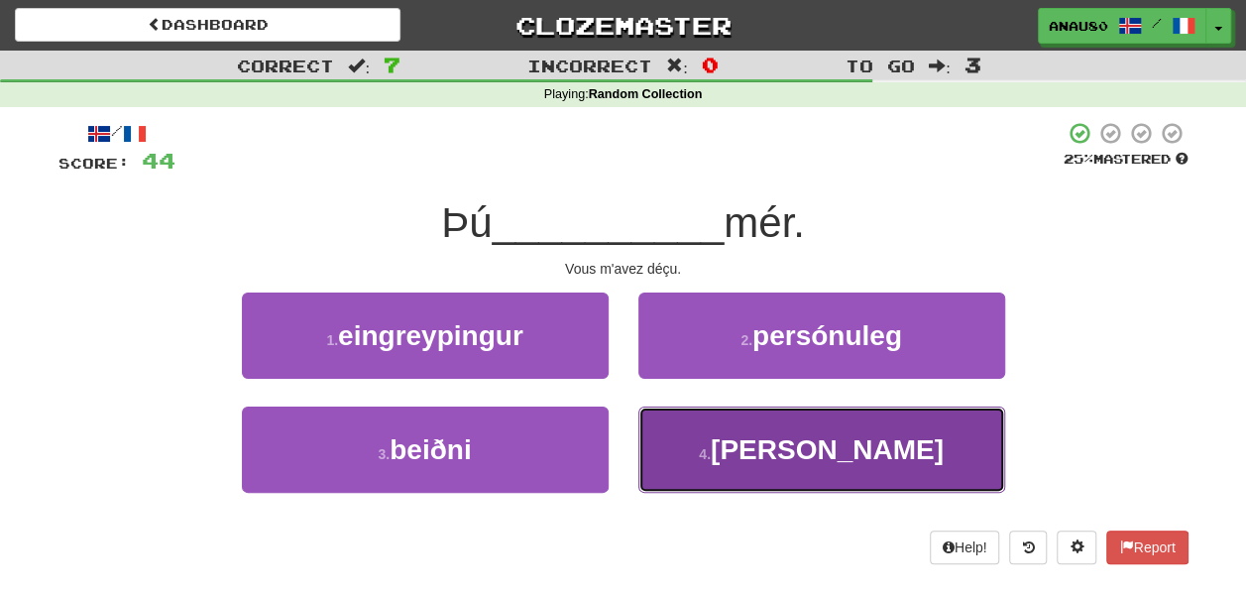
click at [736, 442] on button "4 . brást" at bounding box center [821, 449] width 367 height 86
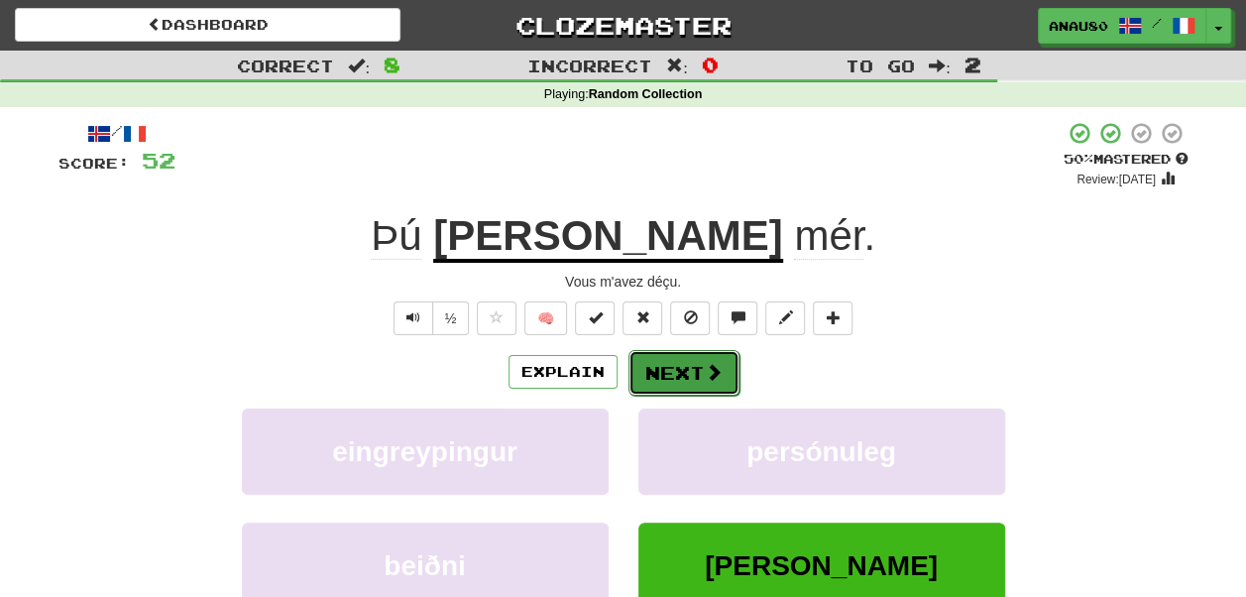
click at [686, 364] on button "Next" at bounding box center [683, 373] width 111 height 46
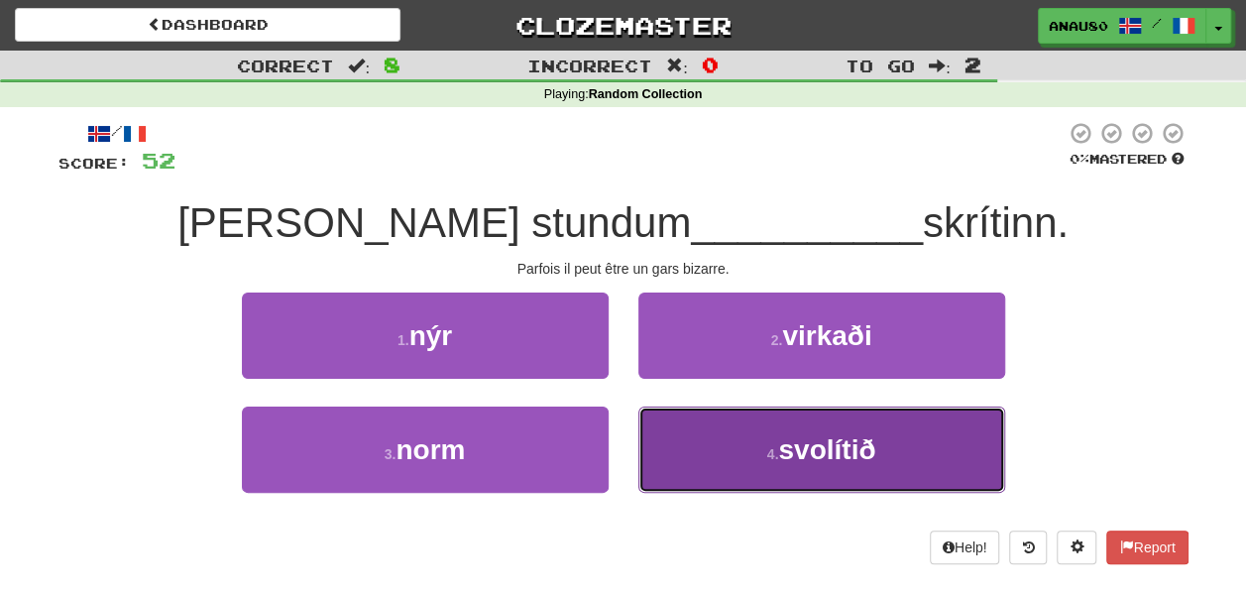
click at [728, 440] on button "4 . svolítið" at bounding box center [821, 449] width 367 height 86
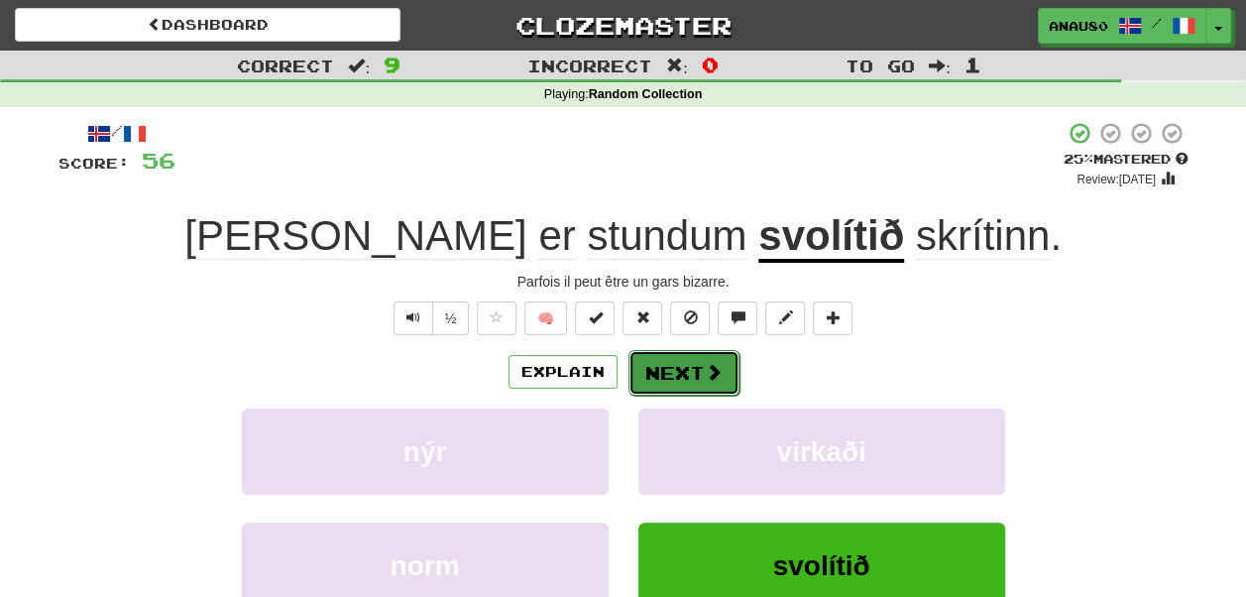
click at [700, 374] on button "Next" at bounding box center [683, 373] width 111 height 46
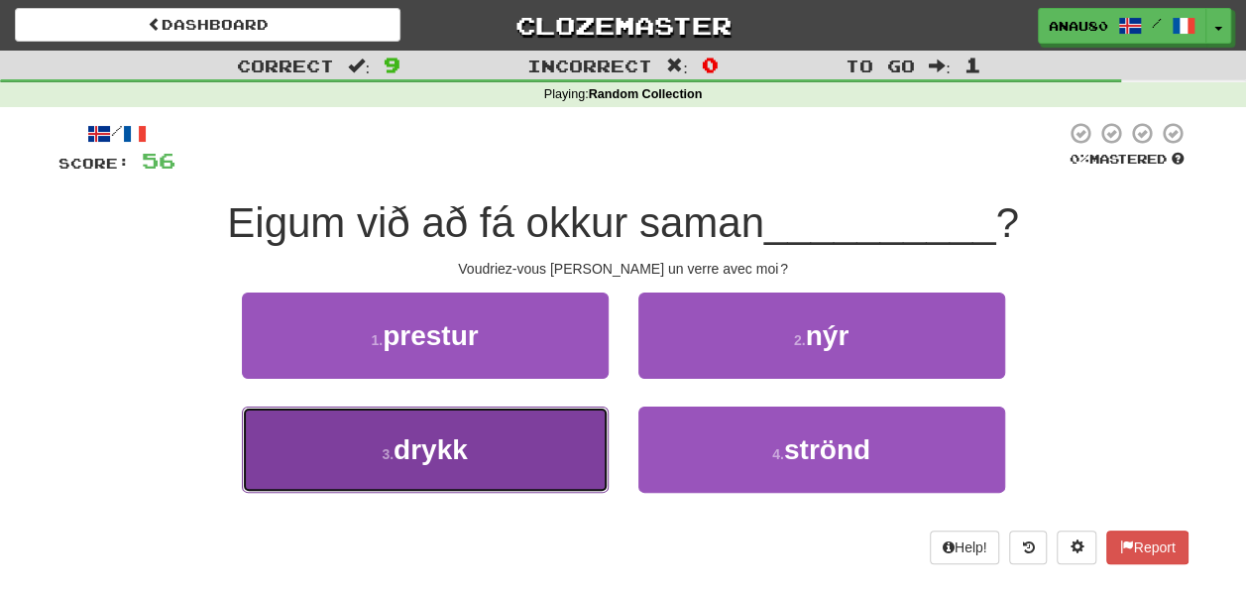
click at [498, 458] on button "3 . drykk" at bounding box center [425, 449] width 367 height 86
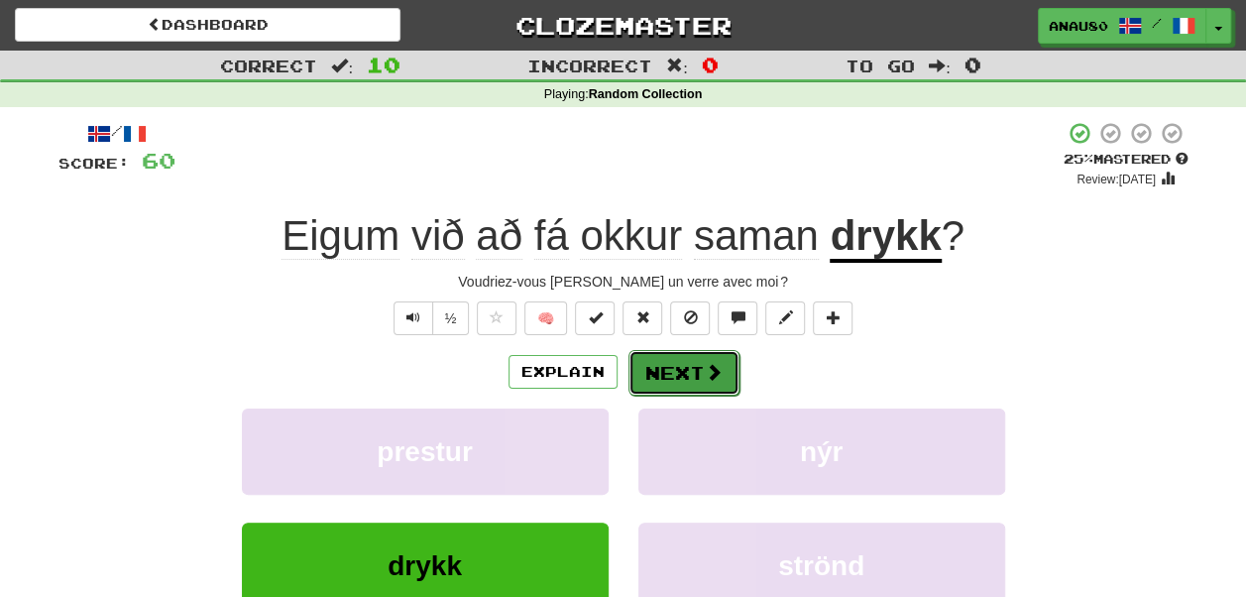
click at [682, 377] on button "Next" at bounding box center [683, 373] width 111 height 46
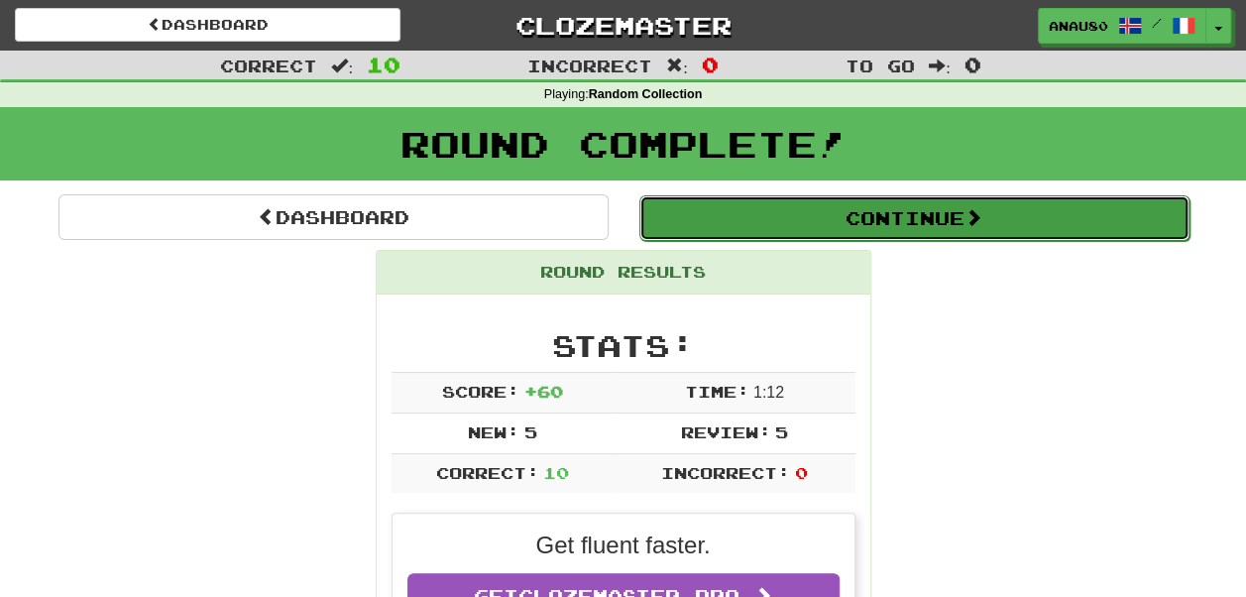
click at [948, 216] on button "Continue" at bounding box center [914, 218] width 550 height 46
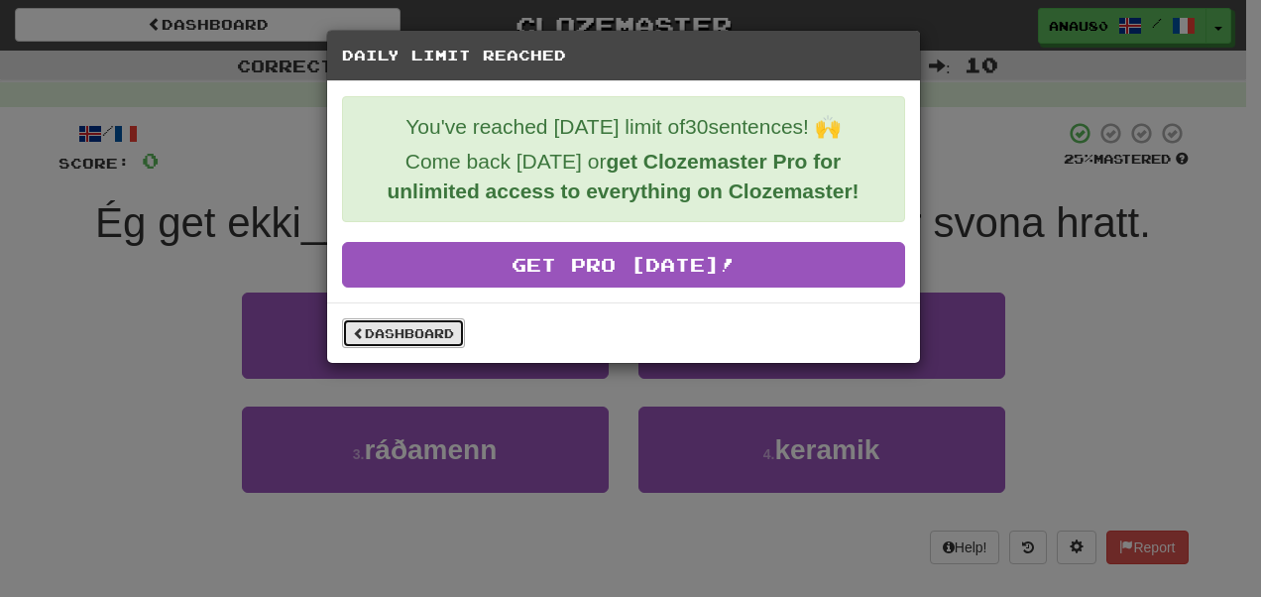
click at [435, 335] on link "Dashboard" at bounding box center [403, 333] width 123 height 30
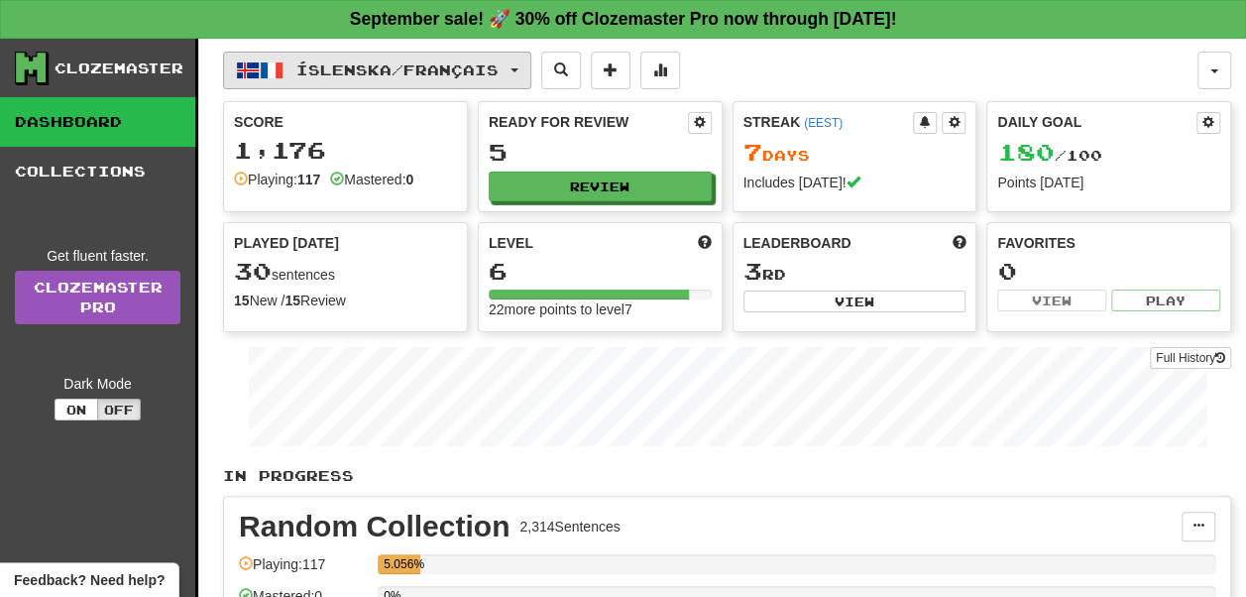
click at [515, 71] on button "Íslenska / Français" at bounding box center [377, 71] width 308 height 38
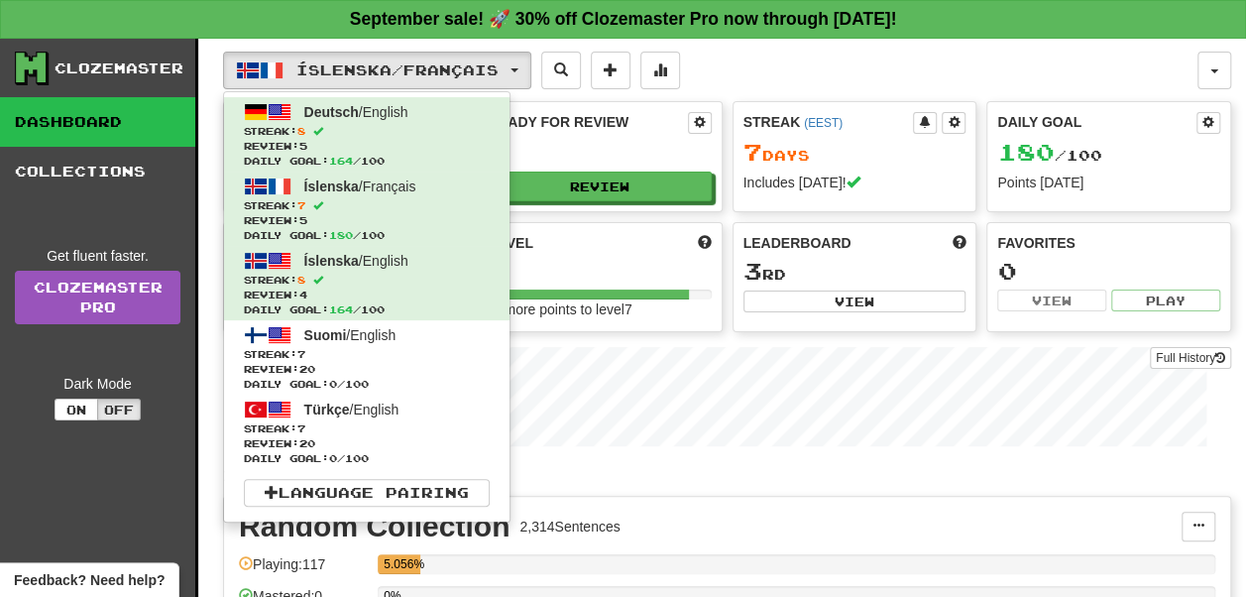
click at [1039, 62] on div "Íslenska / Français Deutsch / English Streak: 8 Review: 5 Daily Goal: 164 / 100…" at bounding box center [710, 71] width 974 height 38
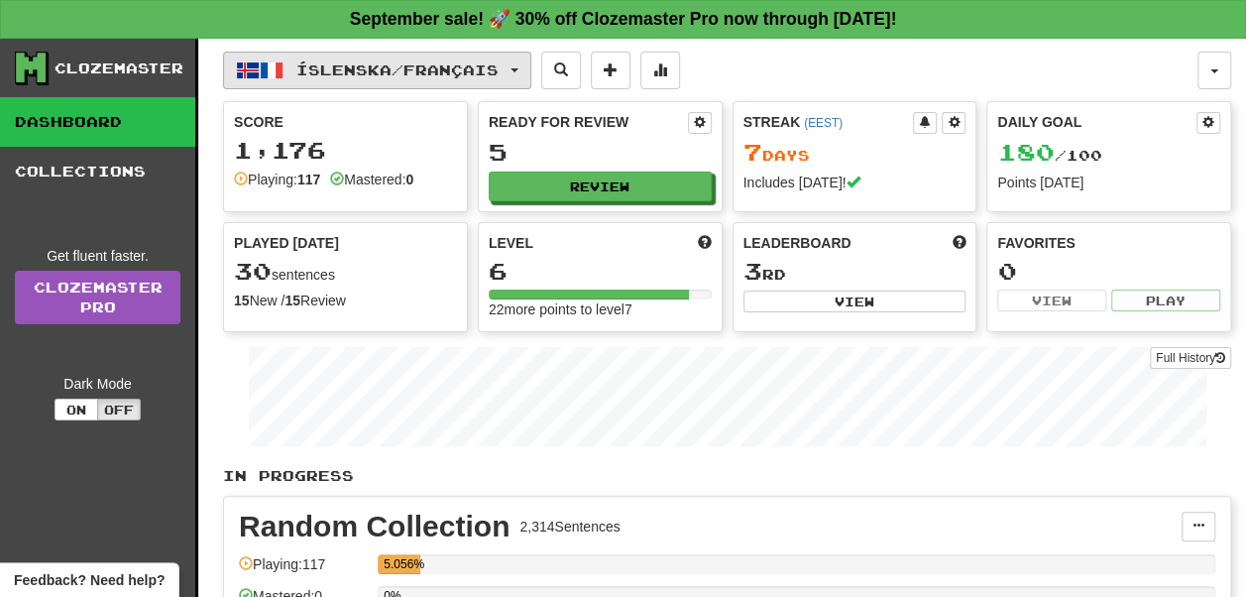
click at [523, 67] on button "Íslenska / Français" at bounding box center [377, 71] width 308 height 38
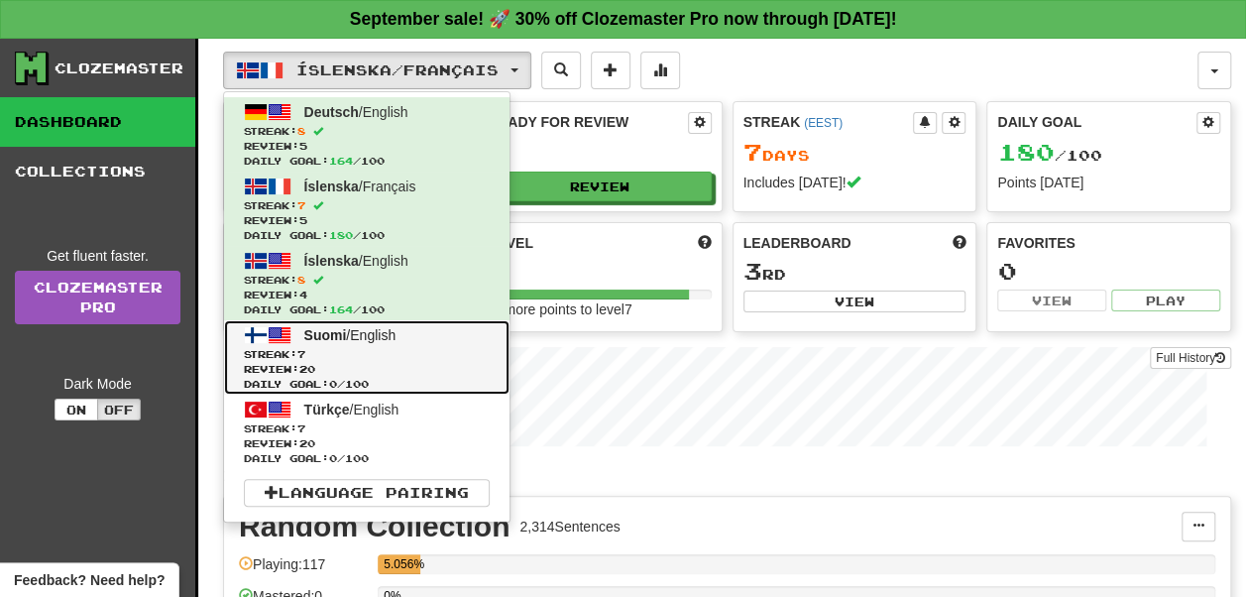
click at [436, 349] on span "Streak: 7" at bounding box center [367, 354] width 246 height 15
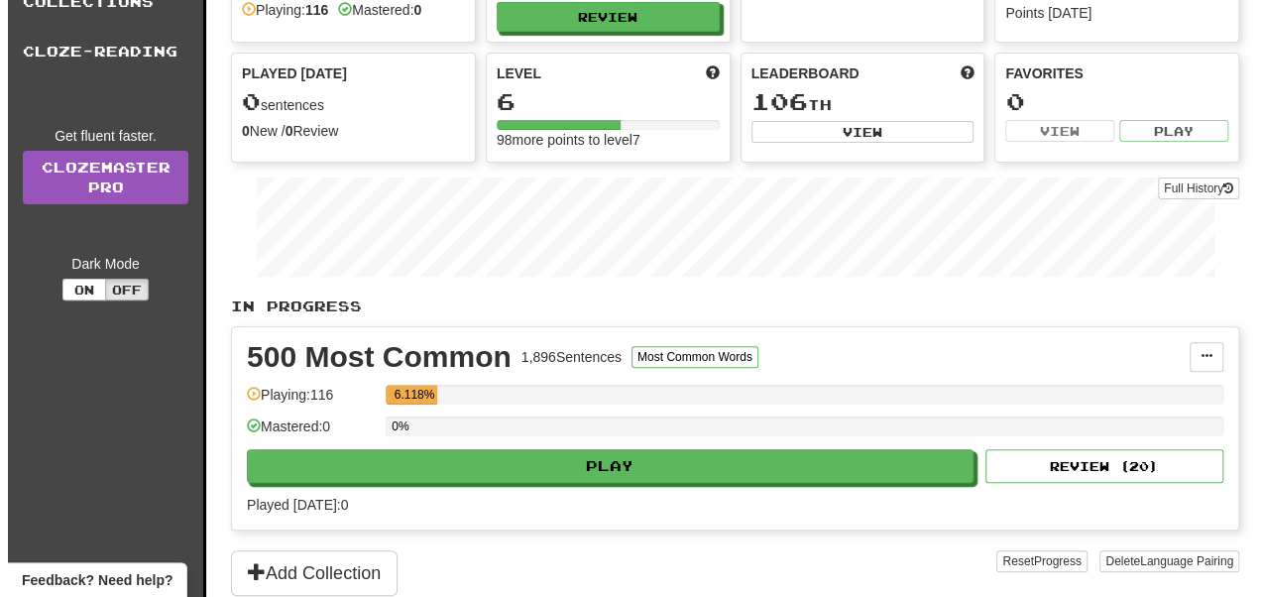
scroll to position [177, 0]
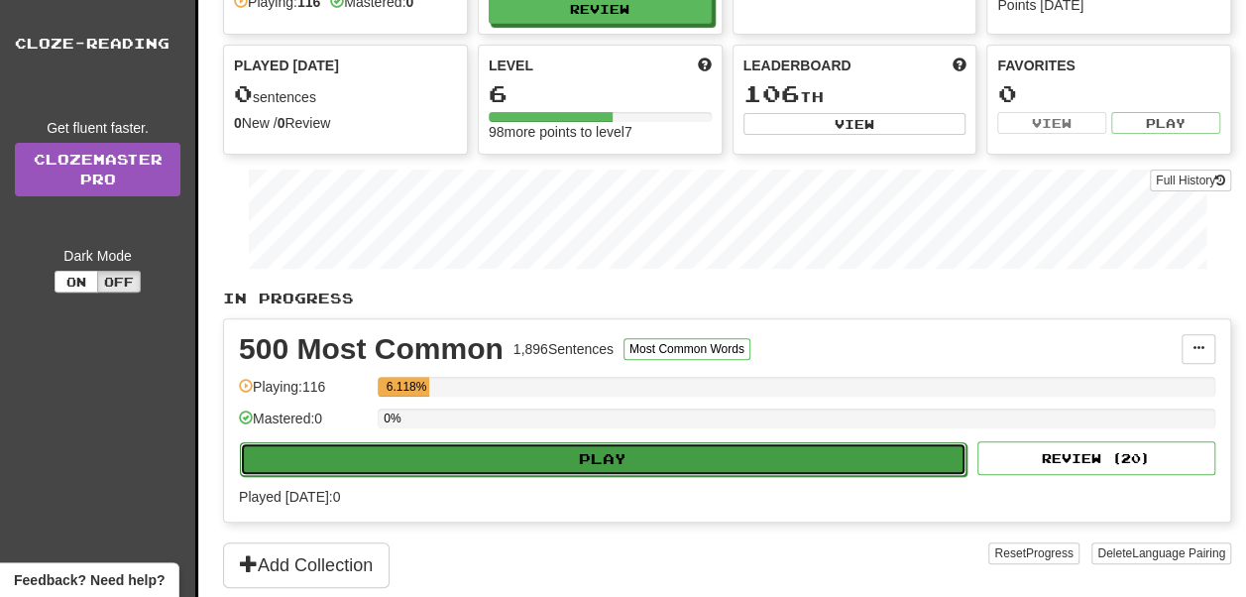
click at [656, 450] on button "Play" at bounding box center [603, 459] width 727 height 34
select select "**"
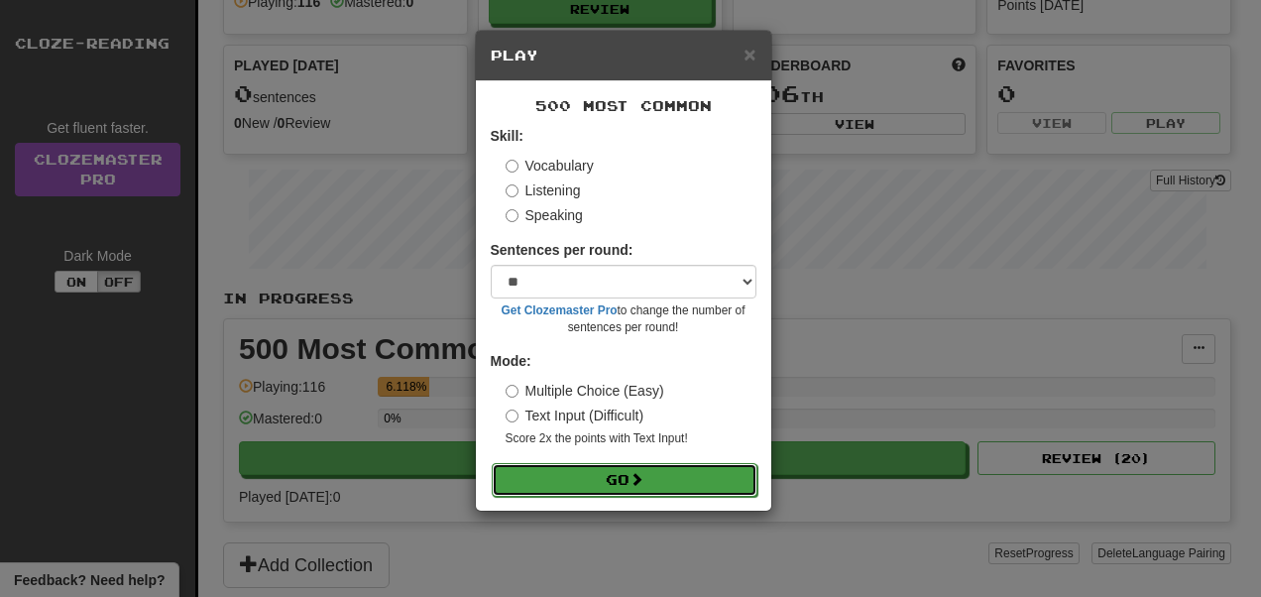
click at [641, 488] on button "Go" at bounding box center [625, 480] width 266 height 34
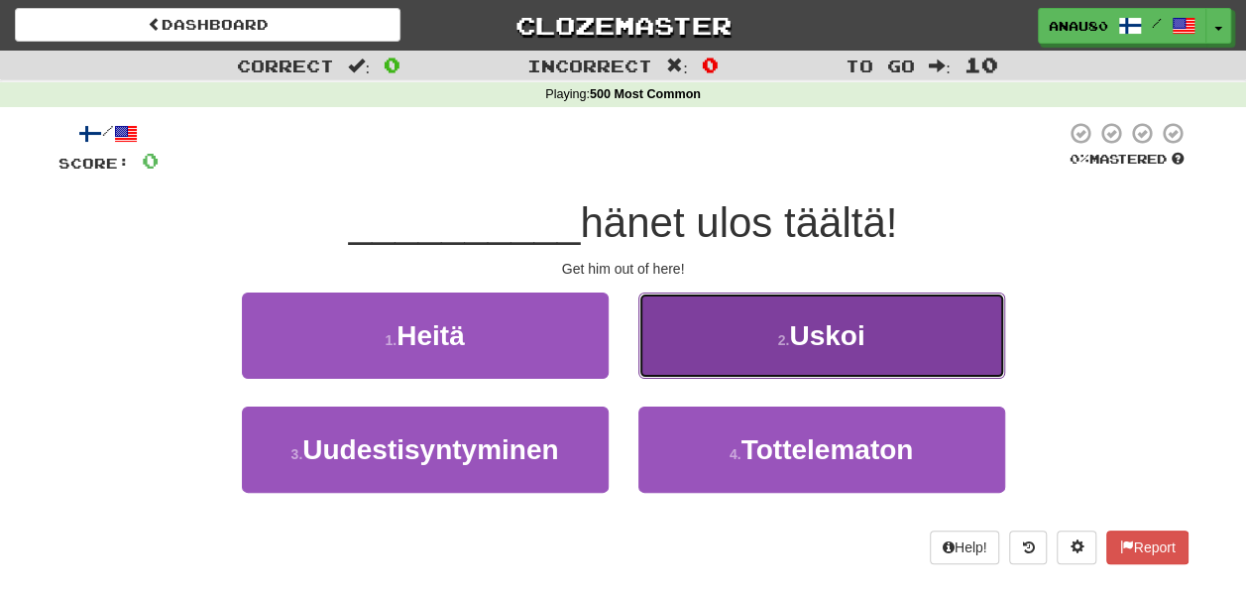
click at [721, 327] on button "2 . Uskoi" at bounding box center [821, 335] width 367 height 86
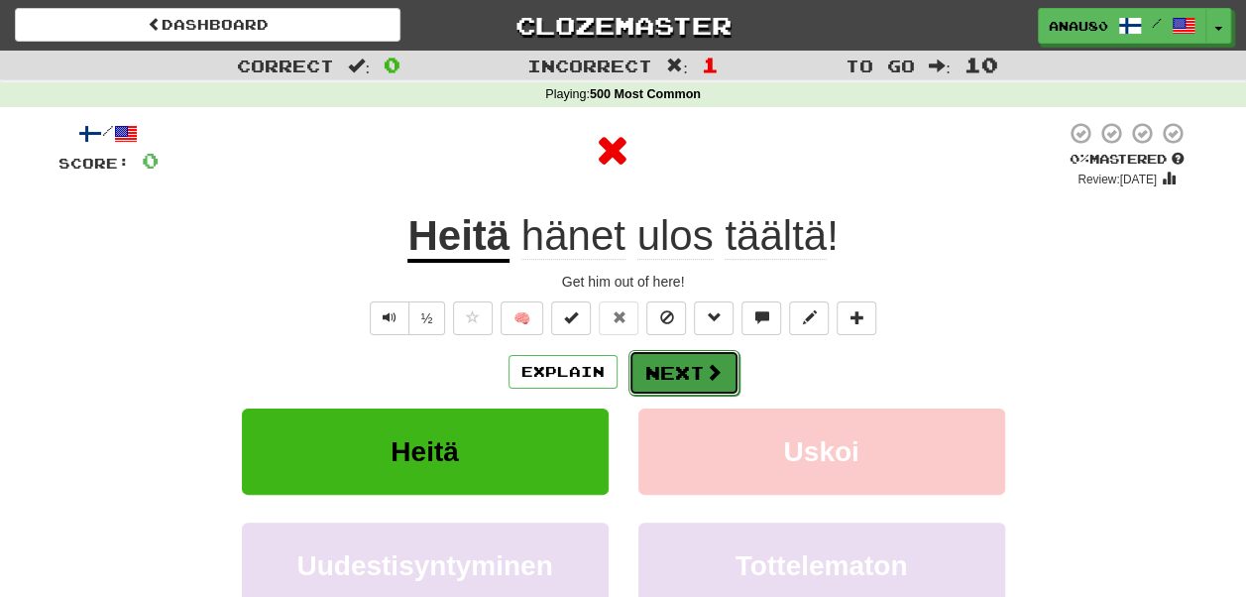
click at [680, 375] on button "Next" at bounding box center [683, 373] width 111 height 46
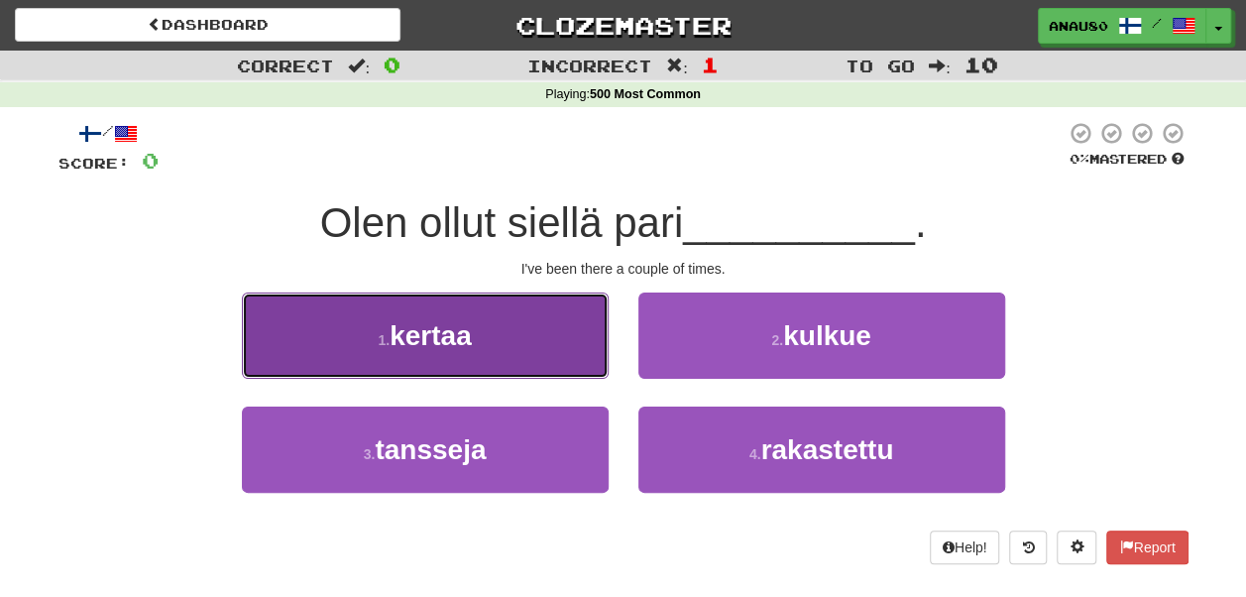
click at [534, 351] on button "1 . kertaa" at bounding box center [425, 335] width 367 height 86
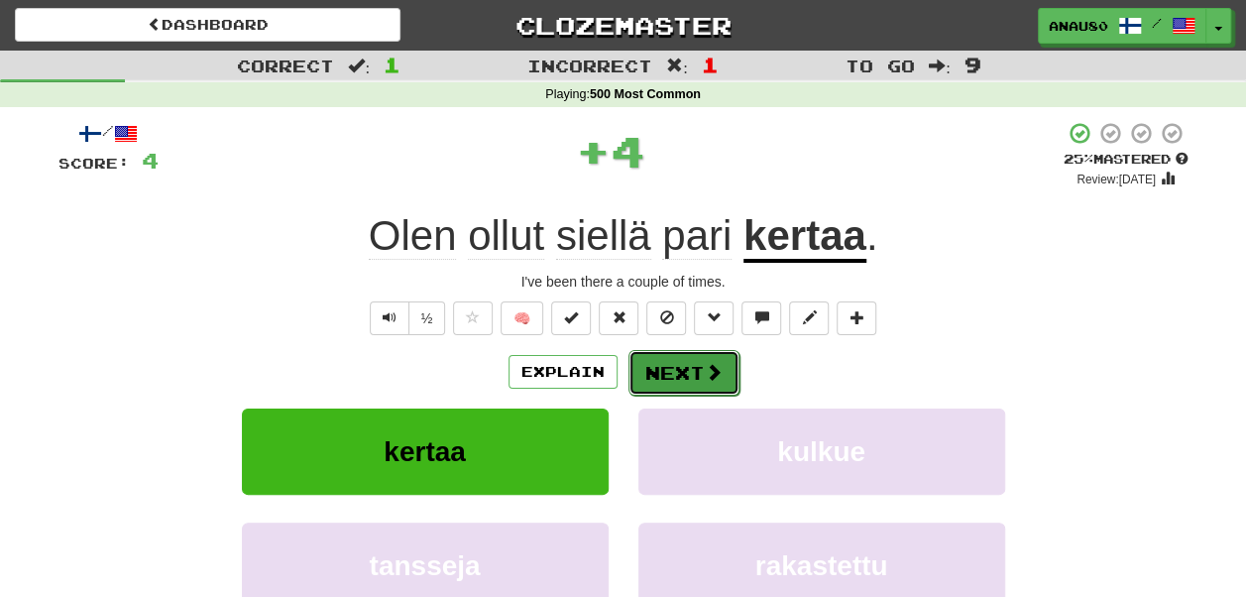
click at [666, 374] on button "Next" at bounding box center [683, 373] width 111 height 46
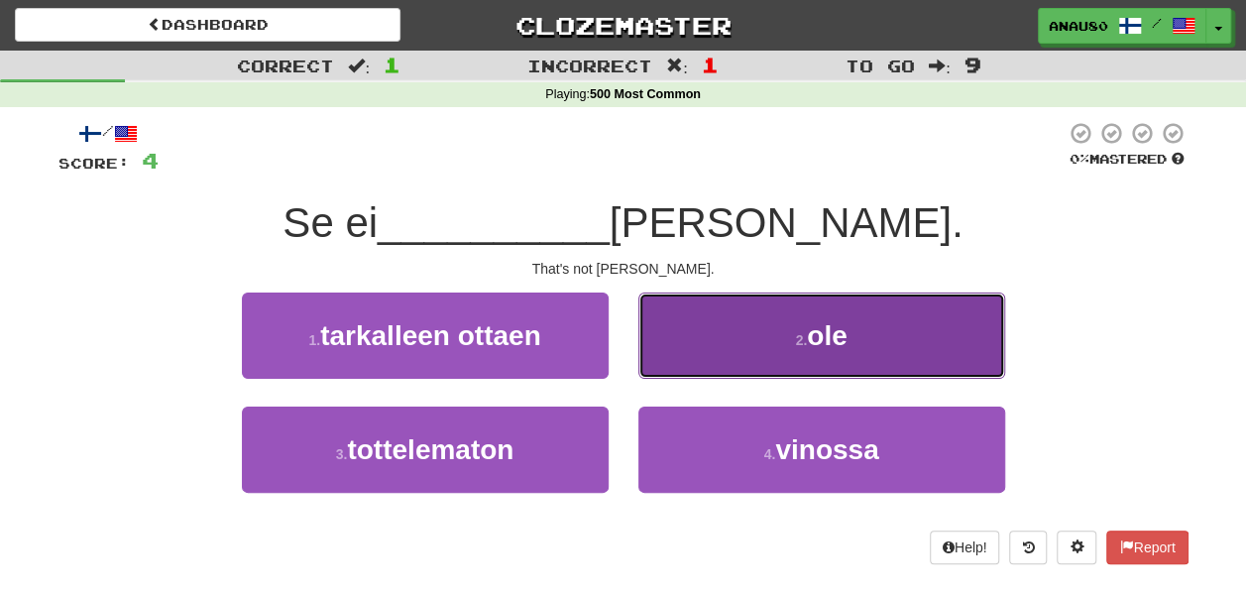
click at [729, 357] on button "2 . ole" at bounding box center [821, 335] width 367 height 86
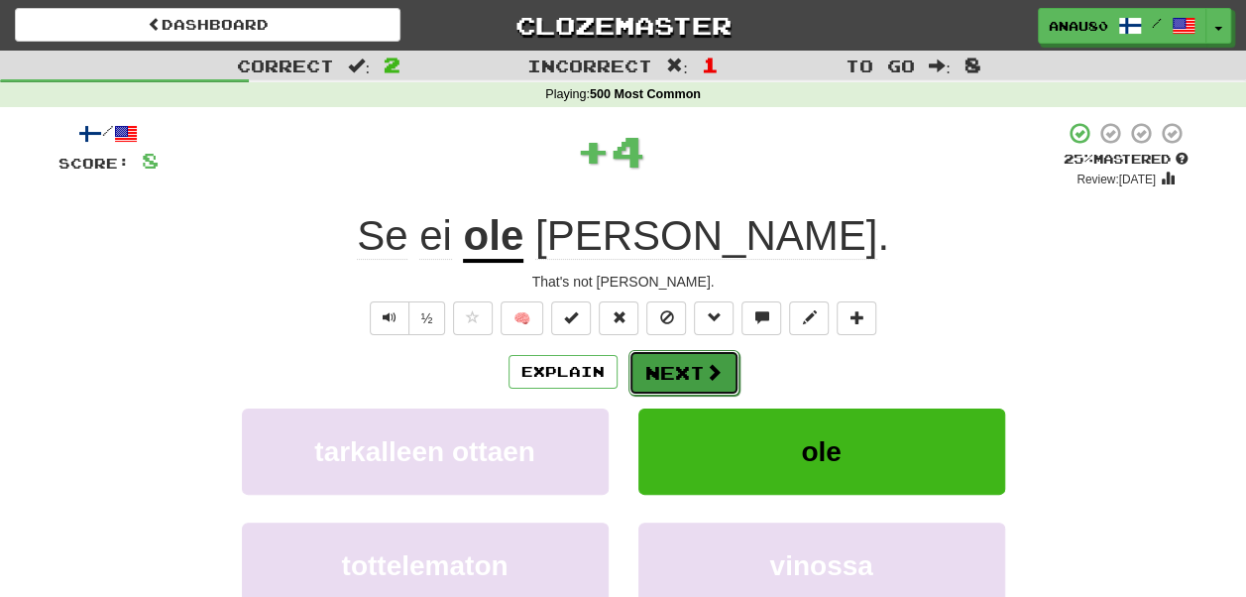
click at [686, 369] on button "Next" at bounding box center [683, 373] width 111 height 46
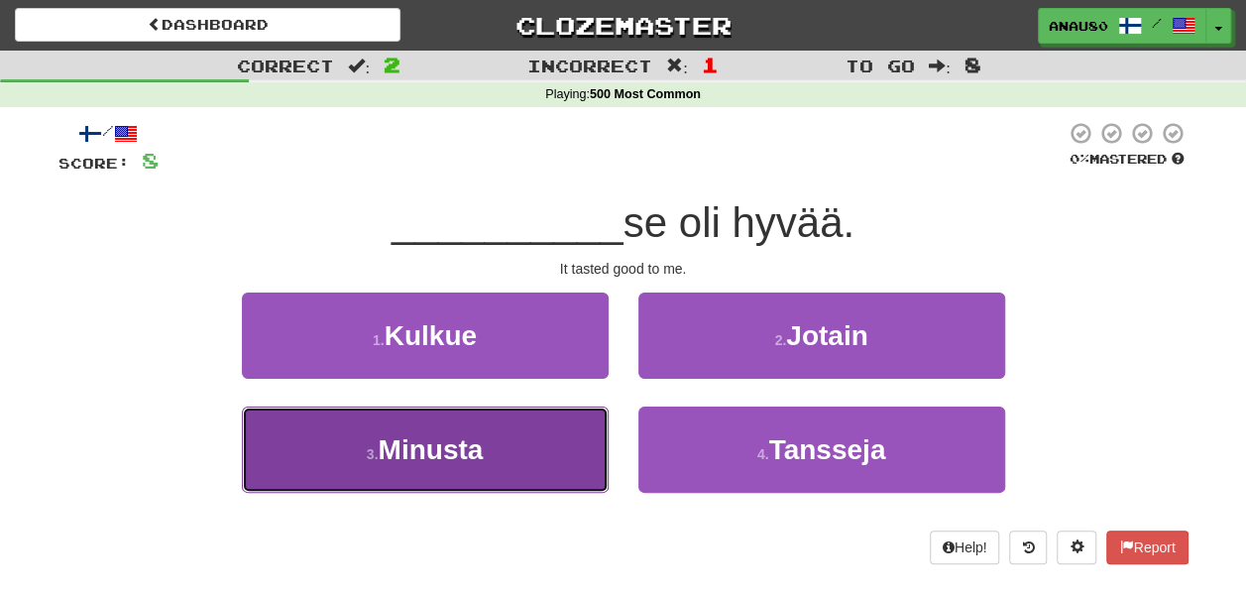
click at [512, 429] on button "3 . Minusta" at bounding box center [425, 449] width 367 height 86
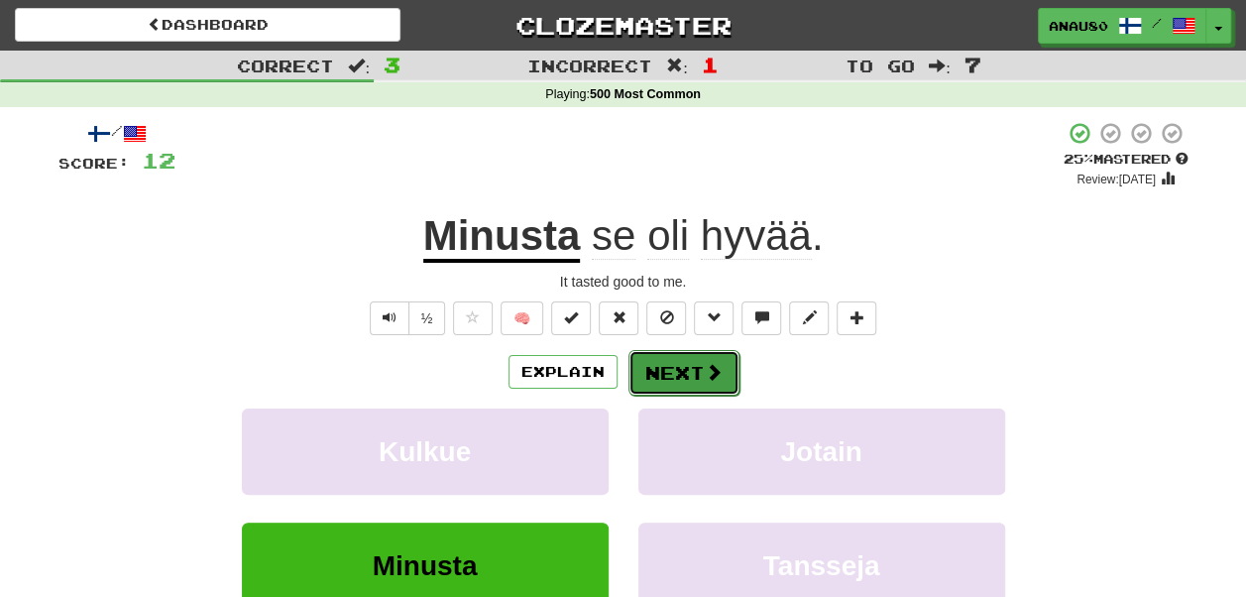
click at [684, 367] on button "Next" at bounding box center [683, 373] width 111 height 46
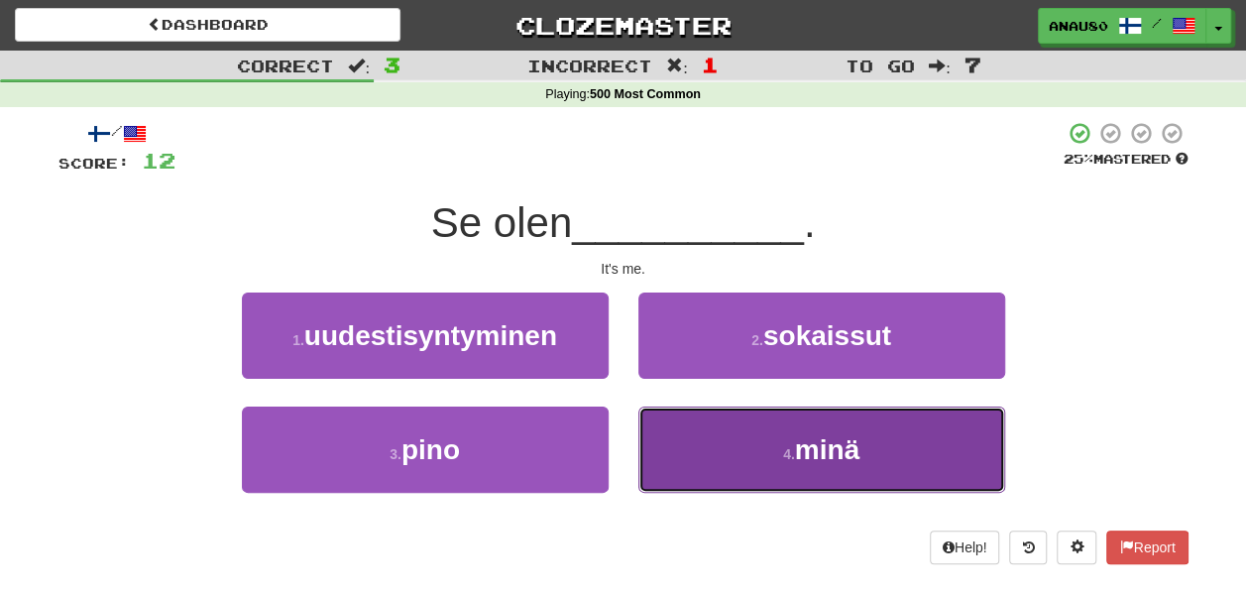
click at [693, 463] on button "4 . minä" at bounding box center [821, 449] width 367 height 86
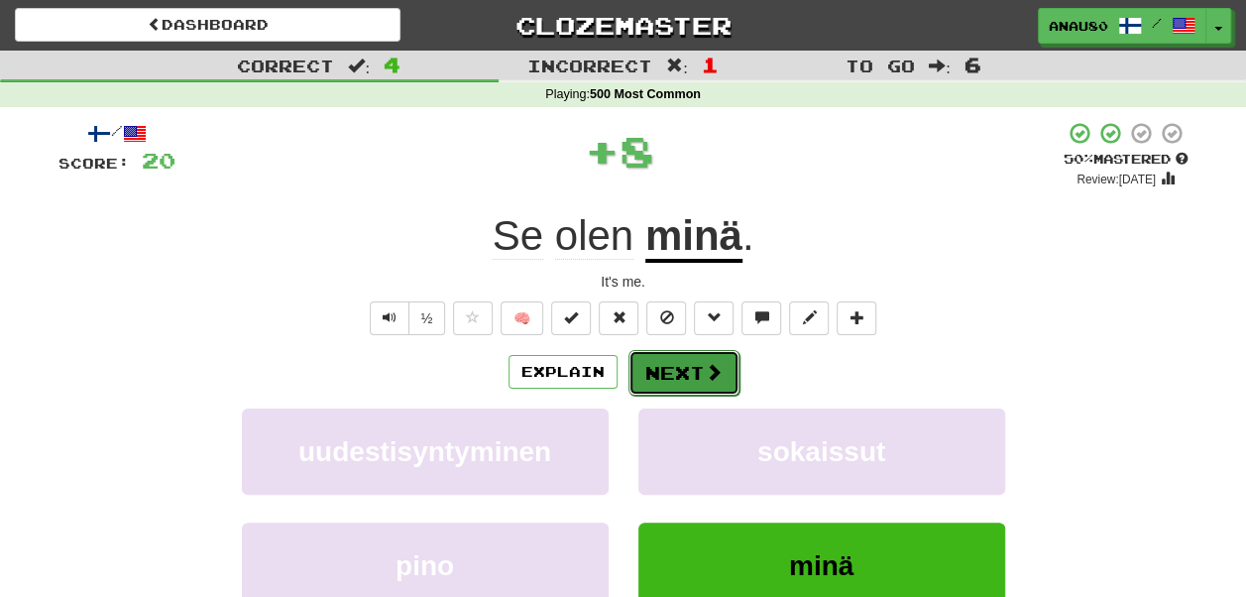
click at [680, 365] on button "Next" at bounding box center [683, 373] width 111 height 46
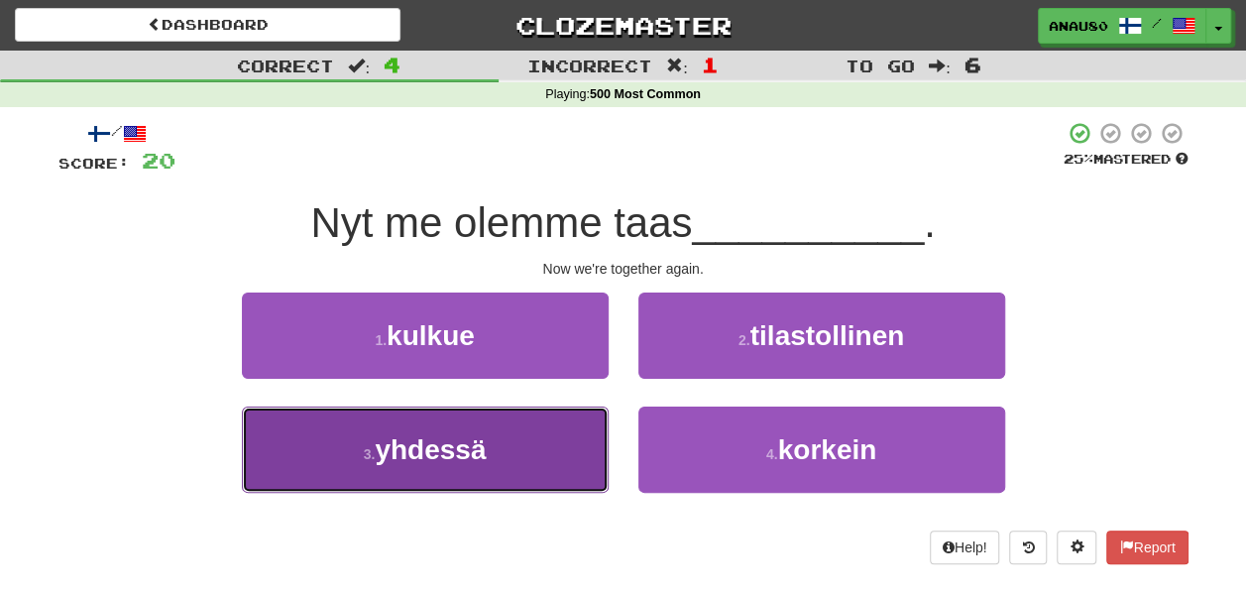
click at [547, 456] on button "3 . yhdessä" at bounding box center [425, 449] width 367 height 86
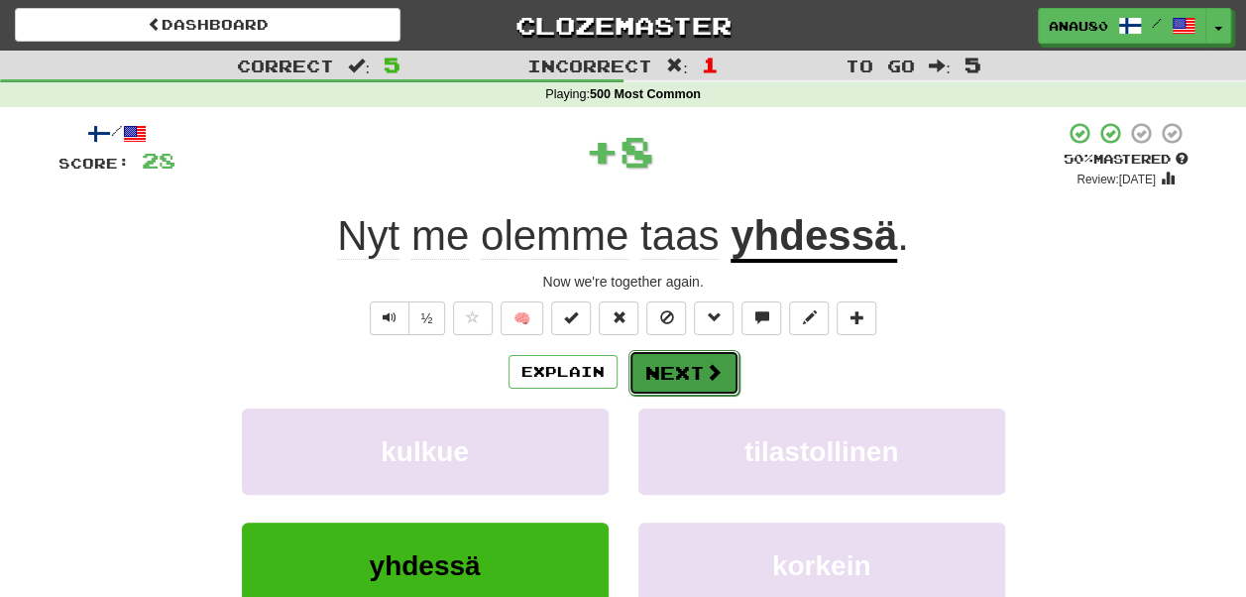
click at [700, 371] on button "Next" at bounding box center [683, 373] width 111 height 46
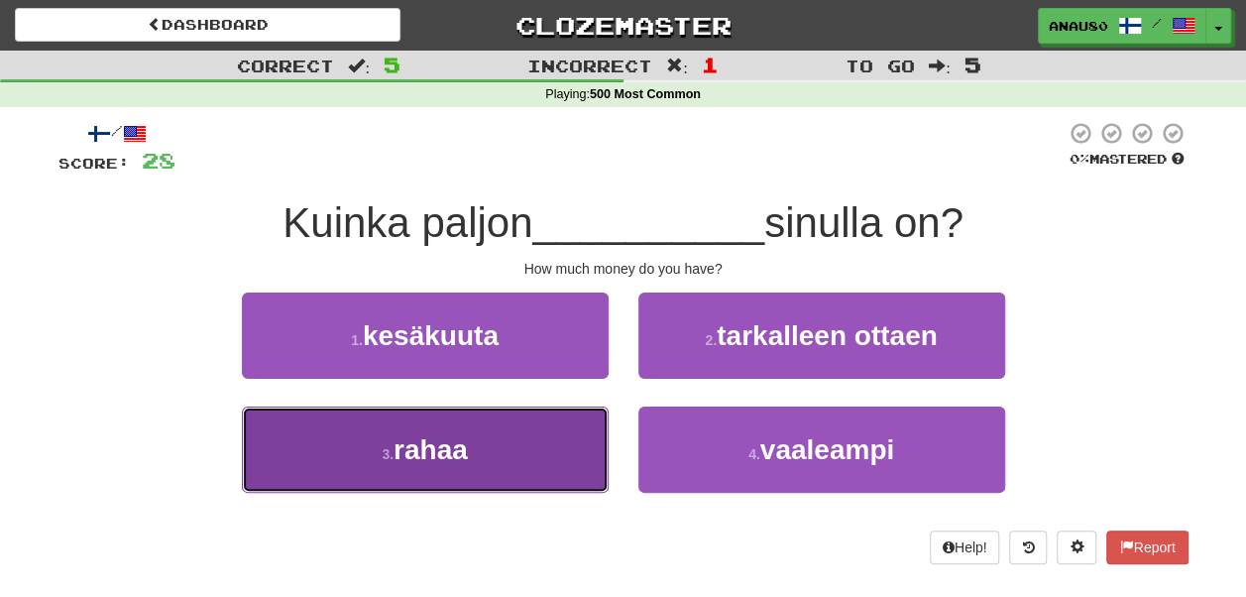
click at [522, 469] on button "3 . rahaa" at bounding box center [425, 449] width 367 height 86
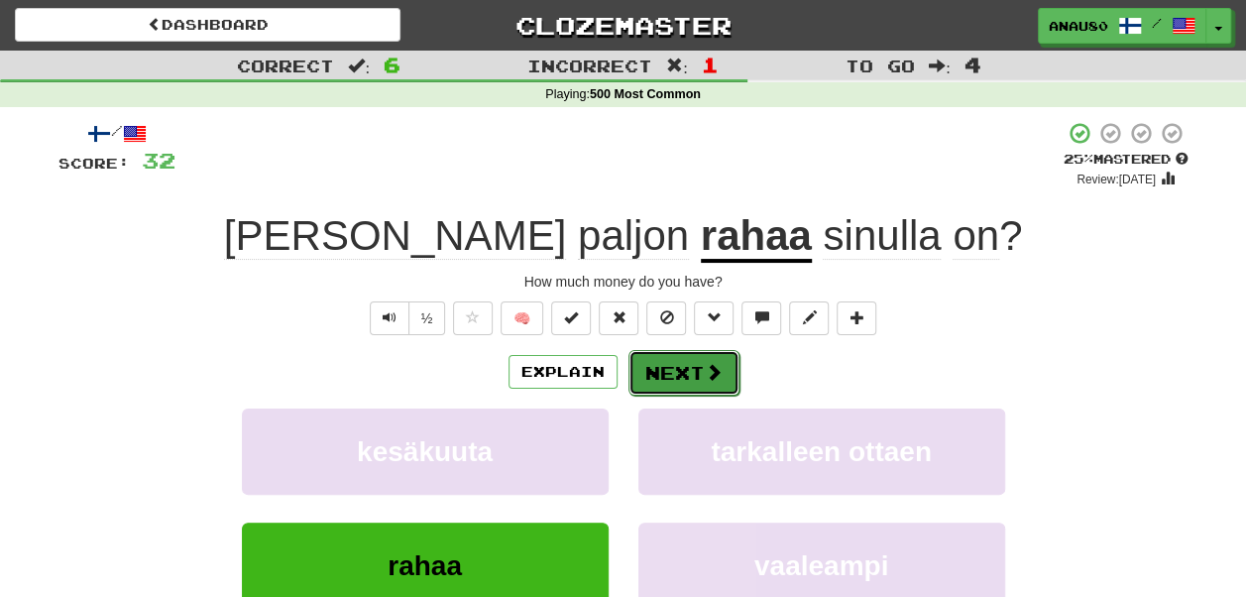
click at [674, 367] on button "Next" at bounding box center [683, 373] width 111 height 46
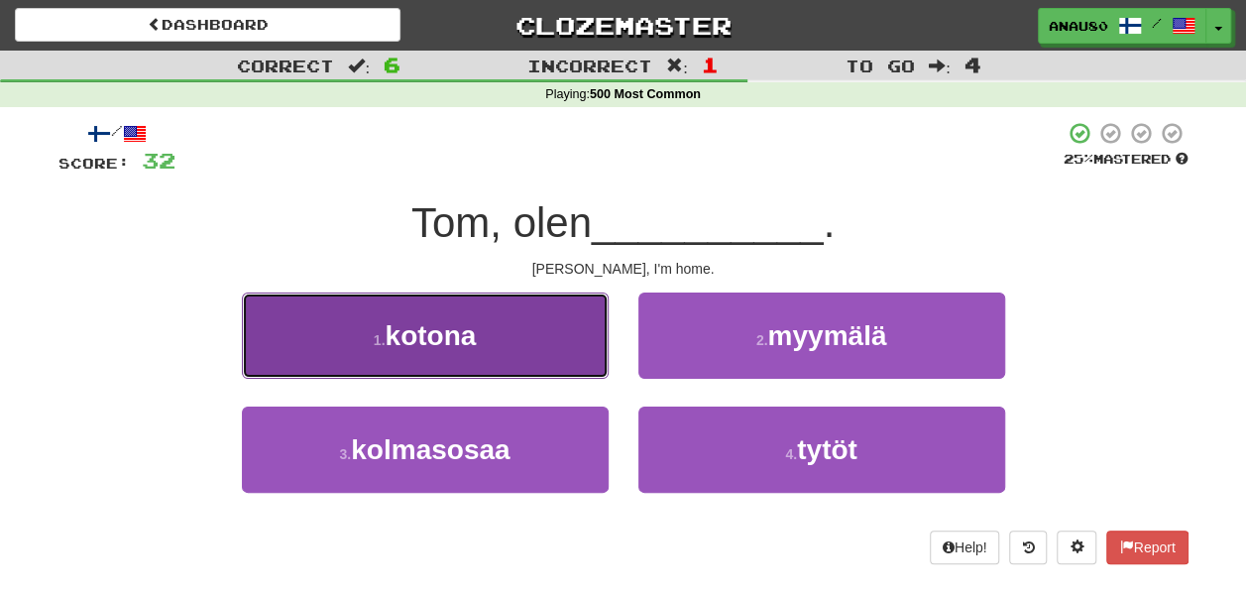
click at [503, 351] on button "1 . kotona" at bounding box center [425, 335] width 367 height 86
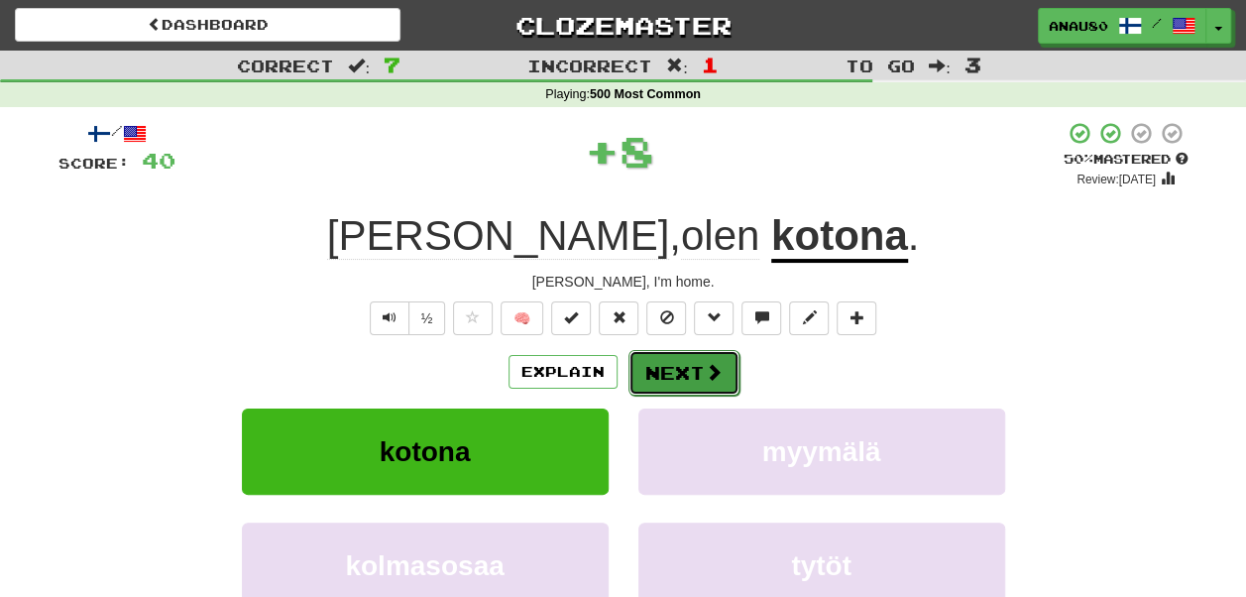
click at [683, 366] on button "Next" at bounding box center [683, 373] width 111 height 46
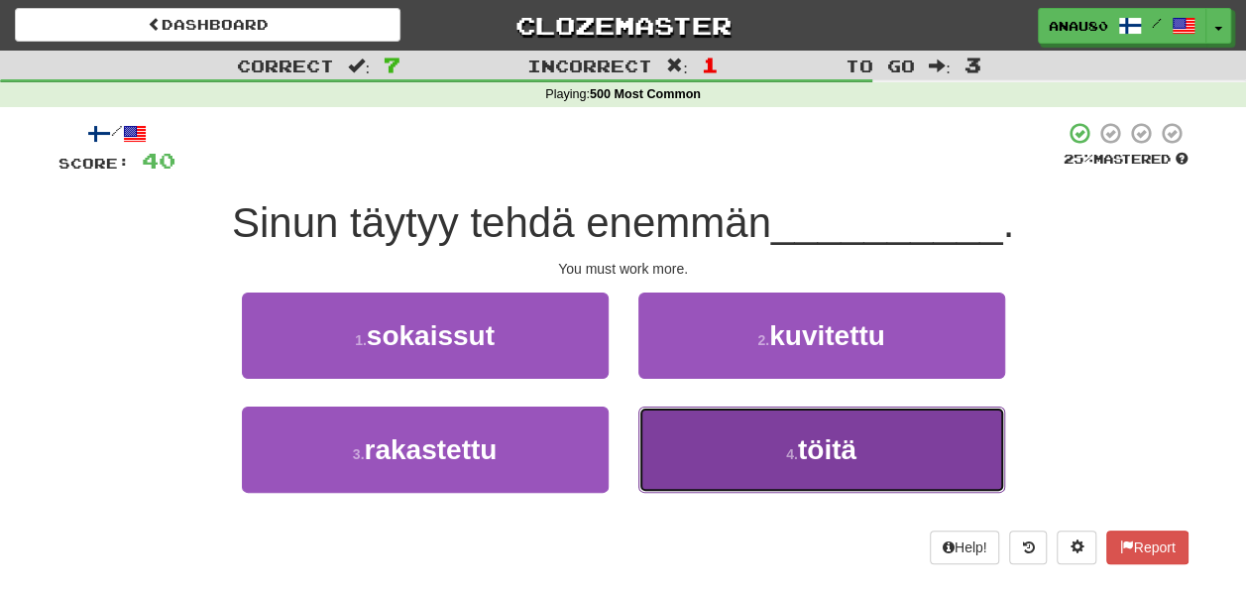
click at [712, 456] on button "4 . töitä" at bounding box center [821, 449] width 367 height 86
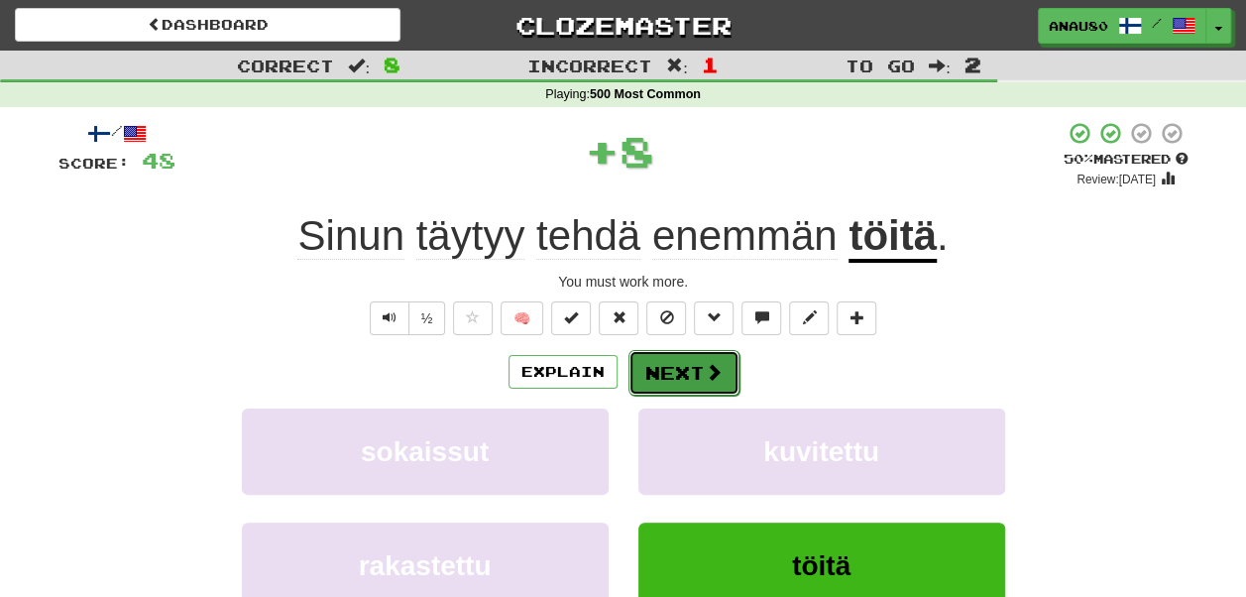
click at [678, 365] on button "Next" at bounding box center [683, 373] width 111 height 46
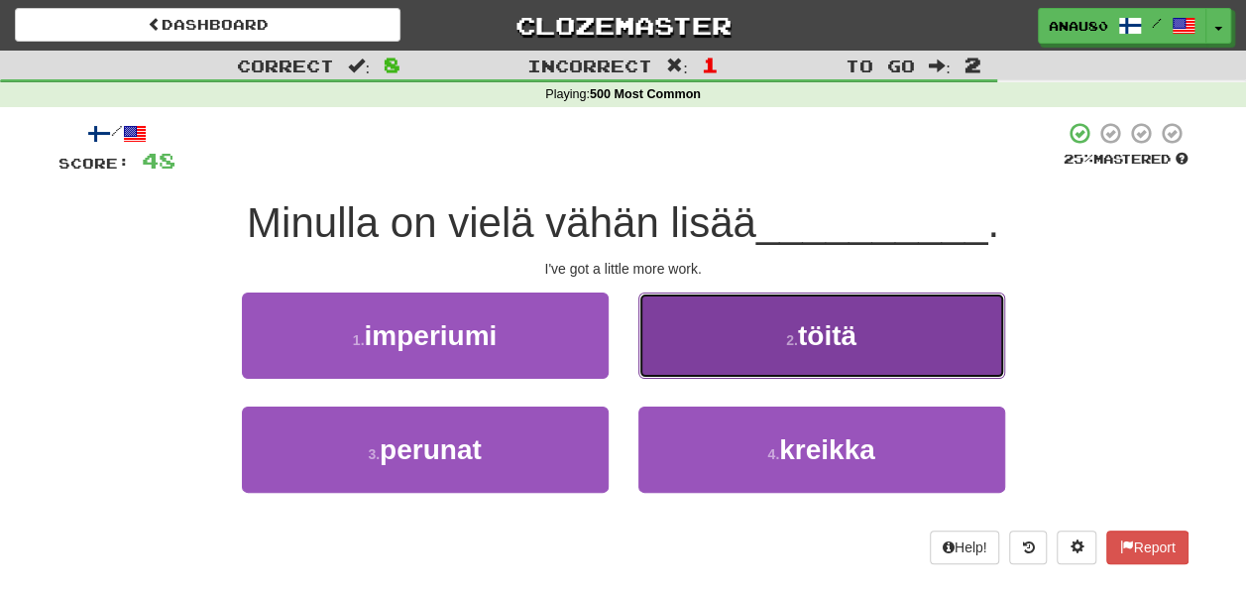
click at [728, 345] on button "2 . töitä" at bounding box center [821, 335] width 367 height 86
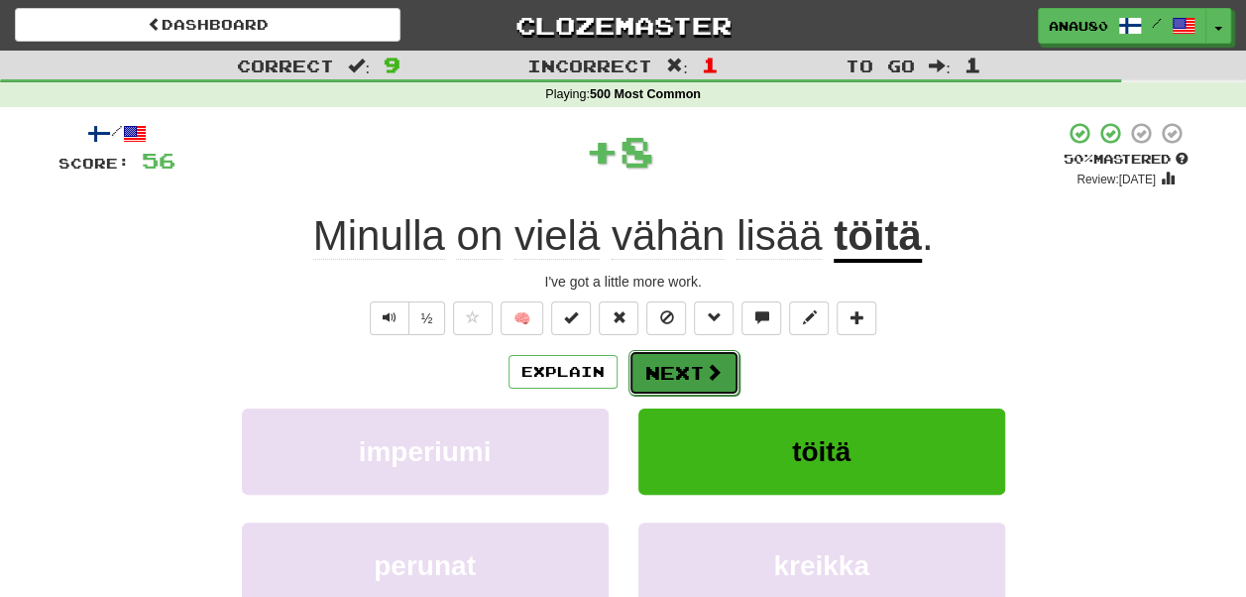
click at [677, 373] on button "Next" at bounding box center [683, 373] width 111 height 46
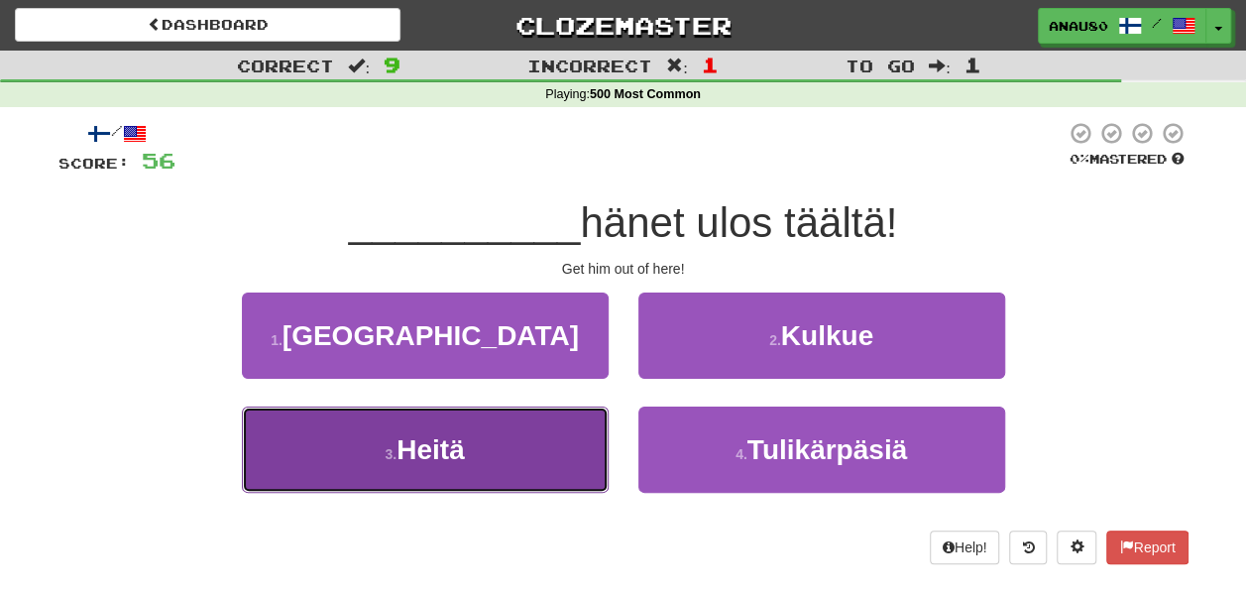
click at [548, 432] on button "3 . Heitä" at bounding box center [425, 449] width 367 height 86
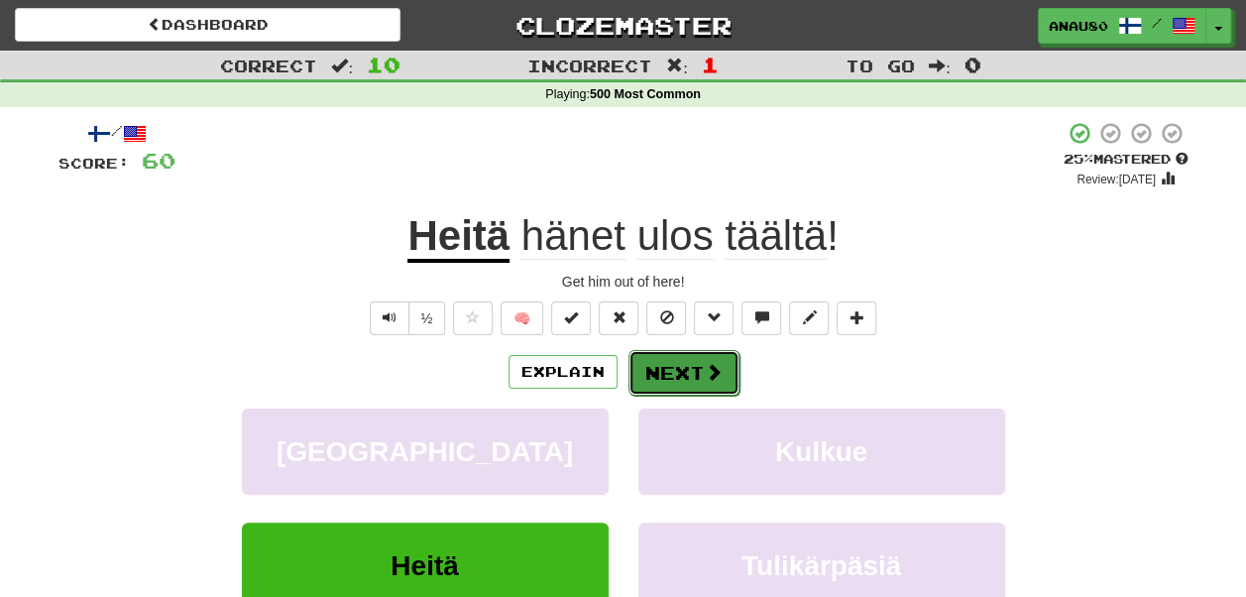
click at [684, 377] on button "Next" at bounding box center [683, 373] width 111 height 46
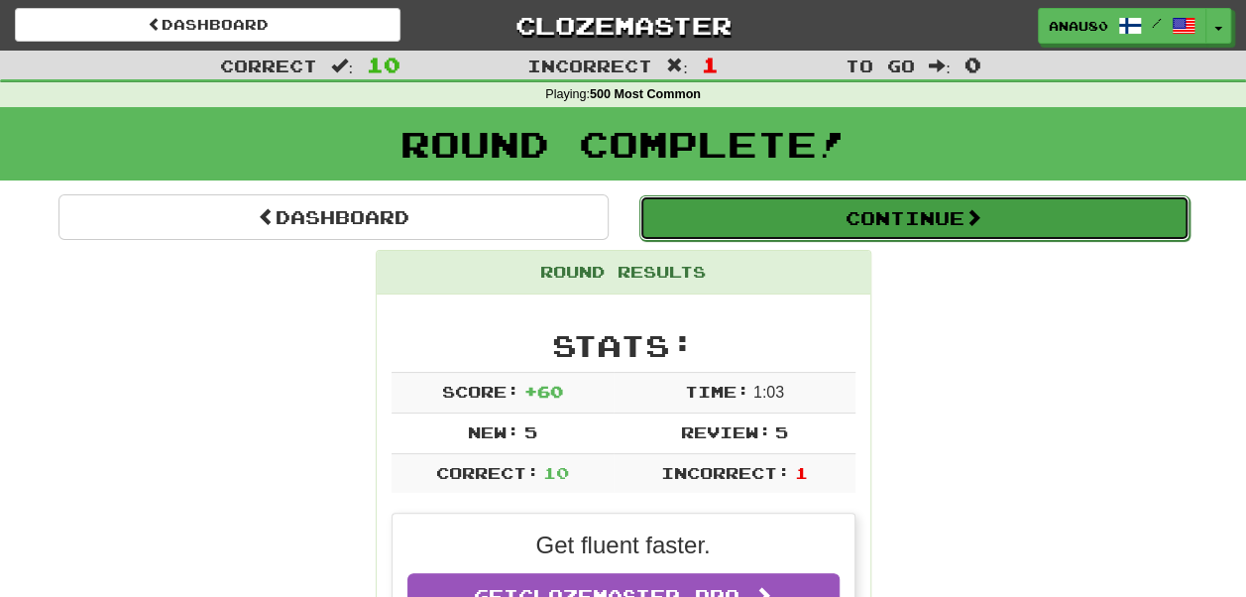
click at [926, 231] on button "Continue" at bounding box center [914, 218] width 550 height 46
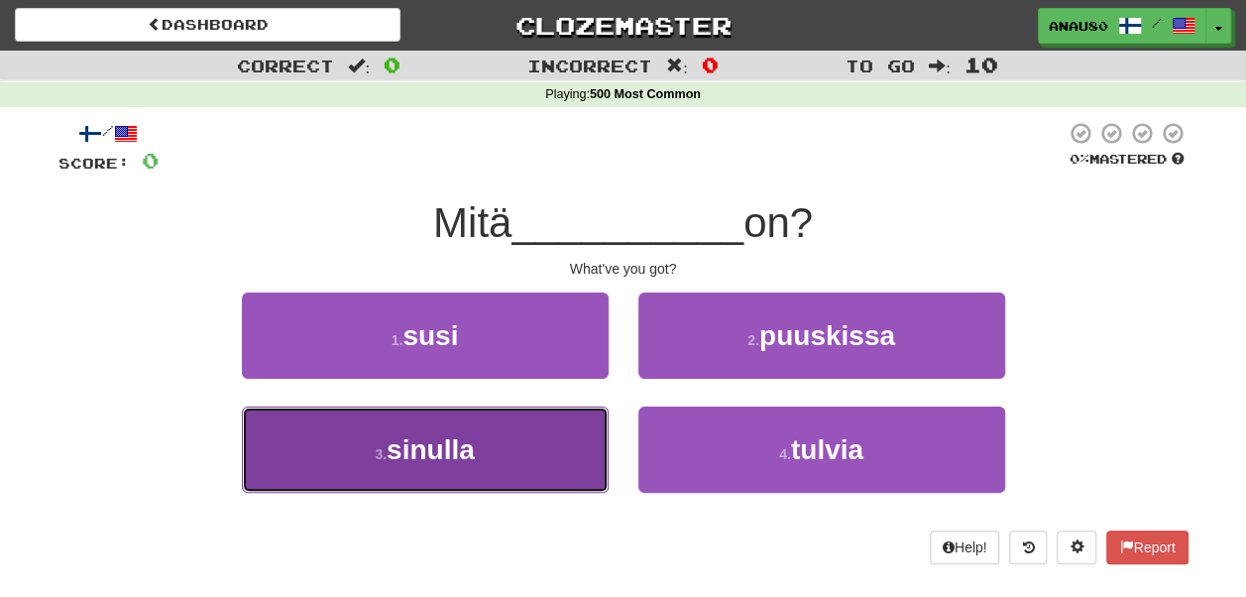
click at [507, 453] on button "3 . sinulla" at bounding box center [425, 449] width 367 height 86
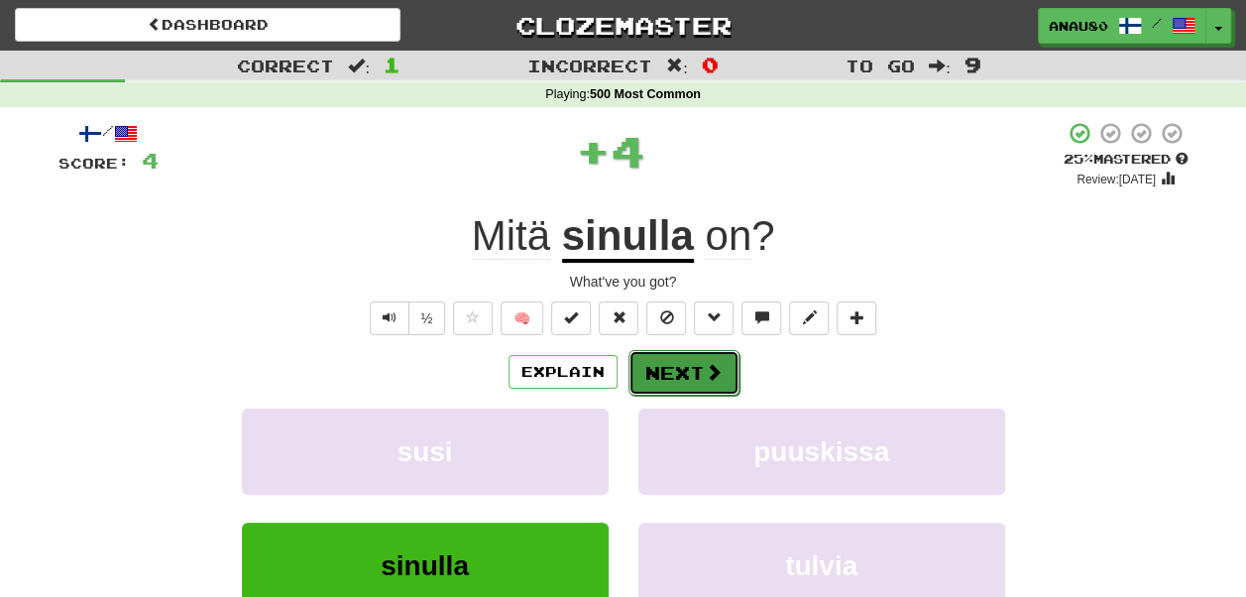
click at [687, 371] on button "Next" at bounding box center [683, 373] width 111 height 46
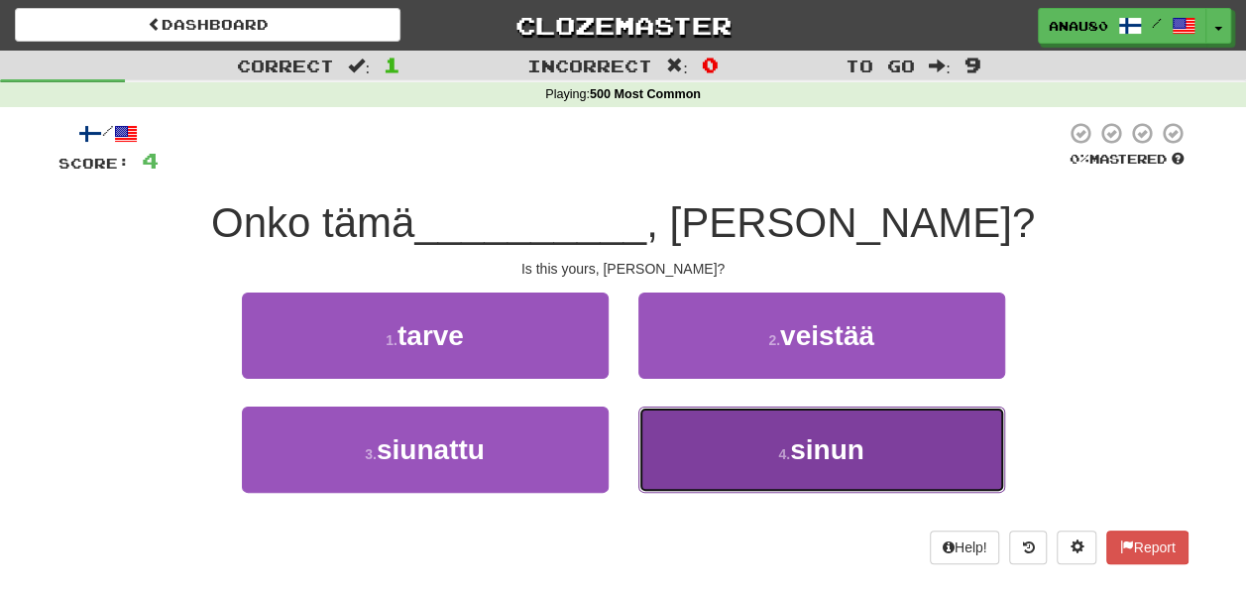
click at [694, 444] on button "4 . sinun" at bounding box center [821, 449] width 367 height 86
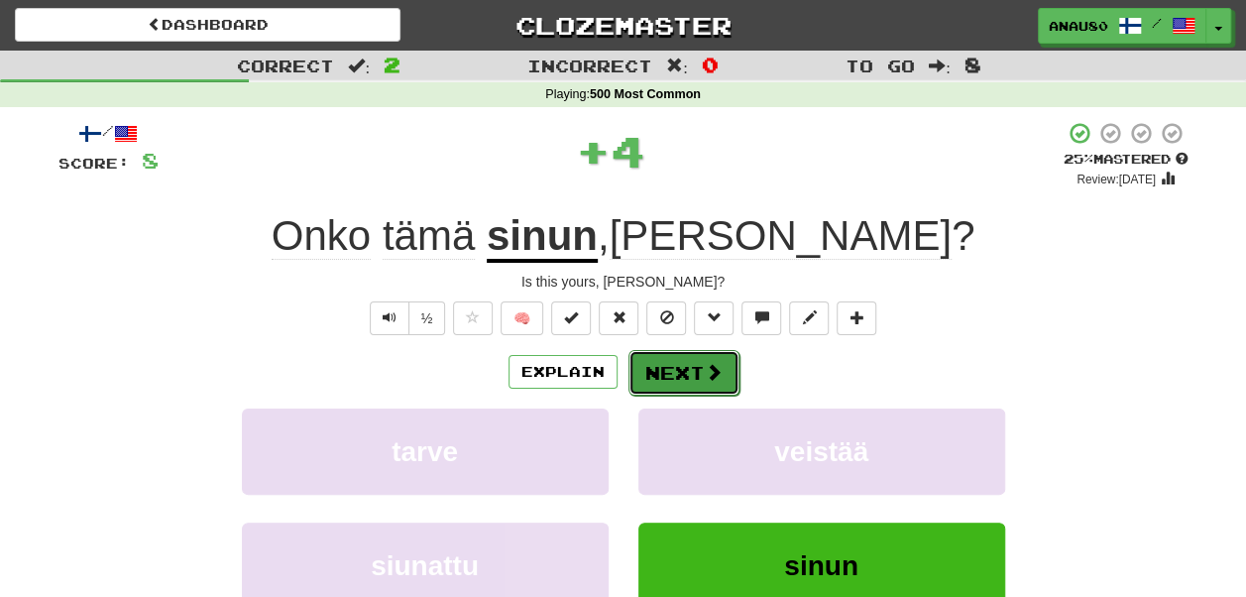
click at [674, 363] on button "Next" at bounding box center [683, 373] width 111 height 46
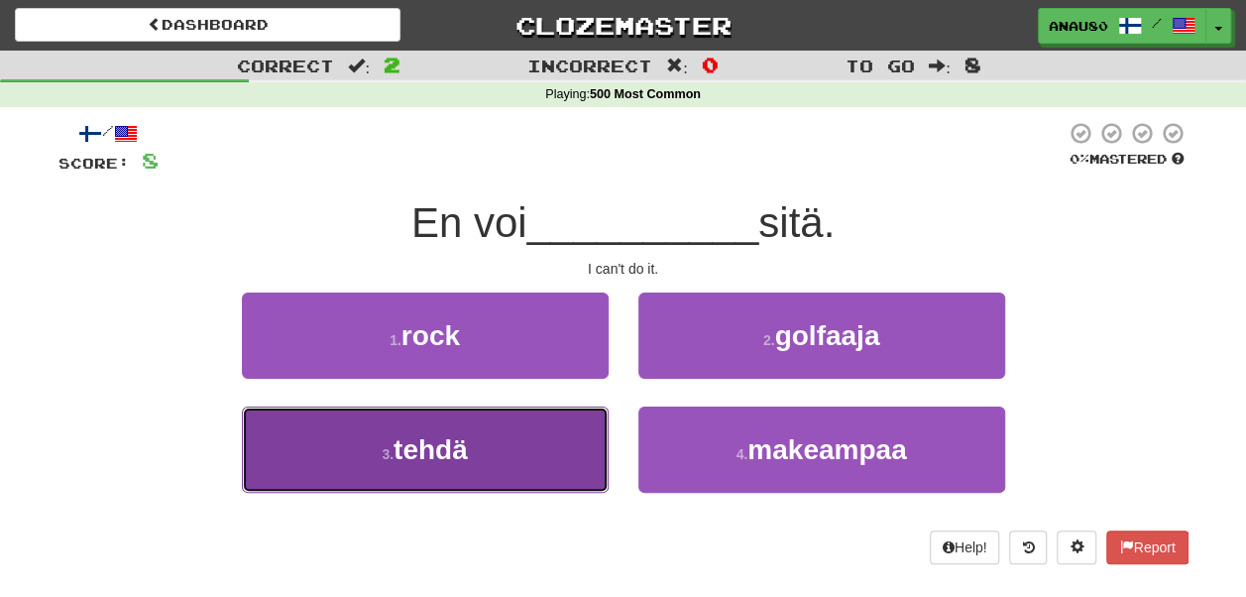
click at [517, 445] on button "3 . tehdä" at bounding box center [425, 449] width 367 height 86
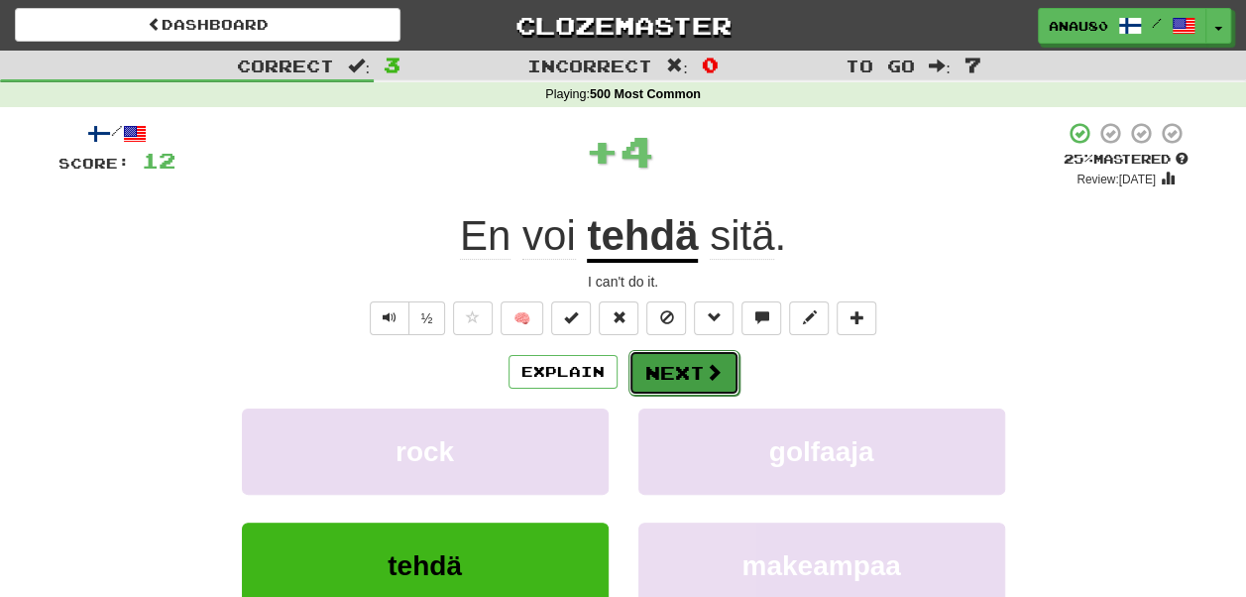
click at [664, 368] on button "Next" at bounding box center [683, 373] width 111 height 46
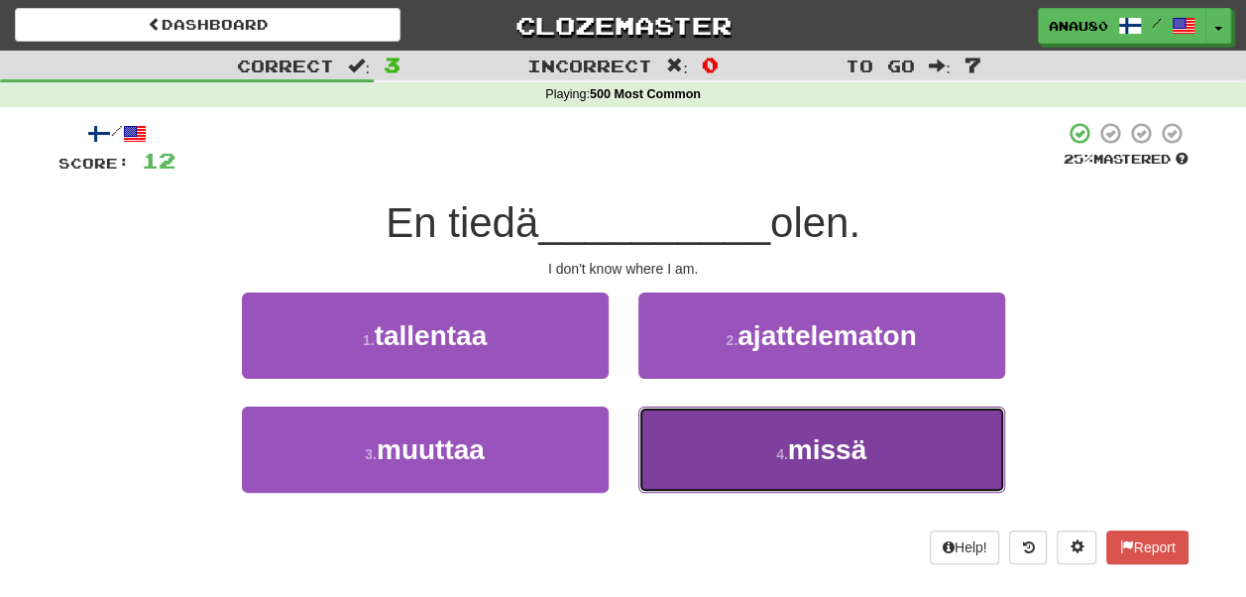
click at [688, 459] on button "4 . missä" at bounding box center [821, 449] width 367 height 86
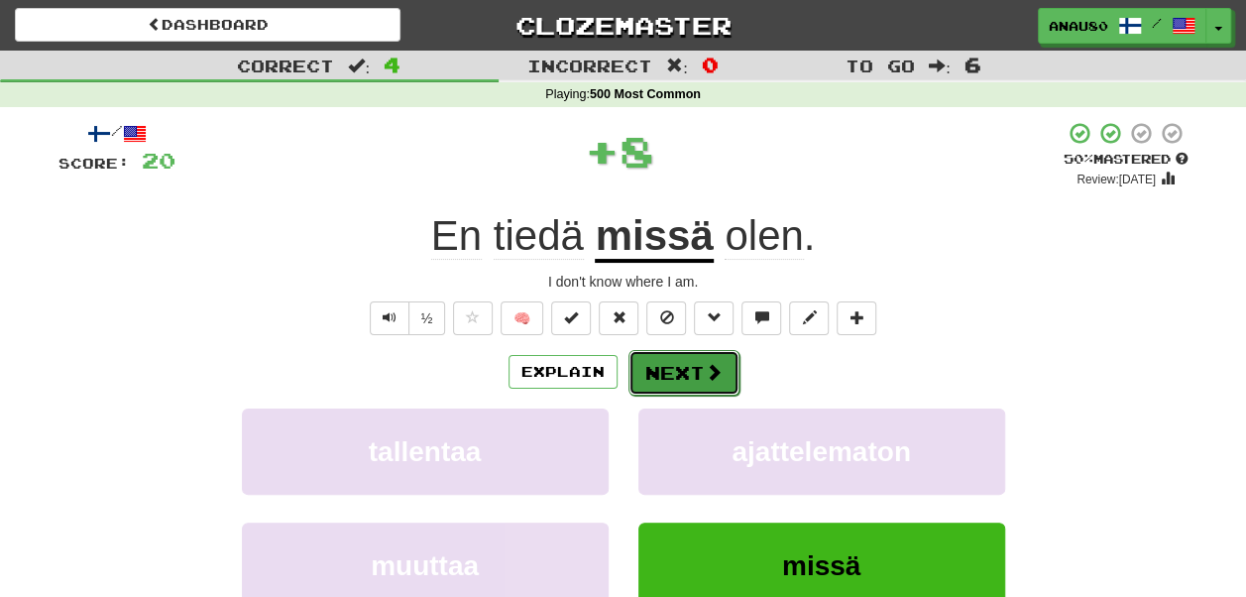
click at [680, 373] on button "Next" at bounding box center [683, 373] width 111 height 46
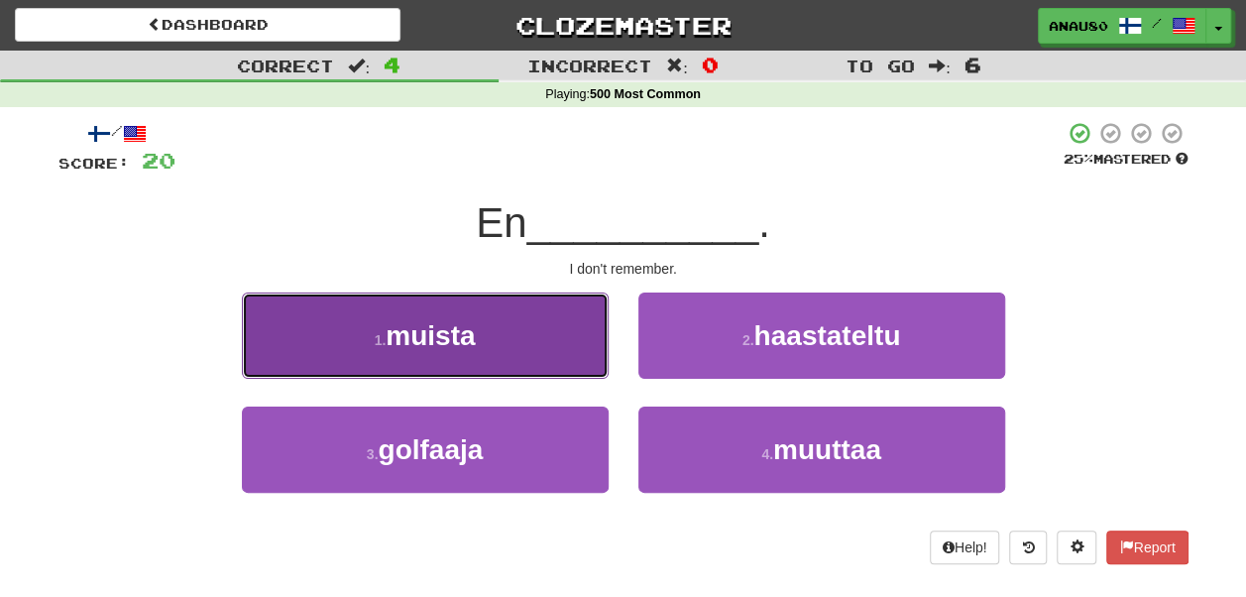
click at [525, 336] on button "1 . muista" at bounding box center [425, 335] width 367 height 86
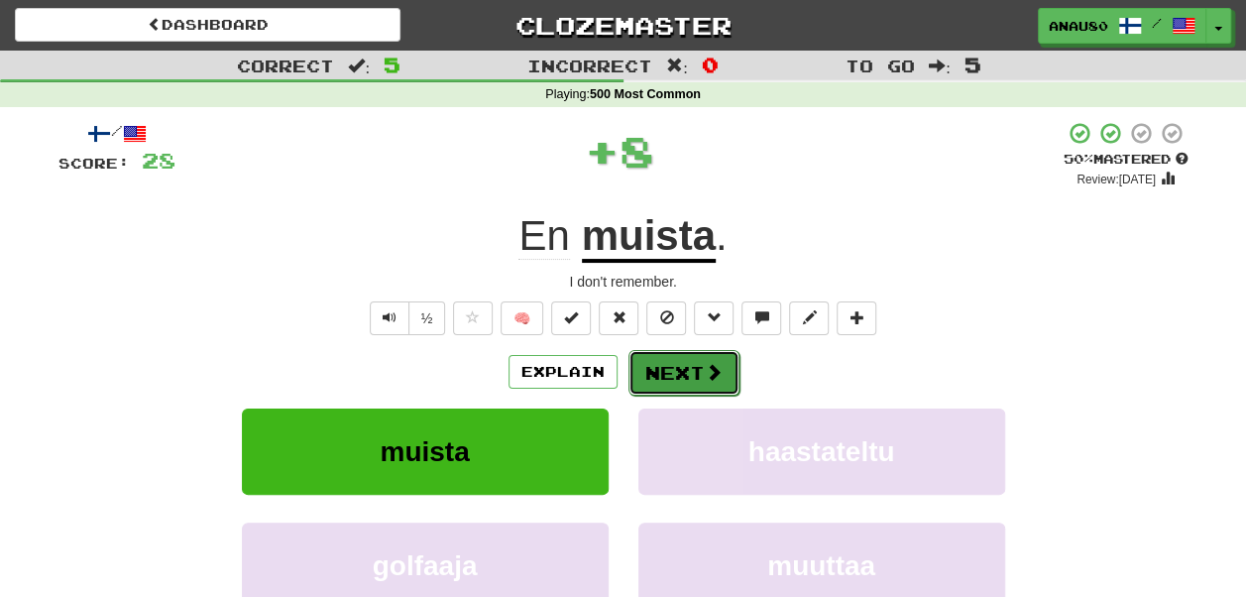
click at [672, 379] on button "Next" at bounding box center [683, 373] width 111 height 46
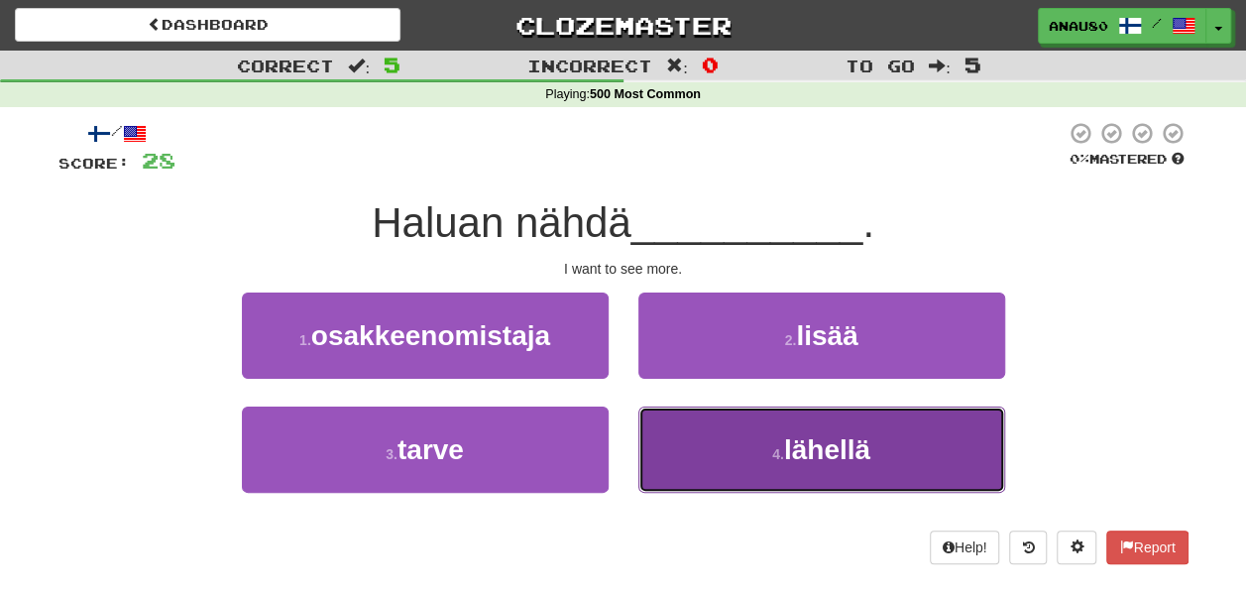
click at [744, 439] on button "4 . lähellä" at bounding box center [821, 449] width 367 height 86
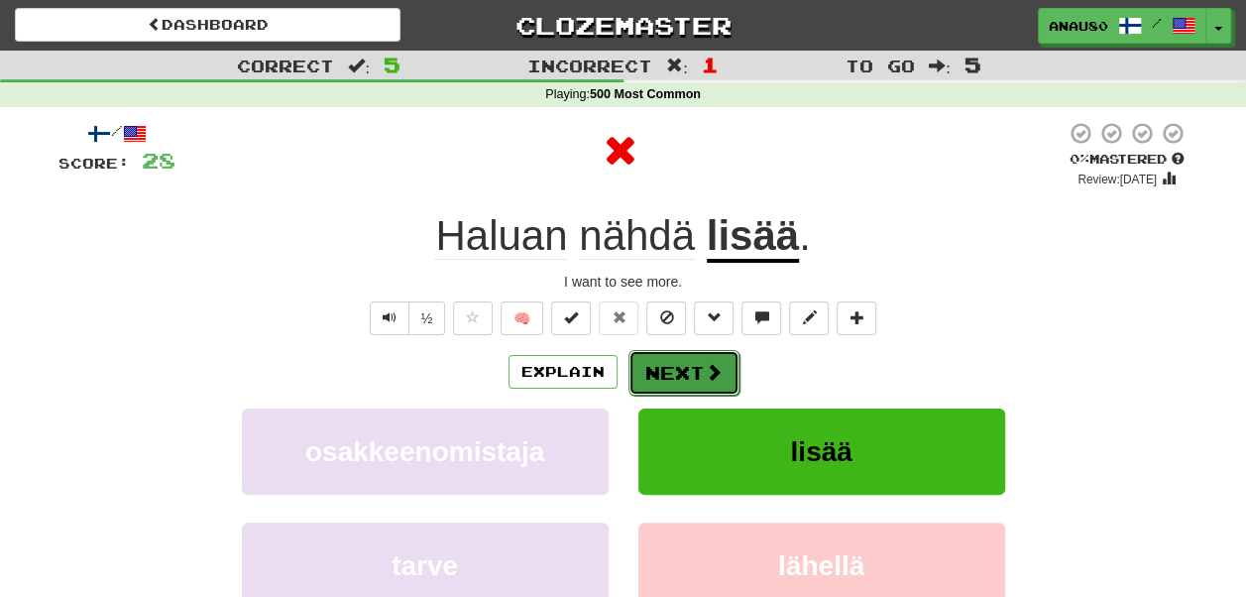
click at [693, 362] on button "Next" at bounding box center [683, 373] width 111 height 46
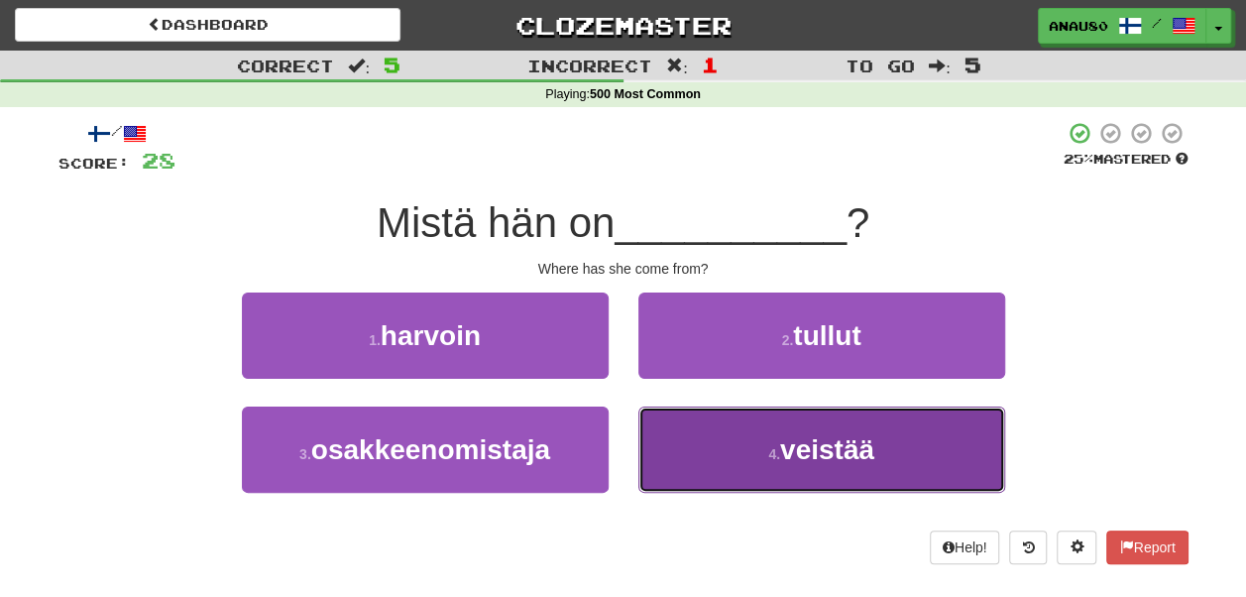
click at [724, 453] on button "4 . veistää" at bounding box center [821, 449] width 367 height 86
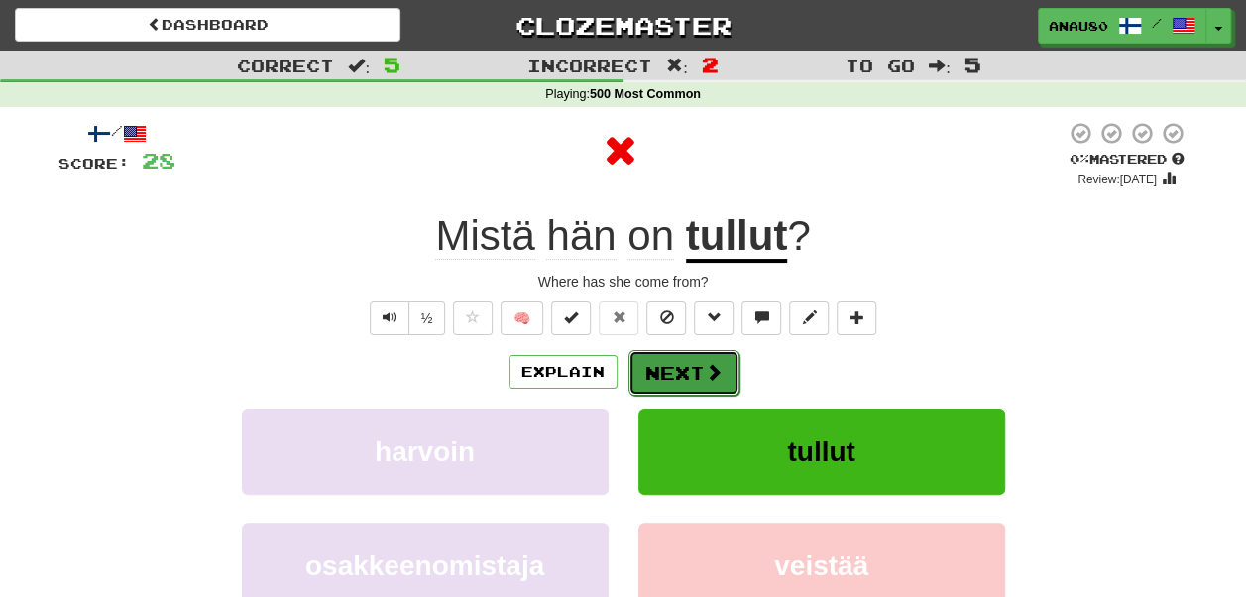
click at [695, 369] on button "Next" at bounding box center [683, 373] width 111 height 46
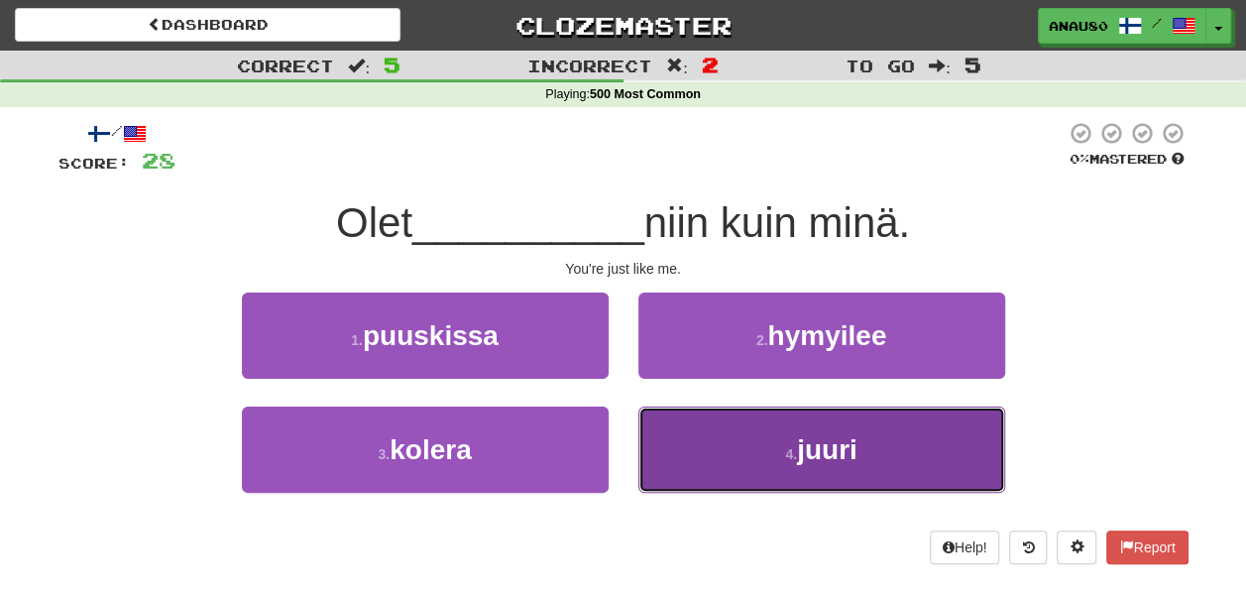
click at [711, 448] on button "4 . juuri" at bounding box center [821, 449] width 367 height 86
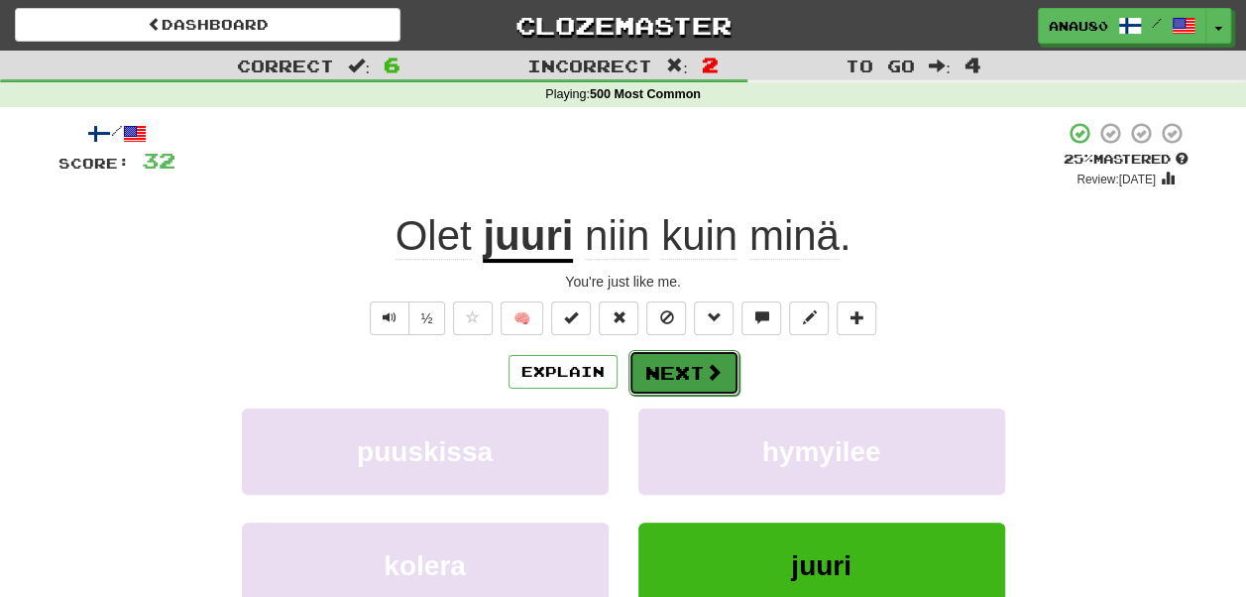
click at [690, 374] on button "Next" at bounding box center [683, 373] width 111 height 46
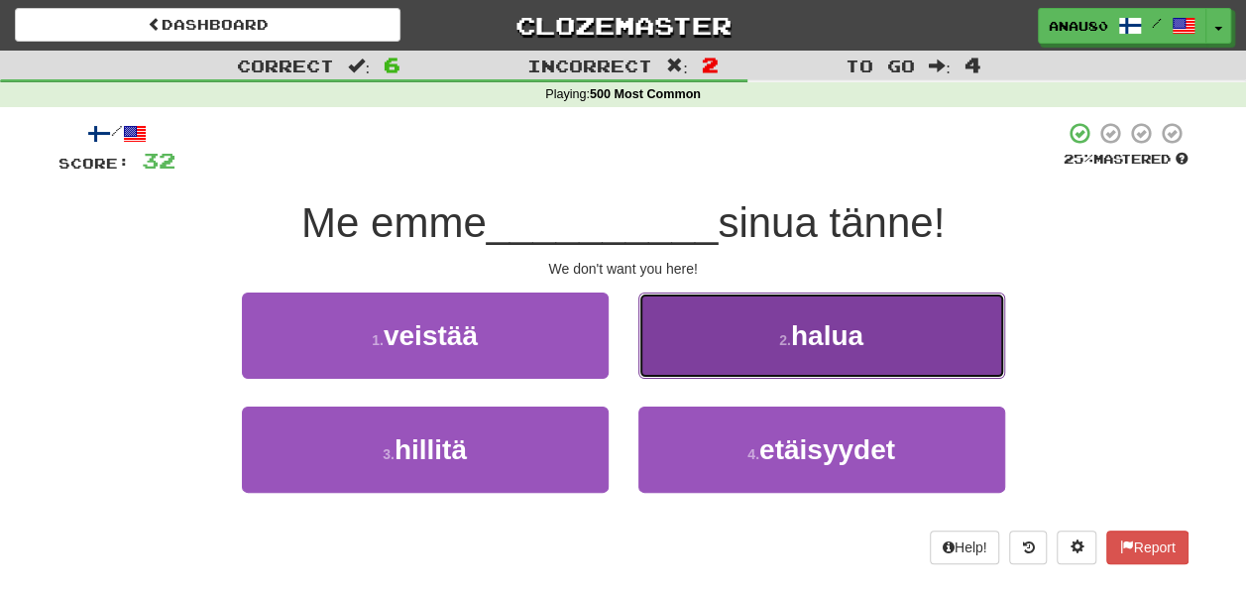
click at [739, 355] on button "2 . halua" at bounding box center [821, 335] width 367 height 86
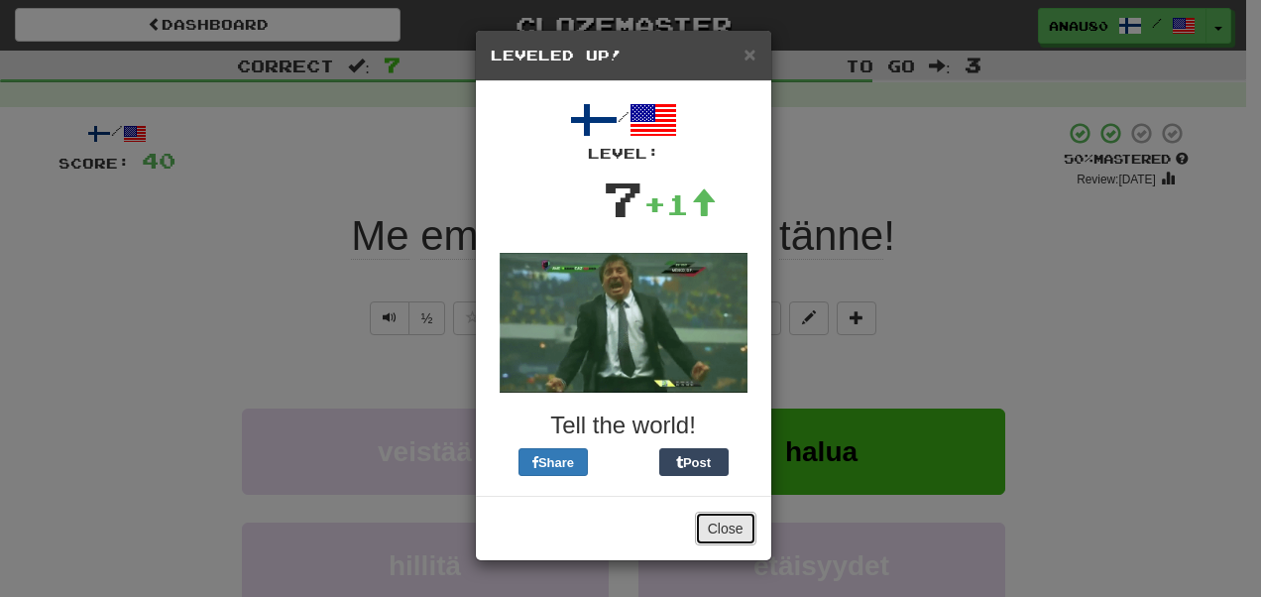
click at [723, 534] on button "Close" at bounding box center [725, 529] width 61 height 34
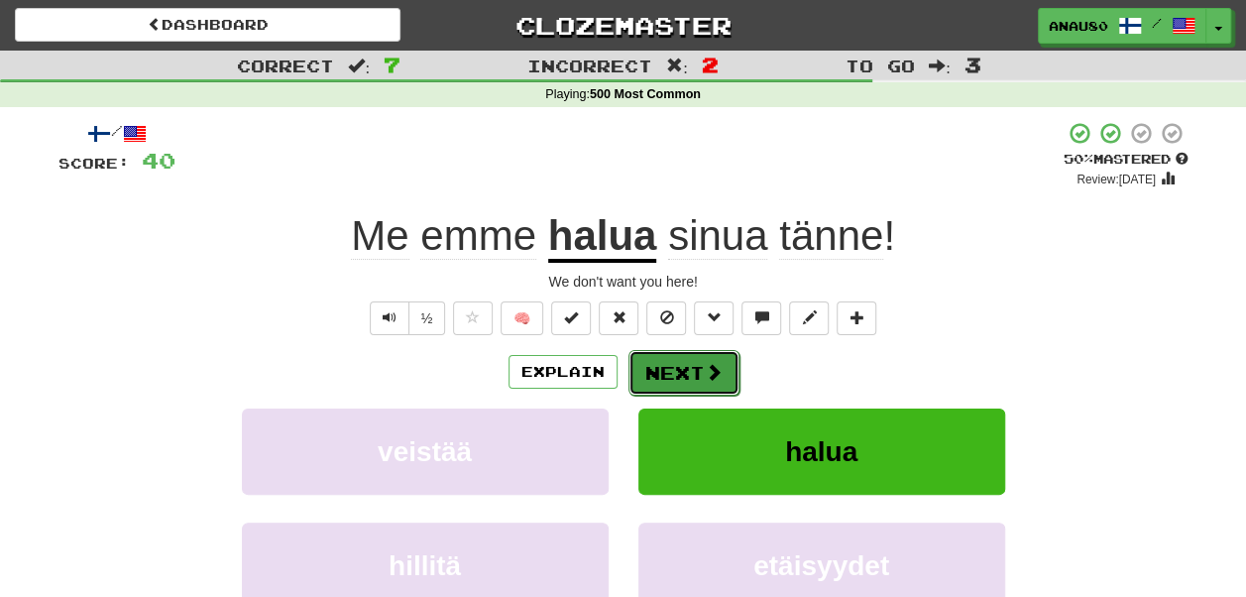
click at [685, 372] on button "Next" at bounding box center [683, 373] width 111 height 46
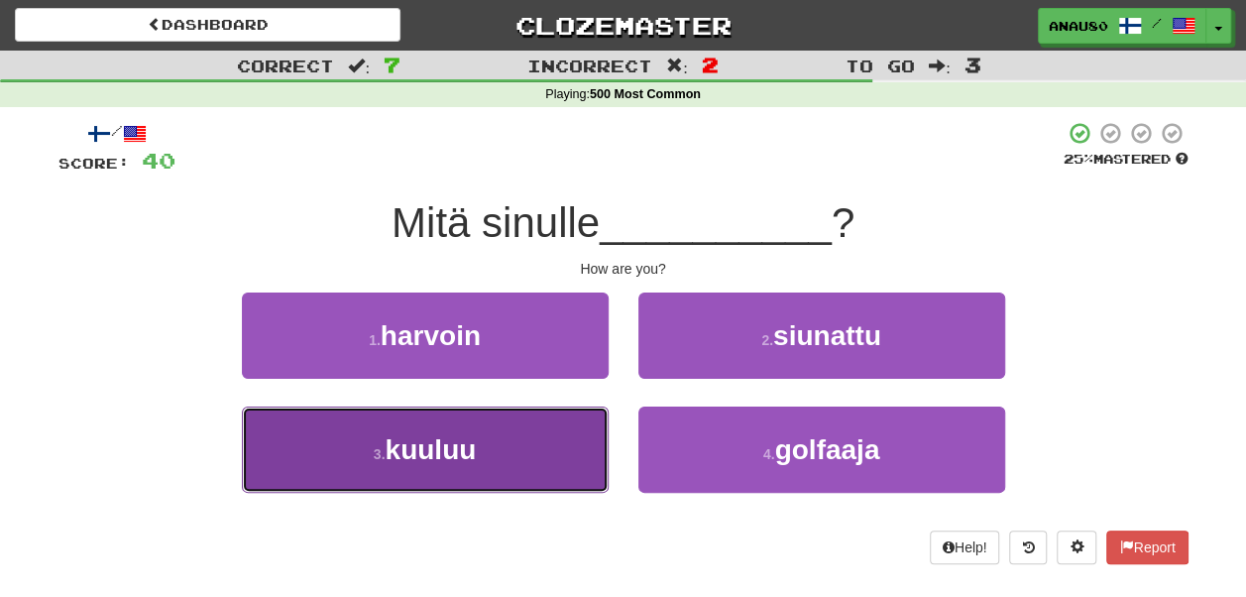
click at [558, 442] on button "3 . kuuluu" at bounding box center [425, 449] width 367 height 86
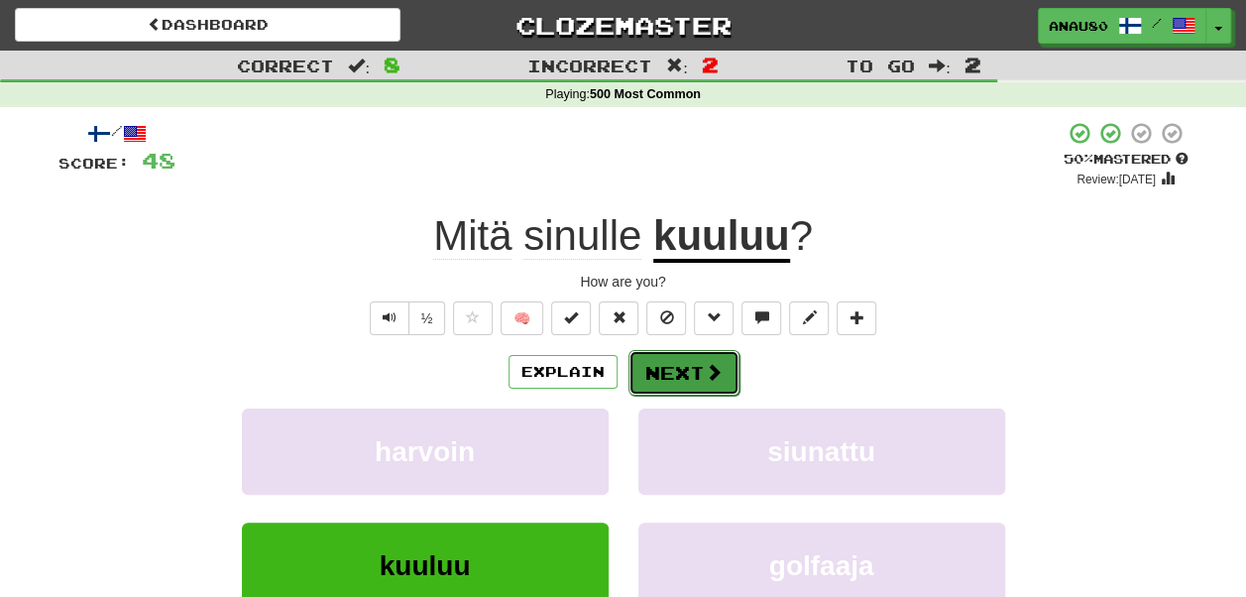
click at [668, 371] on button "Next" at bounding box center [683, 373] width 111 height 46
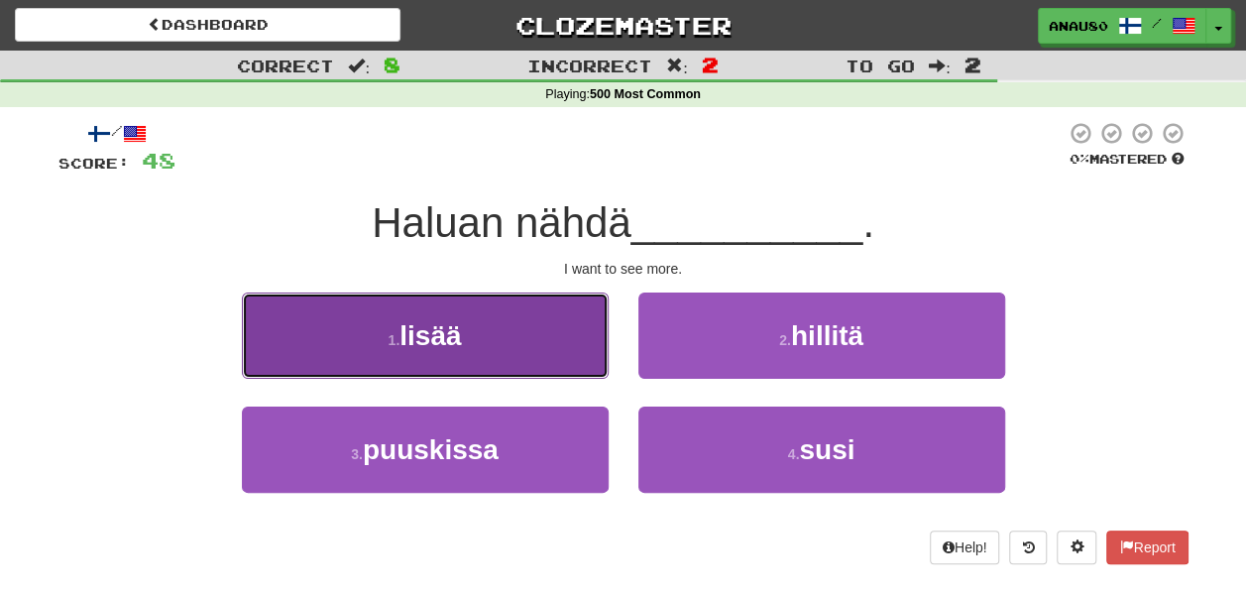
click at [529, 331] on button "1 . lisää" at bounding box center [425, 335] width 367 height 86
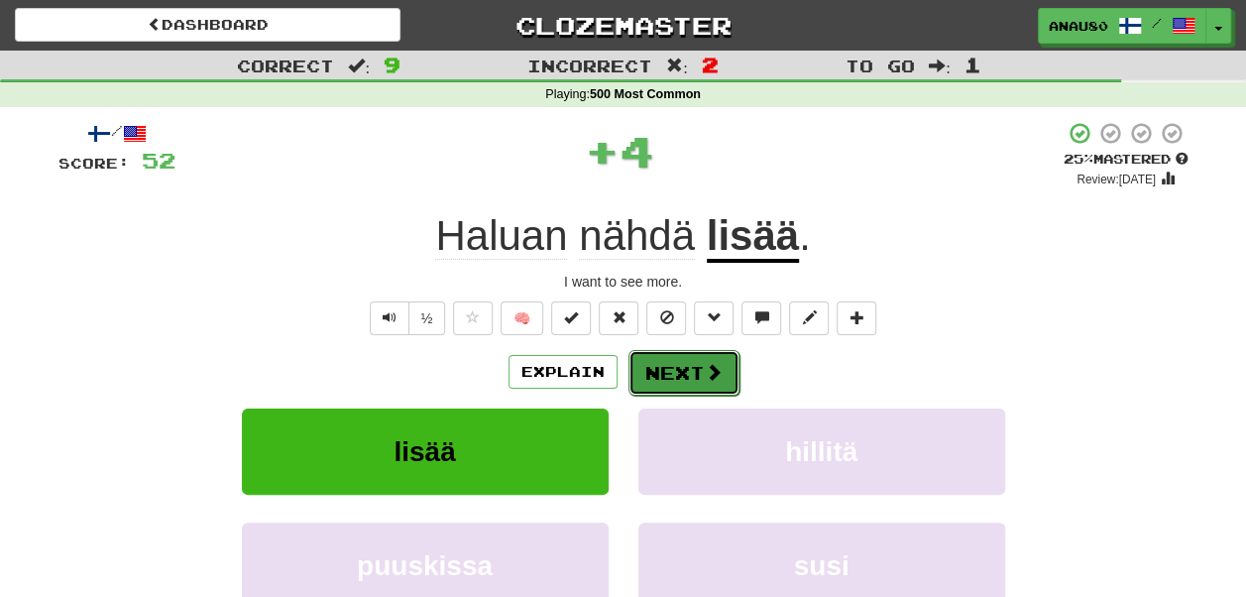
click at [684, 373] on button "Next" at bounding box center [683, 373] width 111 height 46
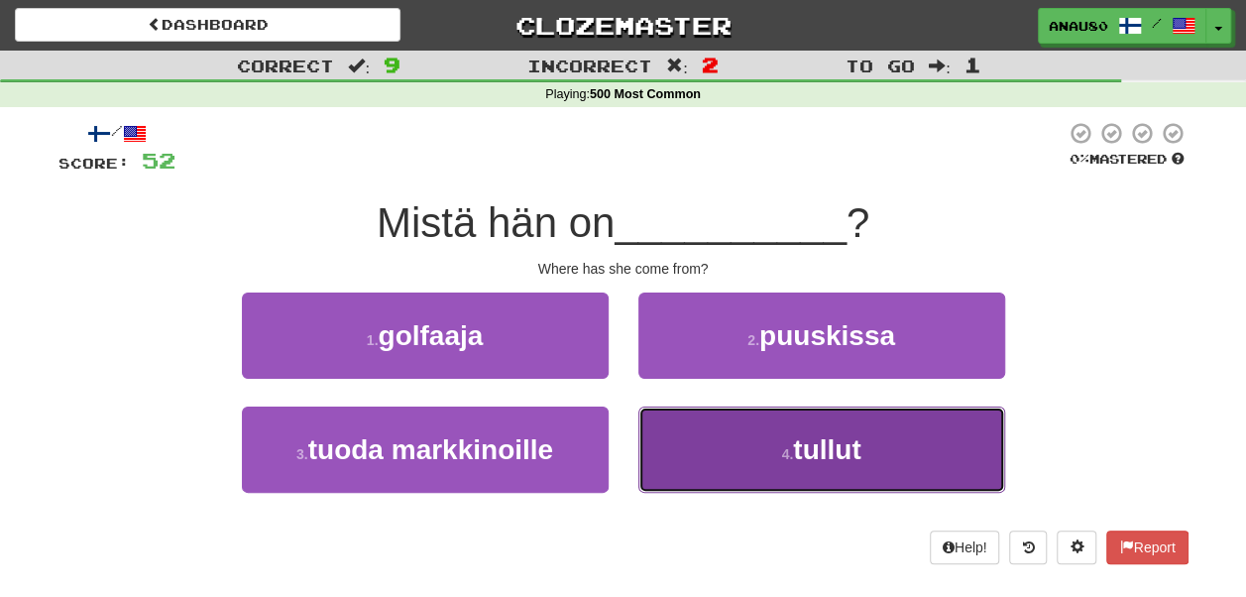
click at [706, 455] on button "4 . tullut" at bounding box center [821, 449] width 367 height 86
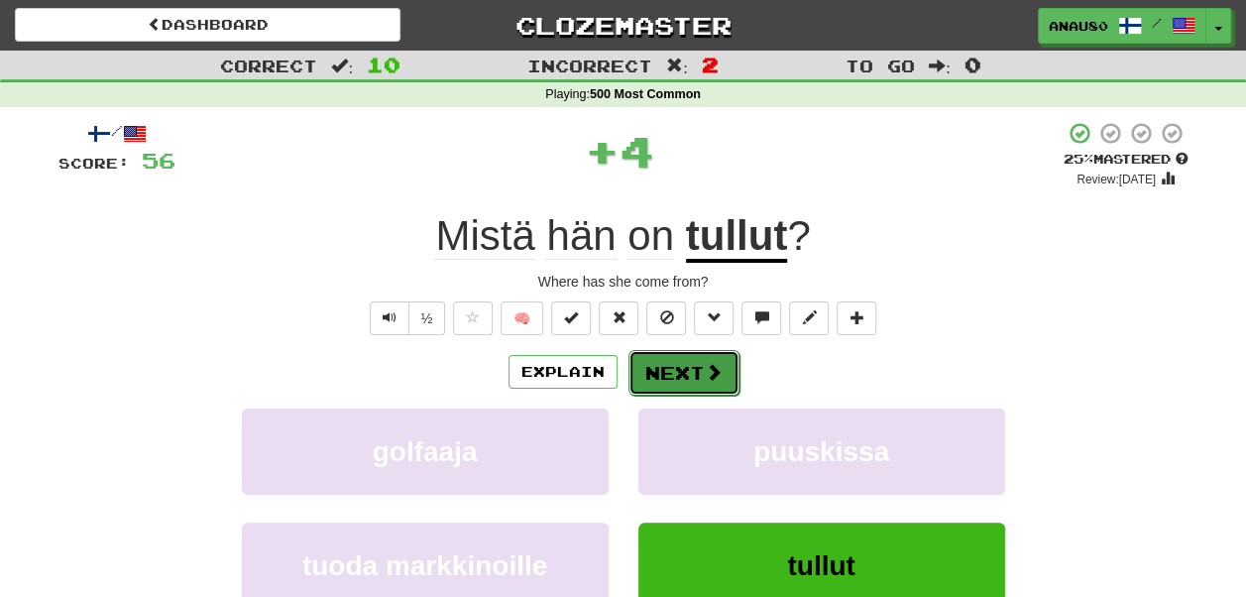
click at [686, 375] on button "Next" at bounding box center [683, 373] width 111 height 46
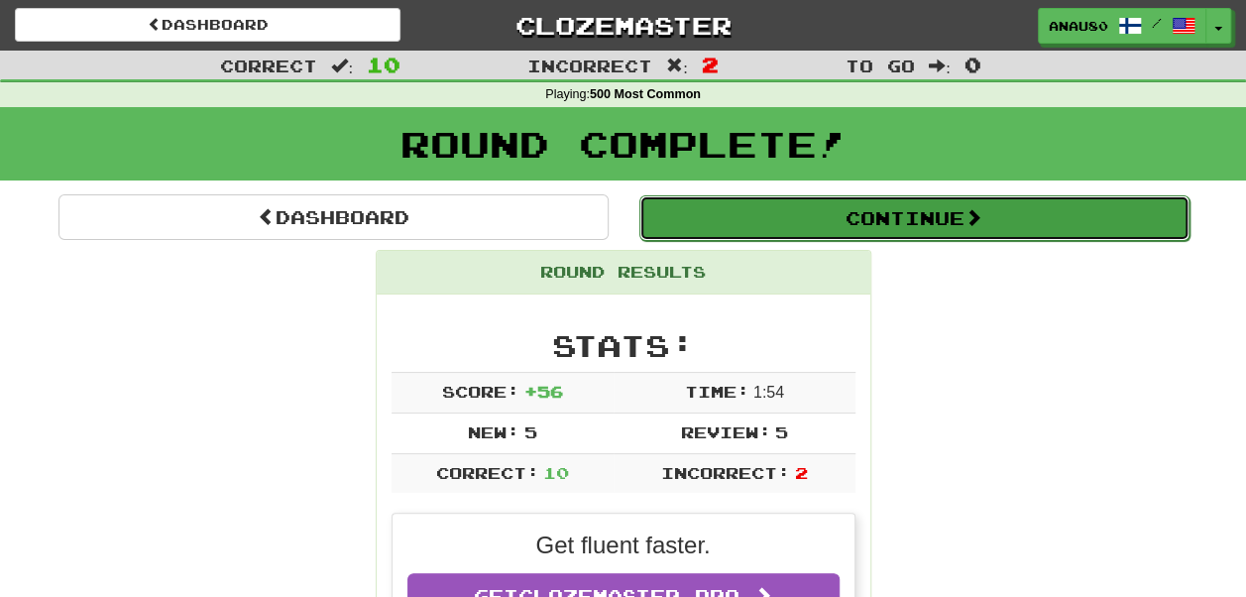
click at [897, 214] on button "Continue" at bounding box center [914, 218] width 550 height 46
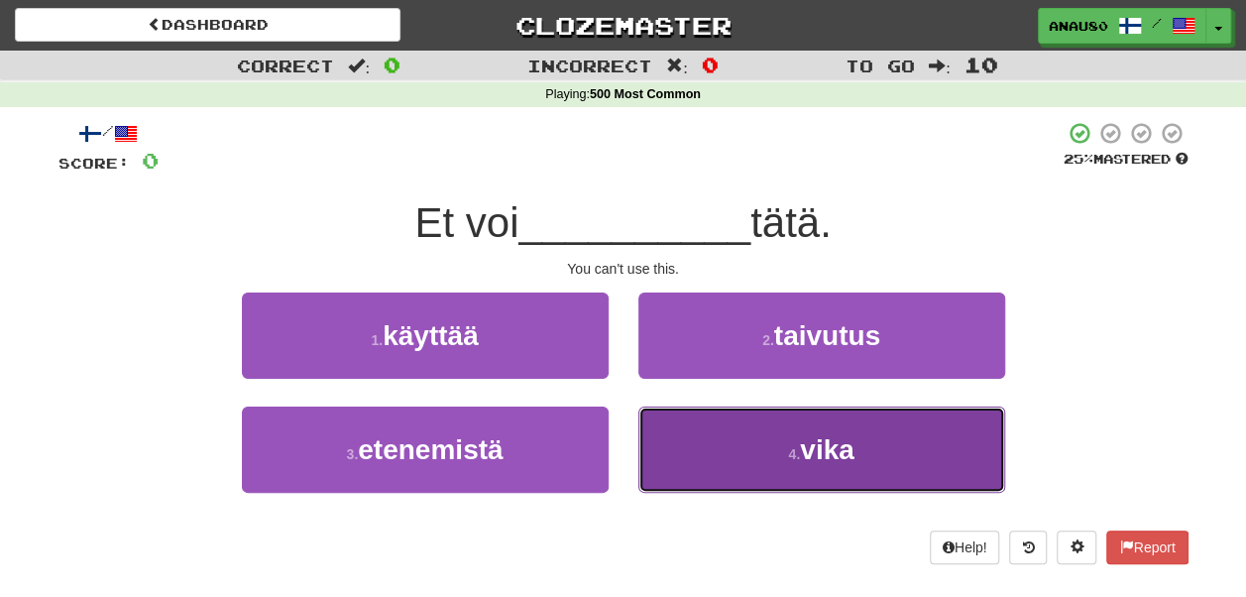
click at [778, 446] on button "4 . vika" at bounding box center [821, 449] width 367 height 86
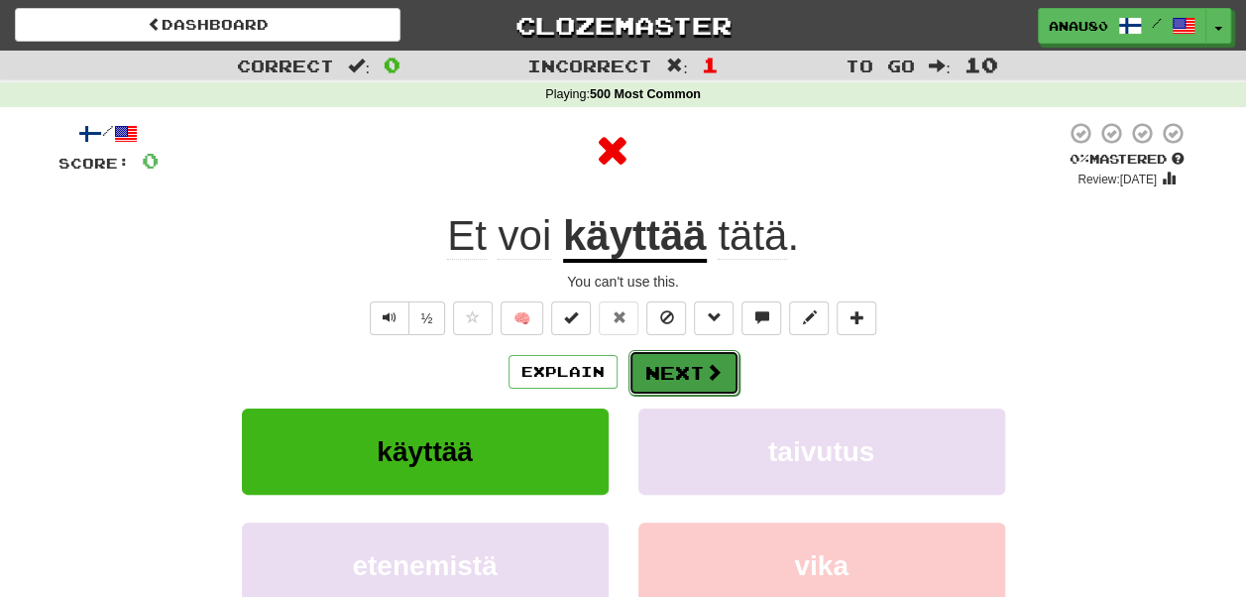
click at [696, 375] on button "Next" at bounding box center [683, 373] width 111 height 46
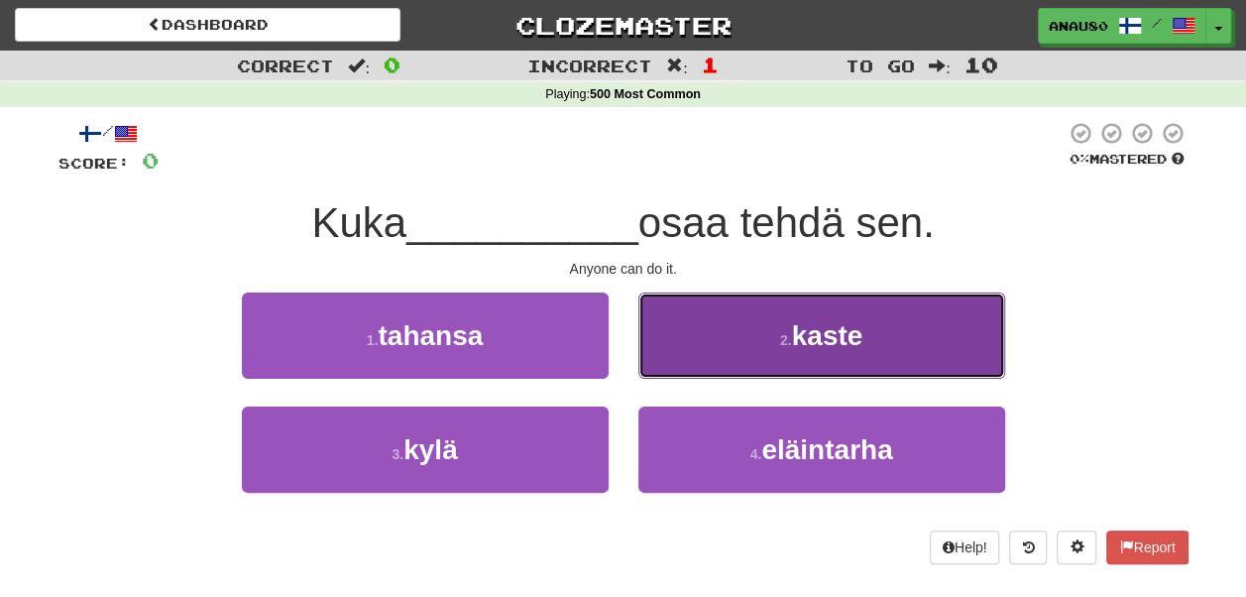
click at [734, 339] on button "2 . kaste" at bounding box center [821, 335] width 367 height 86
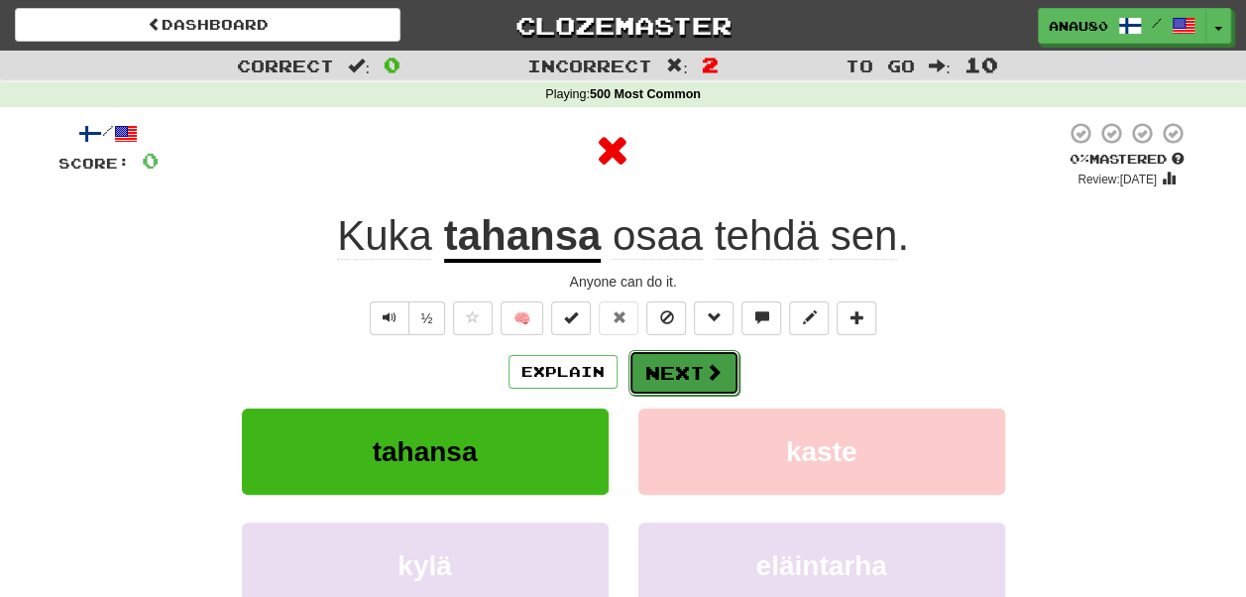
click at [701, 361] on button "Next" at bounding box center [683, 373] width 111 height 46
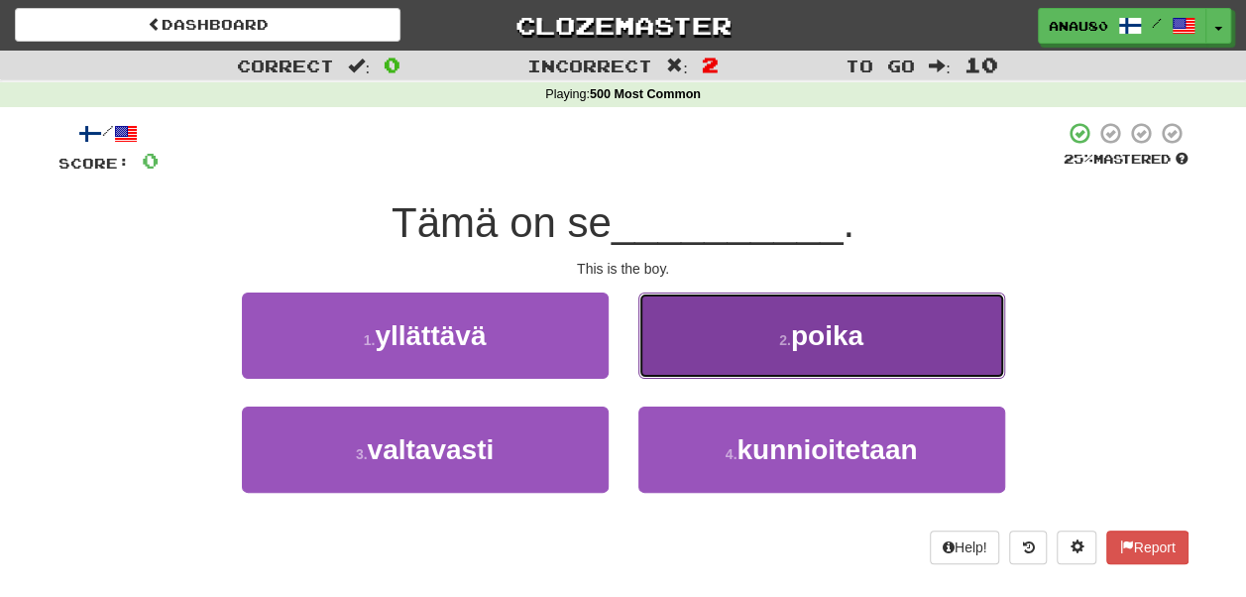
click at [726, 349] on button "2 . poika" at bounding box center [821, 335] width 367 height 86
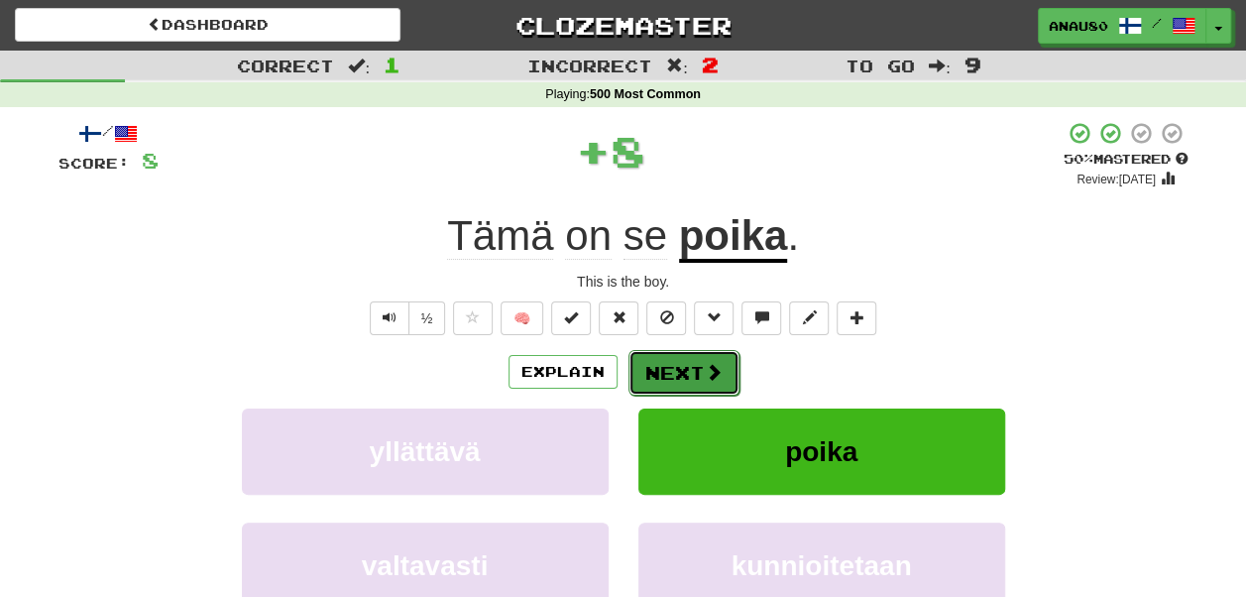
click at [700, 367] on button "Next" at bounding box center [683, 373] width 111 height 46
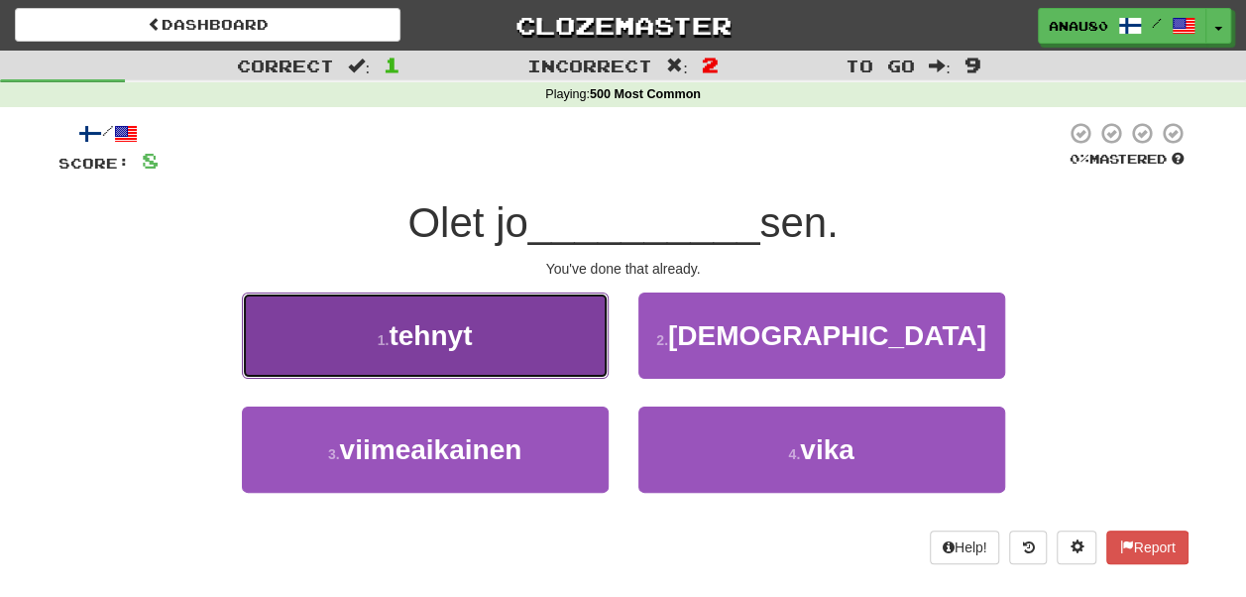
click at [525, 345] on button "1 . tehnyt" at bounding box center [425, 335] width 367 height 86
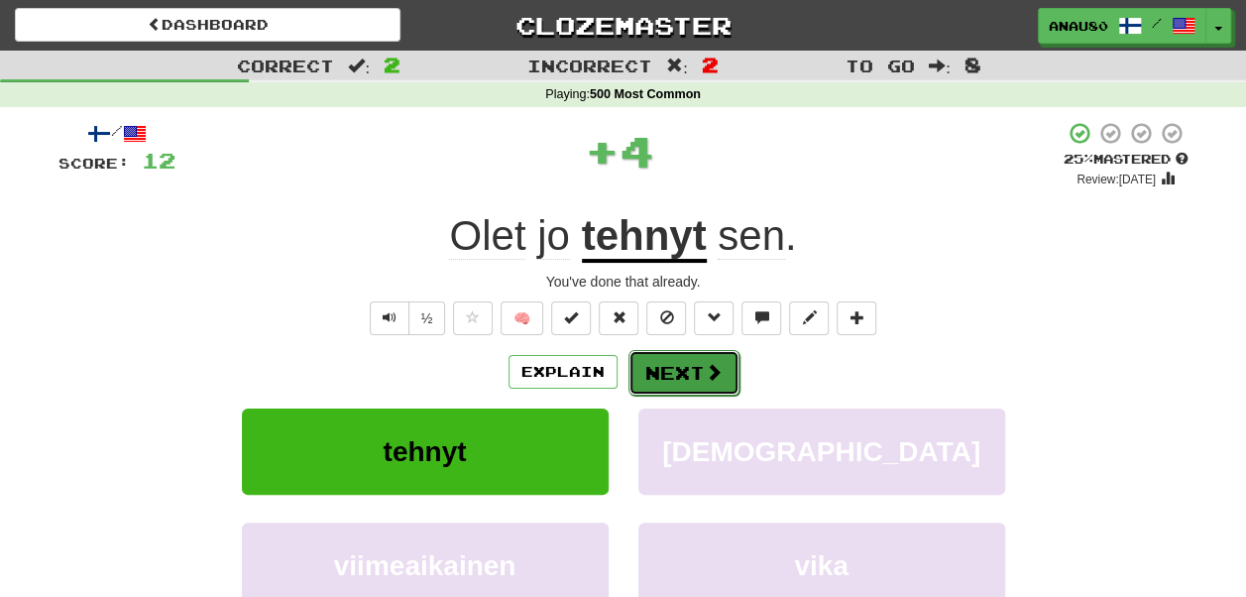
click at [680, 367] on button "Next" at bounding box center [683, 373] width 111 height 46
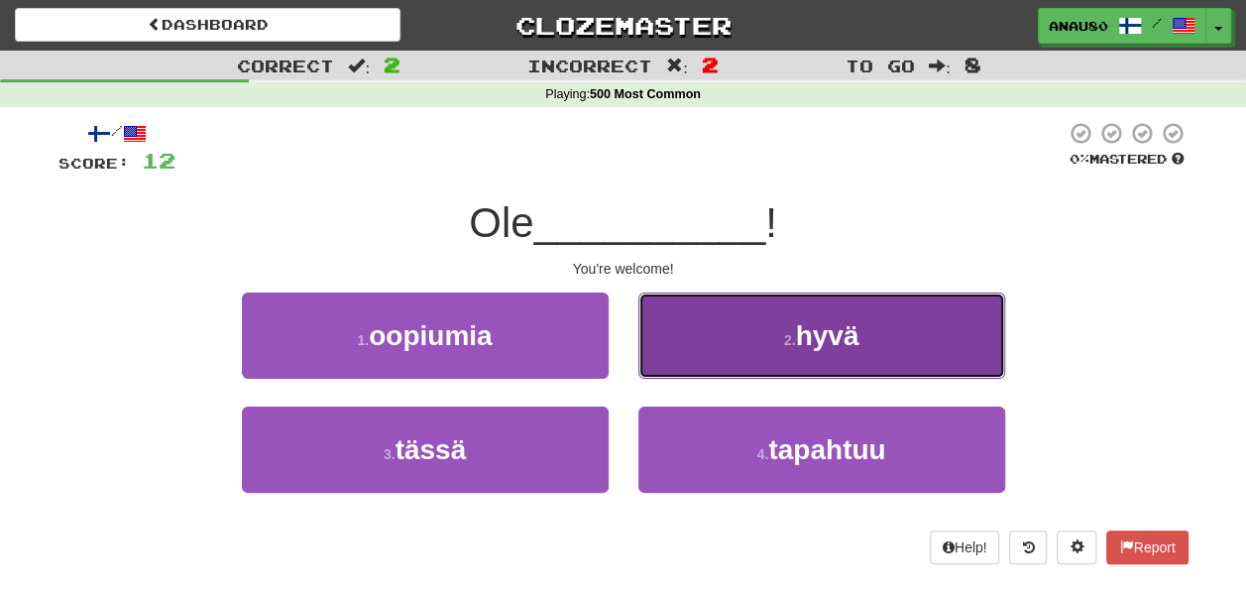
click at [757, 367] on button "2 . hyvä" at bounding box center [821, 335] width 367 height 86
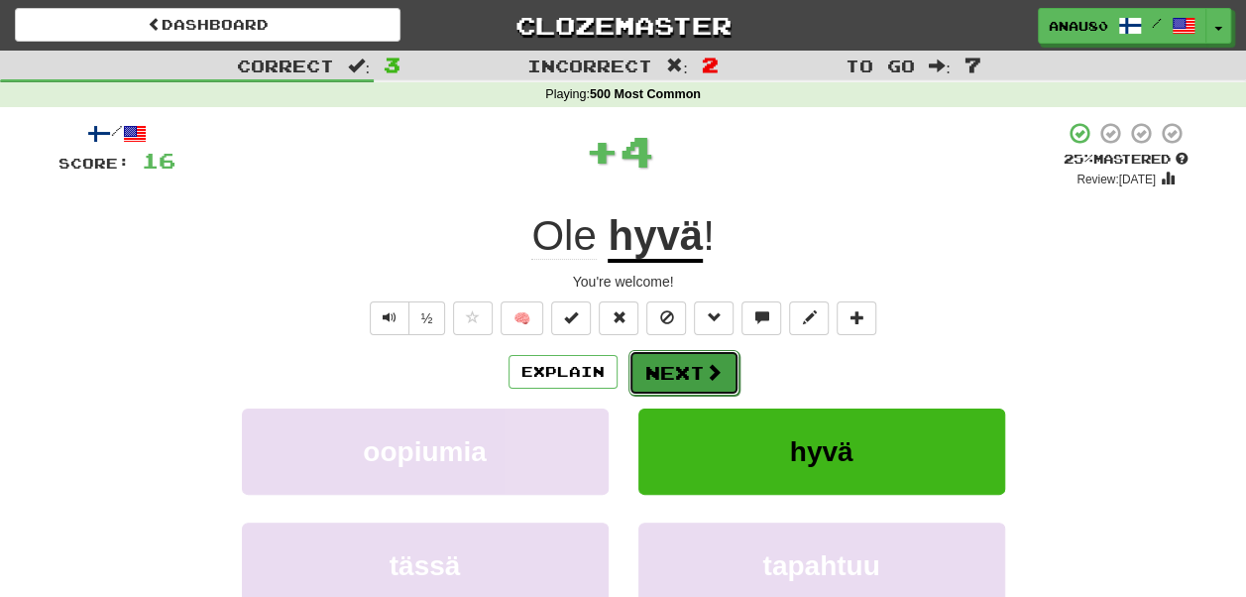
click at [688, 371] on button "Next" at bounding box center [683, 373] width 111 height 46
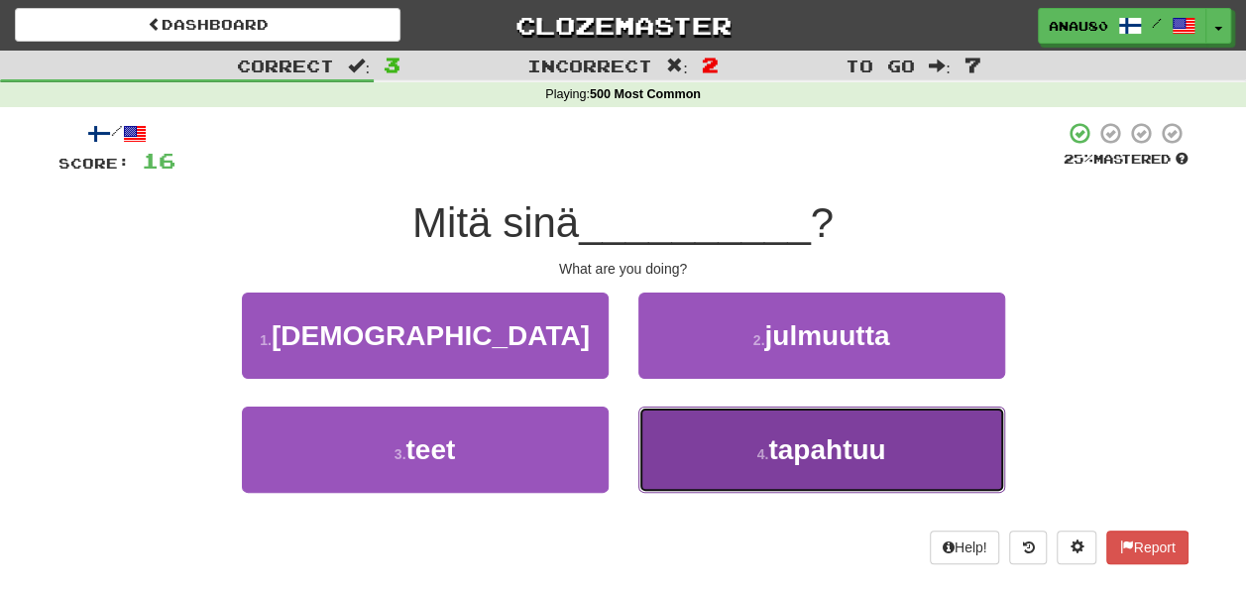
click at [687, 440] on button "4 . tapahtuu" at bounding box center [821, 449] width 367 height 86
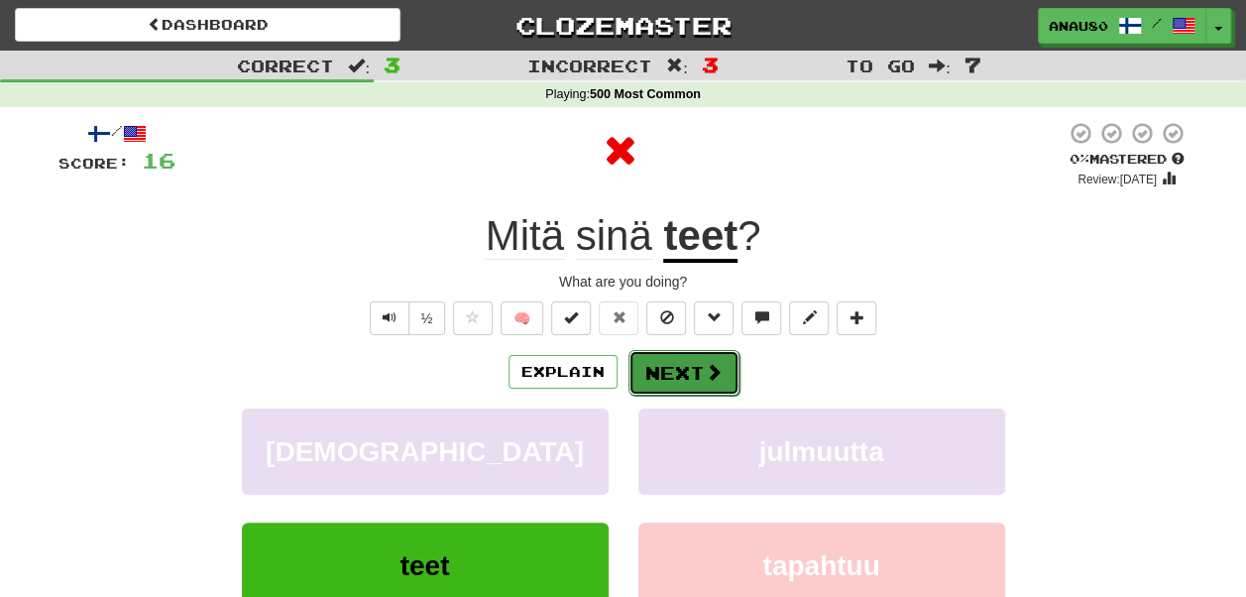
click at [689, 371] on button "Next" at bounding box center [683, 373] width 111 height 46
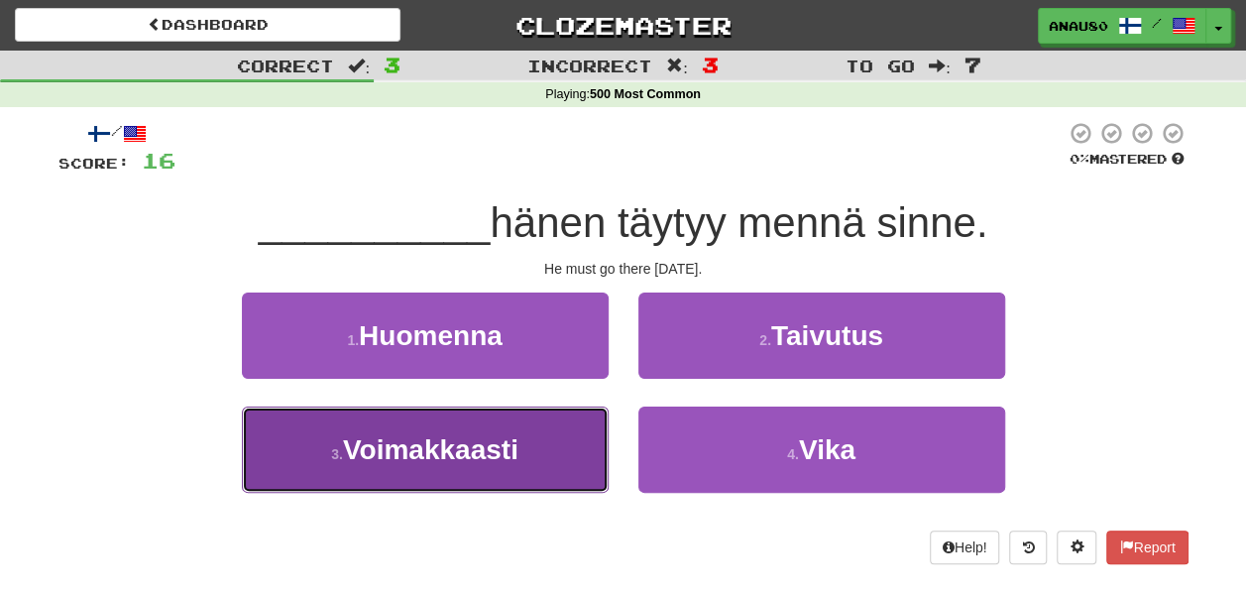
click at [560, 435] on button "3 . Voimakkaasti" at bounding box center [425, 449] width 367 height 86
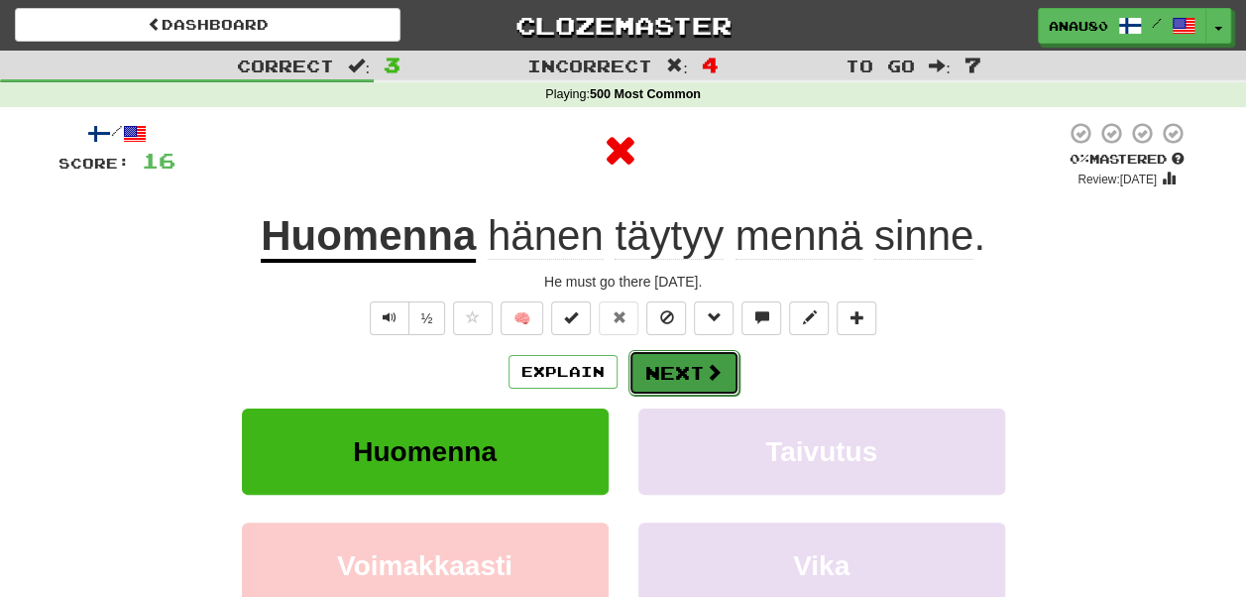
click at [676, 377] on button "Next" at bounding box center [683, 373] width 111 height 46
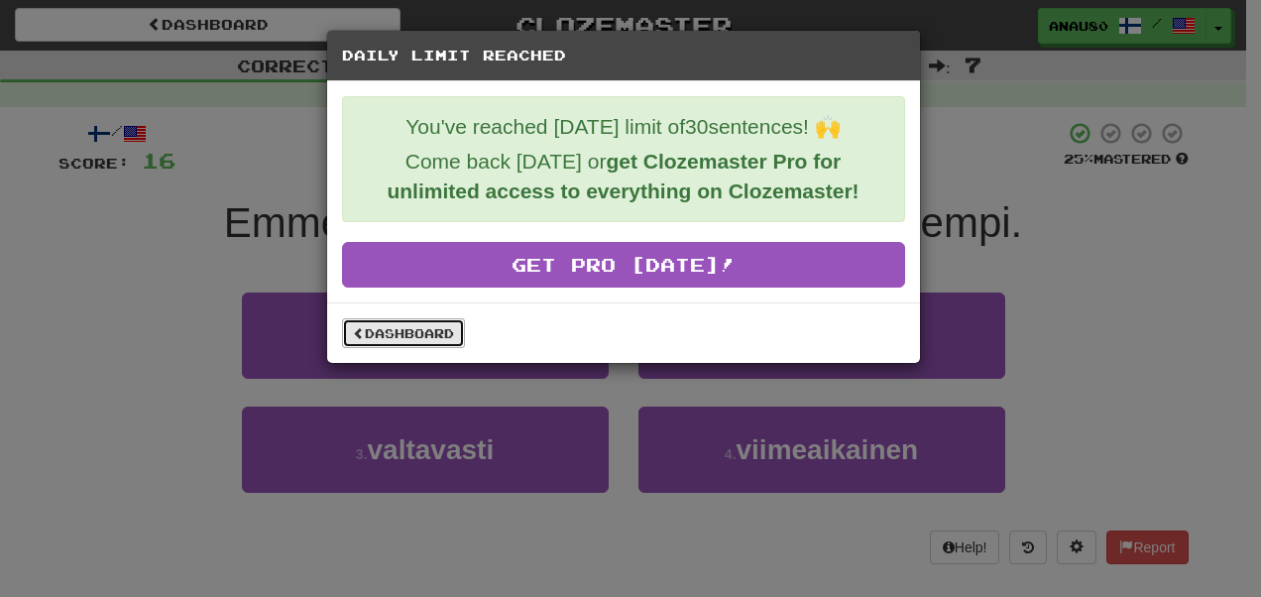
click at [430, 335] on link "Dashboard" at bounding box center [403, 333] width 123 height 30
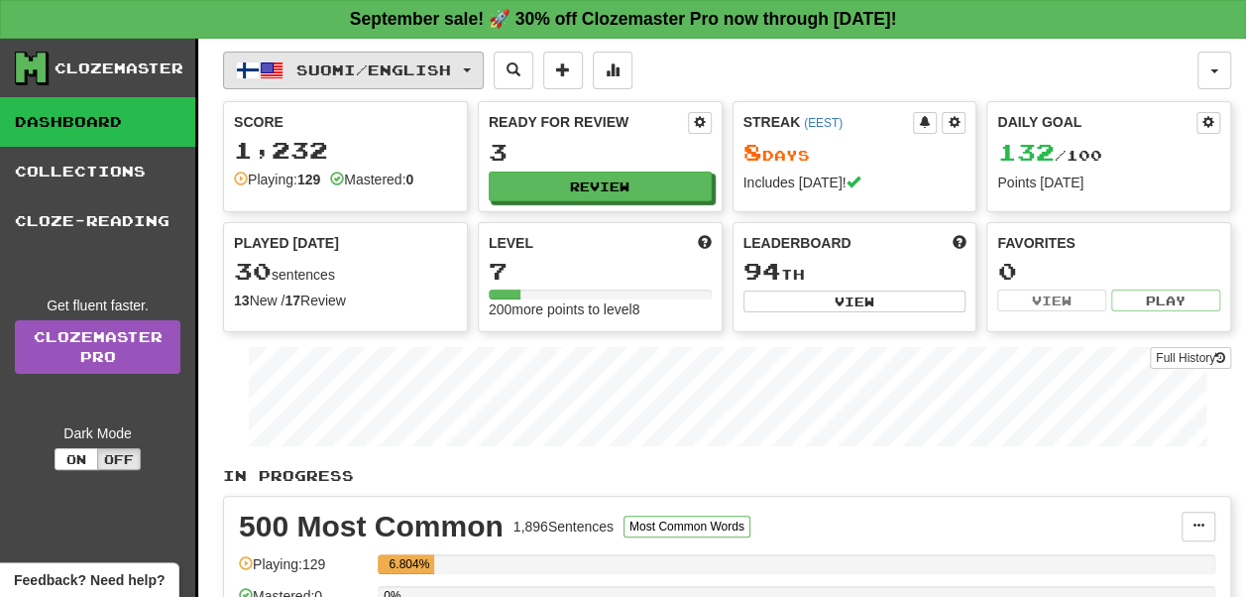
click at [380, 64] on span "Suomi / English" at bounding box center [373, 69] width 155 height 17
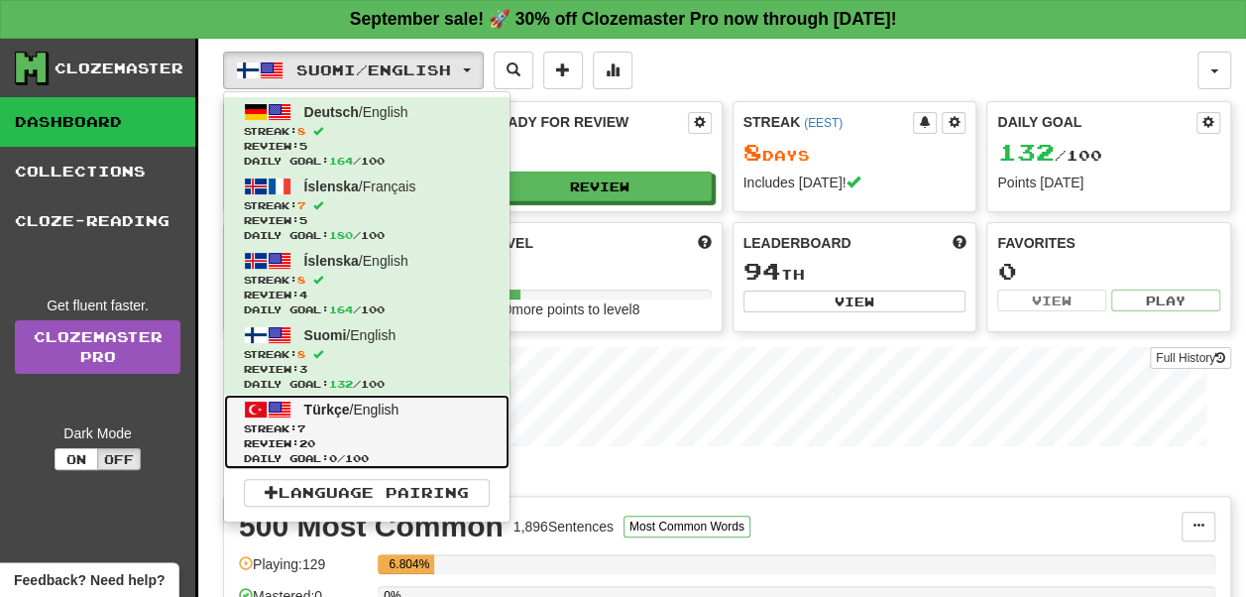
click at [418, 414] on link "Türkçe / English Streak: 7 Review: 20 Daily Goal: 0 / 100" at bounding box center [366, 432] width 285 height 74
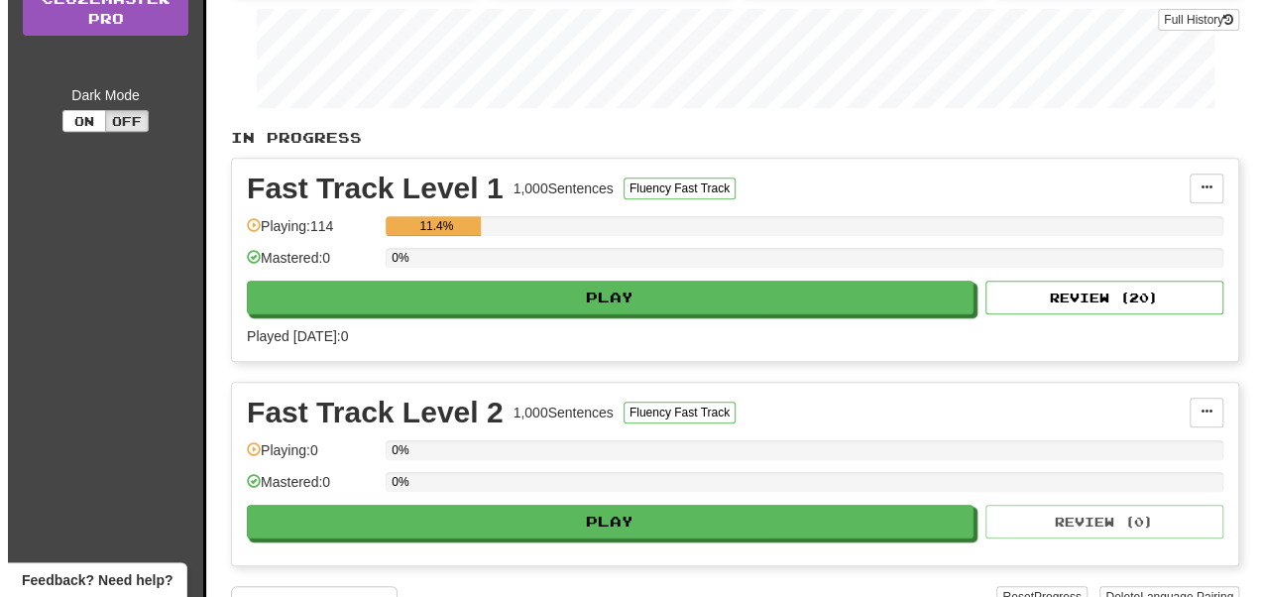
scroll to position [345, 0]
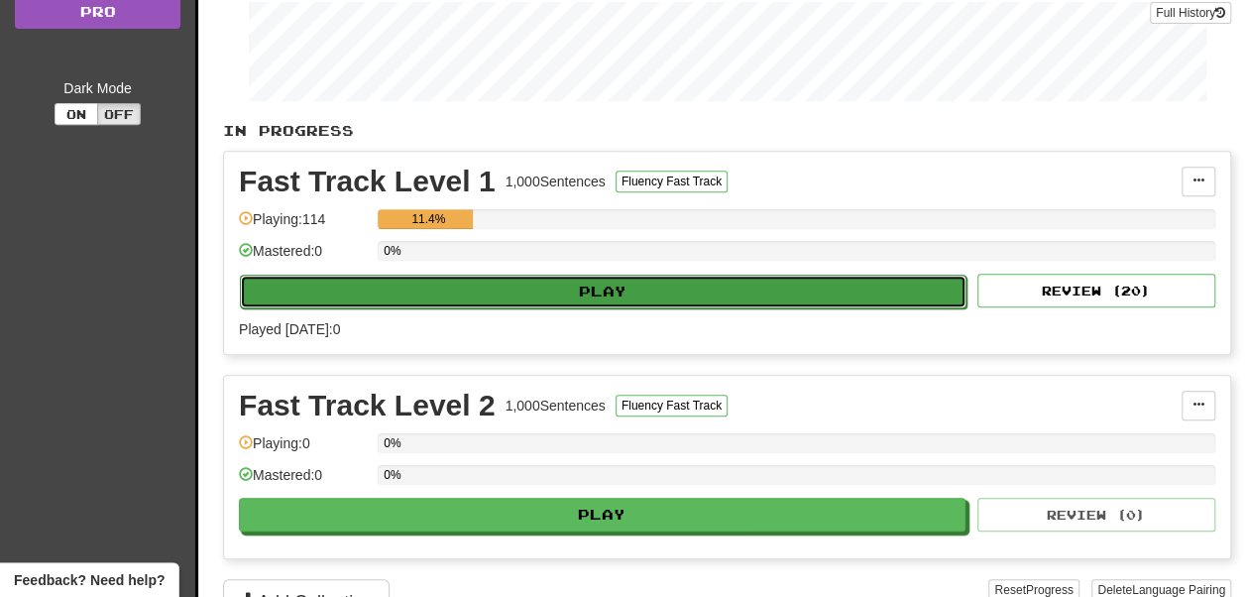
click at [656, 285] on button "Play" at bounding box center [603, 292] width 727 height 34
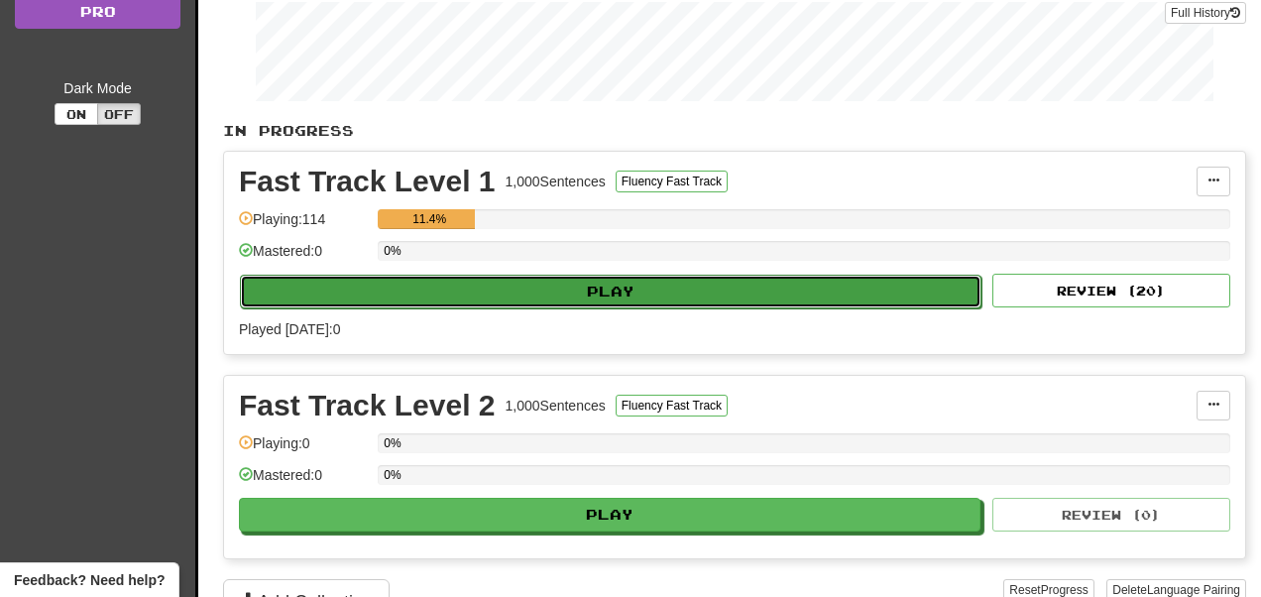
select select "**"
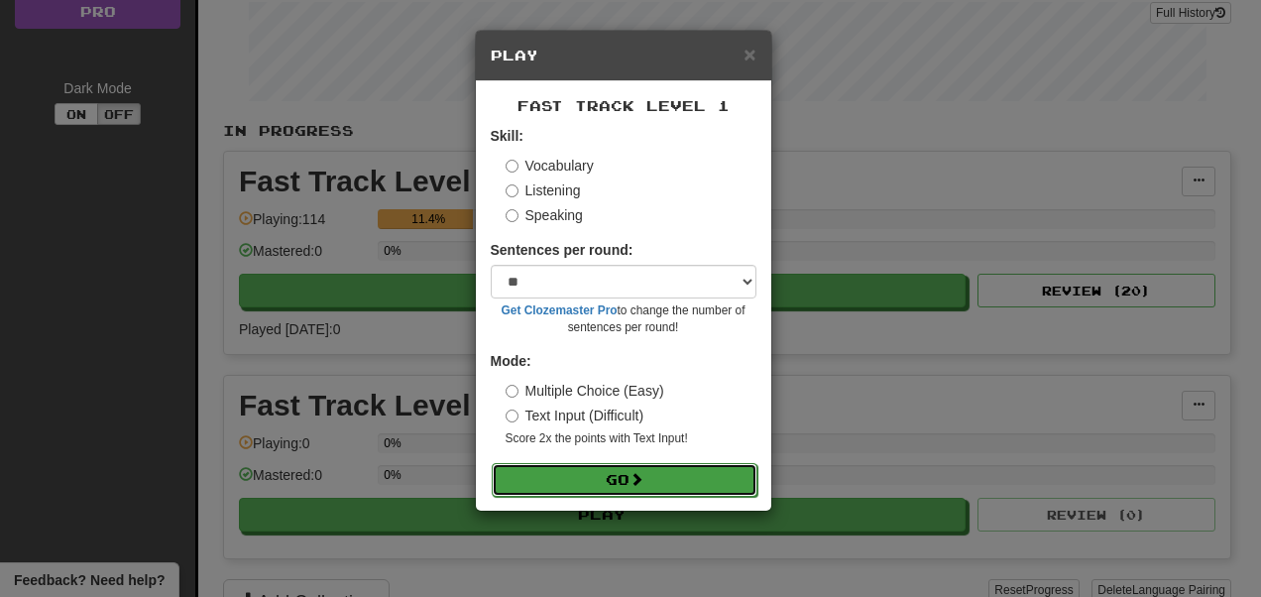
click at [631, 469] on button "Go" at bounding box center [625, 480] width 266 height 34
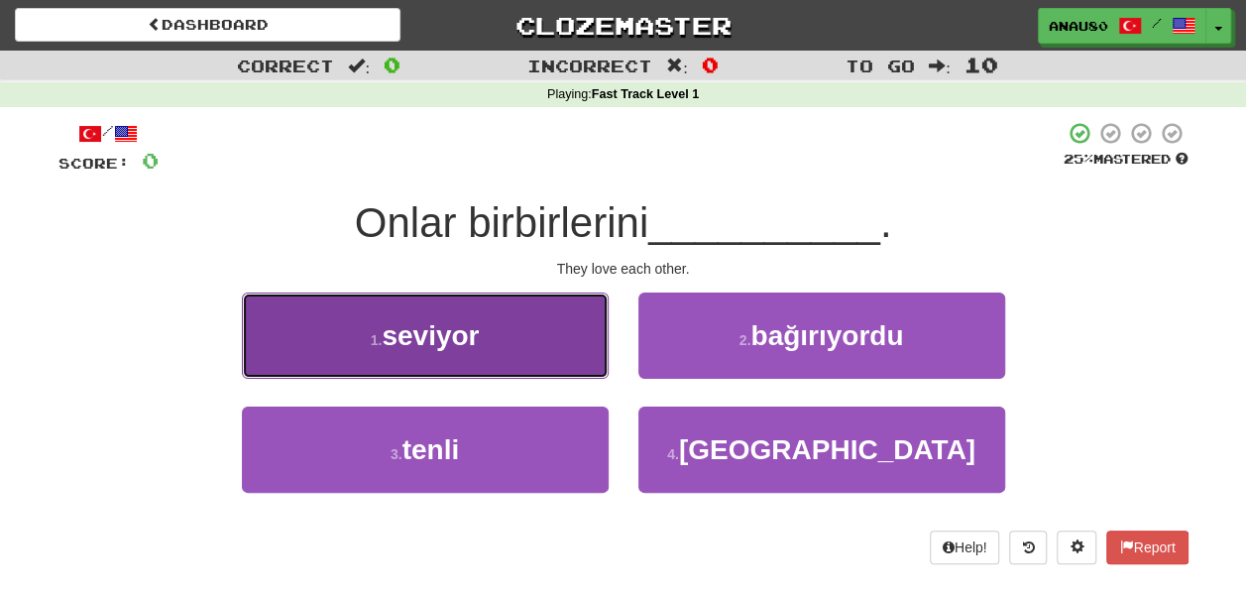
click at [533, 309] on button "1 . seviyor" at bounding box center [425, 335] width 367 height 86
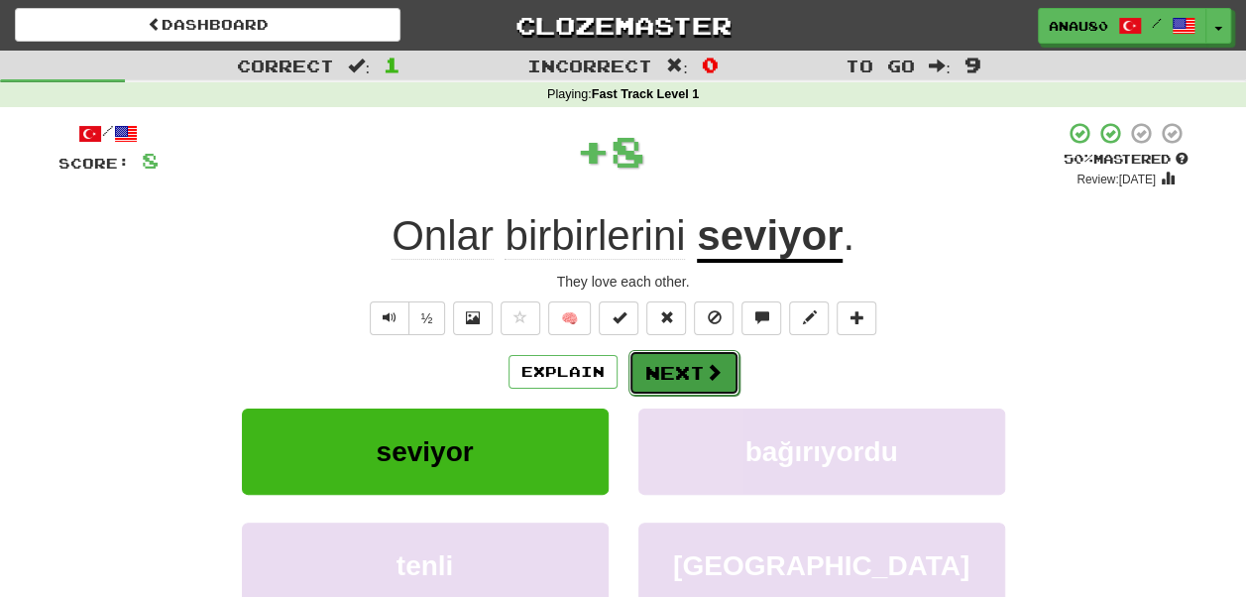
click at [689, 365] on button "Next" at bounding box center [683, 373] width 111 height 46
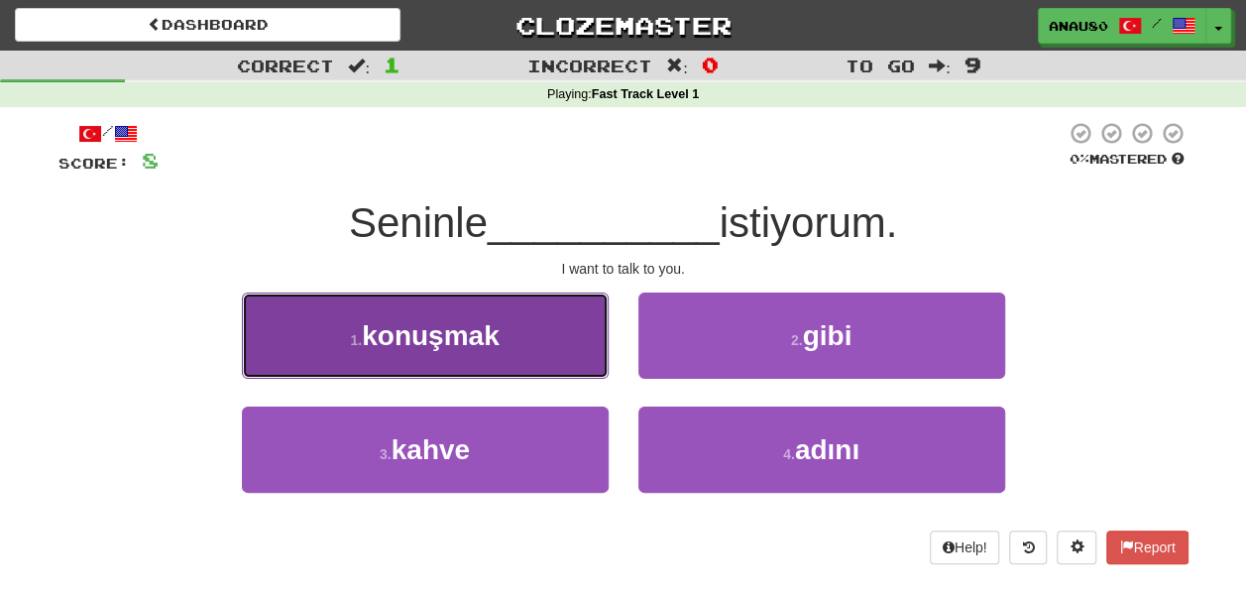
click at [510, 343] on button "1 . konuşmak" at bounding box center [425, 335] width 367 height 86
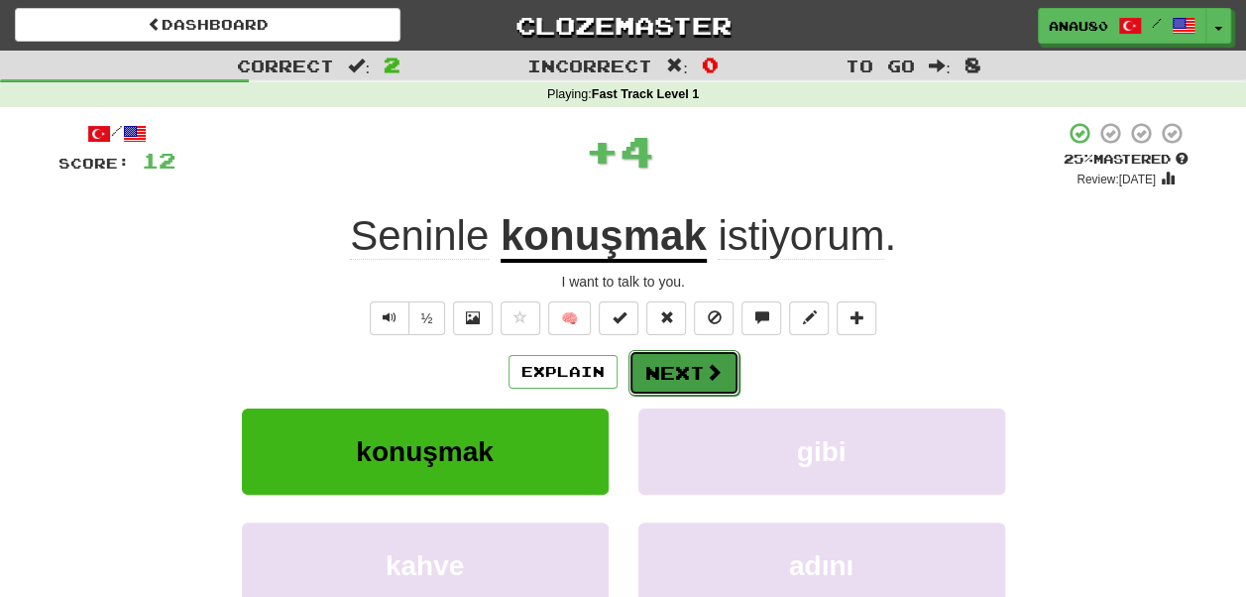
click at [691, 363] on button "Next" at bounding box center [683, 373] width 111 height 46
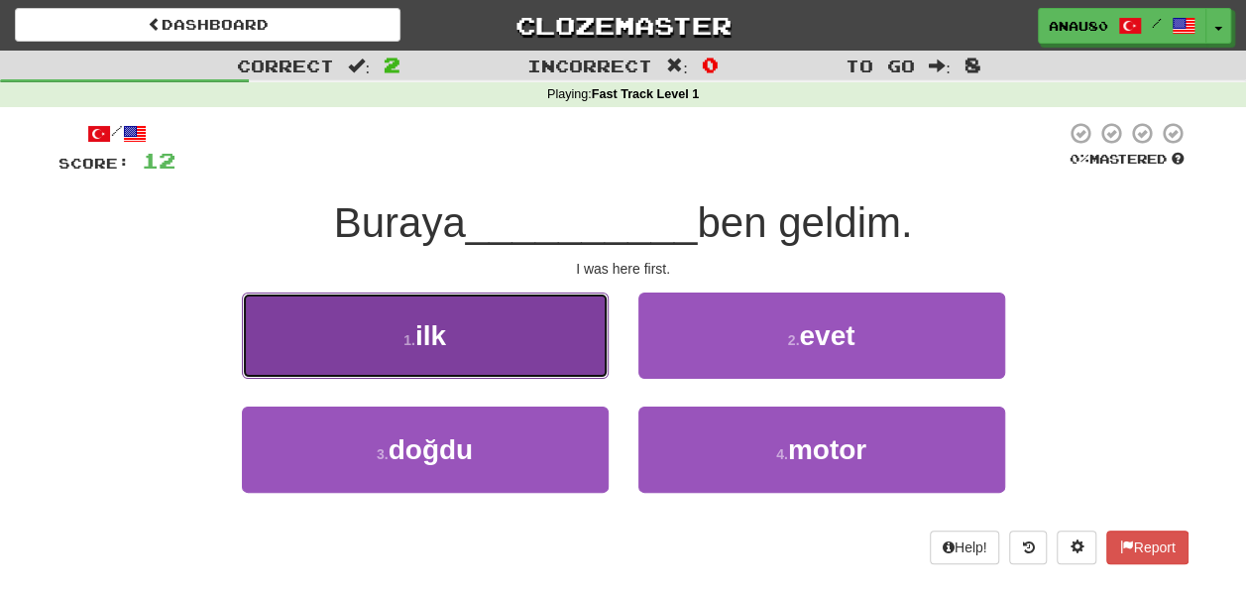
click at [528, 354] on button "1 . ilk" at bounding box center [425, 335] width 367 height 86
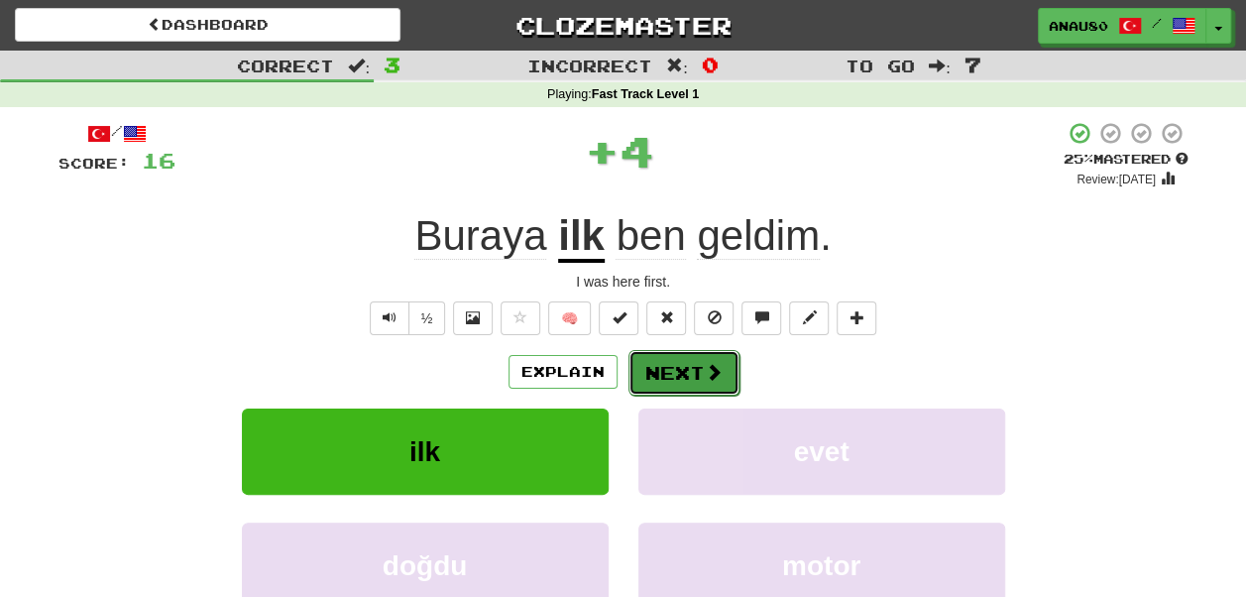
click at [685, 373] on button "Next" at bounding box center [683, 373] width 111 height 46
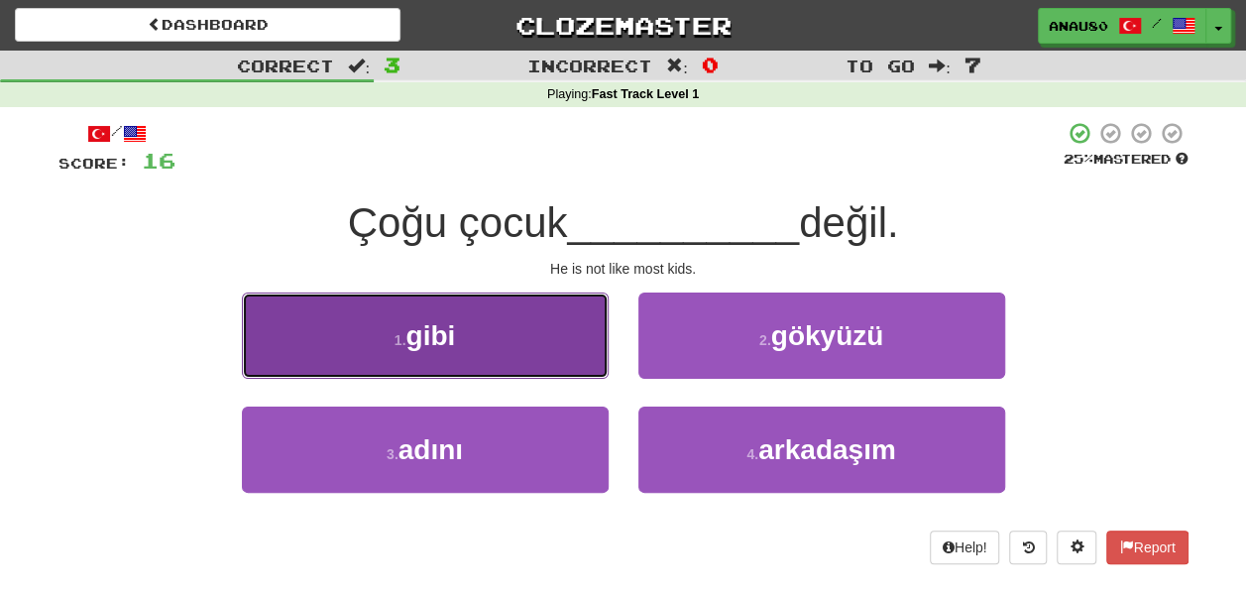
click at [546, 355] on button "1 . gibi" at bounding box center [425, 335] width 367 height 86
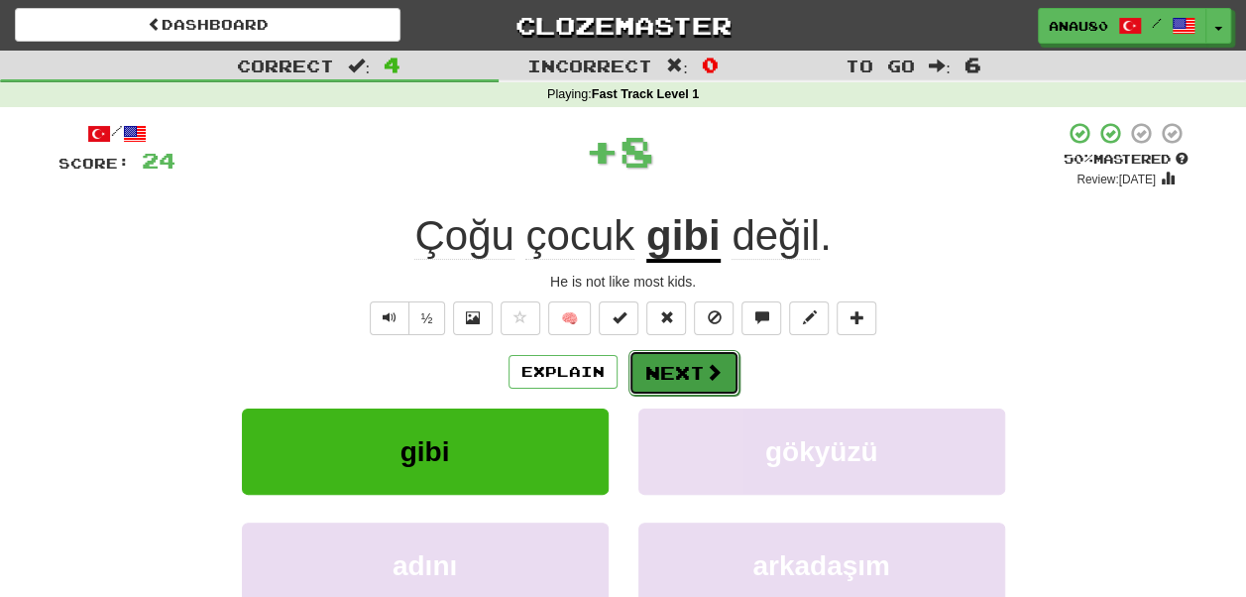
click at [672, 379] on button "Next" at bounding box center [683, 373] width 111 height 46
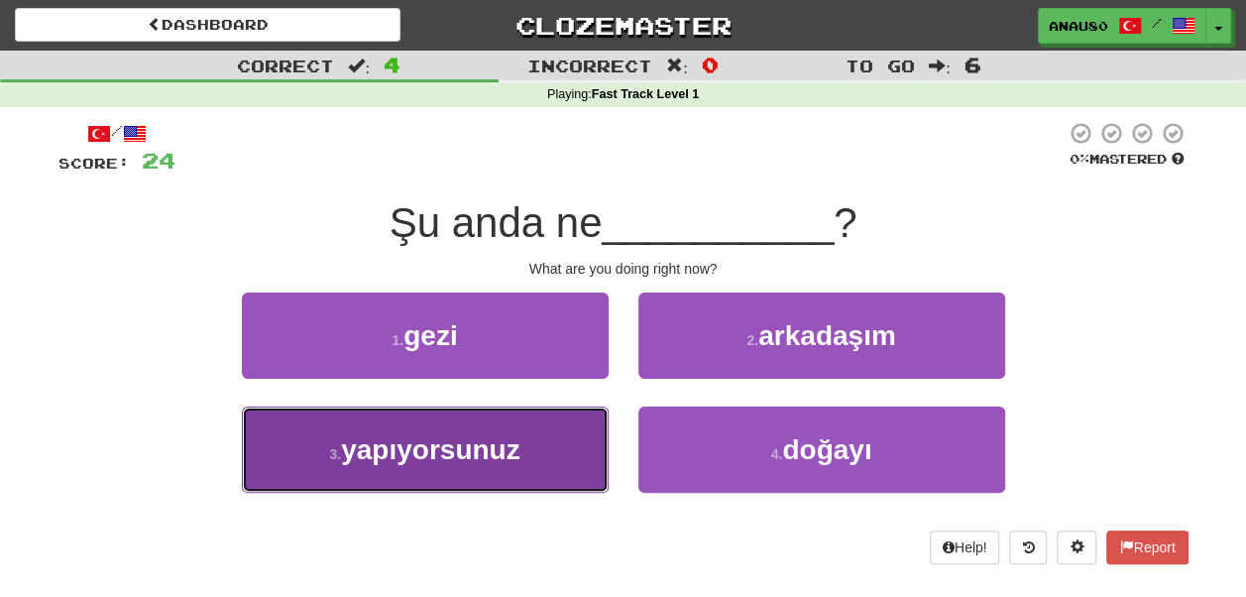
click at [557, 448] on button "3 . yapıyorsunuz" at bounding box center [425, 449] width 367 height 86
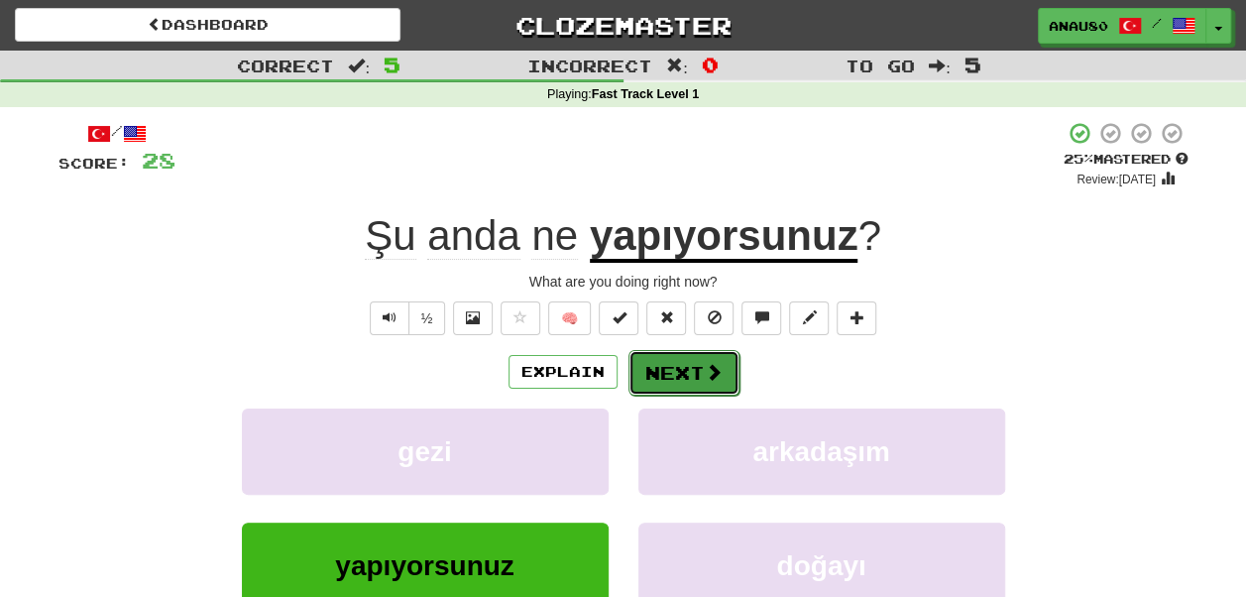
click at [705, 371] on span at bounding box center [714, 372] width 18 height 18
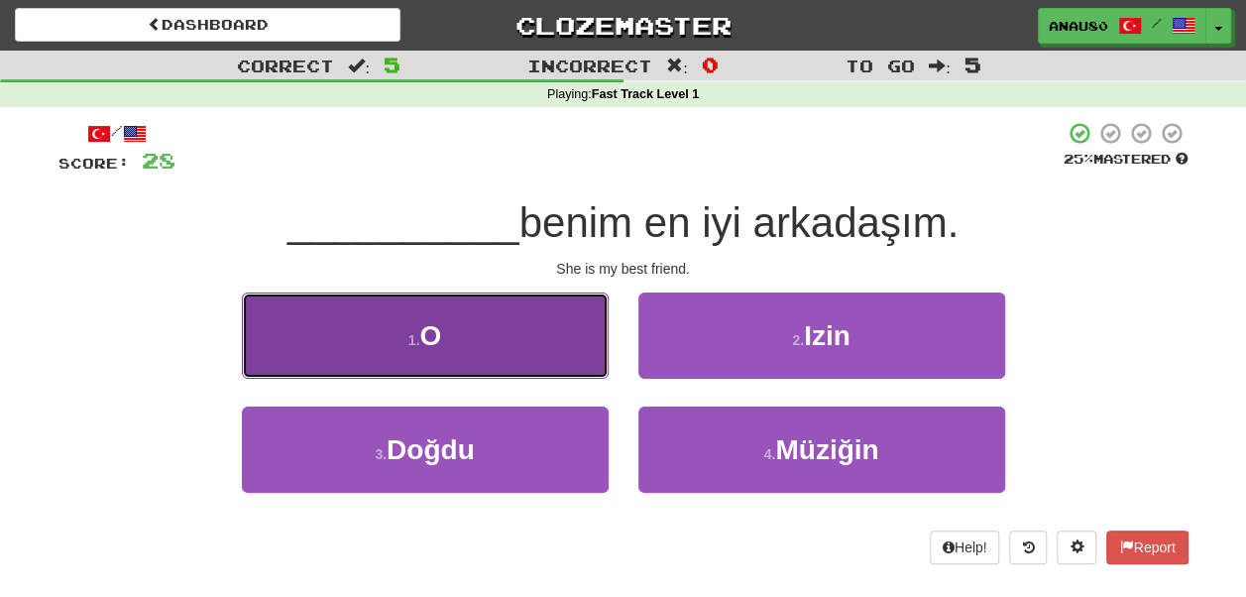
click at [539, 341] on button "1 . O" at bounding box center [425, 335] width 367 height 86
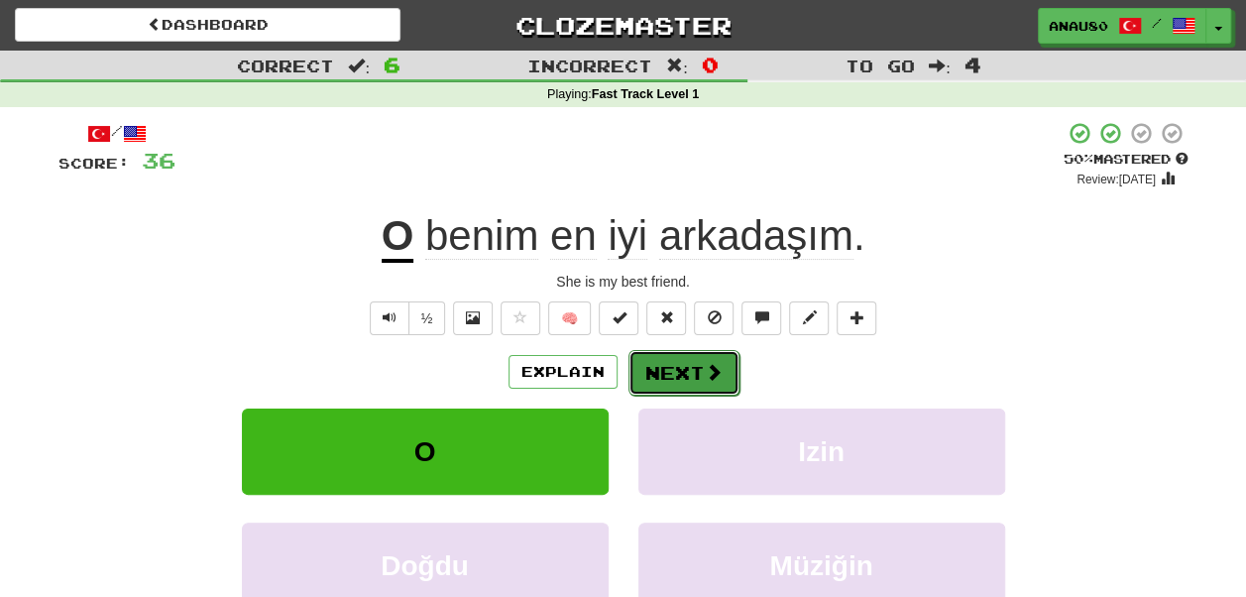
click at [678, 371] on button "Next" at bounding box center [683, 373] width 111 height 46
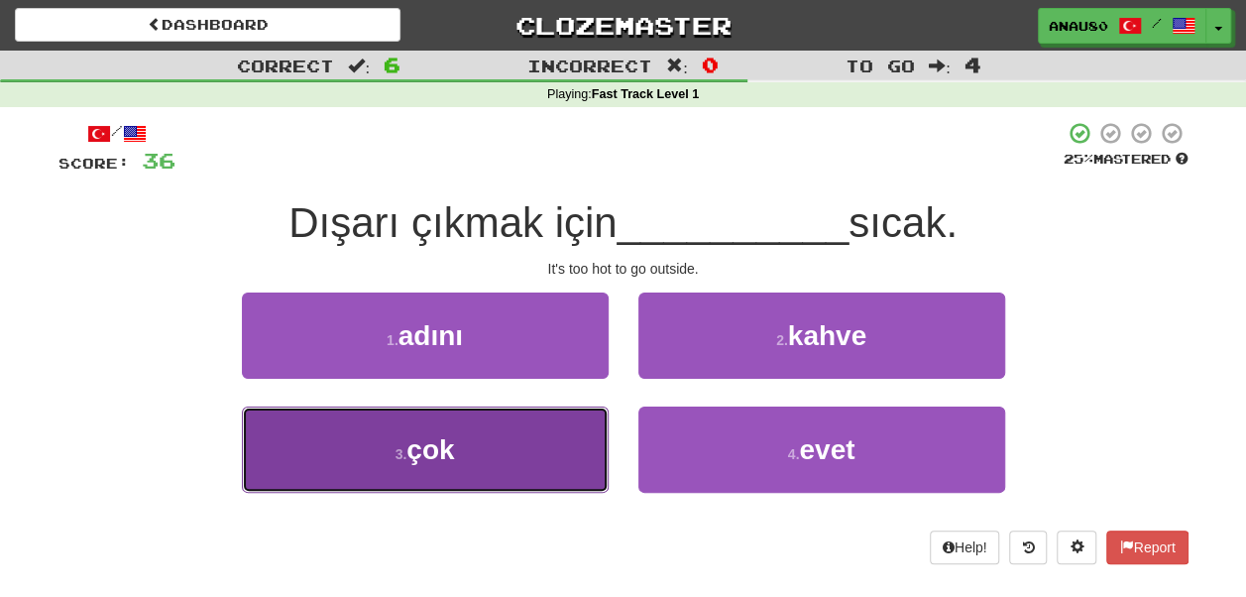
click at [475, 455] on button "3 . çok" at bounding box center [425, 449] width 367 height 86
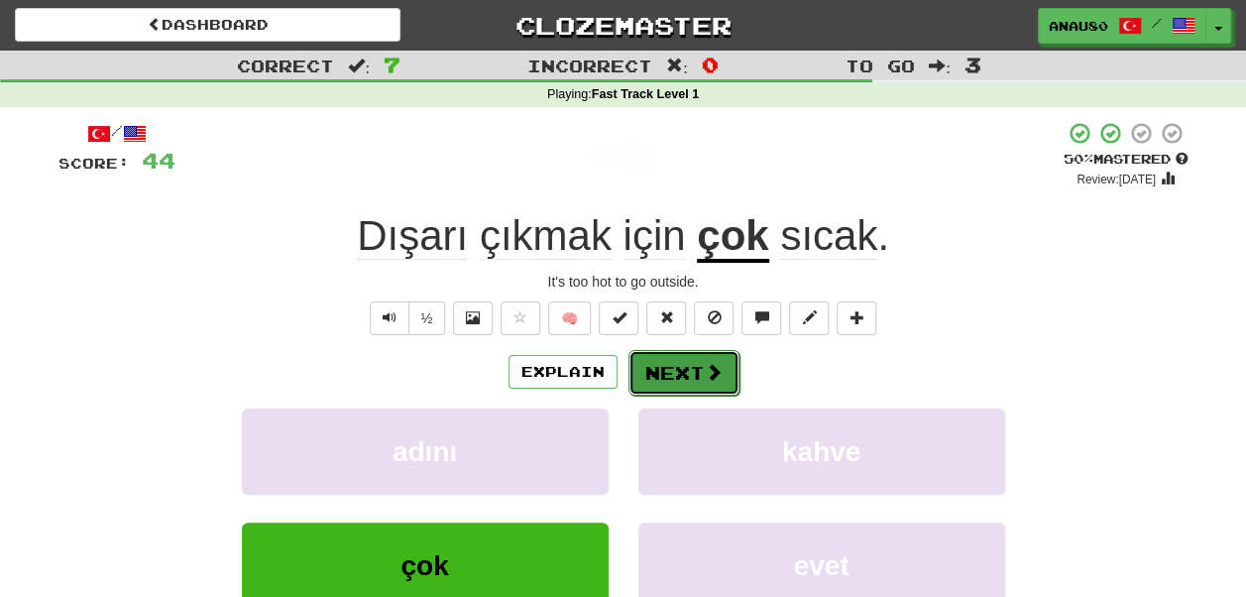
click at [680, 377] on button "Next" at bounding box center [683, 373] width 111 height 46
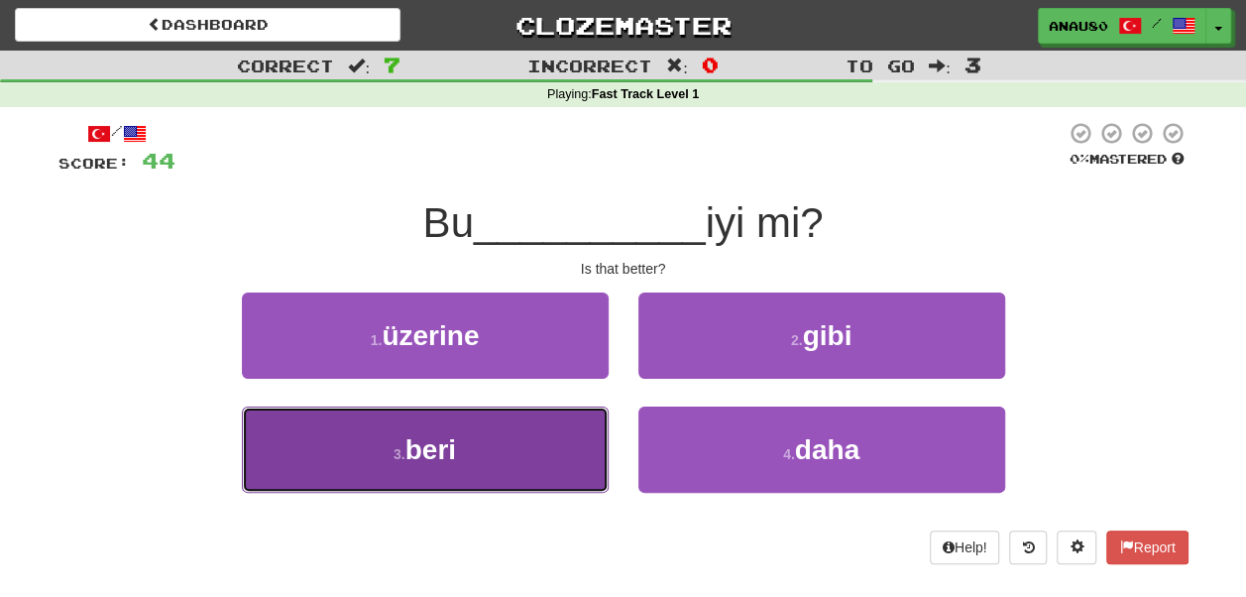
click at [528, 451] on button "3 . beri" at bounding box center [425, 449] width 367 height 86
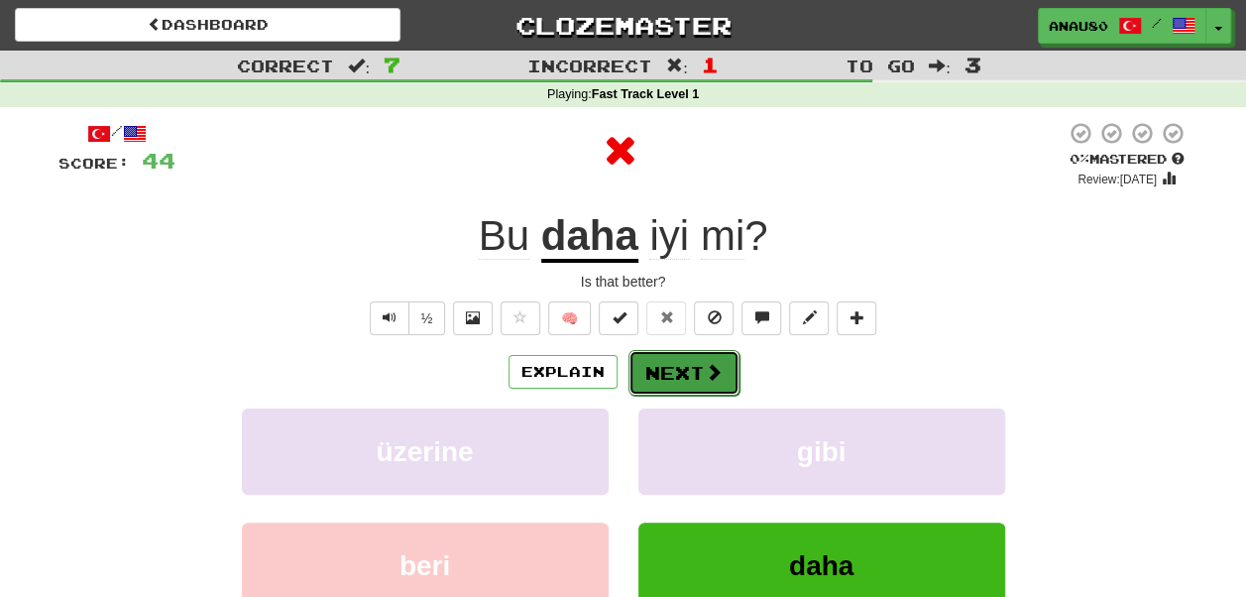
click at [690, 383] on button "Next" at bounding box center [683, 373] width 111 height 46
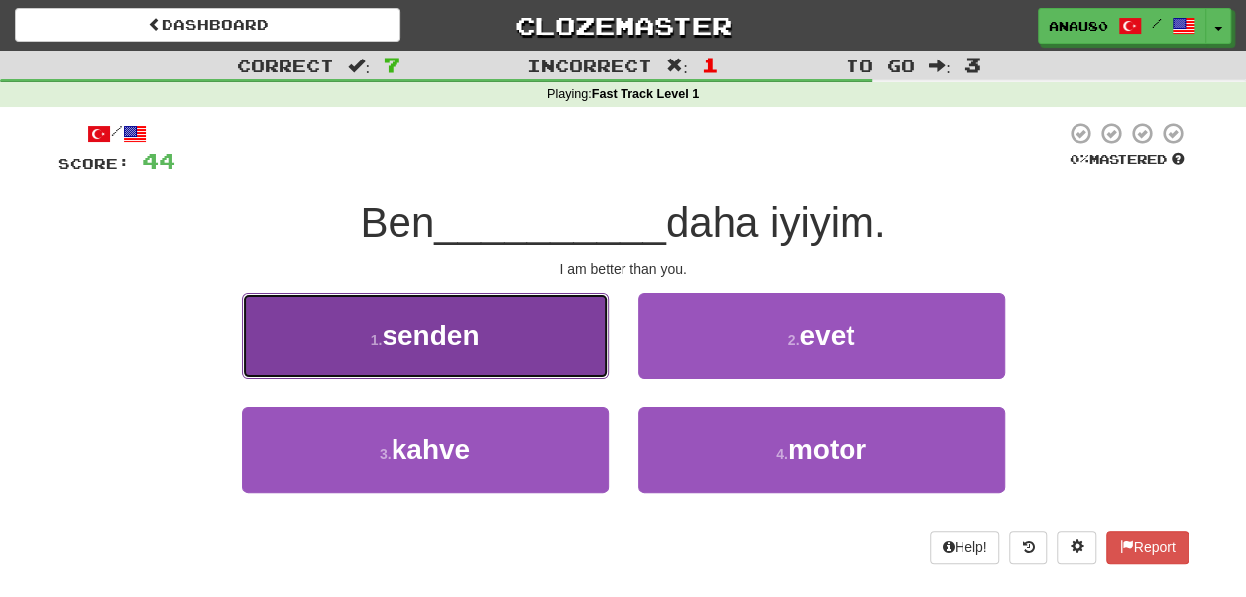
click at [527, 347] on button "1 . senden" at bounding box center [425, 335] width 367 height 86
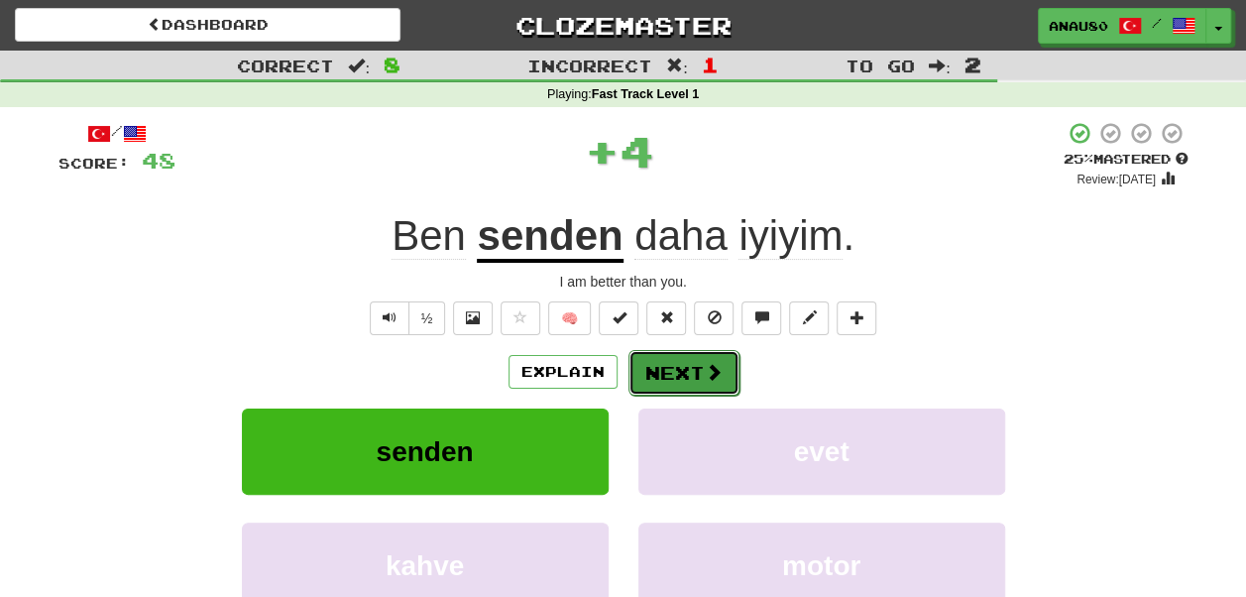
click at [690, 376] on button "Next" at bounding box center [683, 373] width 111 height 46
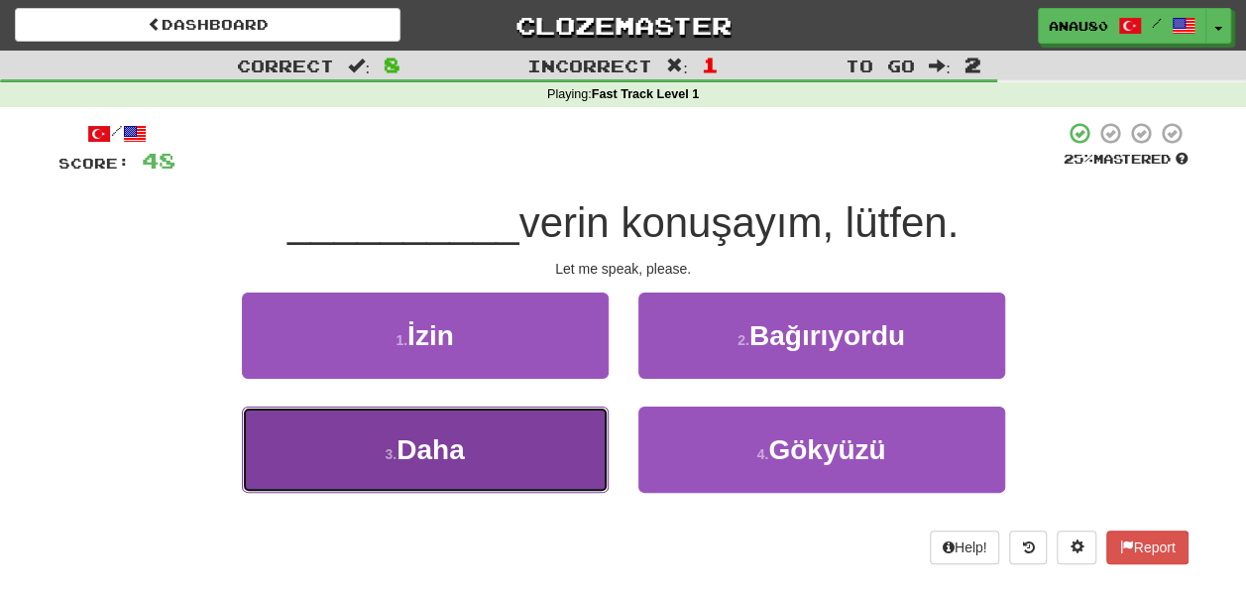
click at [533, 448] on button "3 . Daha" at bounding box center [425, 449] width 367 height 86
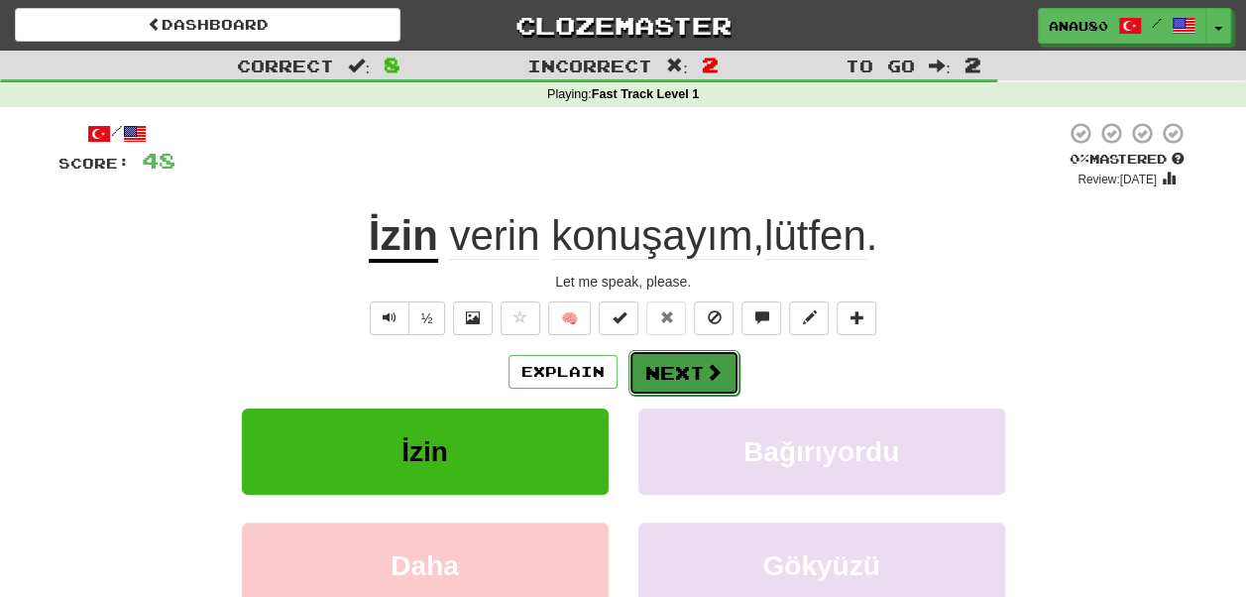
click at [689, 371] on button "Next" at bounding box center [683, 373] width 111 height 46
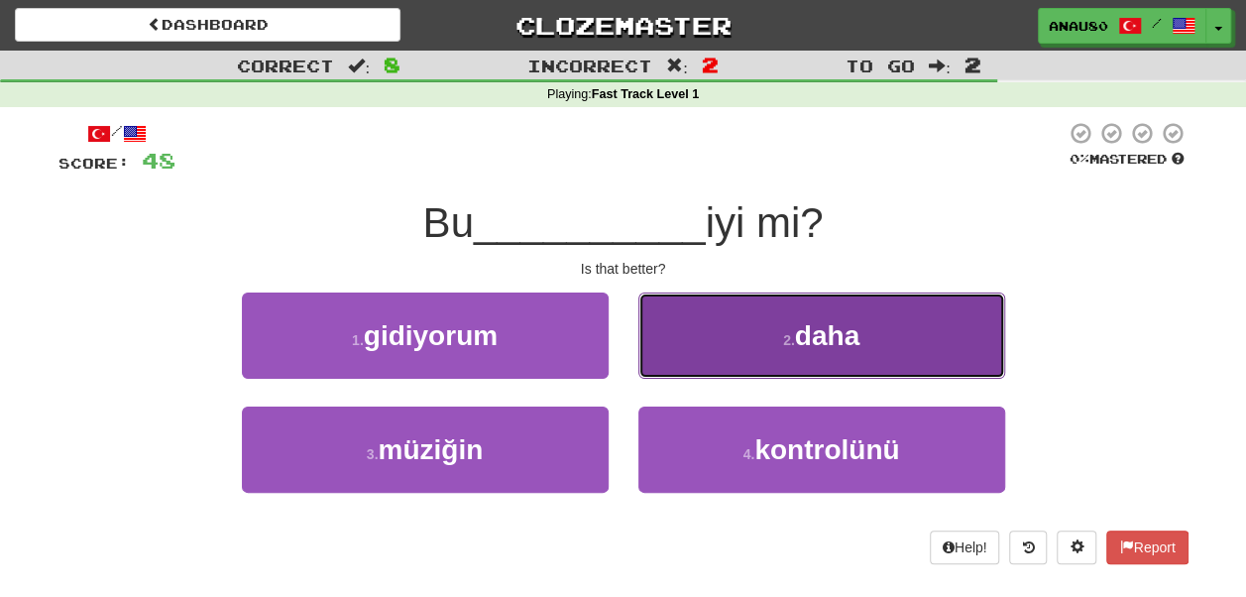
click at [718, 358] on button "2 . daha" at bounding box center [821, 335] width 367 height 86
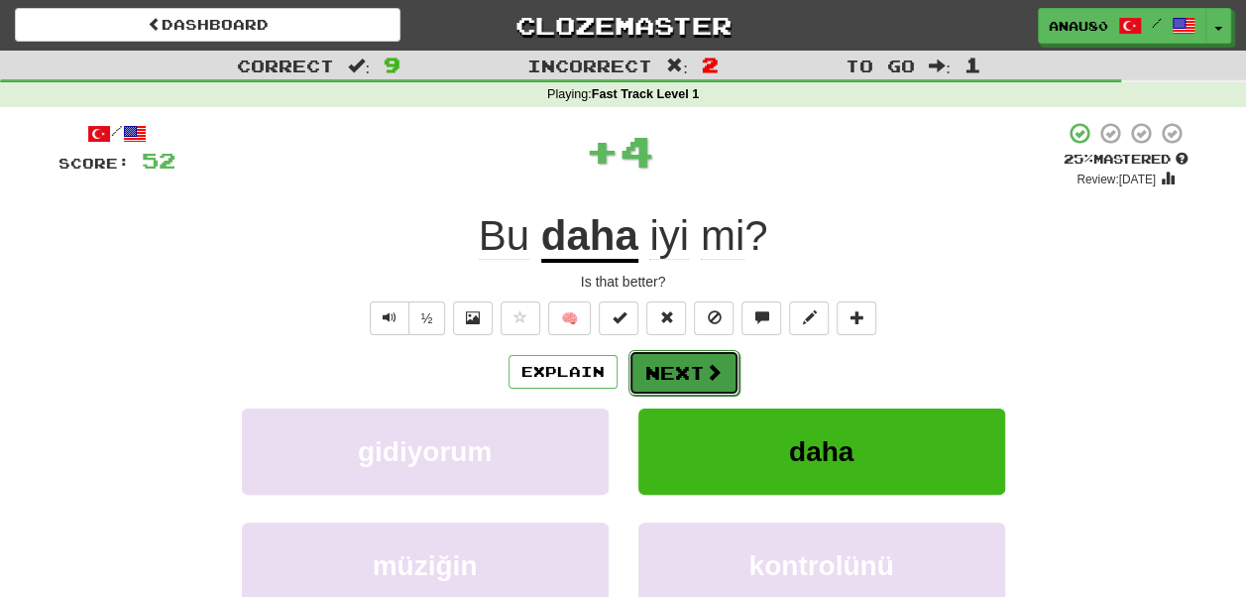
click at [682, 363] on button "Next" at bounding box center [683, 373] width 111 height 46
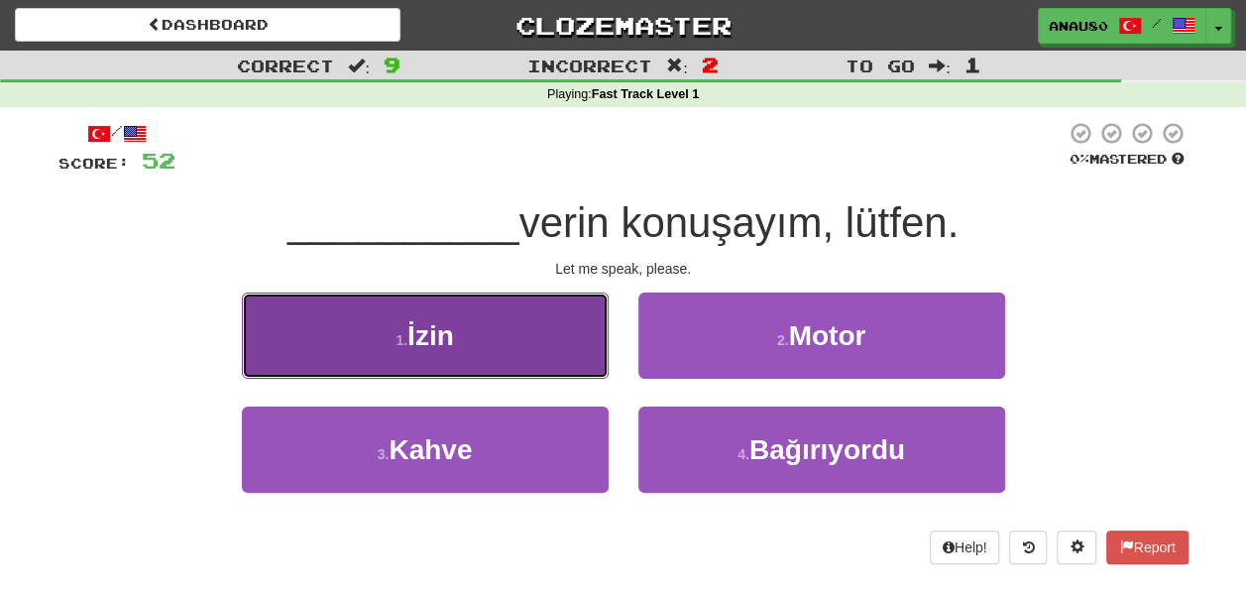
click at [508, 353] on button "1 . İzin" at bounding box center [425, 335] width 367 height 86
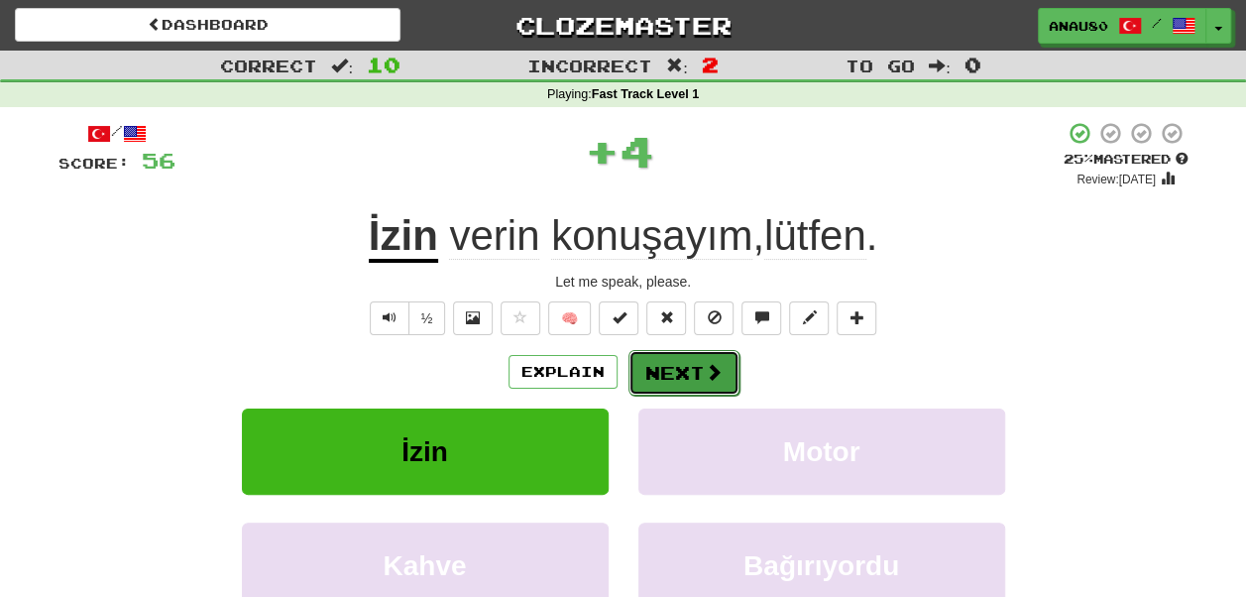
click at [670, 364] on button "Next" at bounding box center [683, 373] width 111 height 46
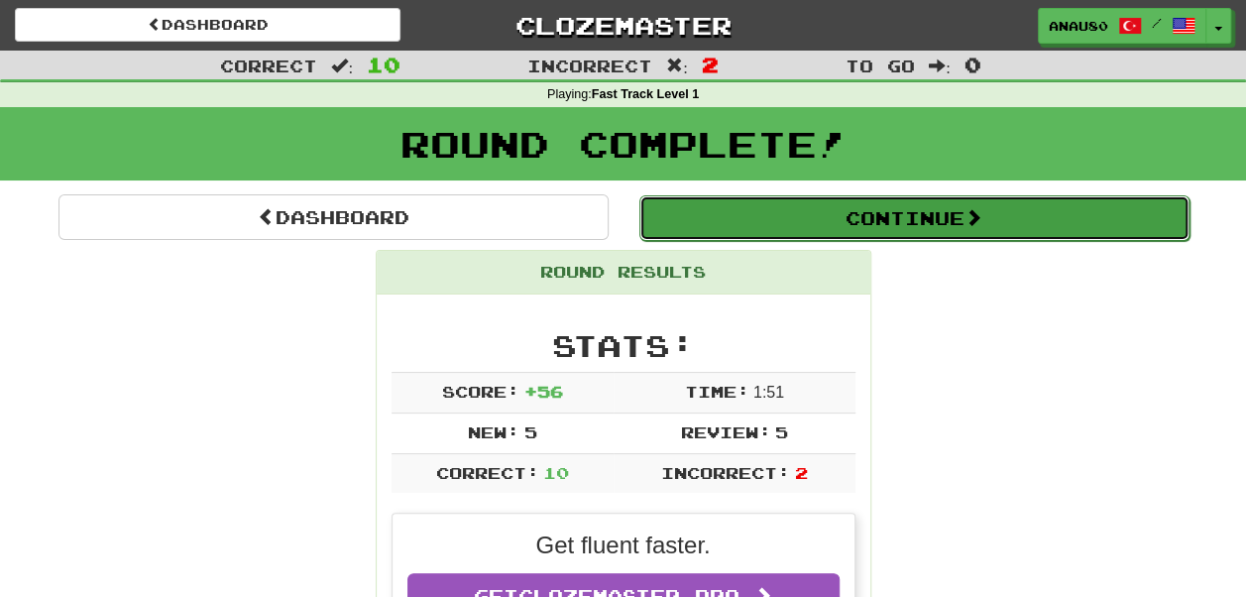
click at [925, 216] on button "Continue" at bounding box center [914, 218] width 550 height 46
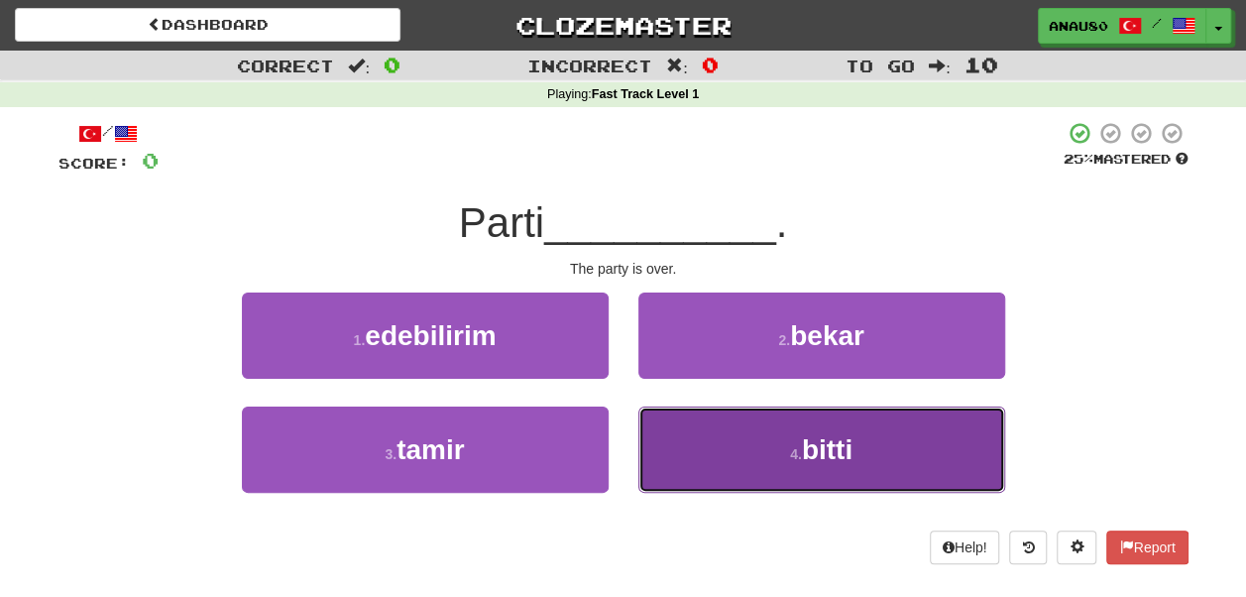
click at [763, 420] on button "4 . bitti" at bounding box center [821, 449] width 367 height 86
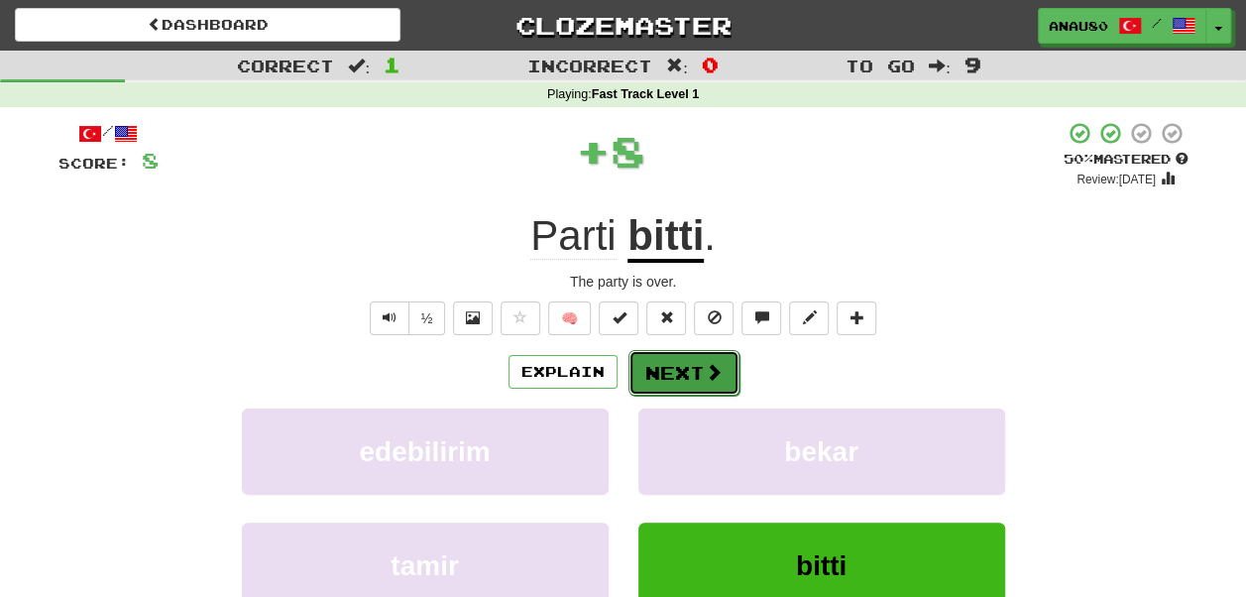
click at [683, 363] on button "Next" at bounding box center [683, 373] width 111 height 46
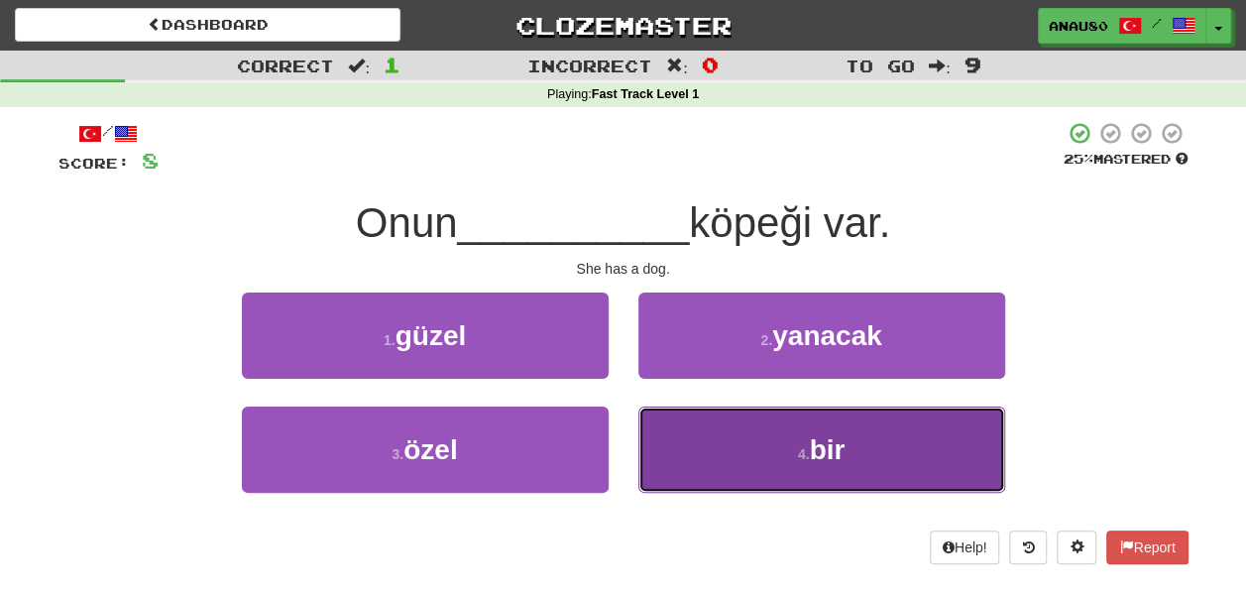
click at [740, 464] on button "4 . bir" at bounding box center [821, 449] width 367 height 86
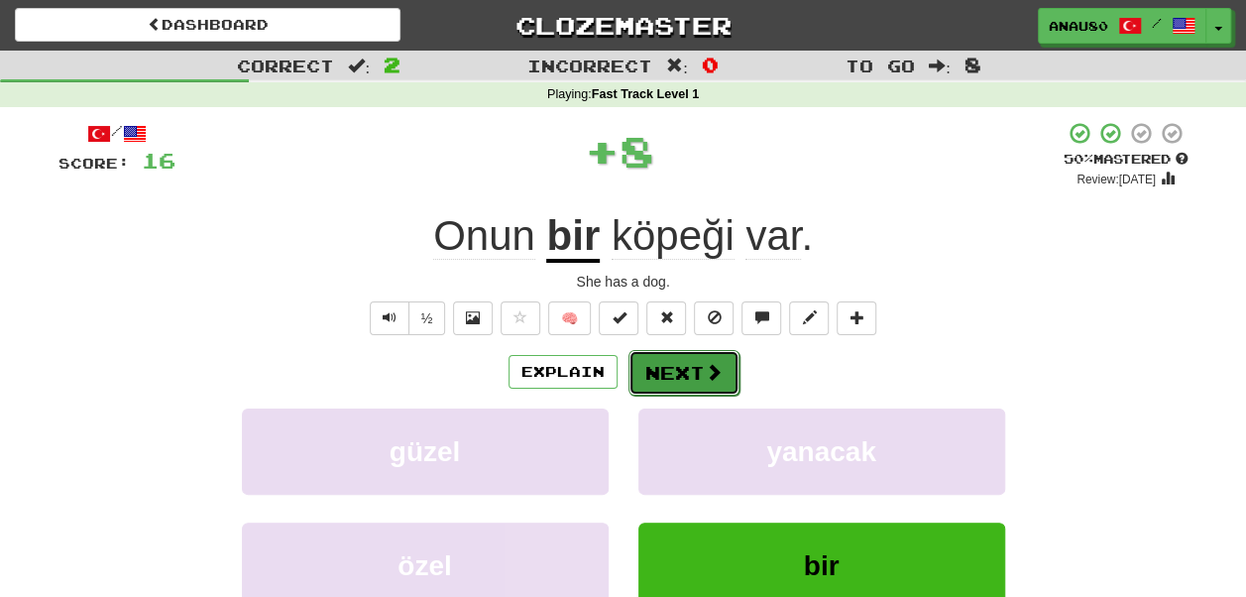
click at [680, 379] on button "Next" at bounding box center [683, 373] width 111 height 46
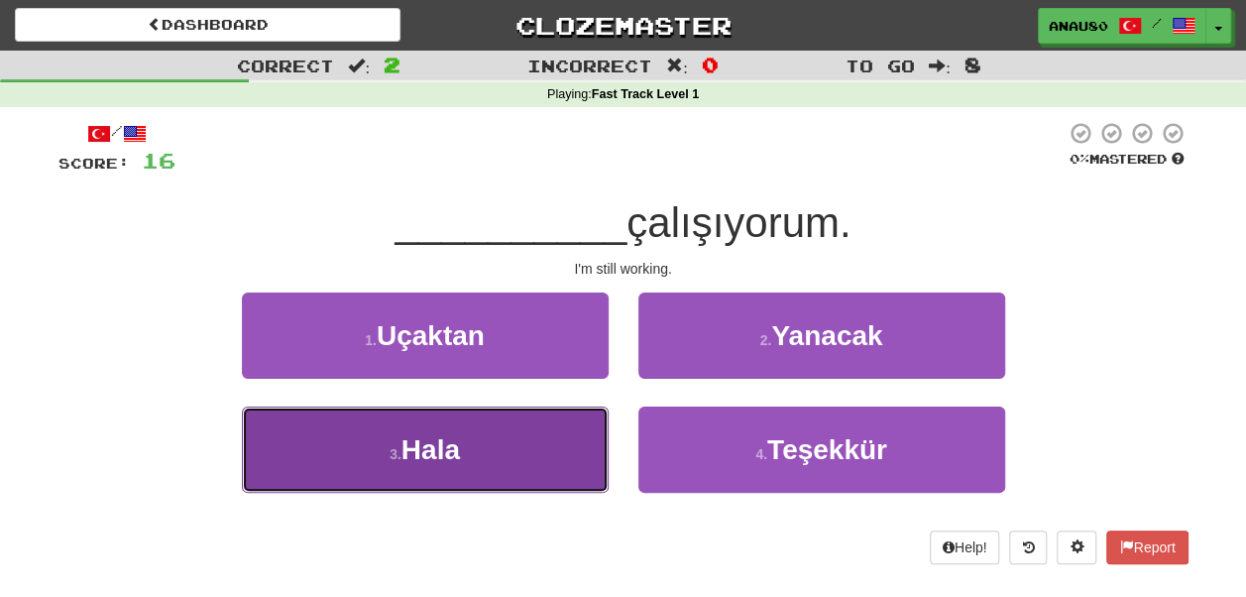
click at [543, 442] on button "3 . Hala" at bounding box center [425, 449] width 367 height 86
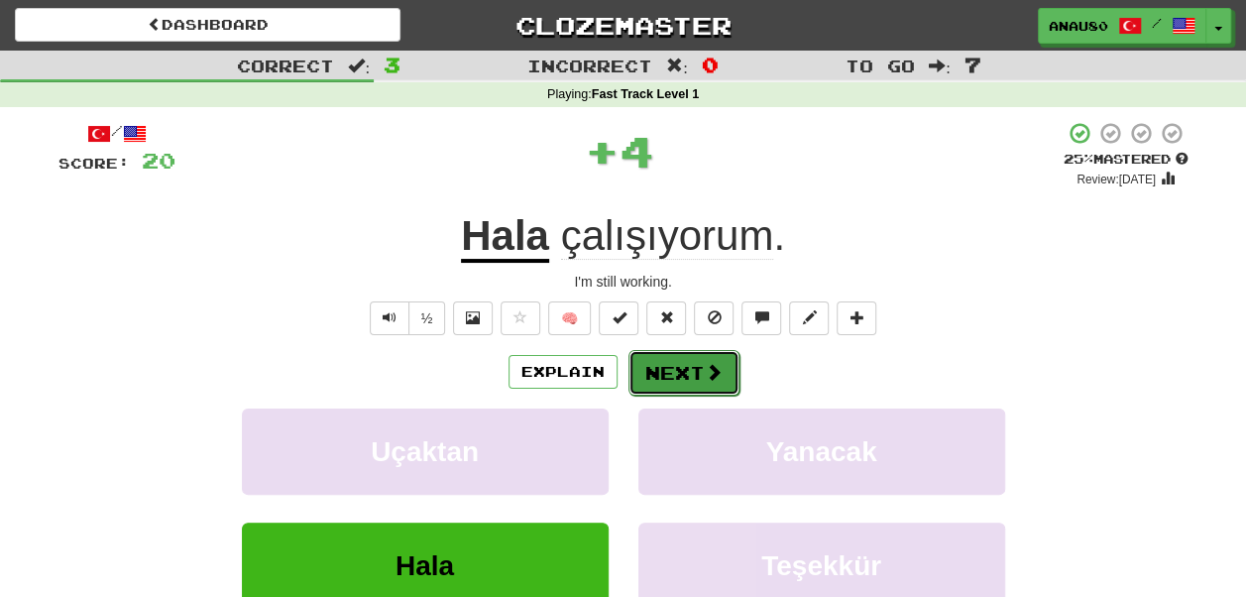
click at [684, 378] on button "Next" at bounding box center [683, 373] width 111 height 46
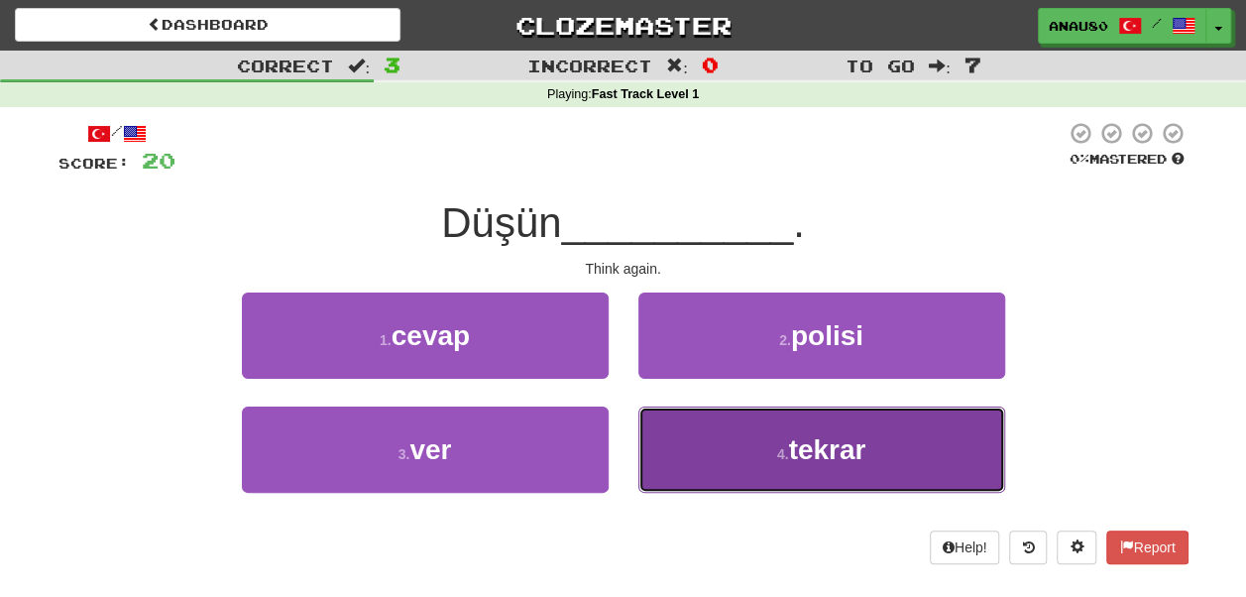
click at [723, 444] on button "4 . tekrar" at bounding box center [821, 449] width 367 height 86
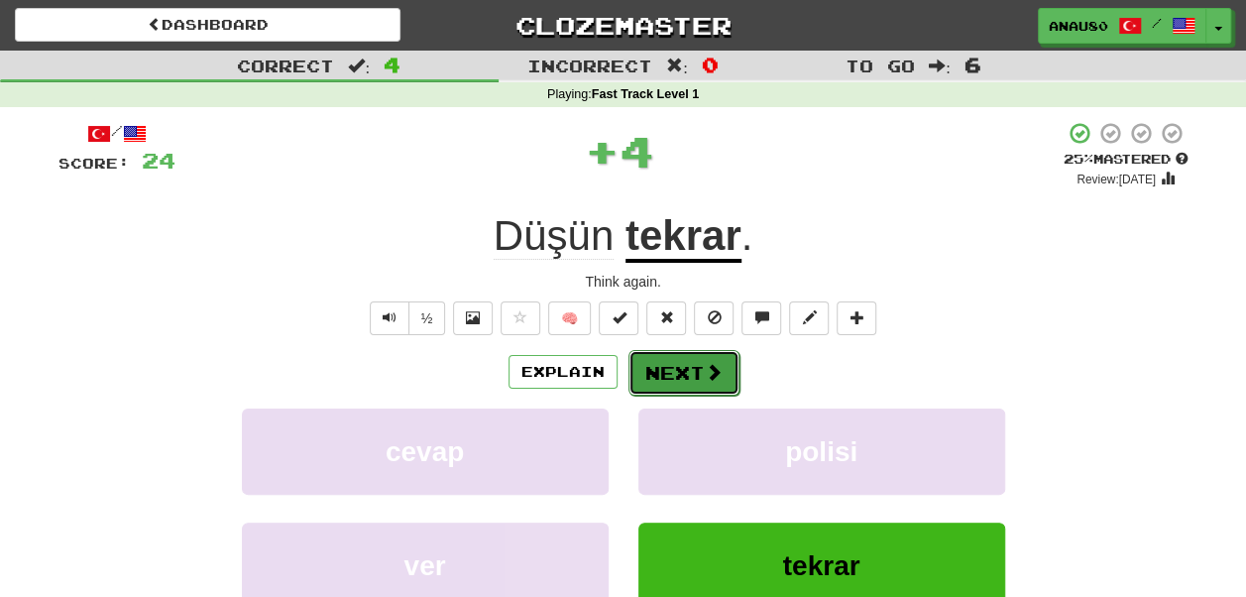
click at [689, 369] on button "Next" at bounding box center [683, 373] width 111 height 46
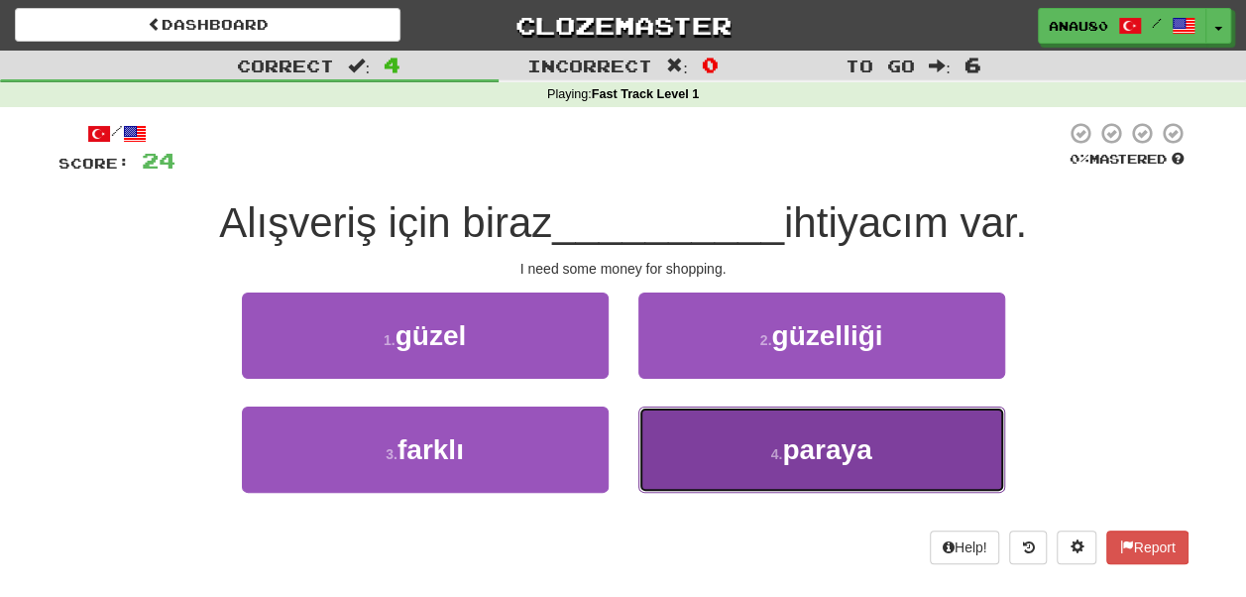
click at [724, 455] on button "4 . paraya" at bounding box center [821, 449] width 367 height 86
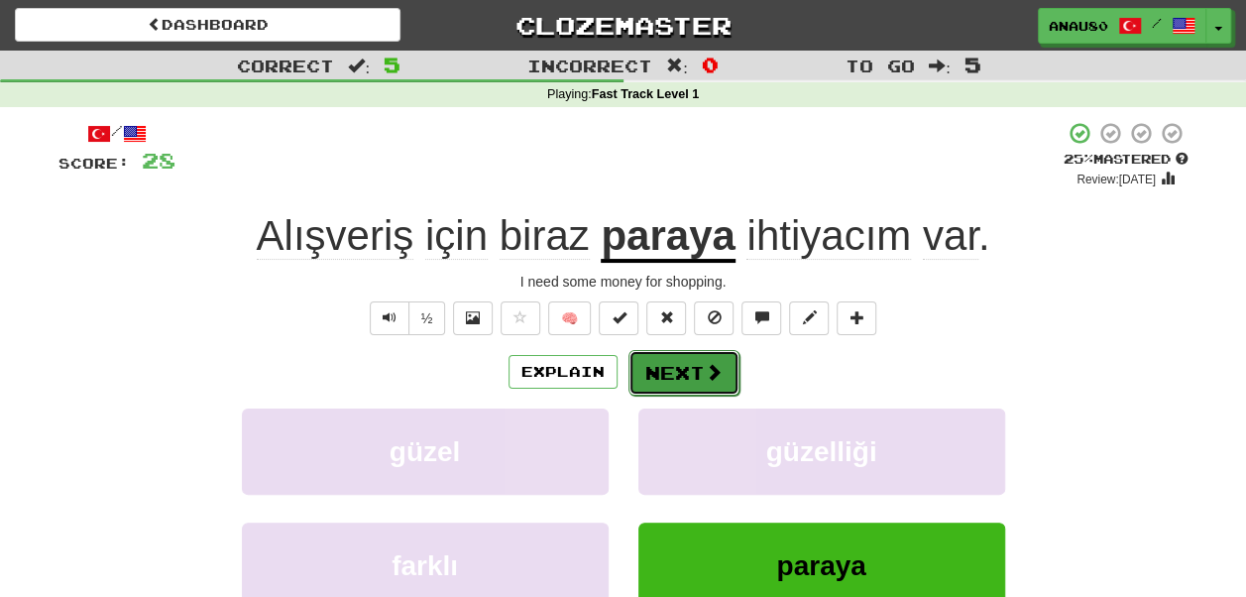
click at [676, 366] on button "Next" at bounding box center [683, 373] width 111 height 46
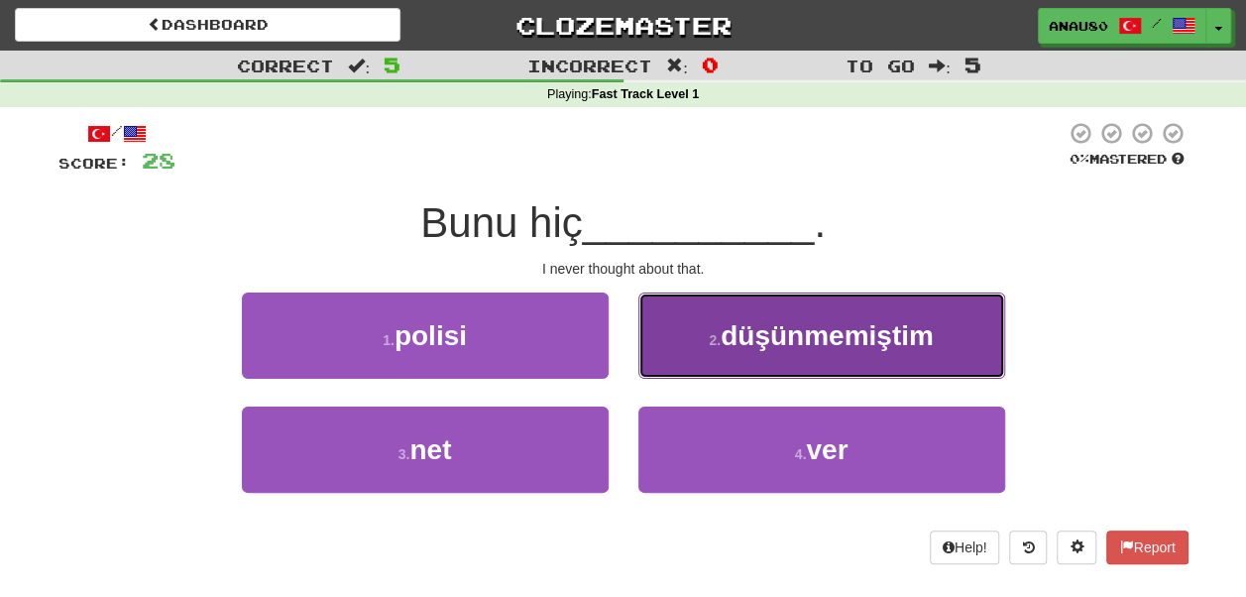
click at [782, 345] on span "düşünmemiştim" at bounding box center [827, 335] width 213 height 31
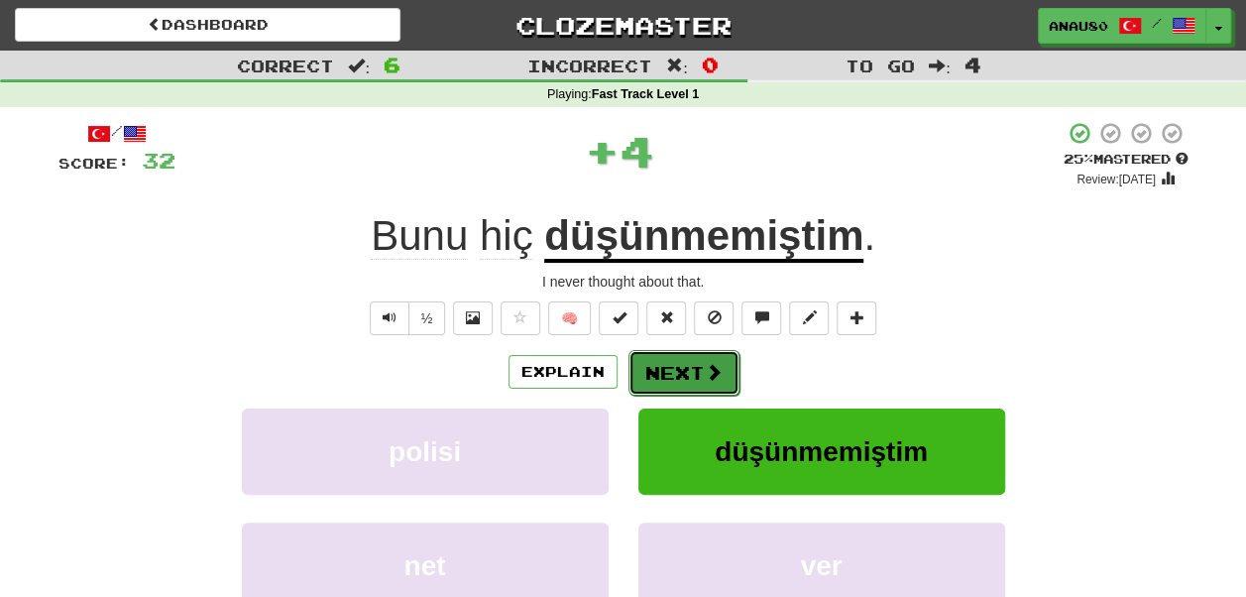
click at [688, 375] on button "Next" at bounding box center [683, 373] width 111 height 46
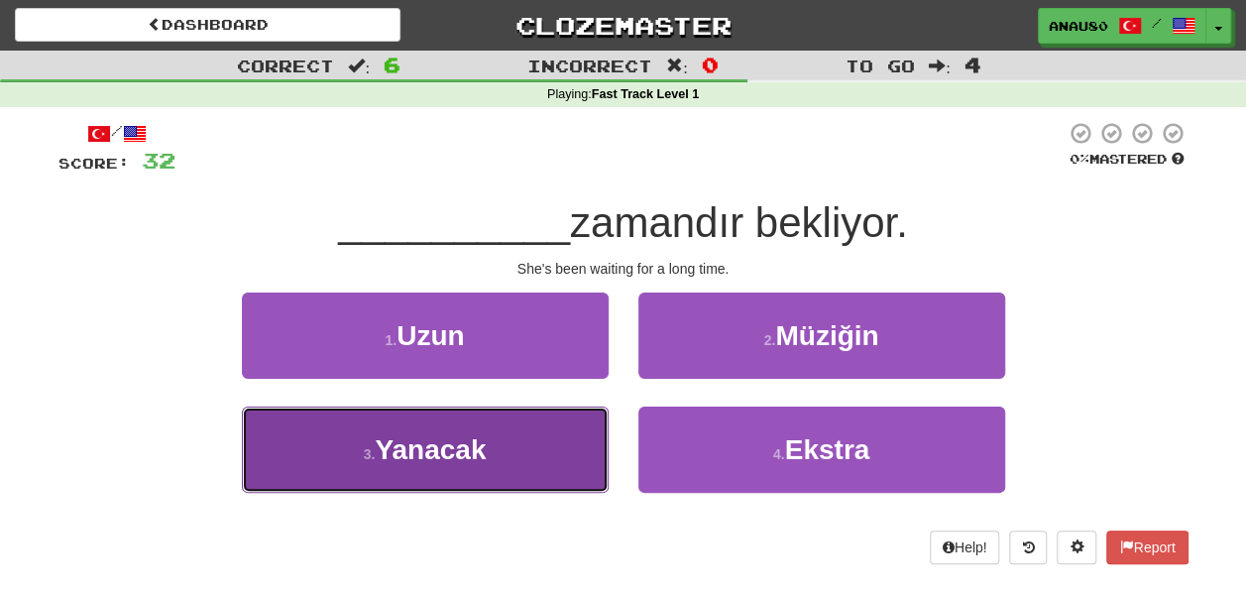
click at [545, 444] on button "3 . Yanacak" at bounding box center [425, 449] width 367 height 86
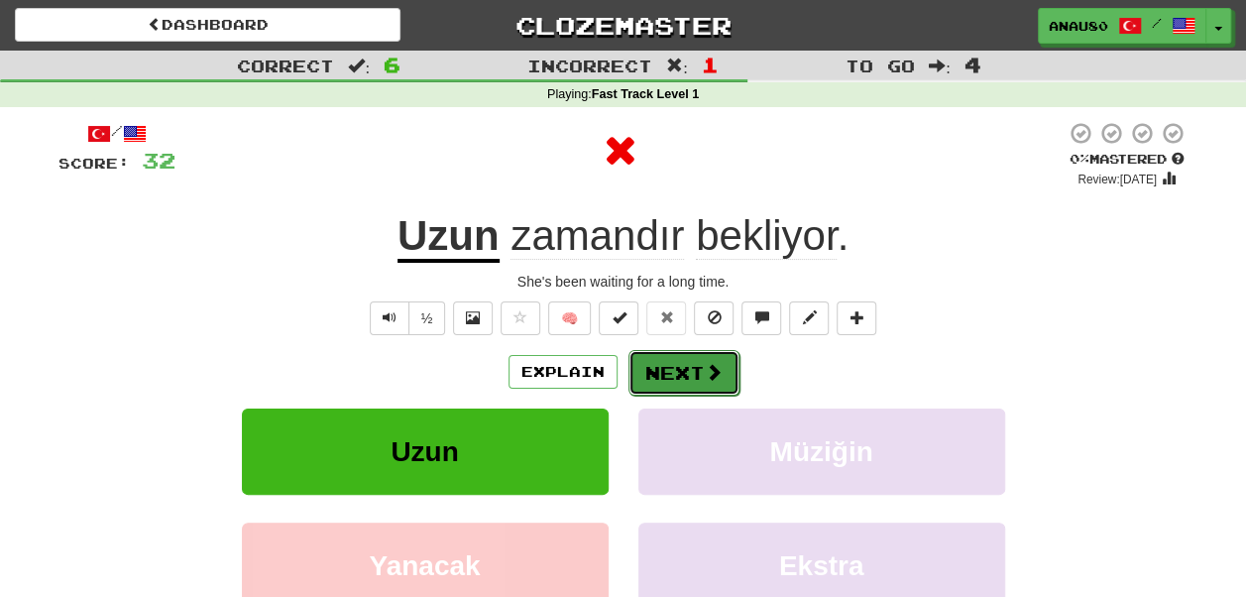
click at [668, 374] on button "Next" at bounding box center [683, 373] width 111 height 46
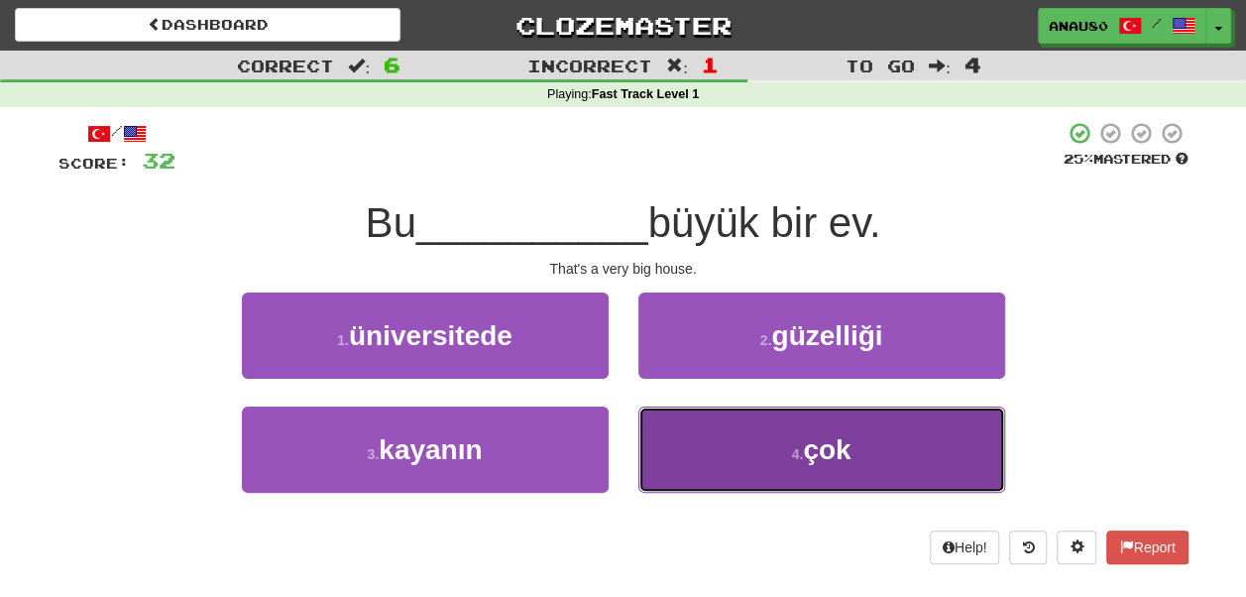
click at [742, 448] on button "4 . çok" at bounding box center [821, 449] width 367 height 86
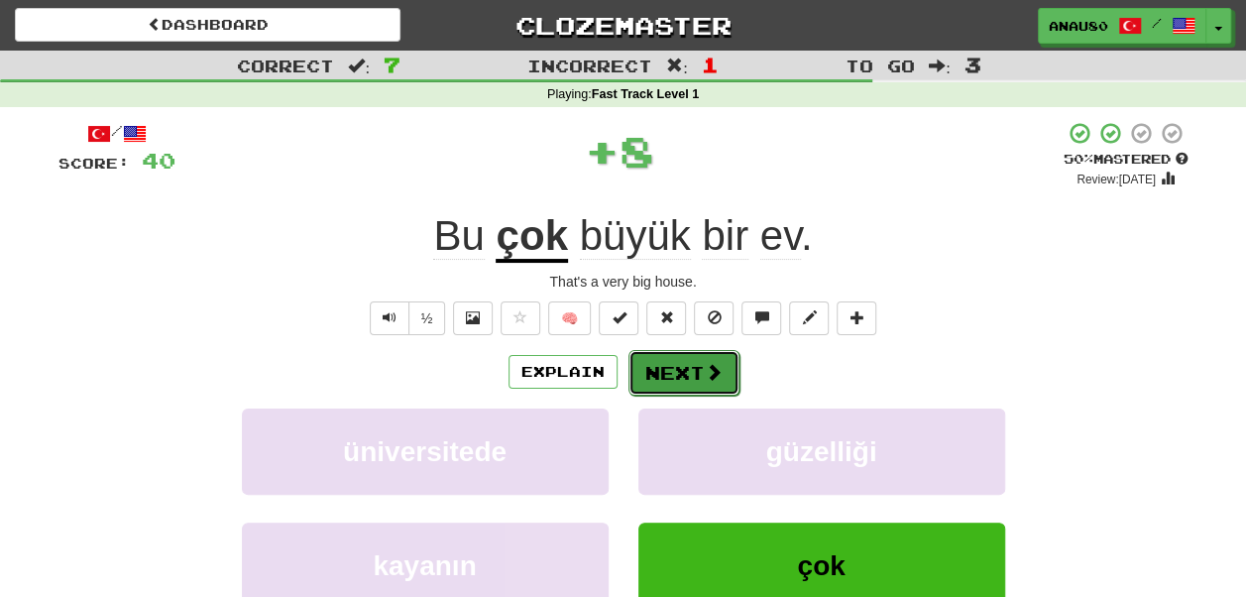
click at [694, 371] on button "Next" at bounding box center [683, 373] width 111 height 46
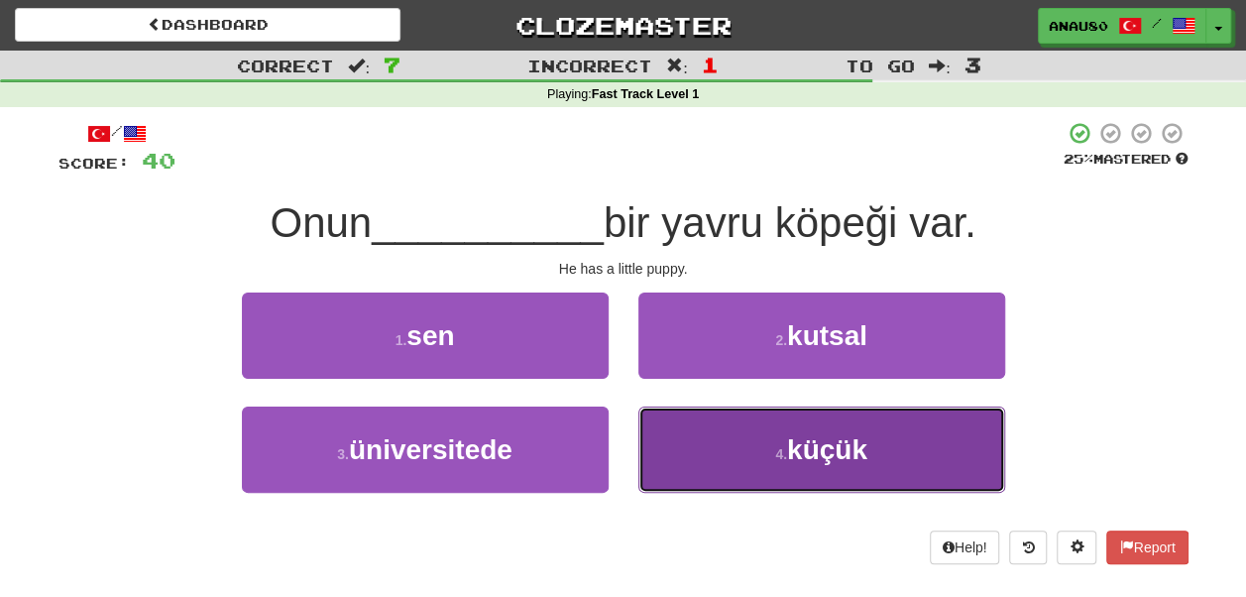
click at [736, 450] on button "4 . küçük" at bounding box center [821, 449] width 367 height 86
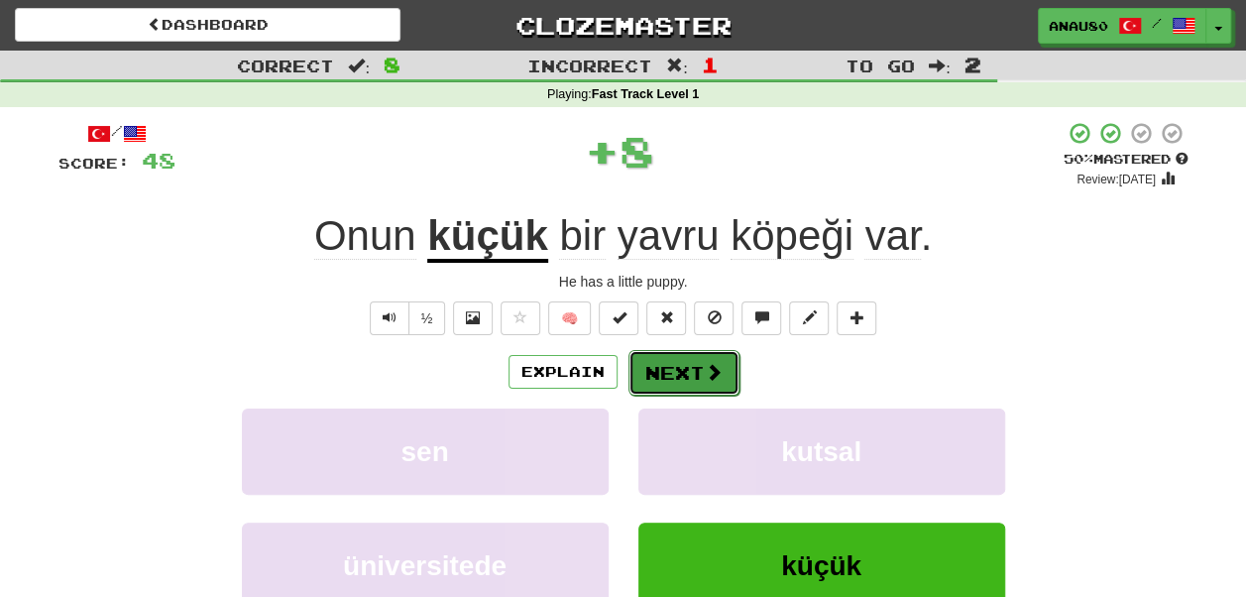
click at [686, 379] on button "Next" at bounding box center [683, 373] width 111 height 46
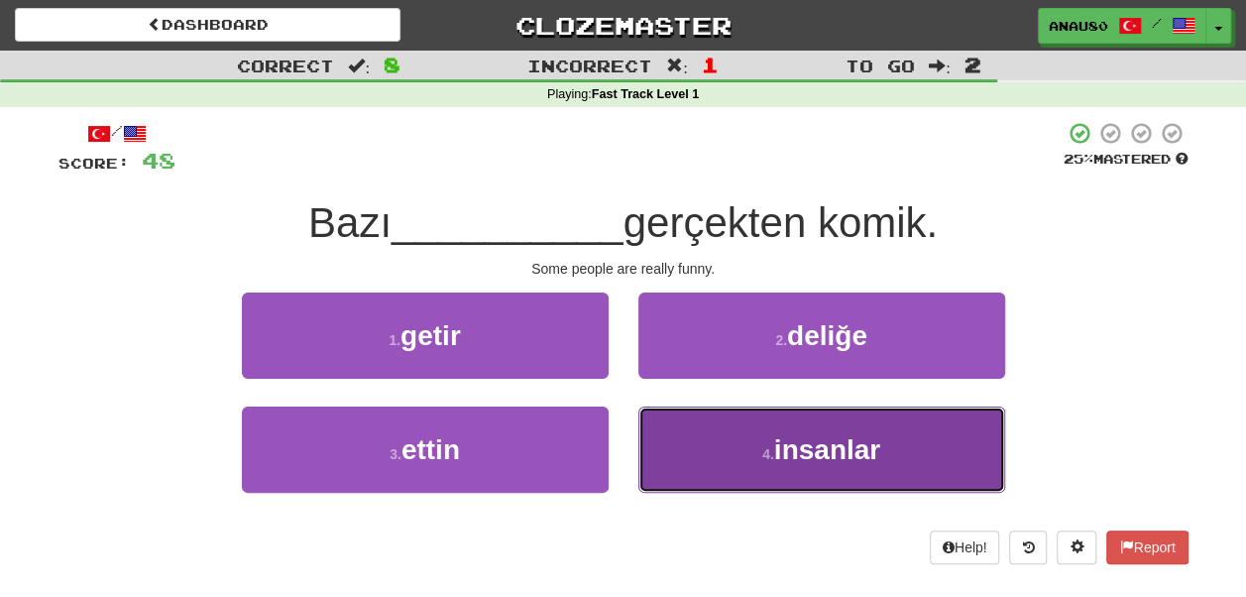
click at [716, 448] on button "4 . insanlar" at bounding box center [821, 449] width 367 height 86
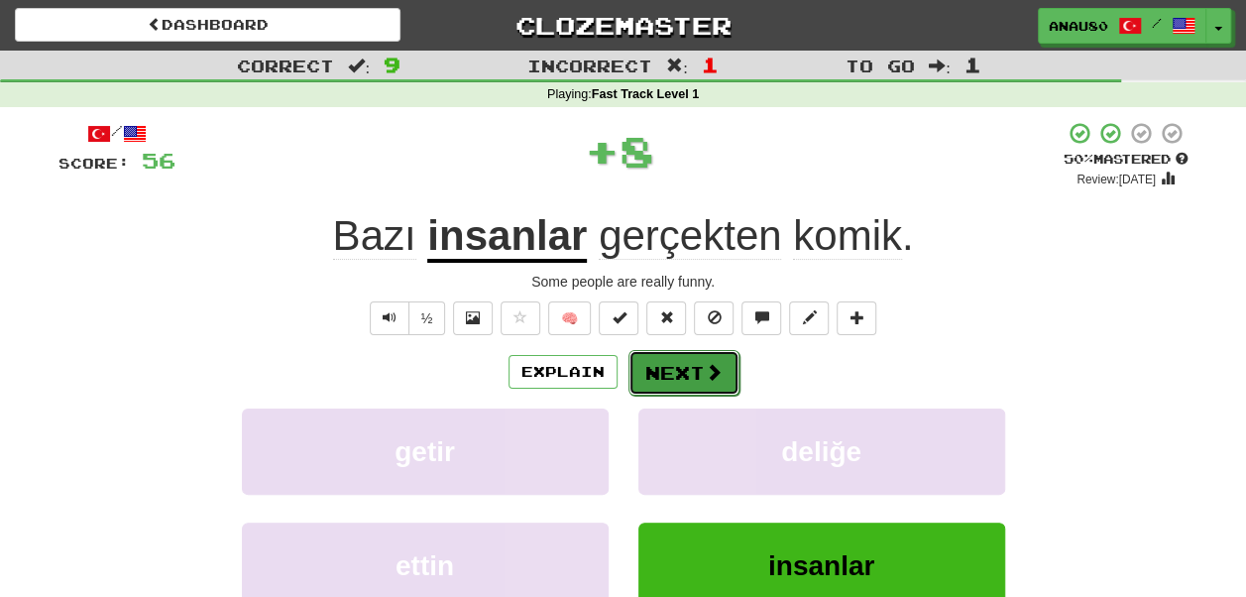
click at [681, 375] on button "Next" at bounding box center [683, 373] width 111 height 46
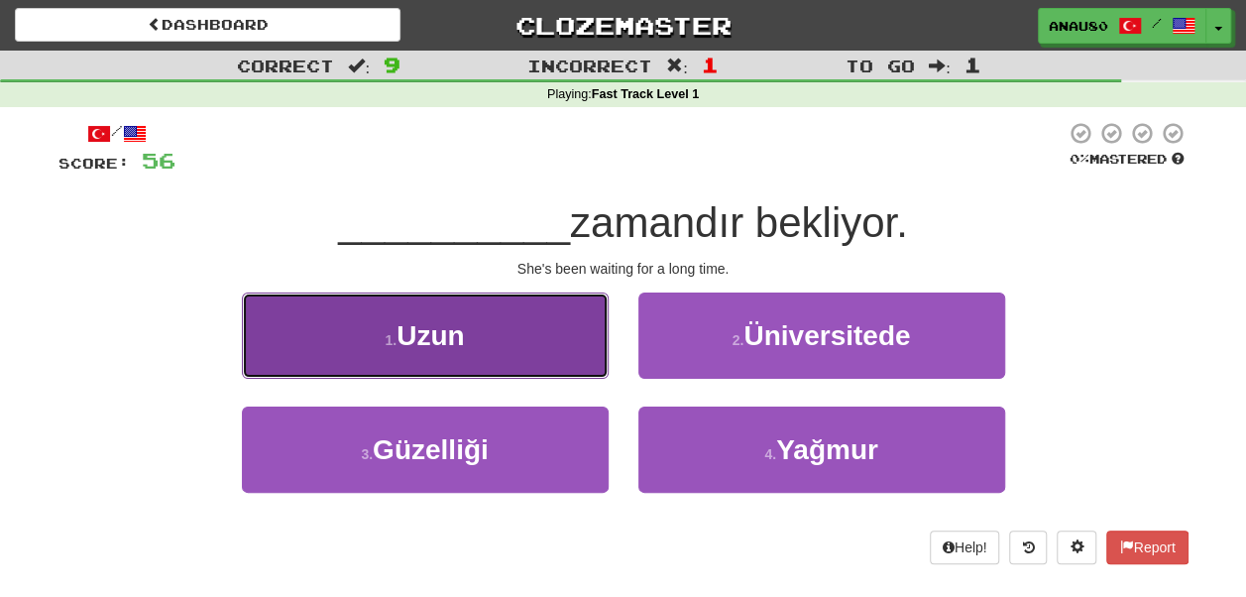
click at [568, 321] on button "1 . Uzun" at bounding box center [425, 335] width 367 height 86
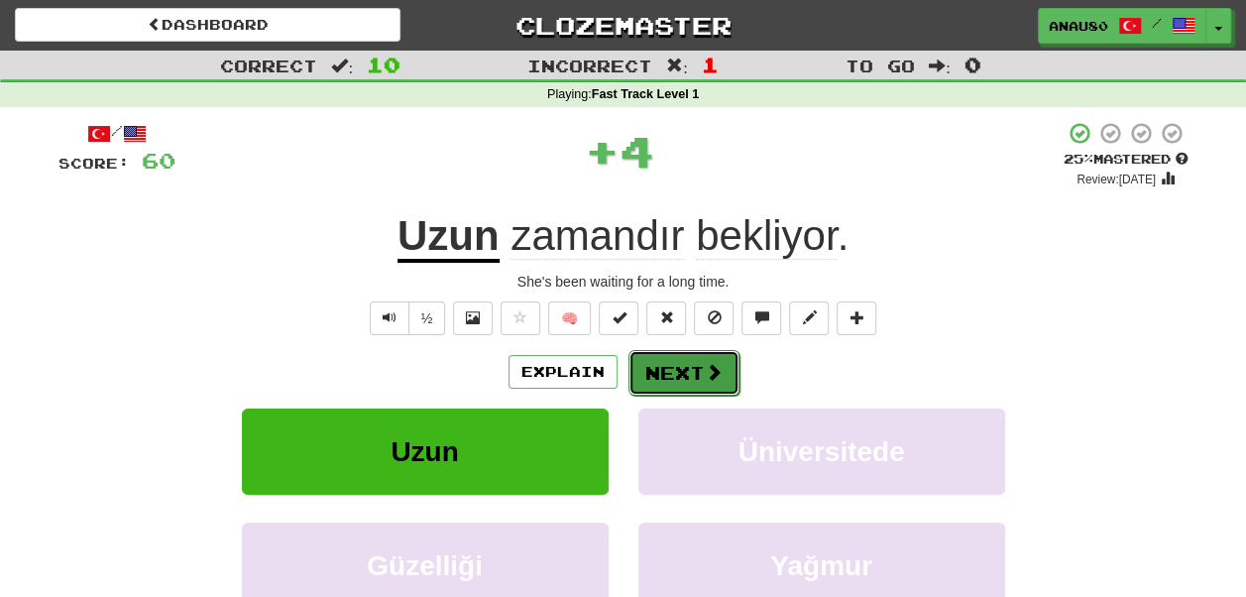
click at [689, 373] on button "Next" at bounding box center [683, 373] width 111 height 46
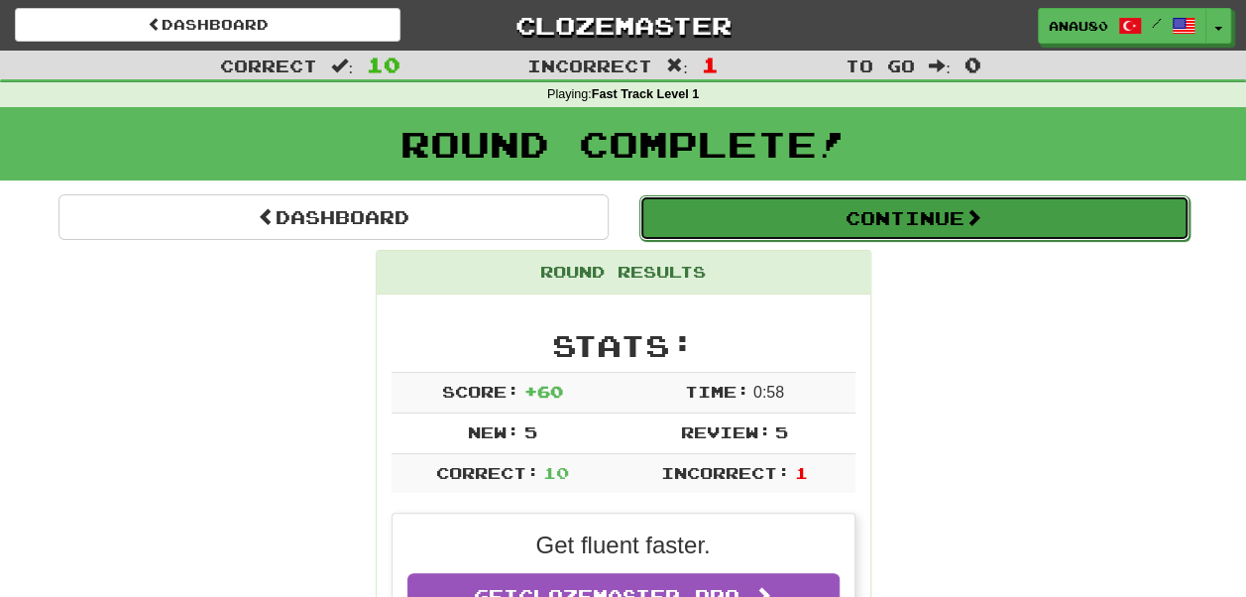
click at [933, 227] on button "Continue" at bounding box center [914, 218] width 550 height 46
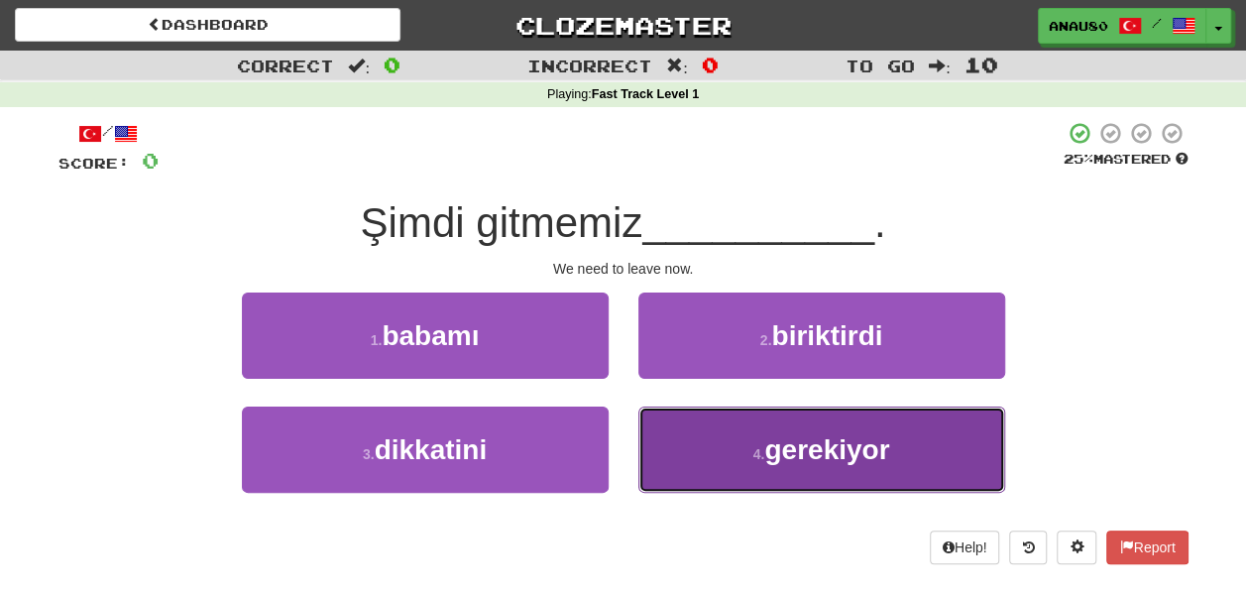
click at [821, 458] on span "gerekiyor" at bounding box center [826, 449] width 125 height 31
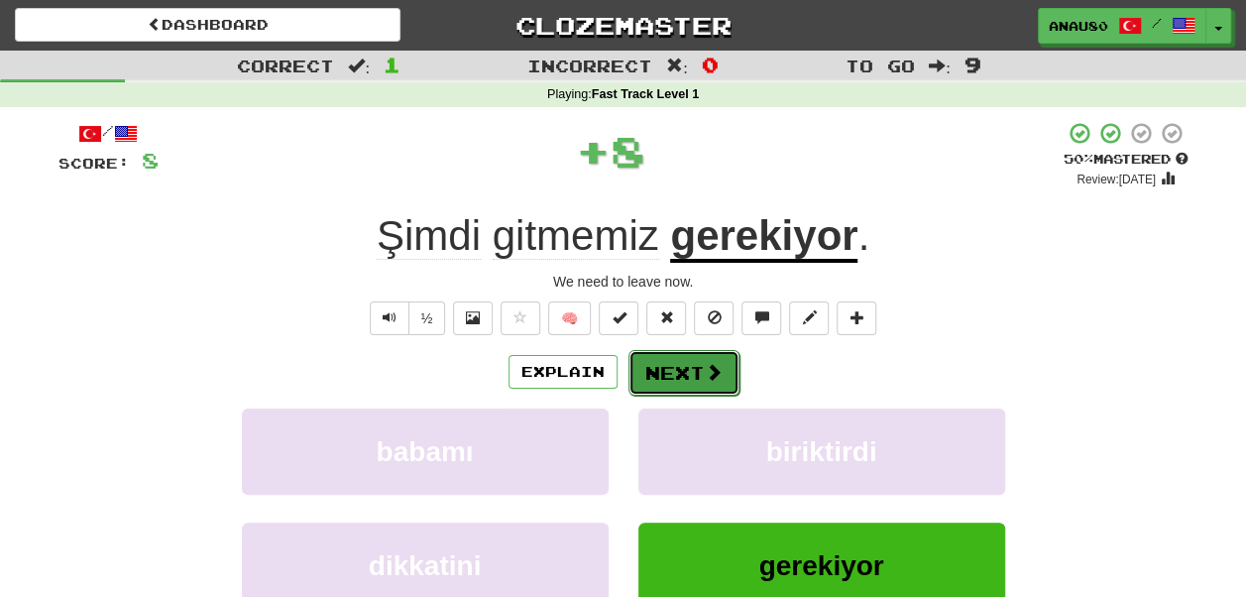
click at [690, 374] on button "Next" at bounding box center [683, 373] width 111 height 46
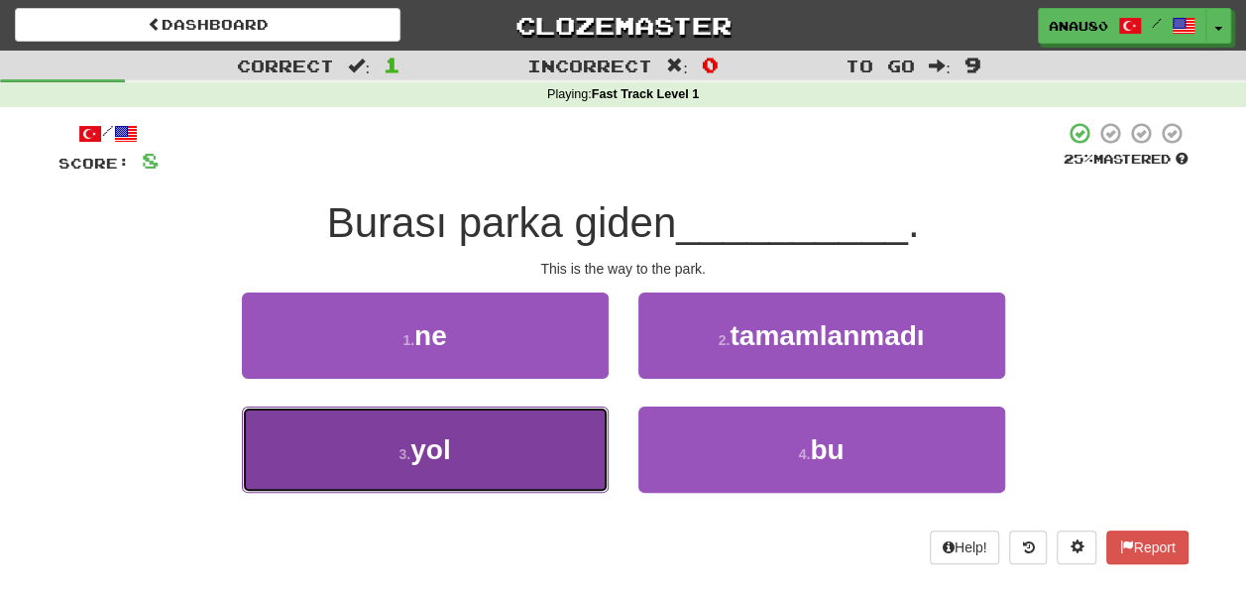
click at [533, 450] on button "3 . yol" at bounding box center [425, 449] width 367 height 86
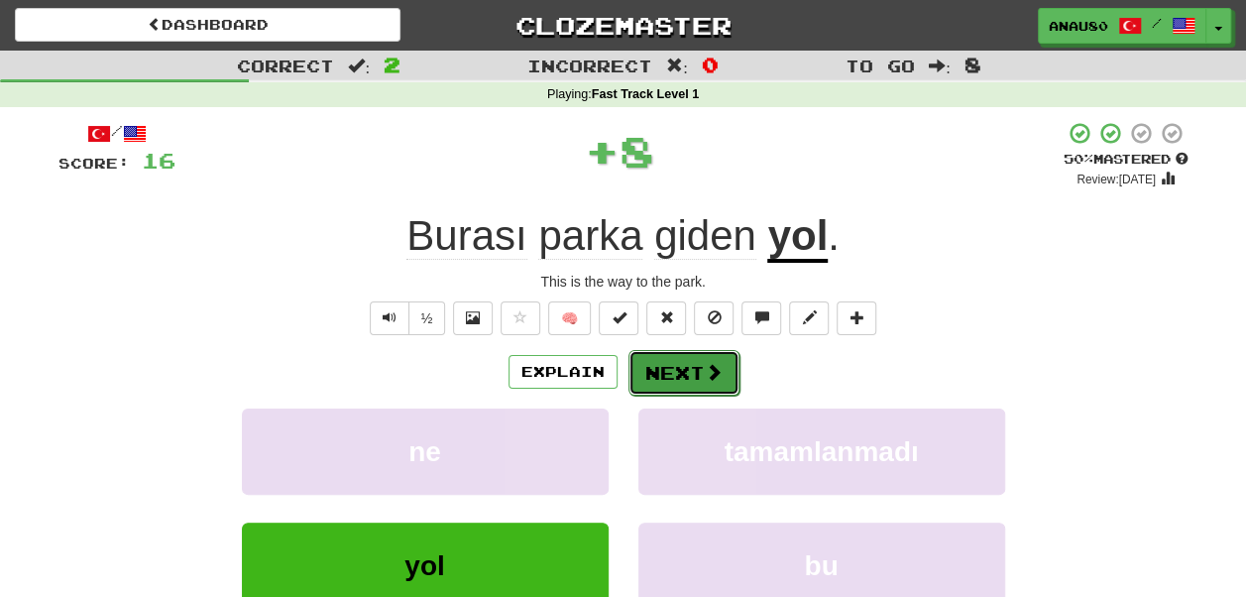
click at [705, 378] on span at bounding box center [714, 372] width 18 height 18
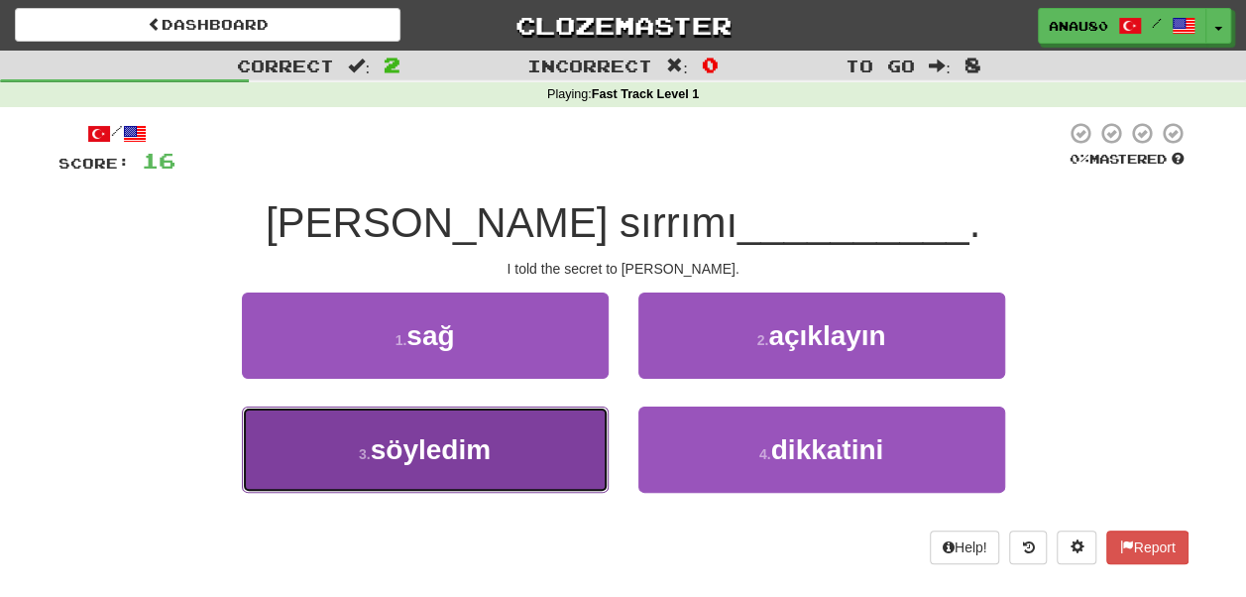
click at [544, 458] on button "3 . söyledim" at bounding box center [425, 449] width 367 height 86
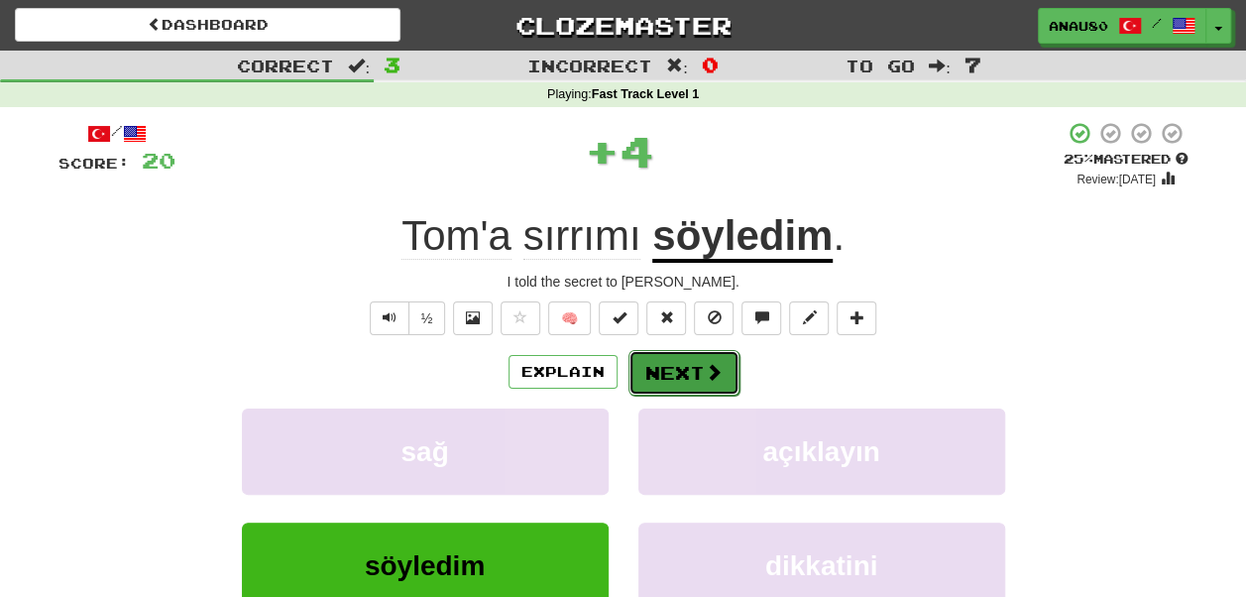
click at [692, 374] on button "Next" at bounding box center [683, 373] width 111 height 46
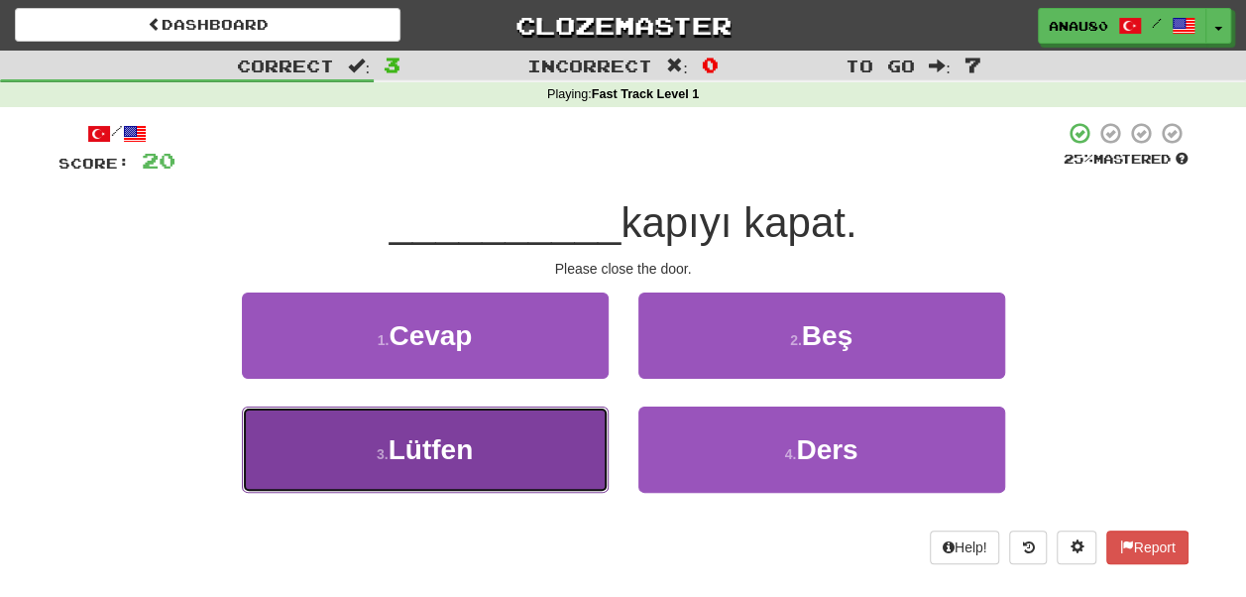
click at [529, 436] on button "3 . Lütfen" at bounding box center [425, 449] width 367 height 86
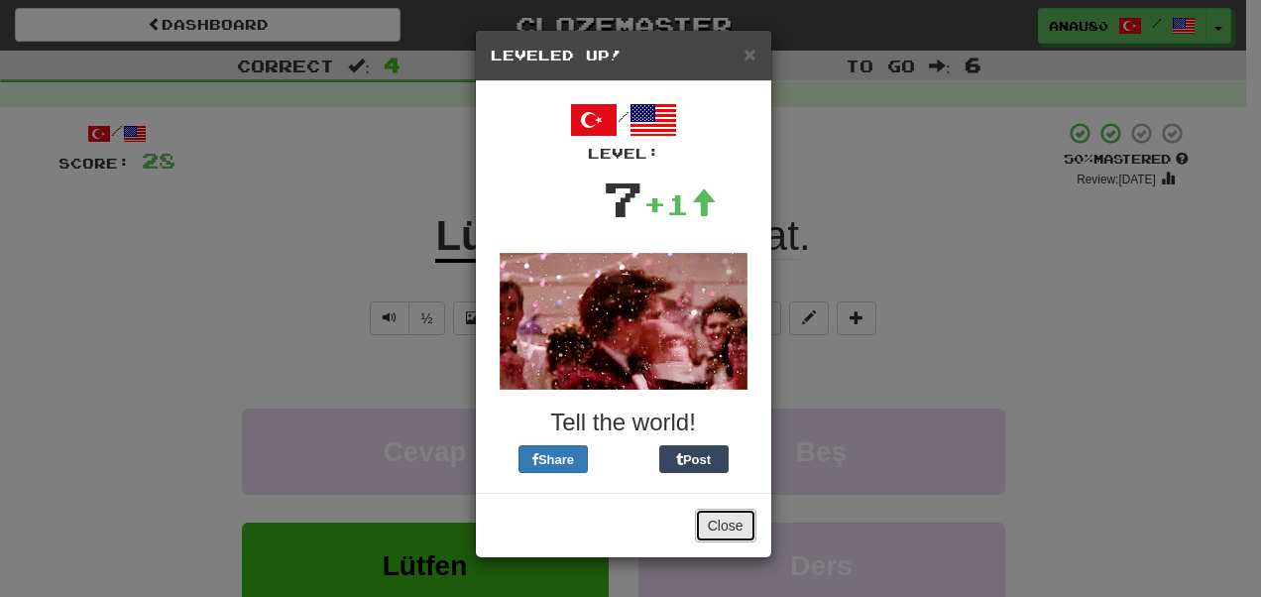
click at [722, 528] on button "Close" at bounding box center [725, 526] width 61 height 34
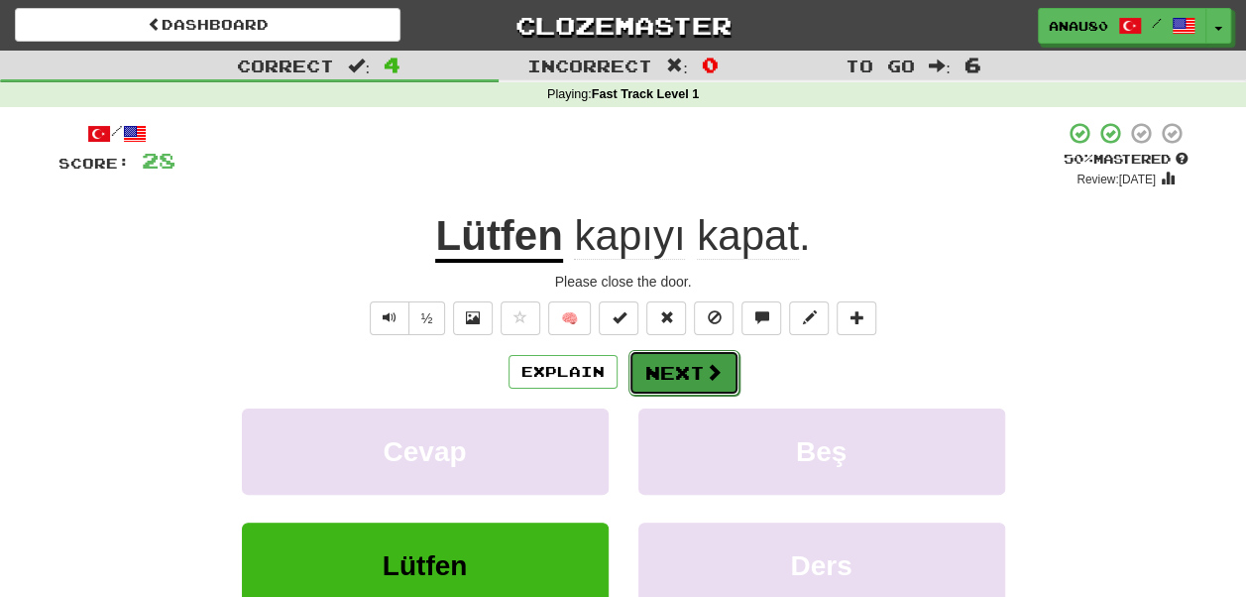
click at [705, 369] on span at bounding box center [714, 372] width 18 height 18
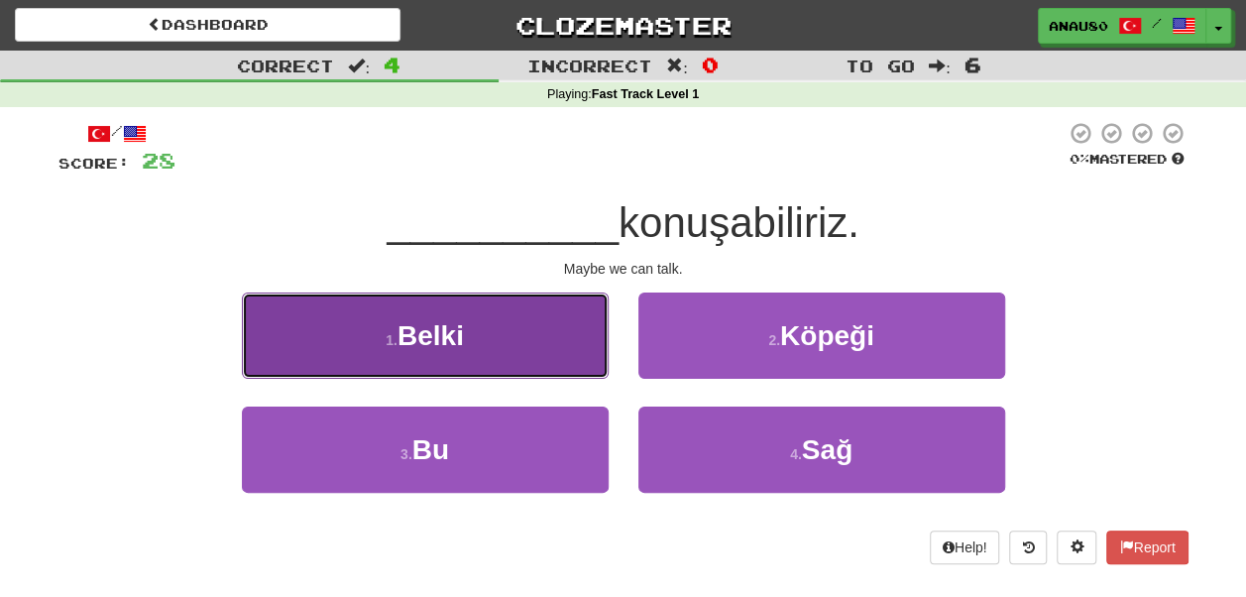
click at [523, 339] on button "1 . Belki" at bounding box center [425, 335] width 367 height 86
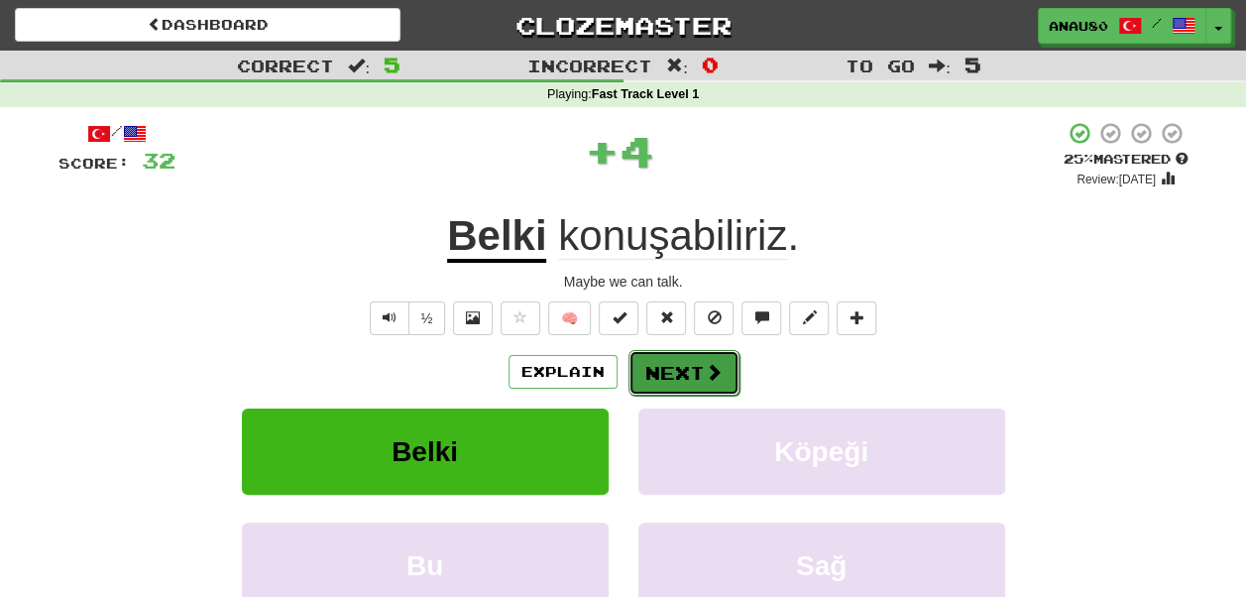
click at [680, 371] on button "Next" at bounding box center [683, 373] width 111 height 46
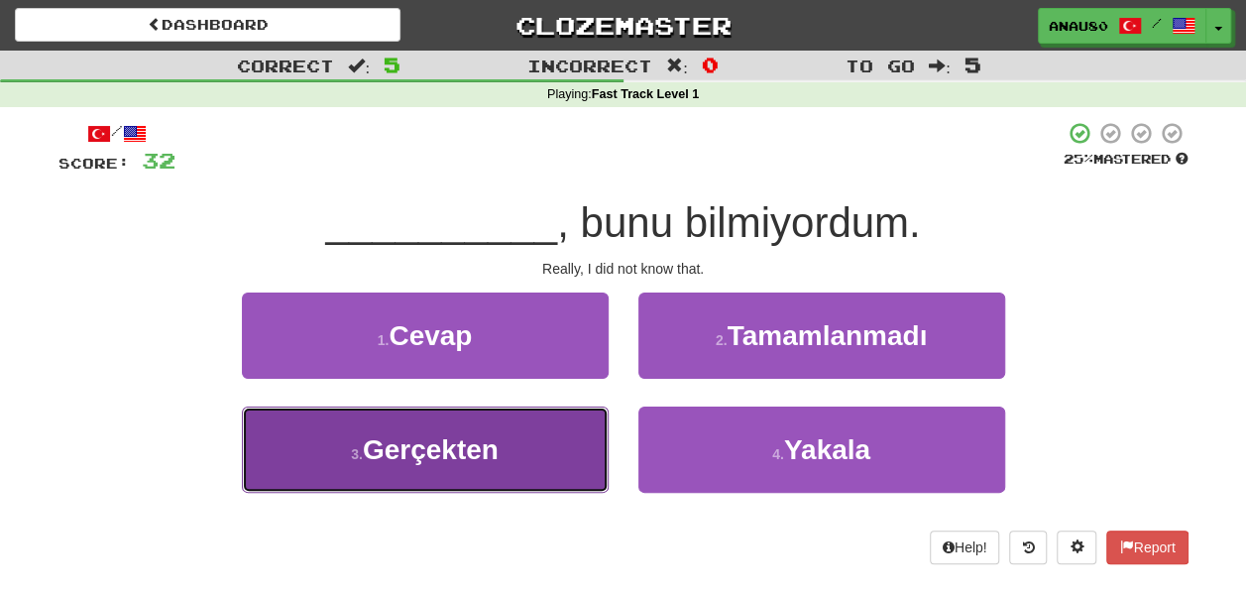
click at [542, 436] on button "3 . Gerçekten" at bounding box center [425, 449] width 367 height 86
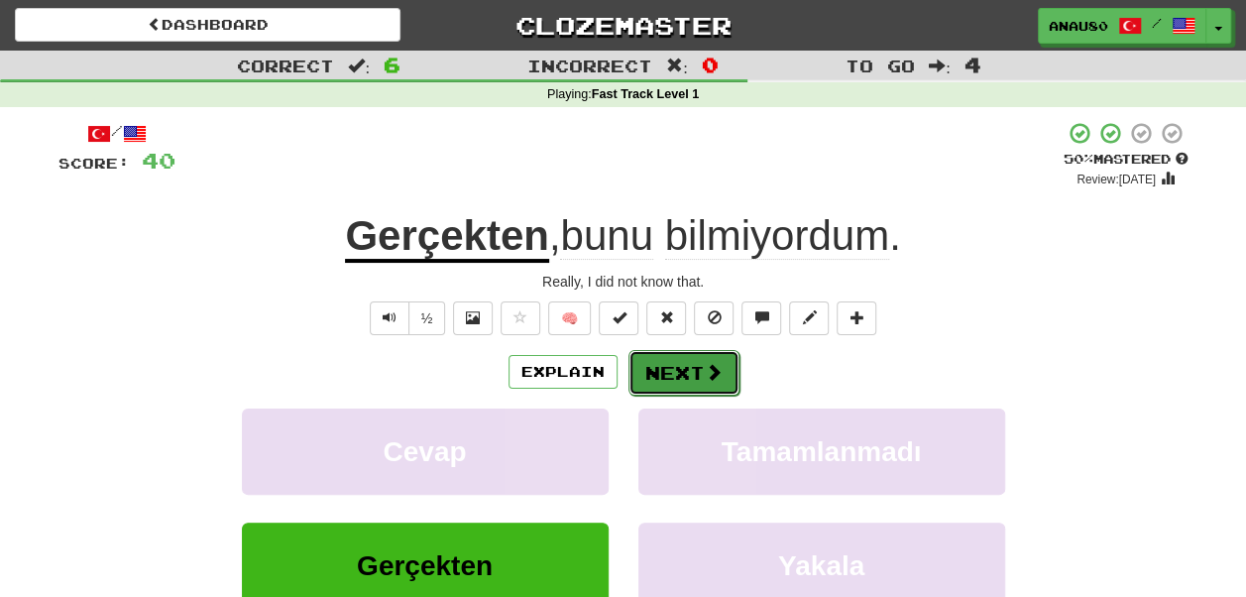
click at [680, 376] on button "Next" at bounding box center [683, 373] width 111 height 46
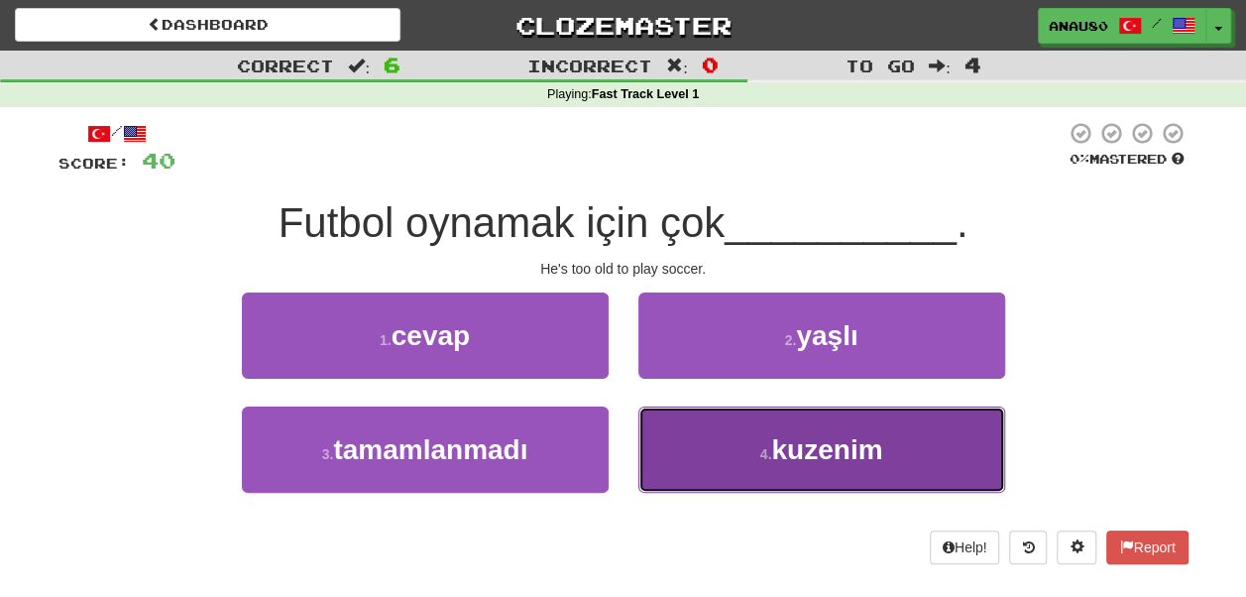
click at [744, 466] on button "4 . kuzenim" at bounding box center [821, 449] width 367 height 86
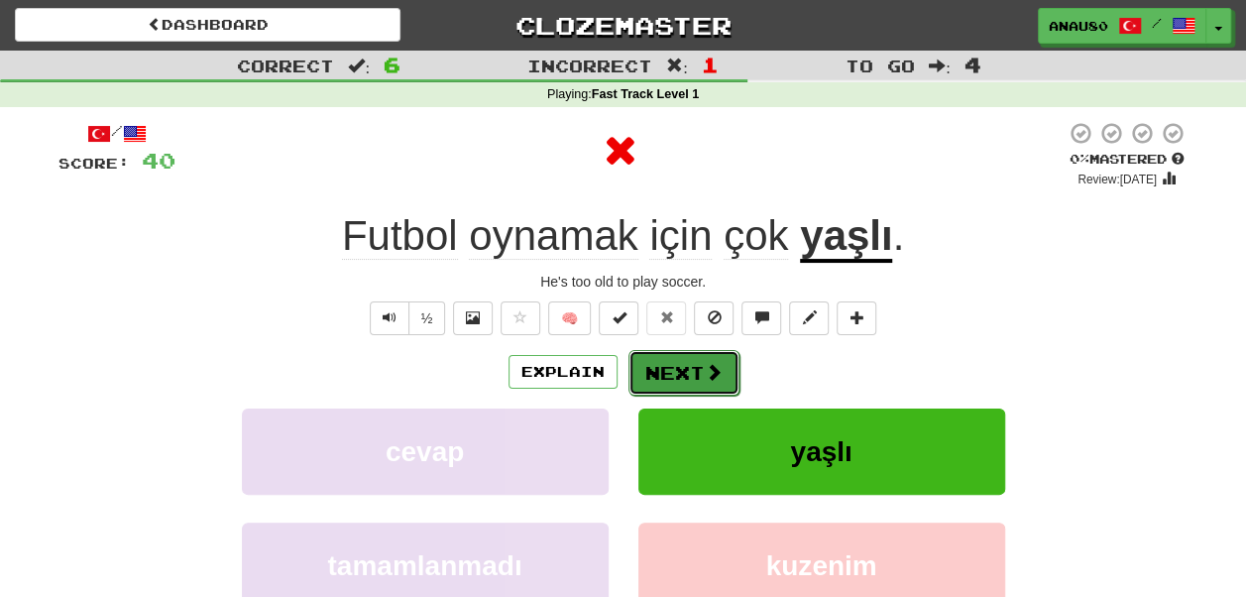
click at [676, 372] on button "Next" at bounding box center [683, 373] width 111 height 46
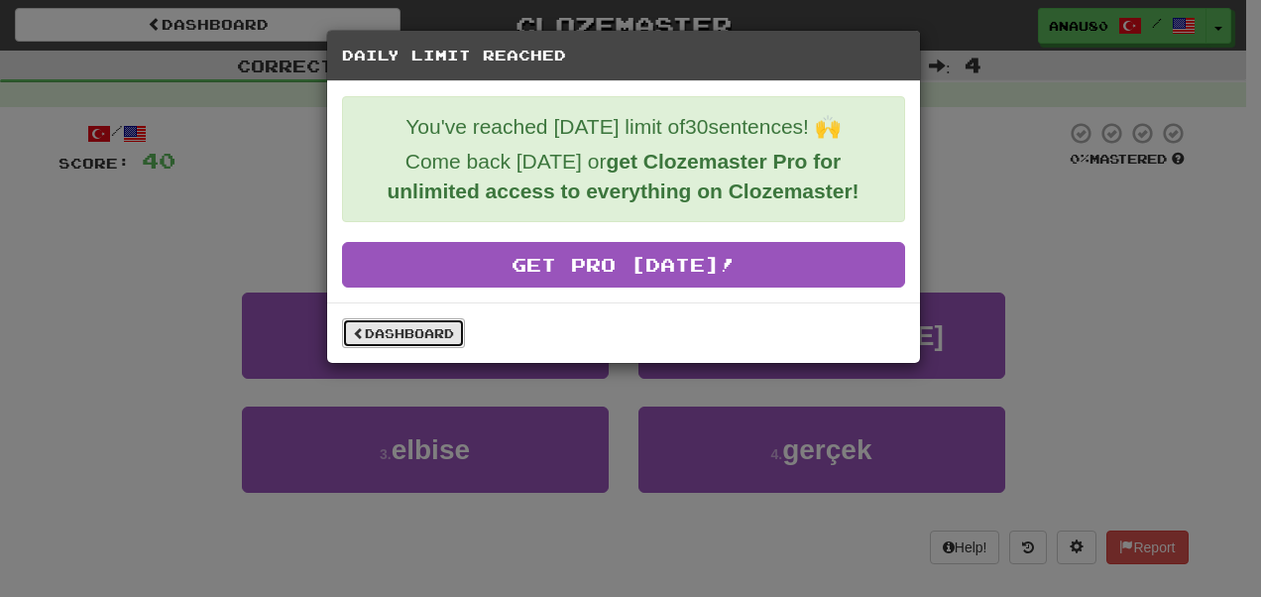
click at [412, 327] on link "Dashboard" at bounding box center [403, 333] width 123 height 30
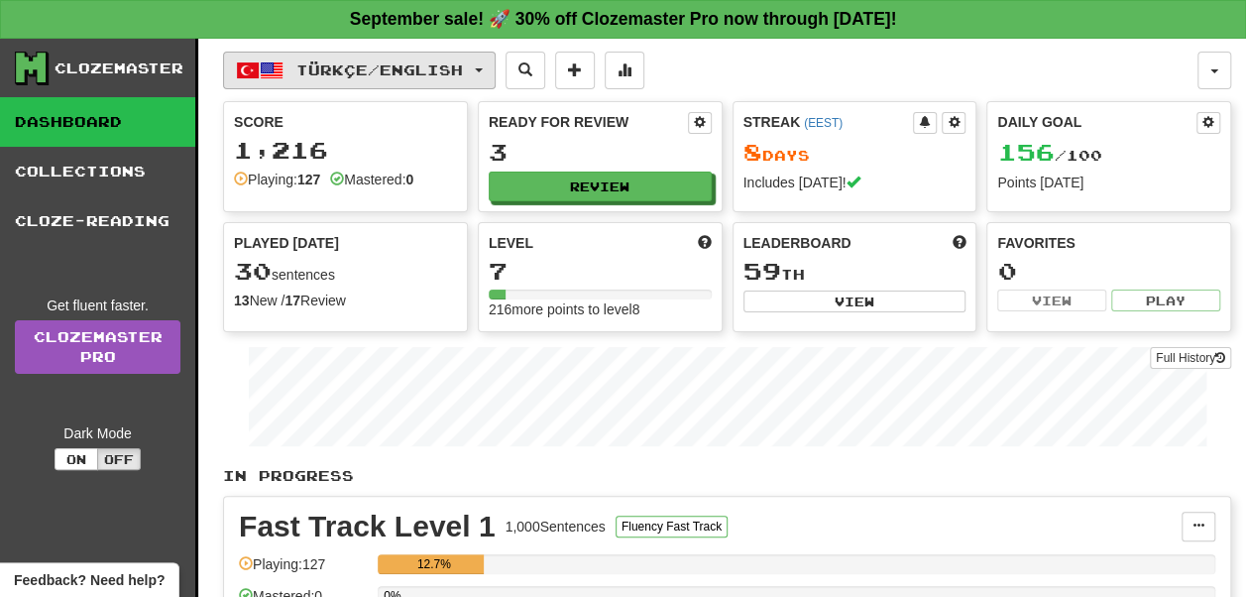
click at [463, 71] on span "Türkçe / English" at bounding box center [379, 69] width 167 height 17
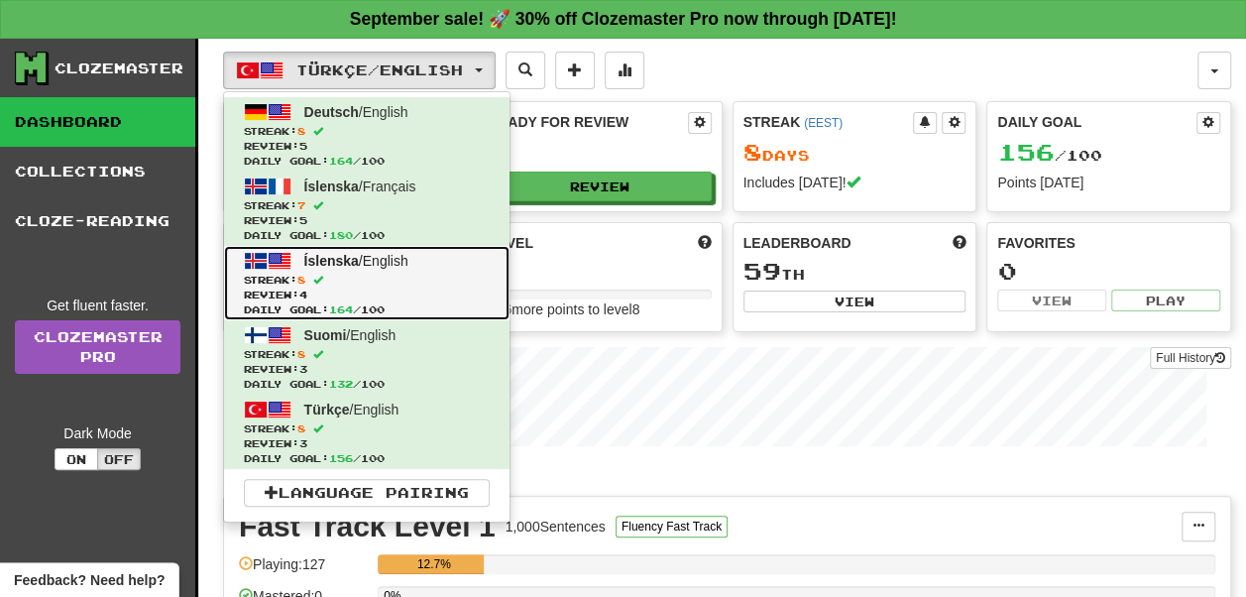
click at [400, 273] on span "Streak: 8" at bounding box center [367, 280] width 246 height 15
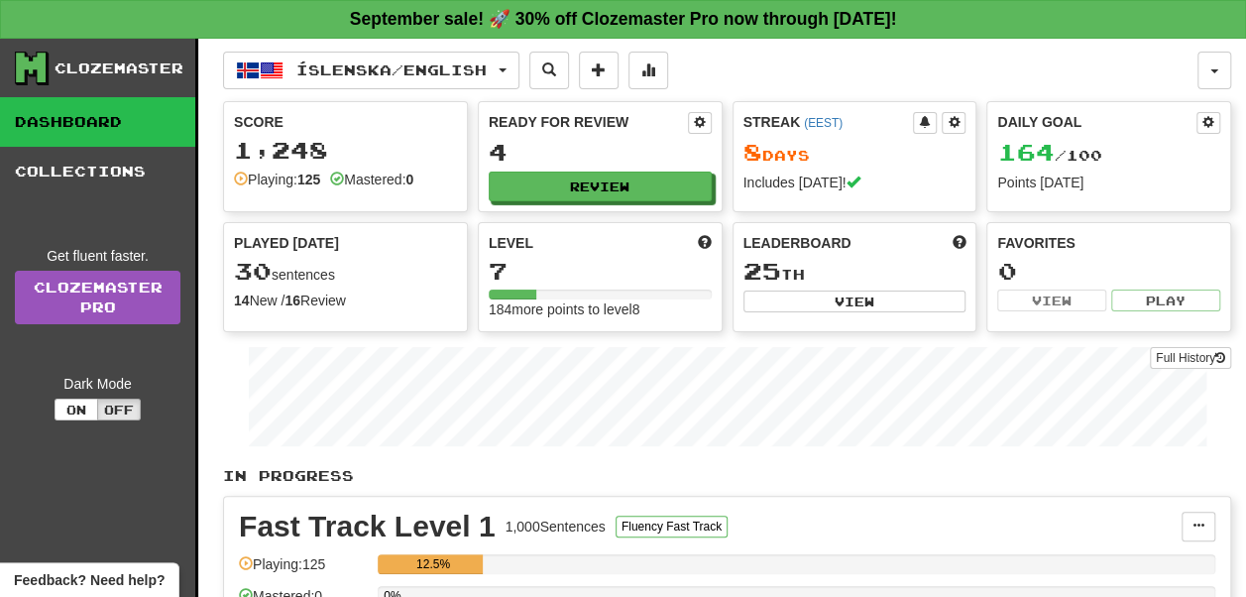
click at [786, 71] on div "Íslenska / English Deutsch / English Streak: 8 Review: 5 Daily Goal: 164 / 100 …" at bounding box center [710, 71] width 974 height 38
click at [1221, 74] on button "button" at bounding box center [1214, 71] width 34 height 38
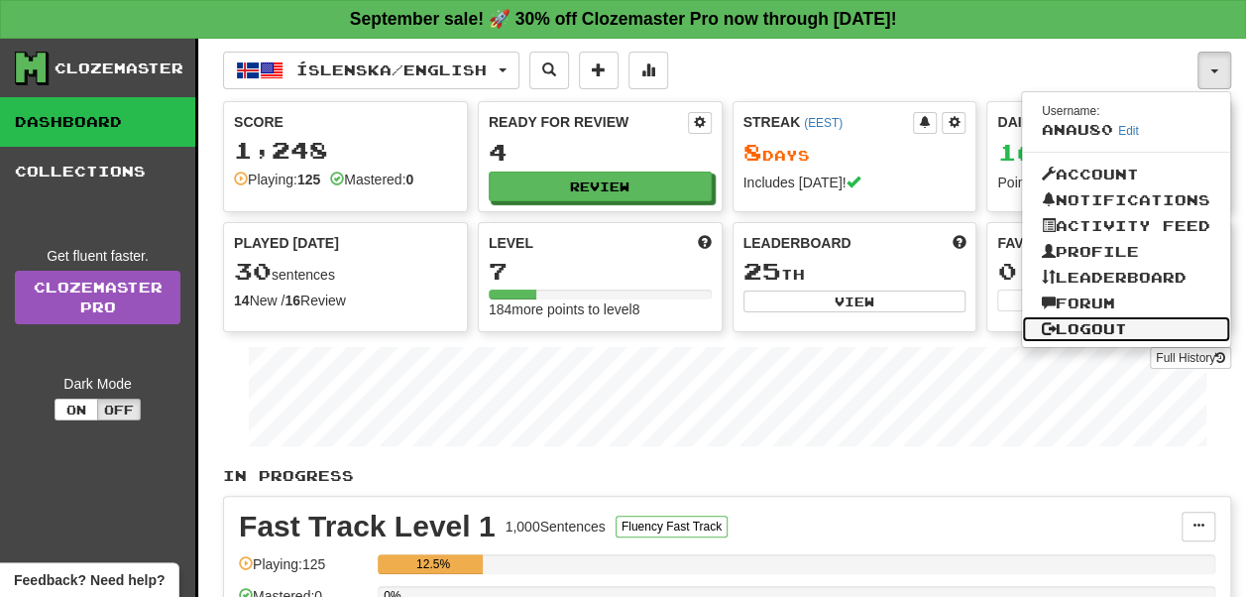
click at [1116, 329] on link "Logout" at bounding box center [1126, 329] width 208 height 26
